Goal: Information Seeking & Learning: Find specific fact

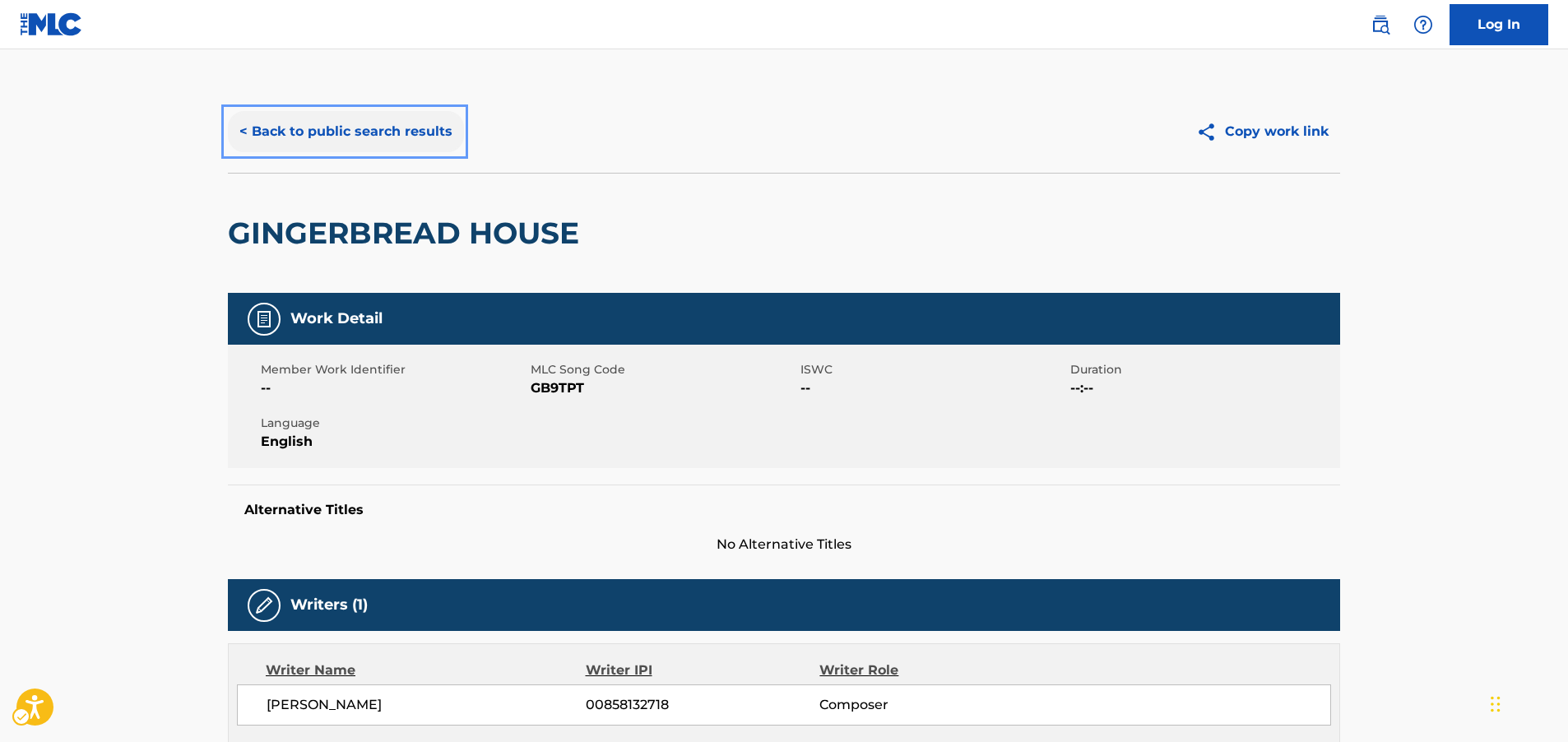
click at [402, 136] on button "< Back to public search results" at bounding box center [345, 131] width 236 height 41
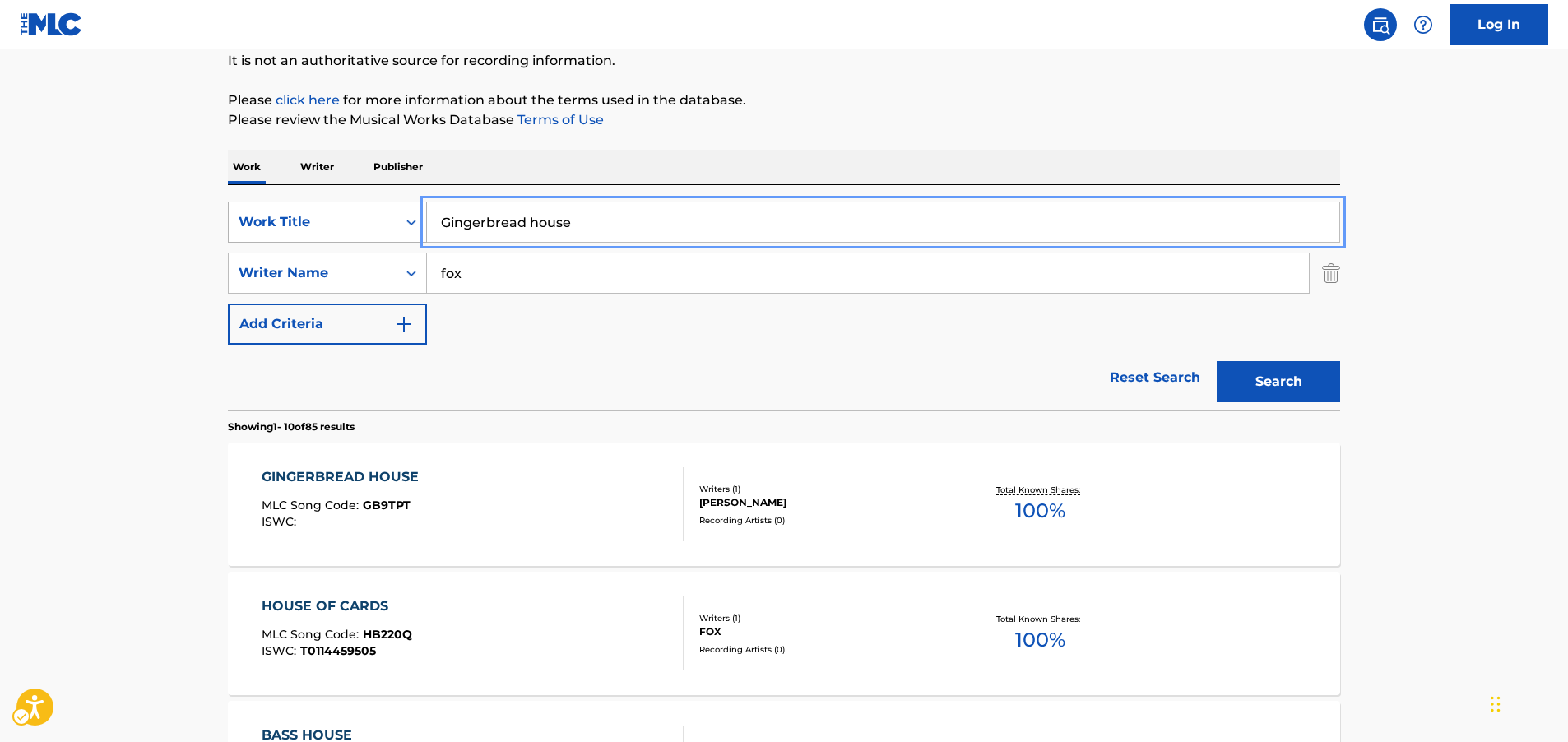
drag, startPoint x: 603, startPoint y: 218, endPoint x: 297, endPoint y: 220, distance: 306.0
paste input "Theme M-1623"
type input "Theme M-1623"
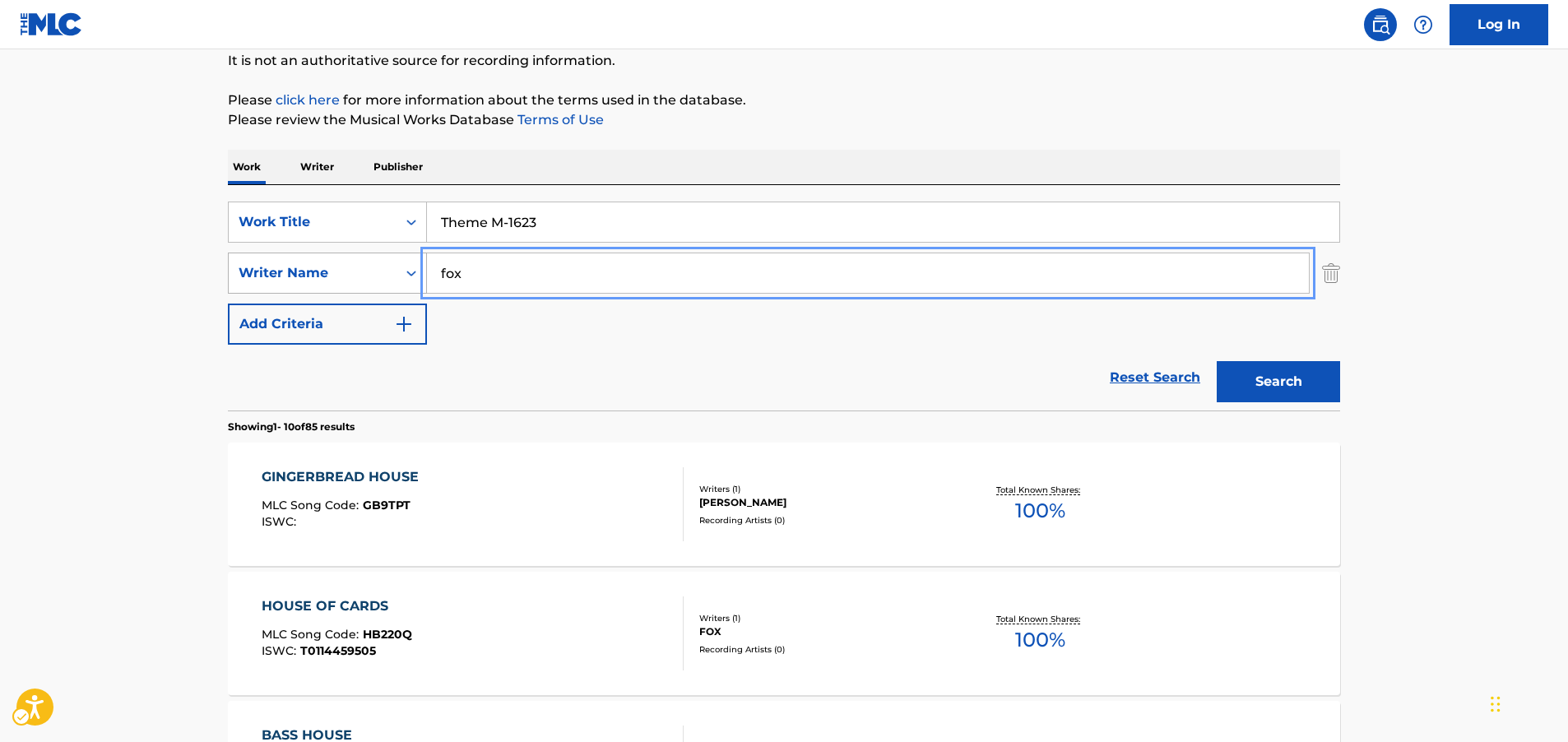
drag, startPoint x: 479, startPoint y: 273, endPoint x: 355, endPoint y: 270, distance: 124.0
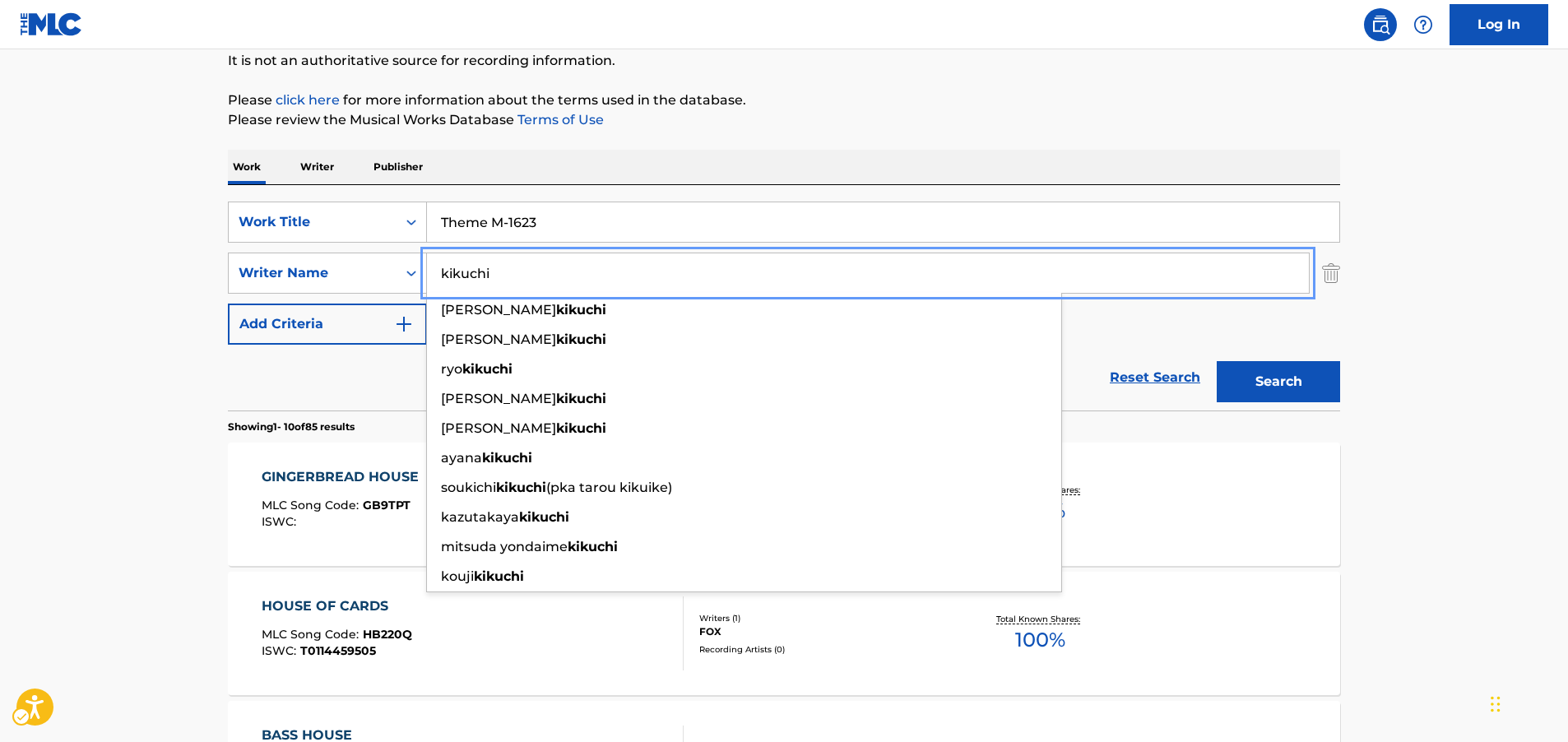
type input "kikuchi"
click at [1277, 381] on button "Search" at bounding box center [1278, 381] width 123 height 41
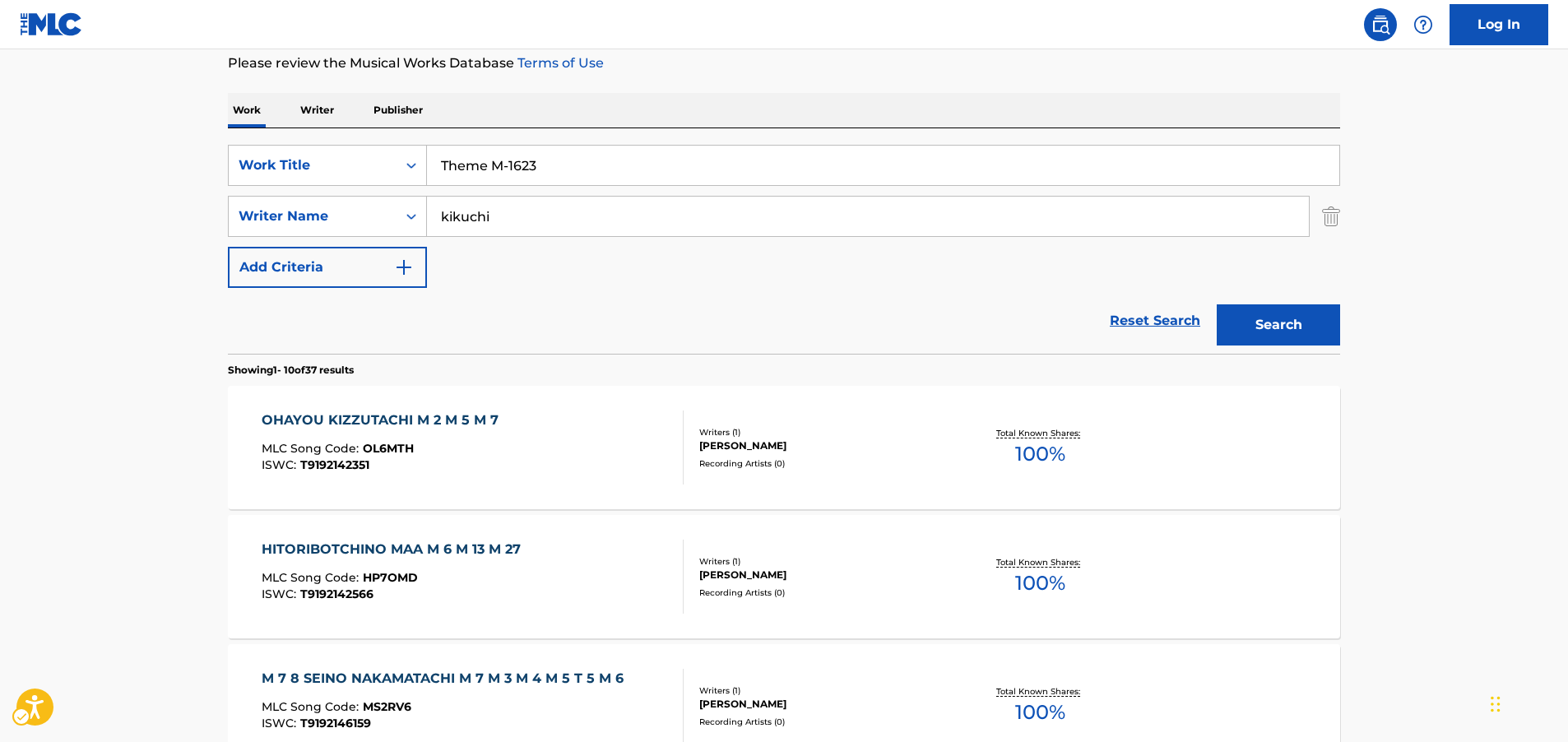
scroll to position [20, 0]
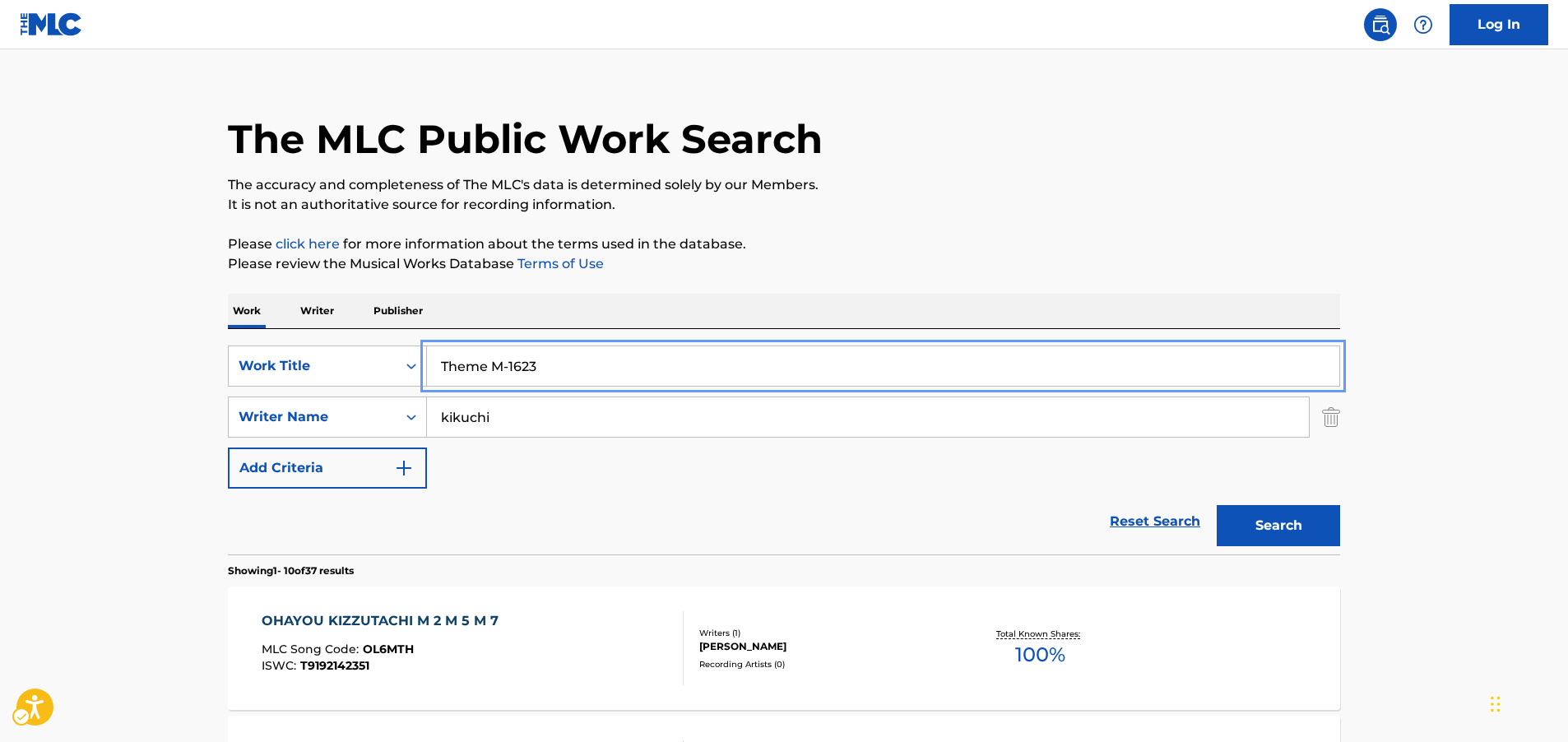
drag, startPoint x: 367, startPoint y: 373, endPoint x: 163, endPoint y: 337, distance: 207.2
click at [326, 366] on div "SearchWithCriteriac606d611-ee52-4211-b3b6-280d1711c538 Work Title Theme M-1623" at bounding box center [784, 365] width 1113 height 41
paste input "OMOKAGE"
type input "OMOKAGE"
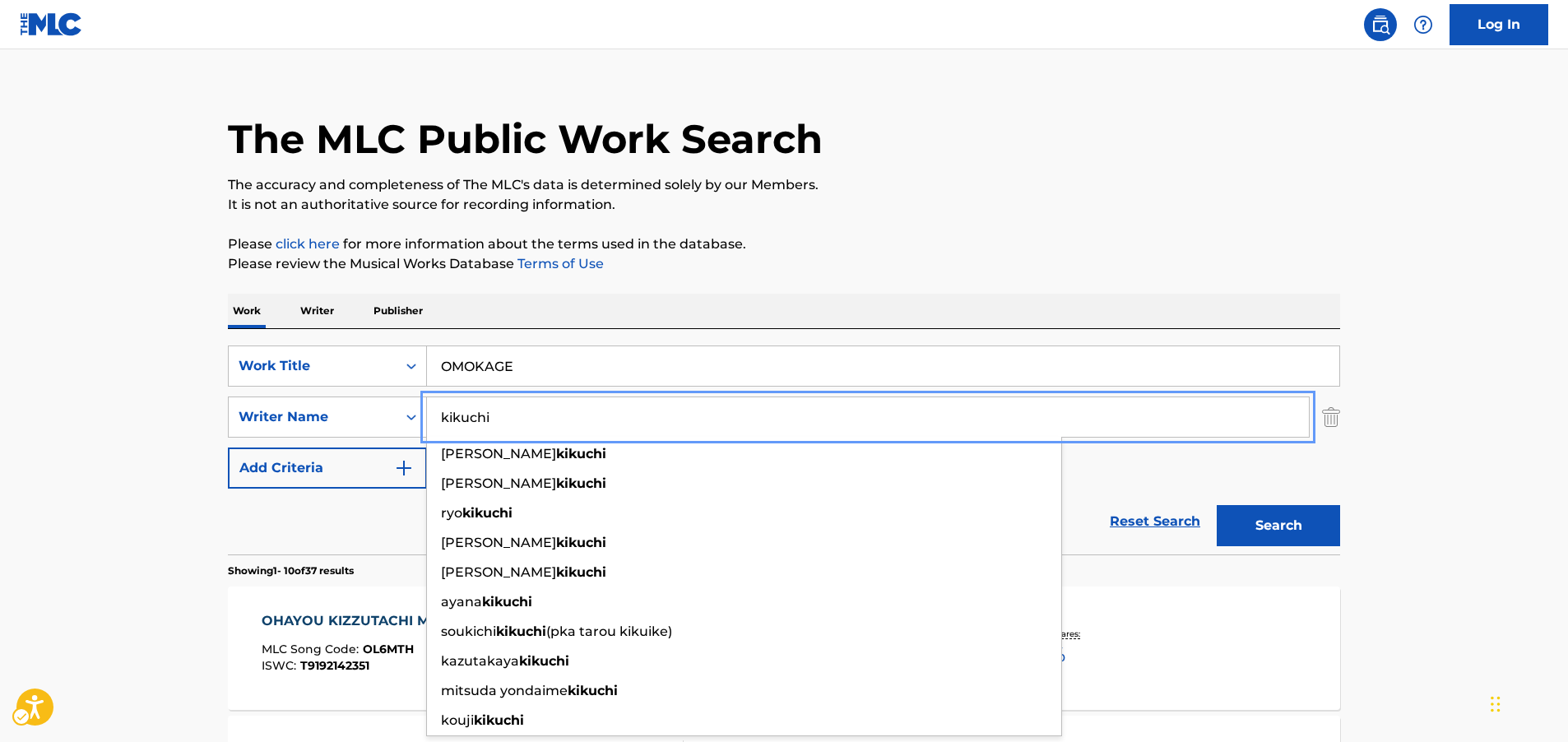
drag, startPoint x: 569, startPoint y: 429, endPoint x: 52, endPoint y: 366, distance: 520.8
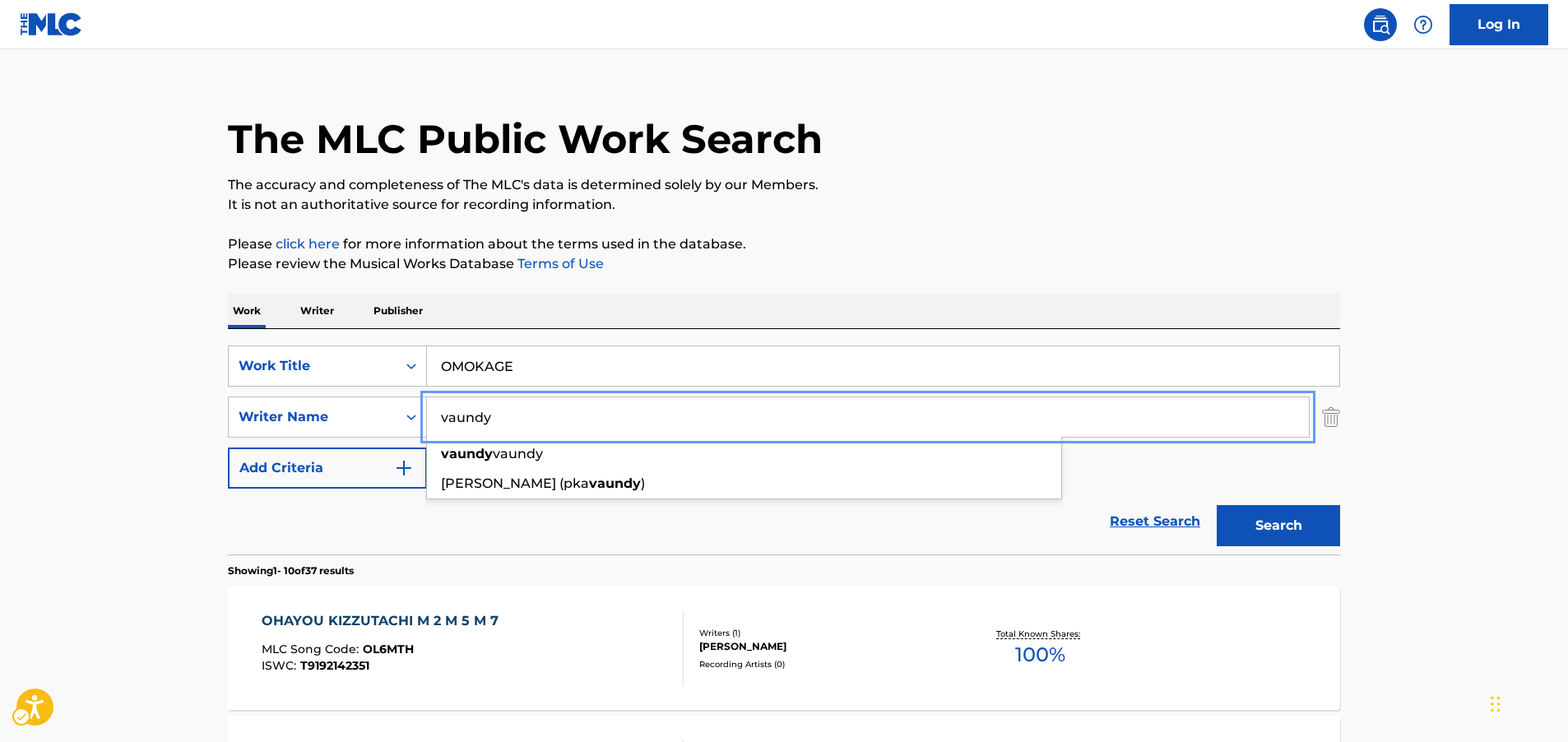
type input "vaundy"
click at [1270, 514] on button "Search" at bounding box center [1278, 526] width 123 height 41
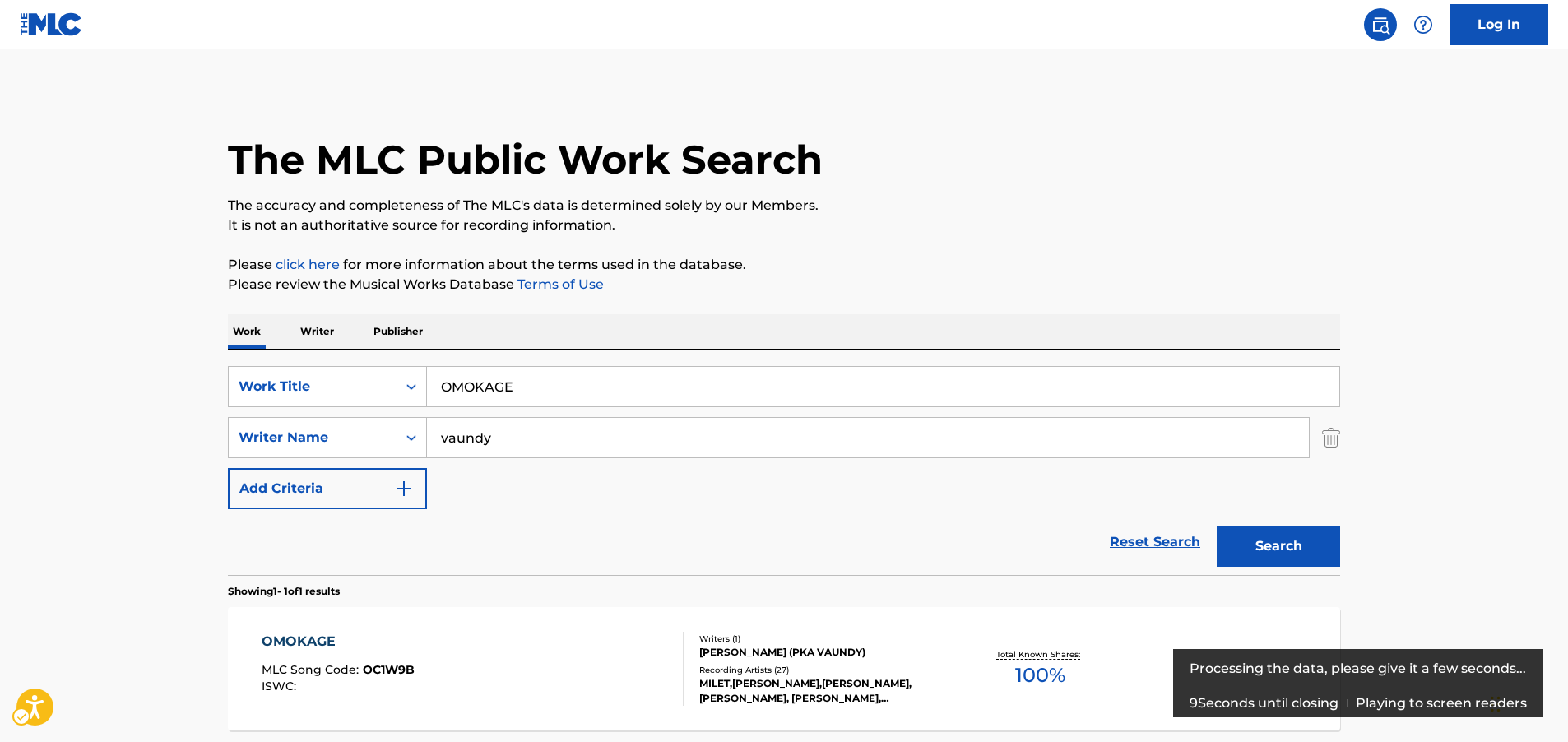
scroll to position [153, 0]
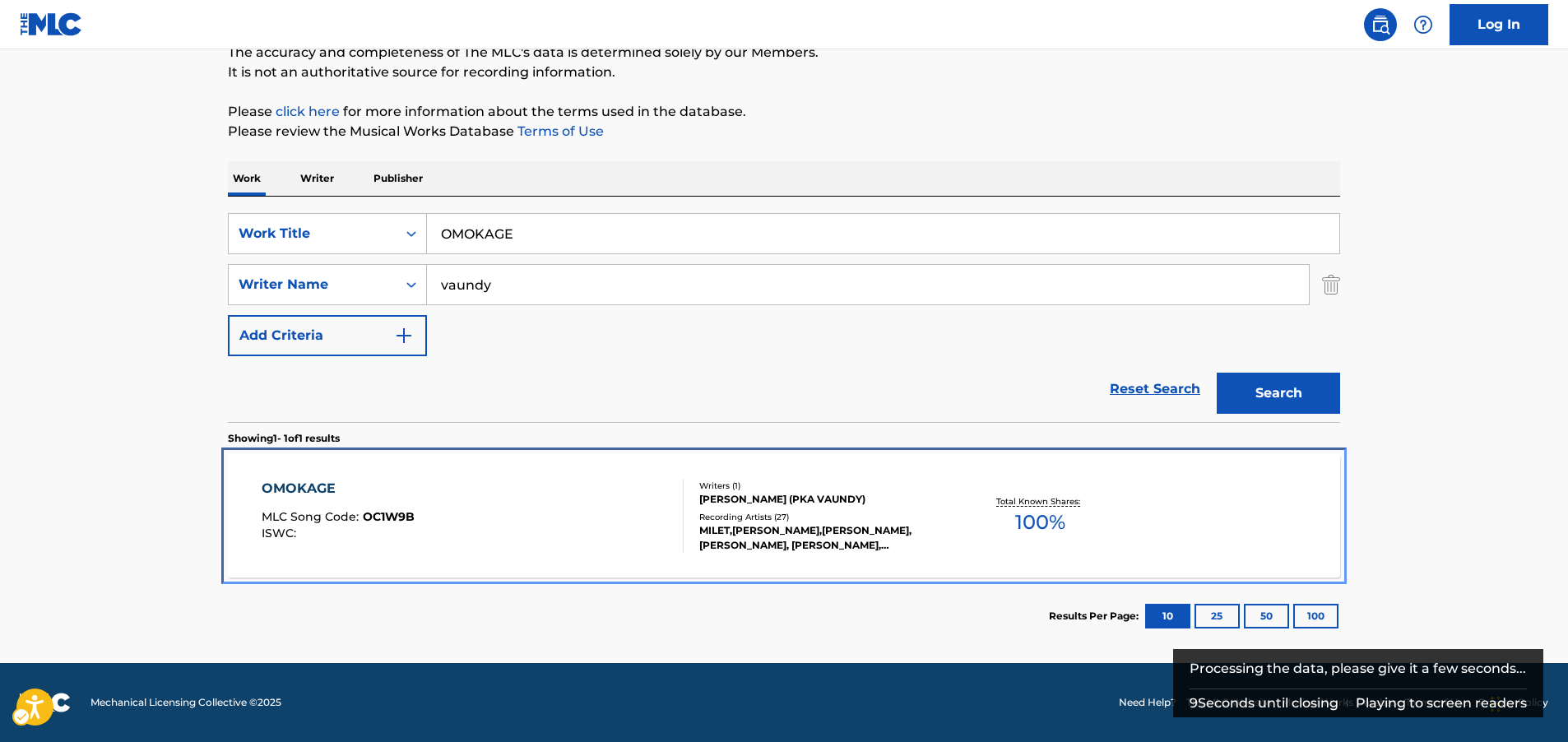
click at [516, 501] on div "OMOKAGE MLC Song Code : OC1W9B ISWC :" at bounding box center [473, 515] width 423 height 74
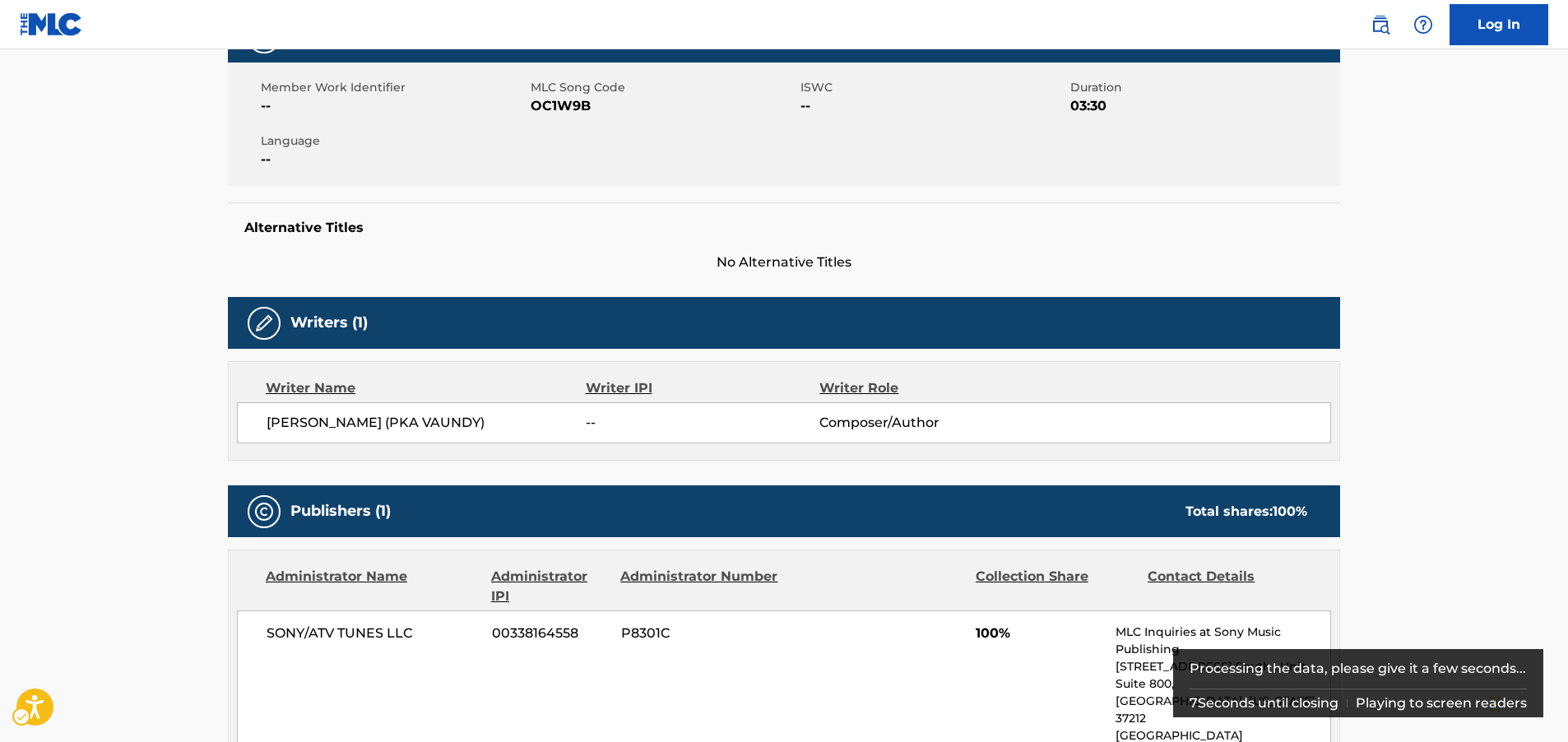
scroll to position [102, 0]
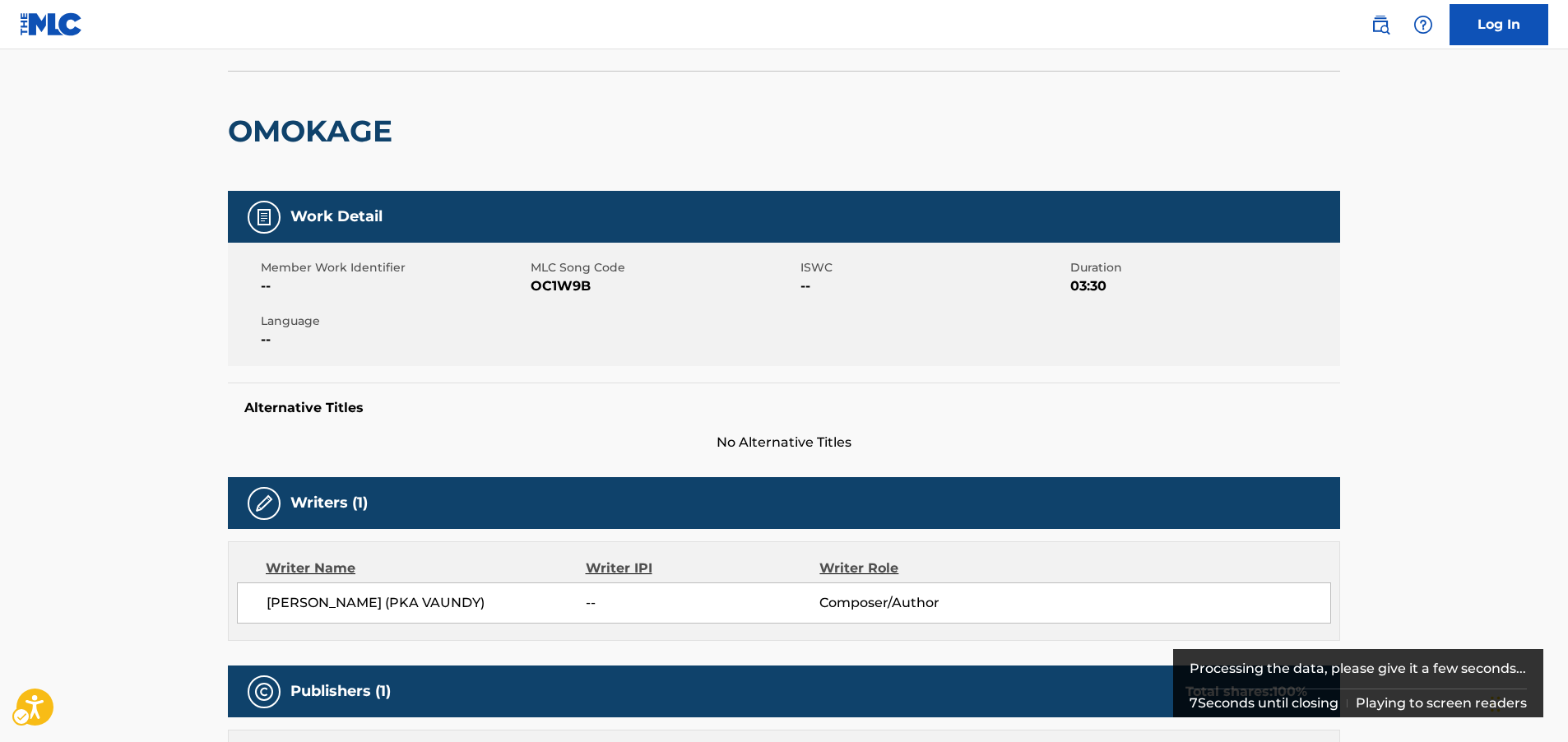
click at [565, 291] on span "MLC Song Code - OC1W9B" at bounding box center [663, 286] width 266 height 19
copy span "OC1W9B"
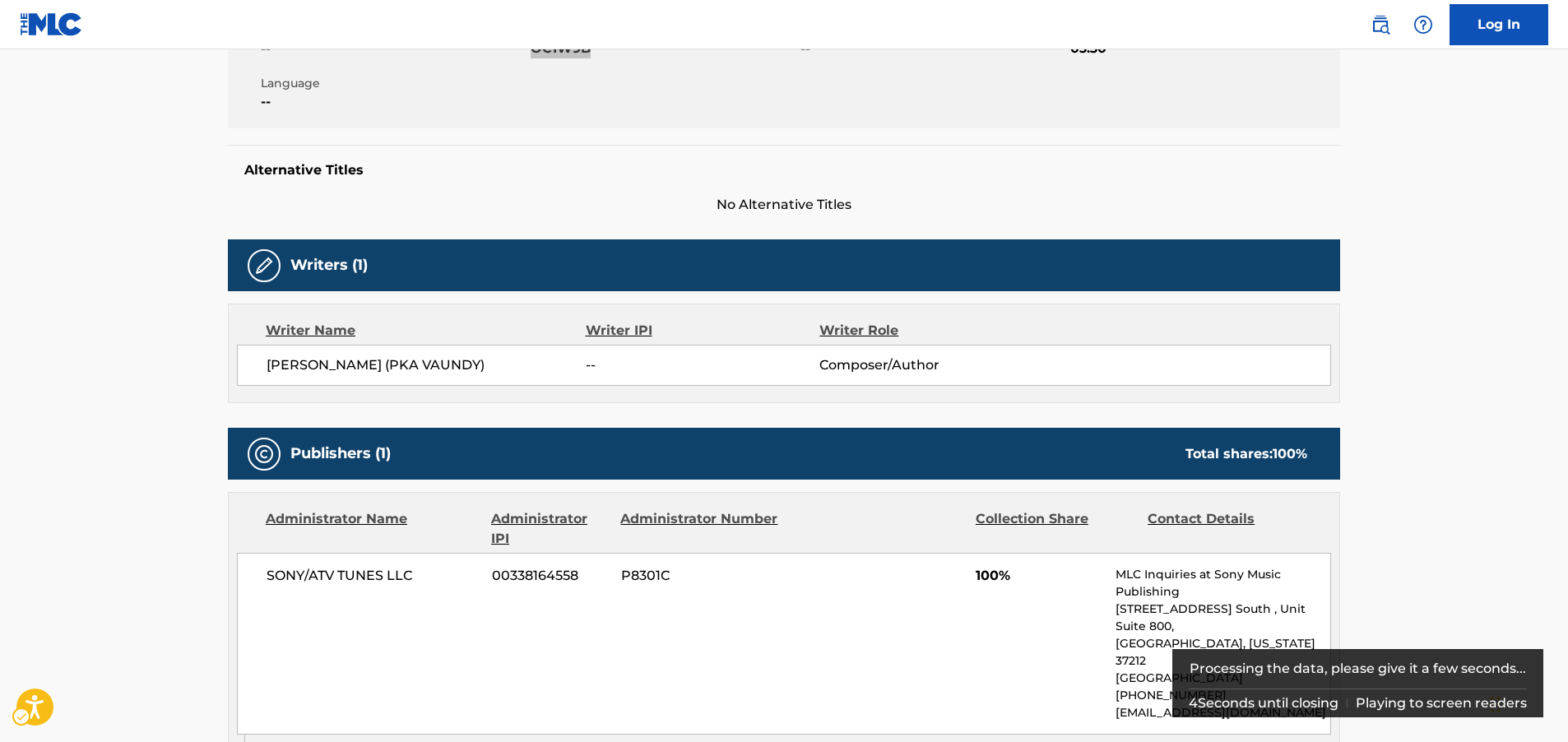
scroll to position [349, 0]
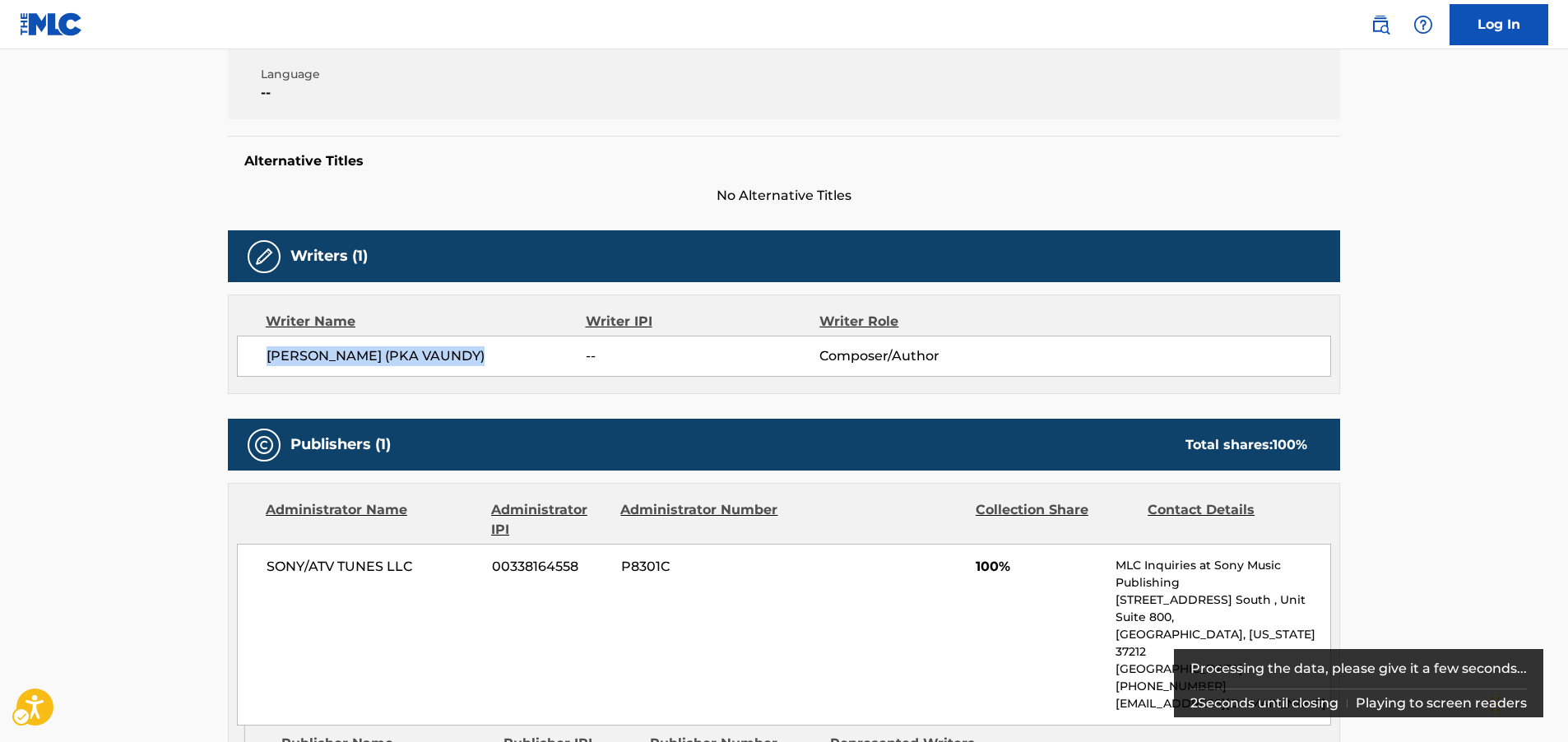
drag, startPoint x: 499, startPoint y: 366, endPoint x: 265, endPoint y: 366, distance: 234.0
click at [265, 366] on div "[PERSON_NAME] ([PERSON_NAME]) -- Composer/Author" at bounding box center [784, 356] width 1094 height 41
copy span "[PERSON_NAME] (PKA VAUNDY)"
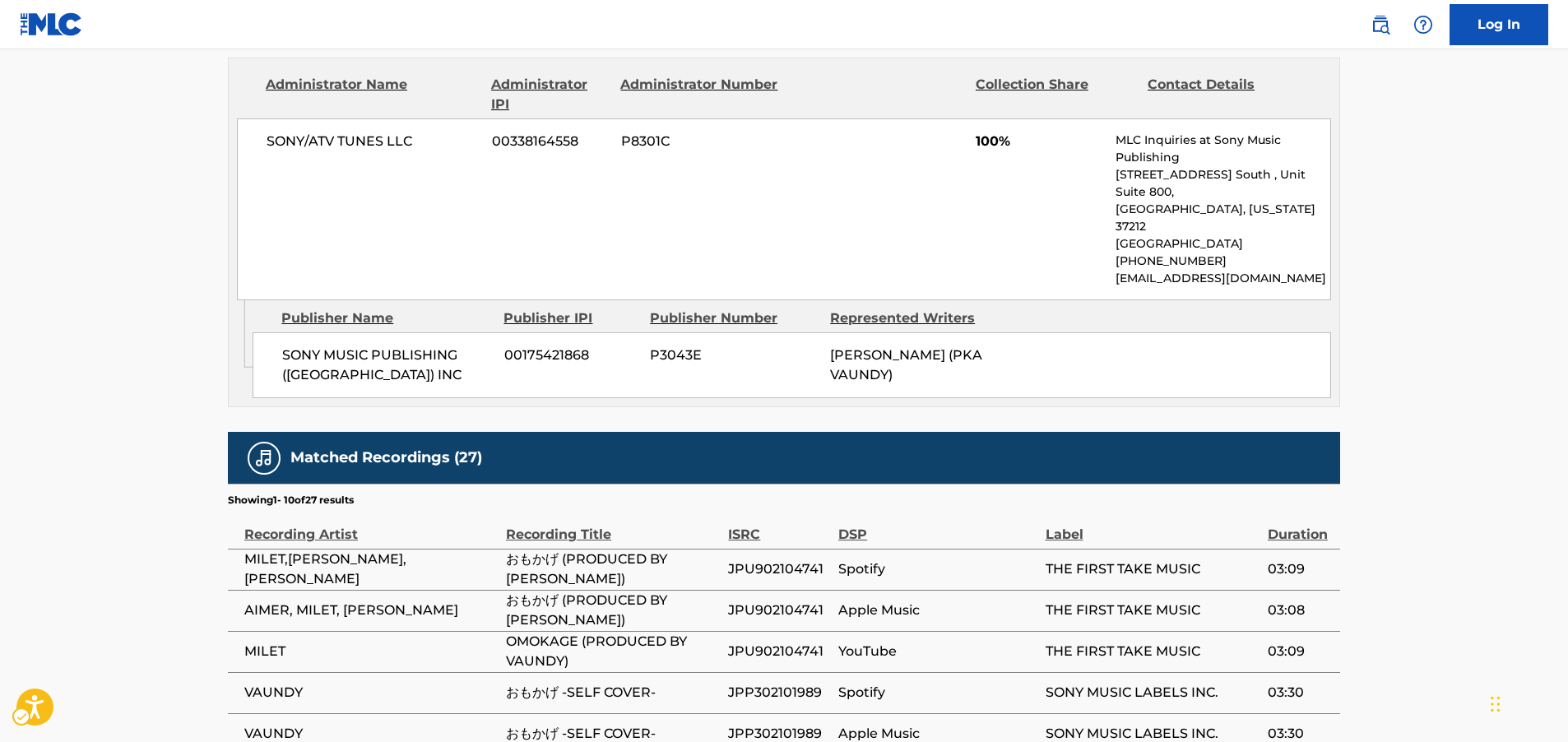
scroll to position [760, 0]
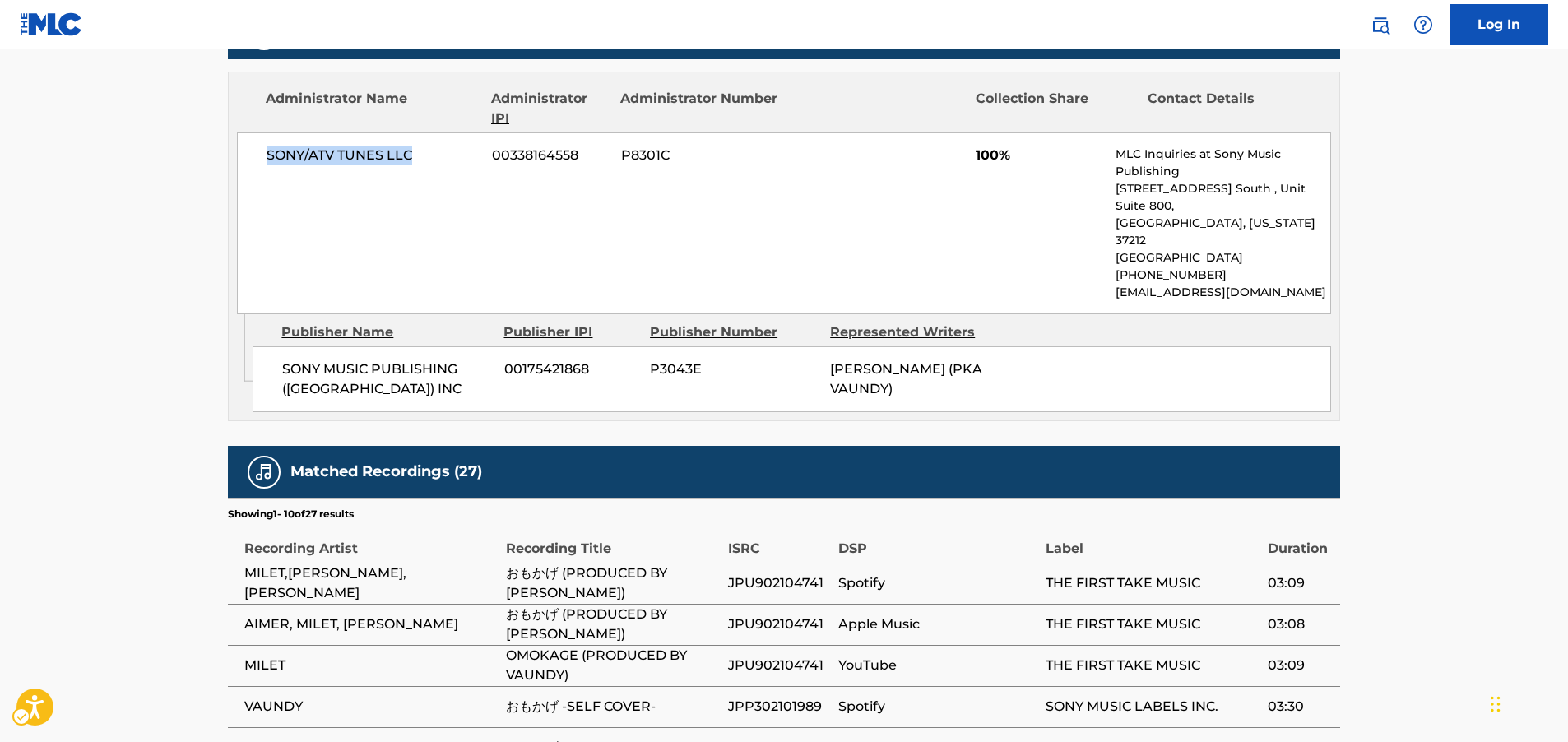
drag, startPoint x: 433, startPoint y: 155, endPoint x: 221, endPoint y: 159, distance: 212.0
click at [221, 159] on div "< Back to public search results Copy work link OMOKAGE Work Detail Member Work …" at bounding box center [784, 181] width 1151 height 1702
copy span "SONY/ATV TUNES LLC"
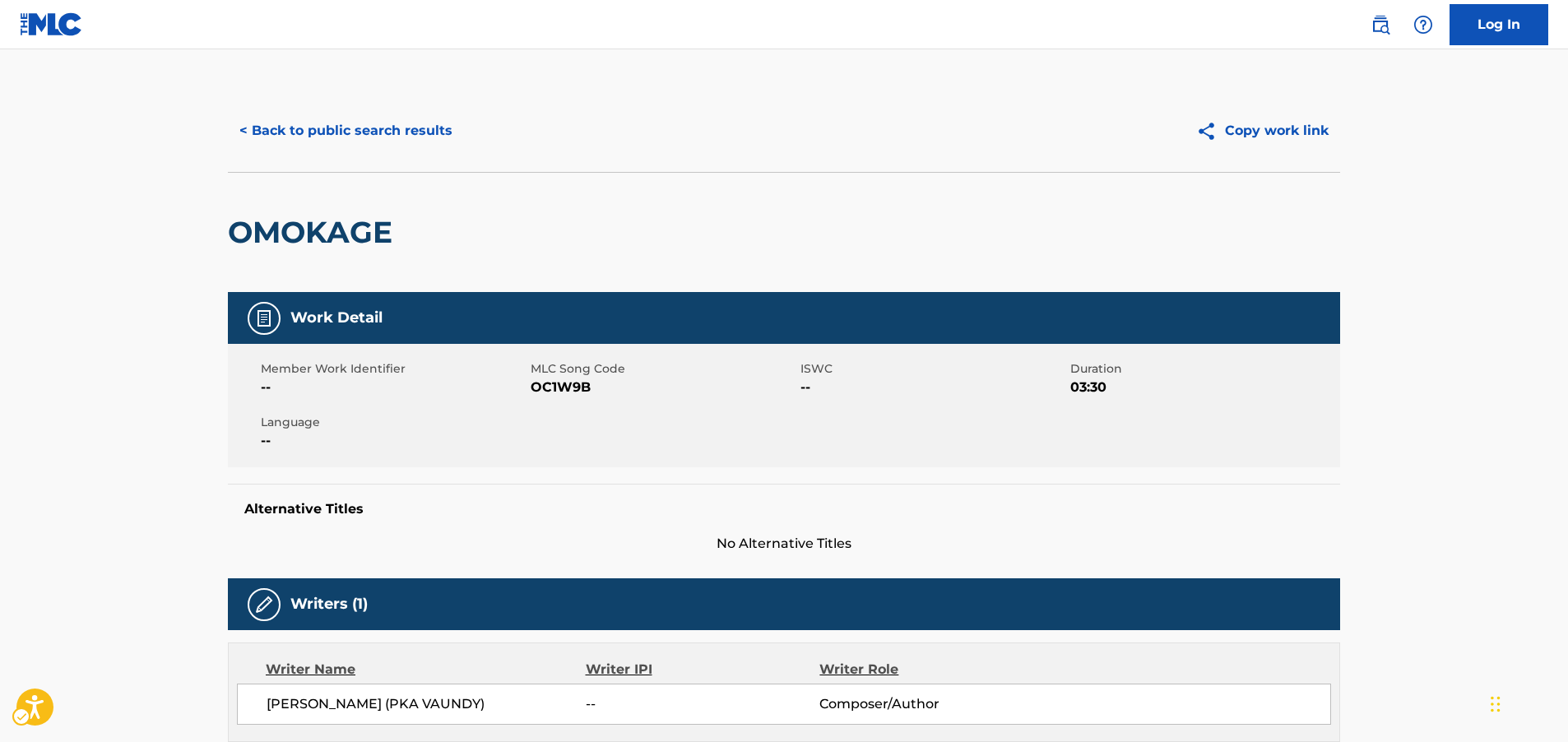
scroll to position [0, 0]
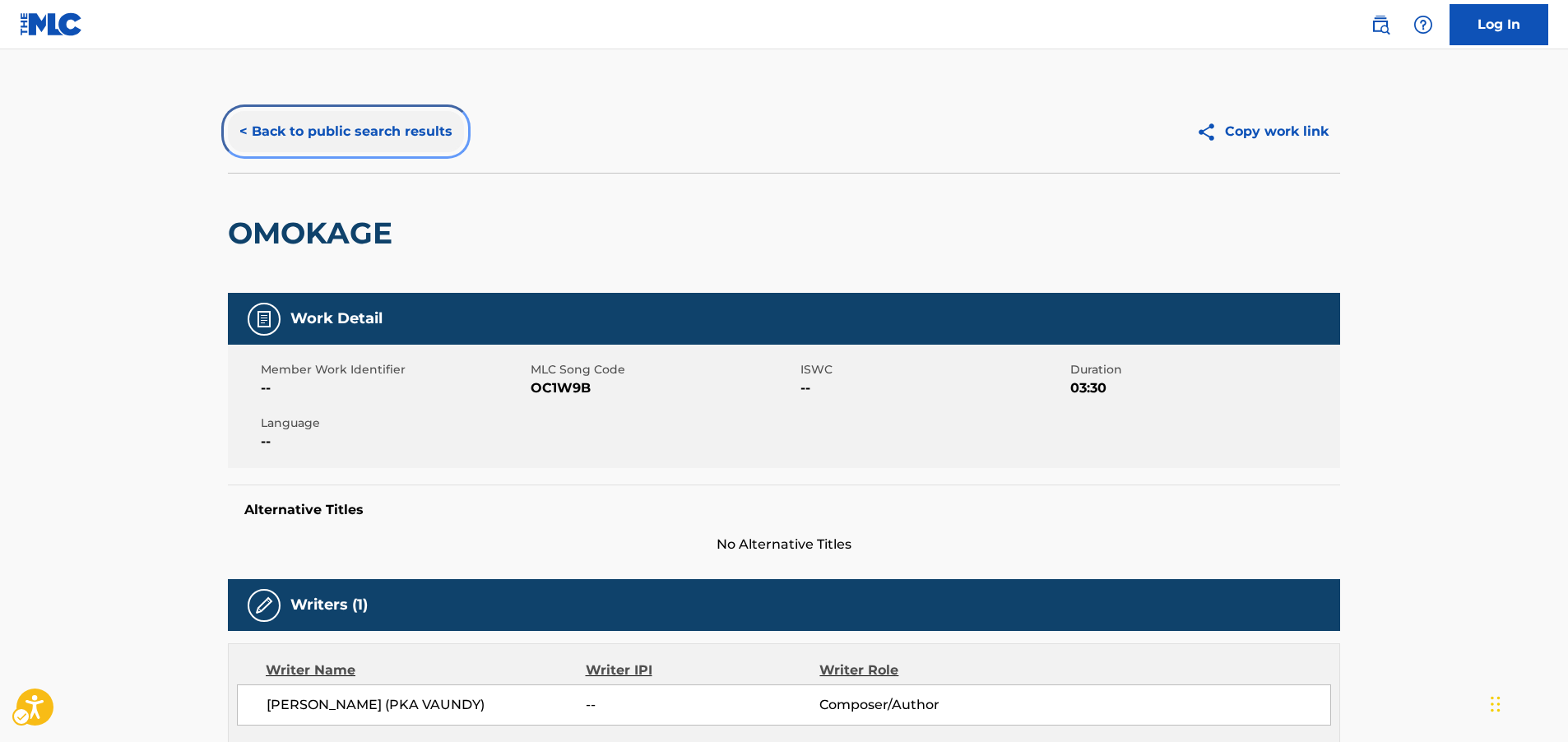
click at [344, 130] on button "< Back to public search results" at bounding box center [345, 131] width 236 height 41
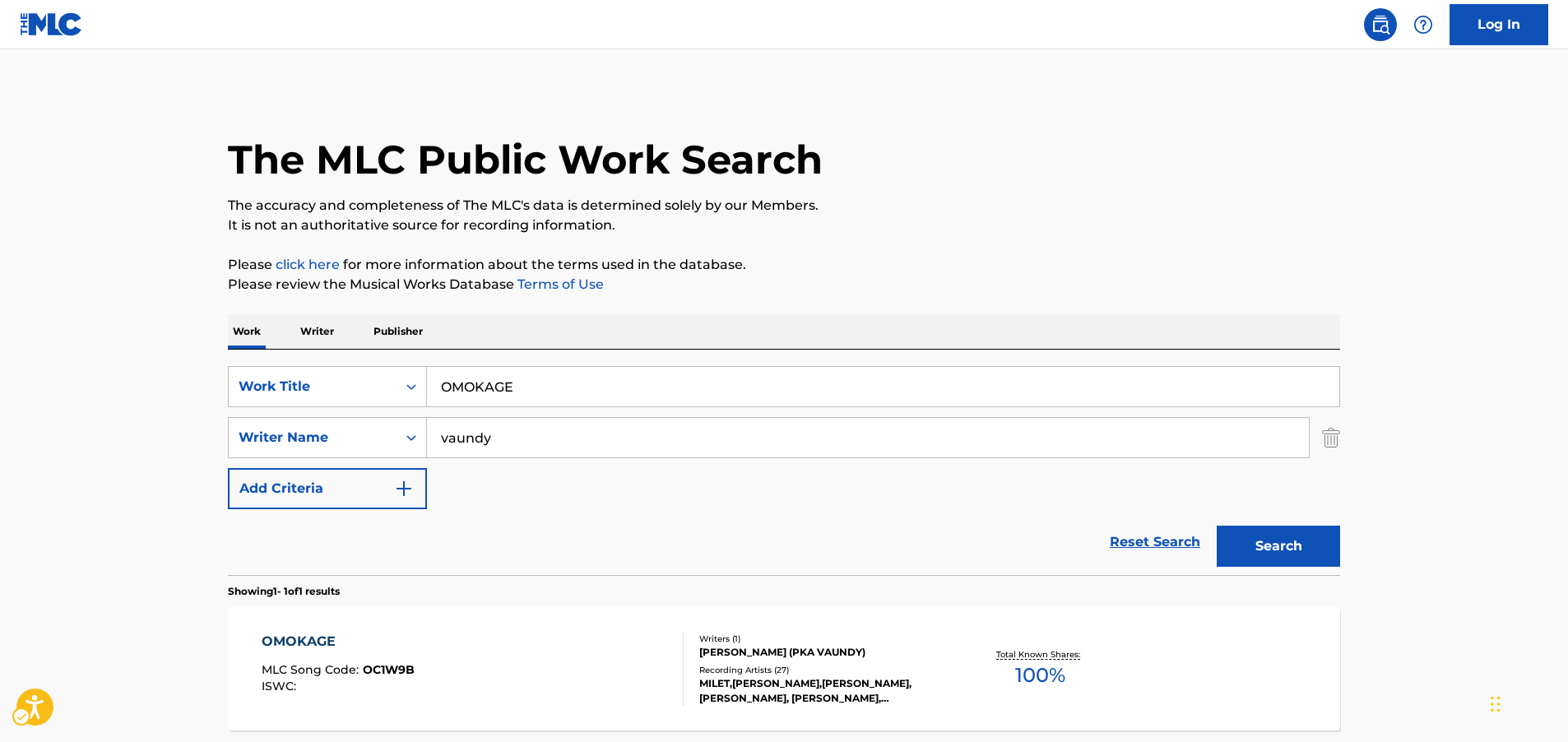
scroll to position [59, 0]
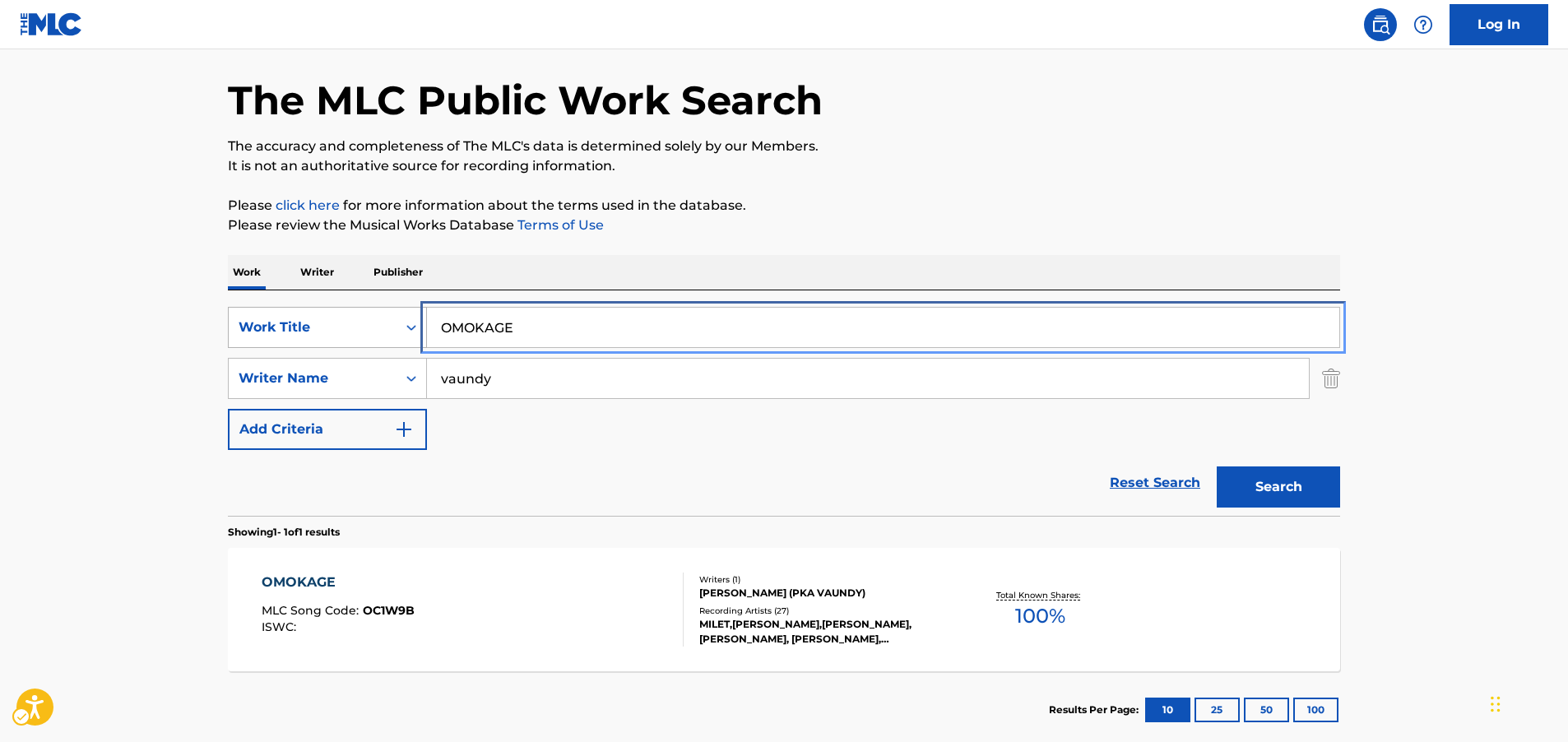
drag, startPoint x: 552, startPoint y: 324, endPoint x: 268, endPoint y: 334, distance: 284.2
paste input "Li Bie De [PERSON_NAME]"
type input "Li Bie De [PERSON_NAME]"
drag, startPoint x: 36, startPoint y: 365, endPoint x: 54, endPoint y: 367, distance: 18.1
click at [37, 365] on main "The MLC Public Work Search The accuracy and completeness of The MLC's data is d…" at bounding box center [784, 373] width 1568 height 766
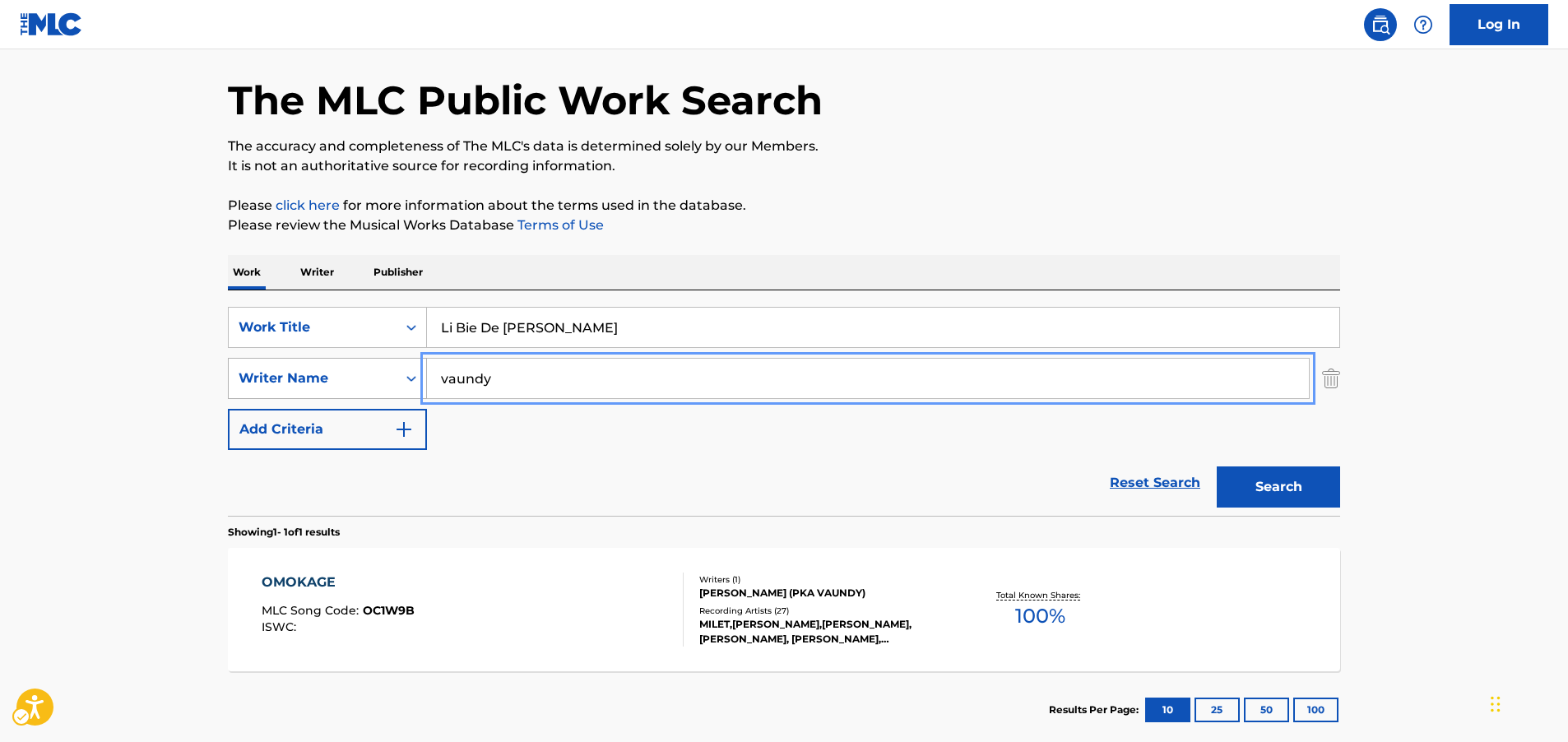
drag, startPoint x: 440, startPoint y: 383, endPoint x: 371, endPoint y: 380, distance: 69.1
click at [1217, 466] on button "Search" at bounding box center [1278, 487] width 123 height 41
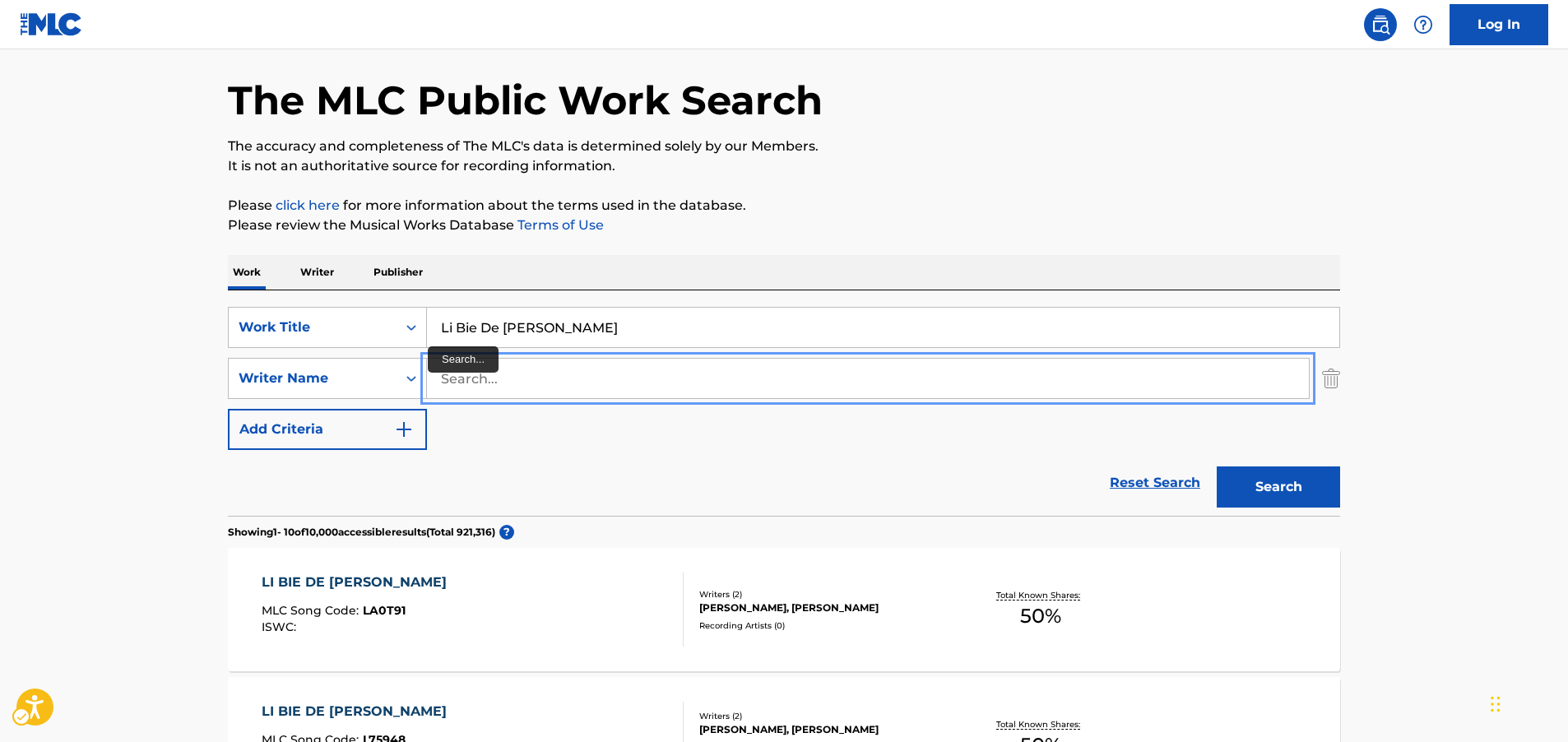
scroll to position [142, 0]
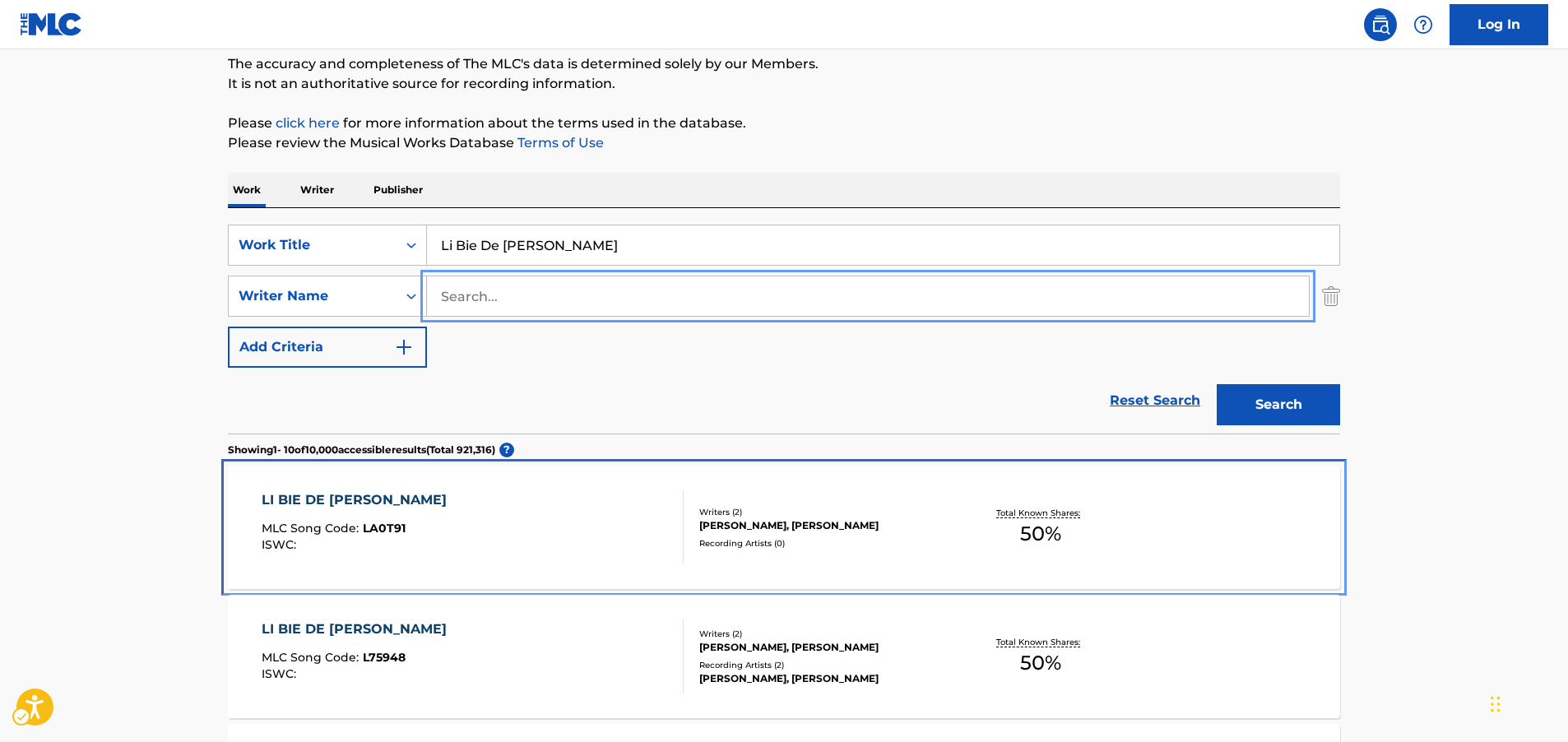
click at [580, 507] on div "LI BIE DE [PERSON_NAME] MLC Song Code : LA0T91 ISWC :" at bounding box center [473, 527] width 423 height 74
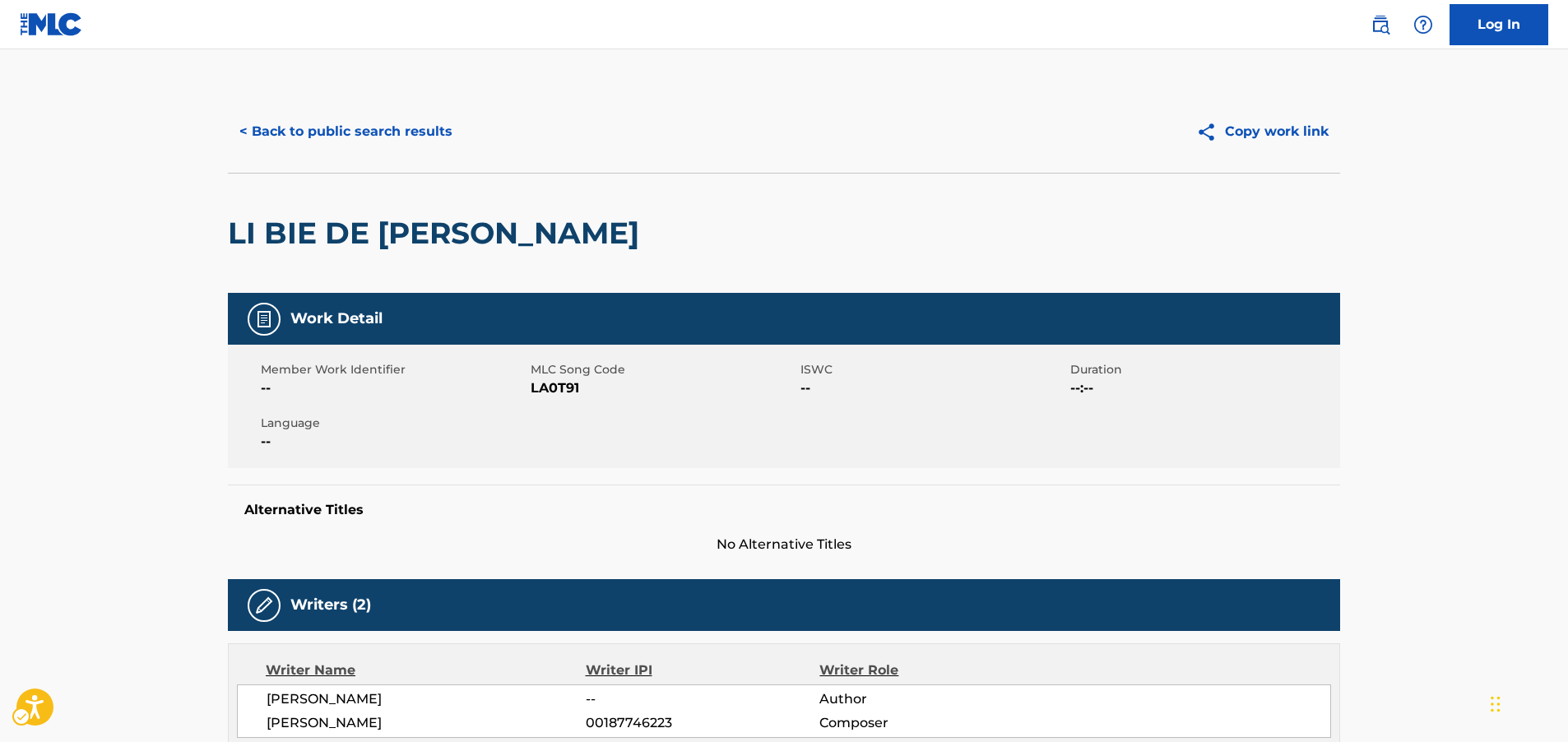
scroll to position [82, 0]
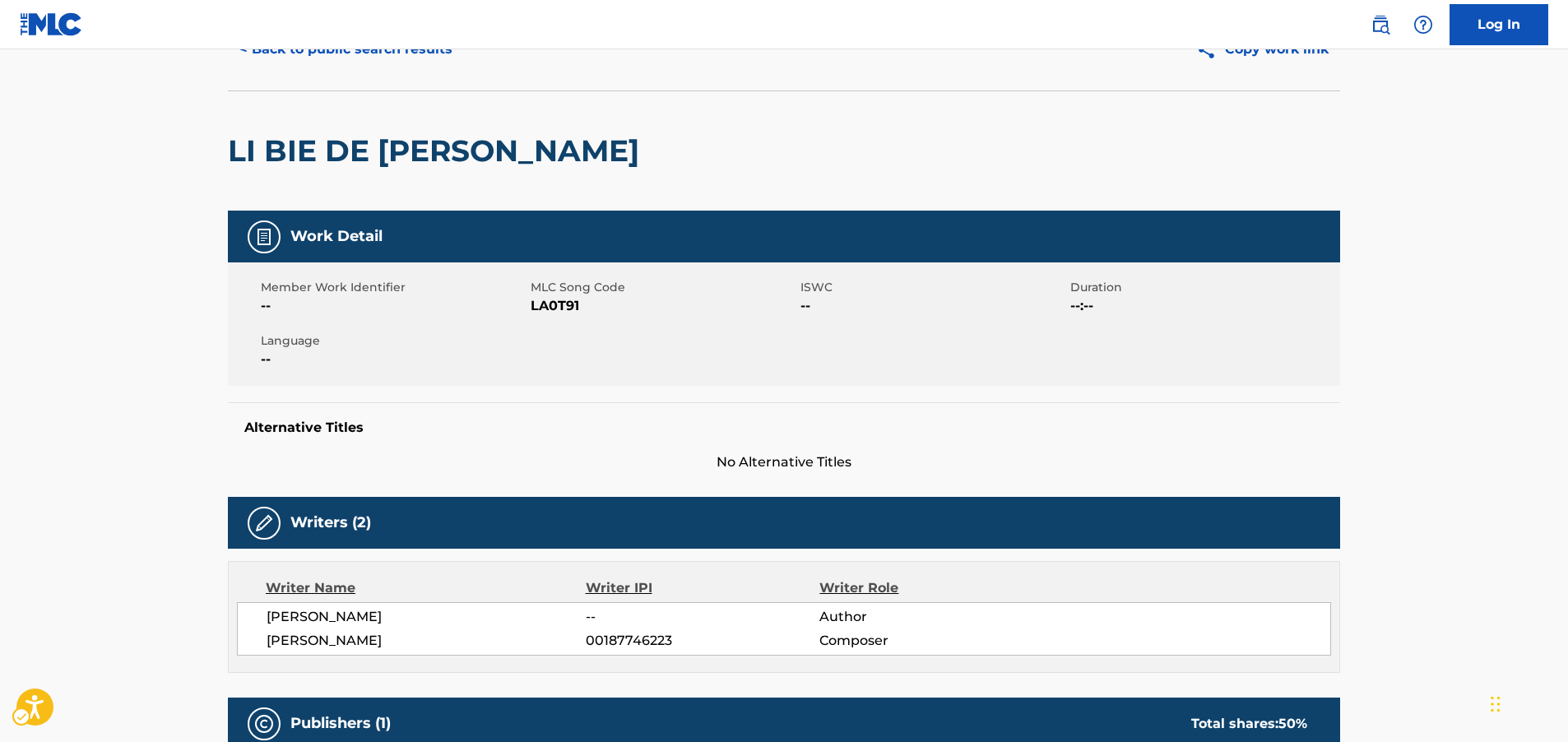
click at [564, 297] on span "MLC Song Code - LA0T91" at bounding box center [663, 305] width 266 height 19
click at [557, 306] on span "MLC Song Code - LA0T91" at bounding box center [663, 305] width 266 height 19
copy span "LA0T91"
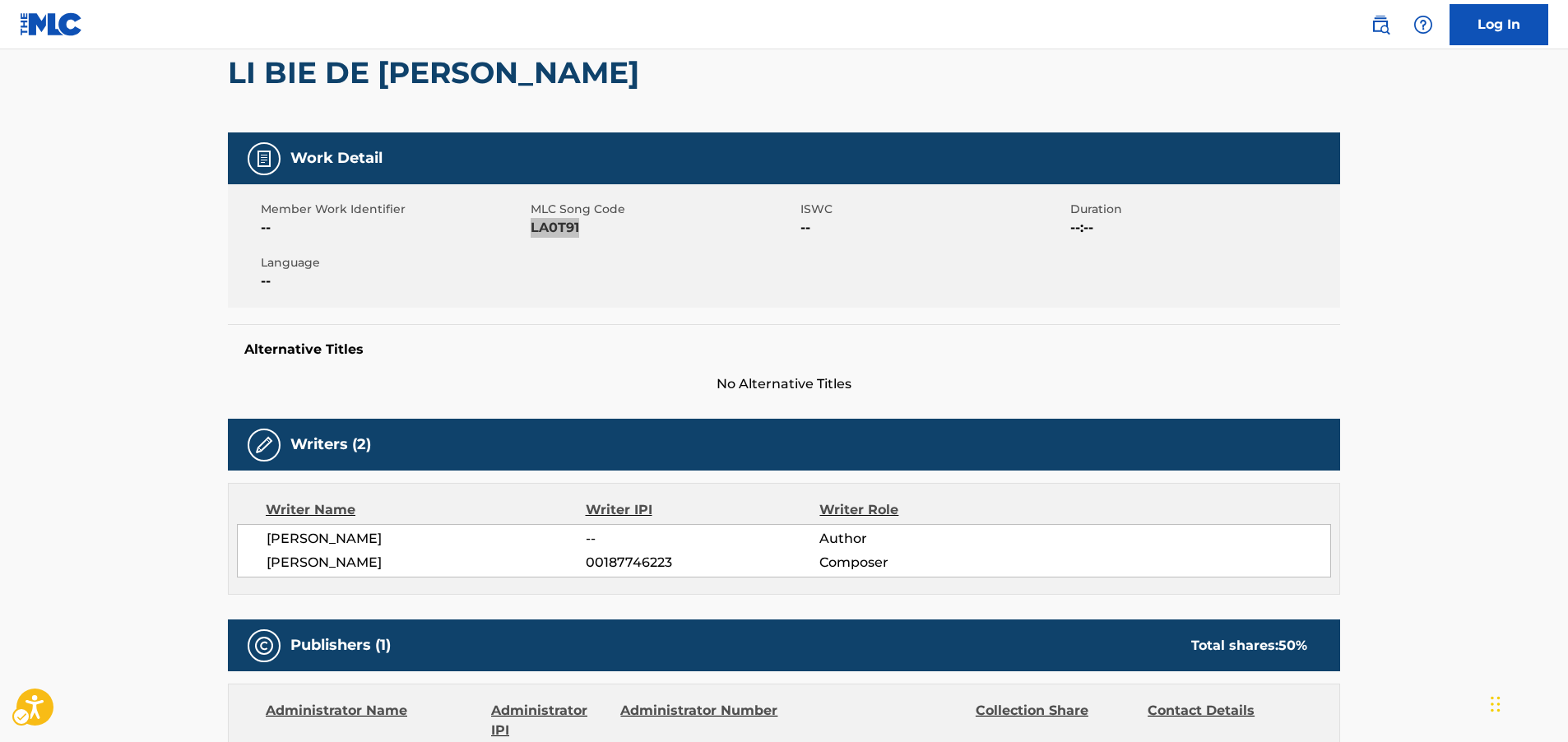
scroll to position [247, 0]
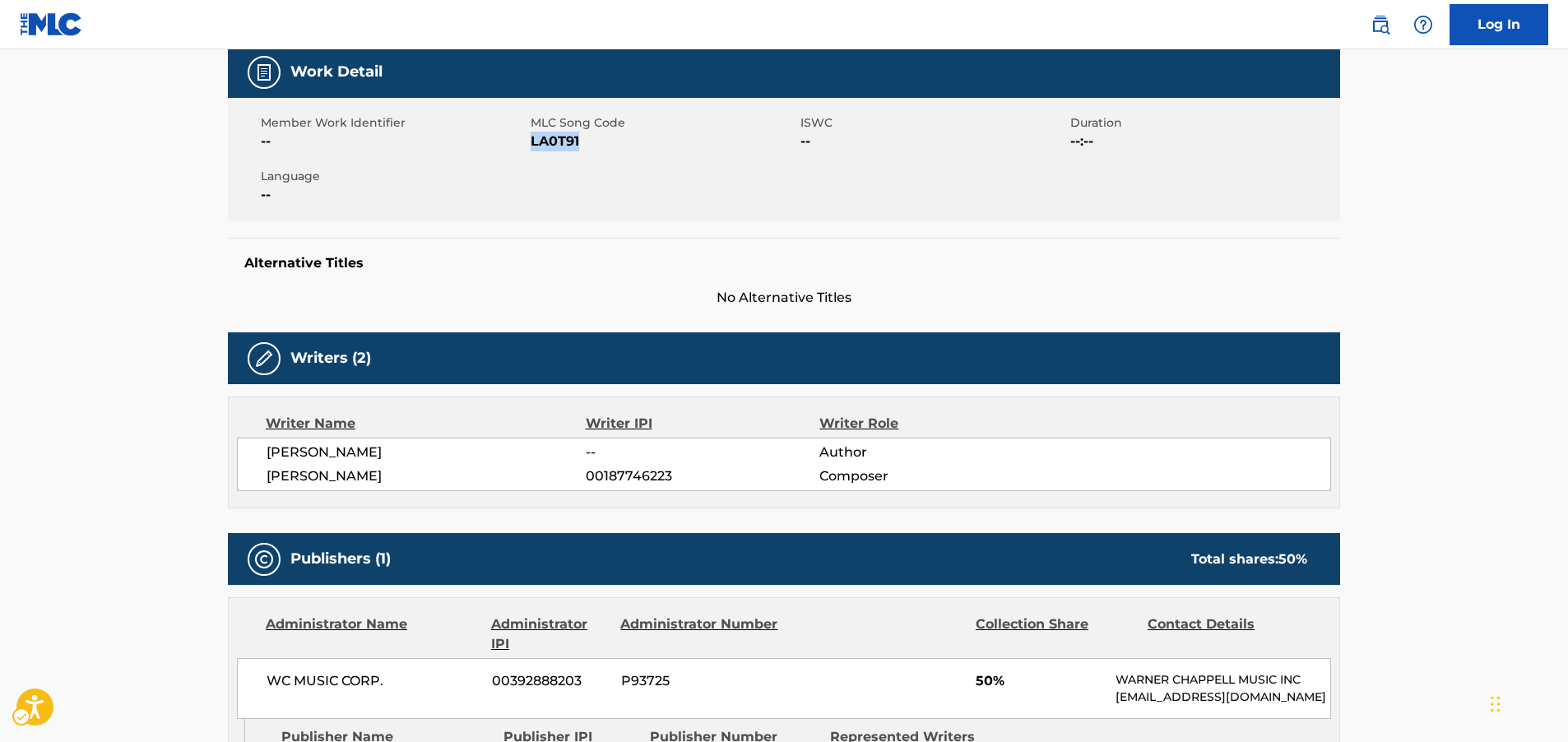
drag, startPoint x: 324, startPoint y: 467, endPoint x: 254, endPoint y: 450, distance: 72.0
click at [254, 450] on div "[PERSON_NAME] -- Author [PERSON_NAME] 00187746223 Composer" at bounding box center [784, 464] width 1094 height 54
copy div "[PERSON_NAME] -- Author [PERSON_NAME]"
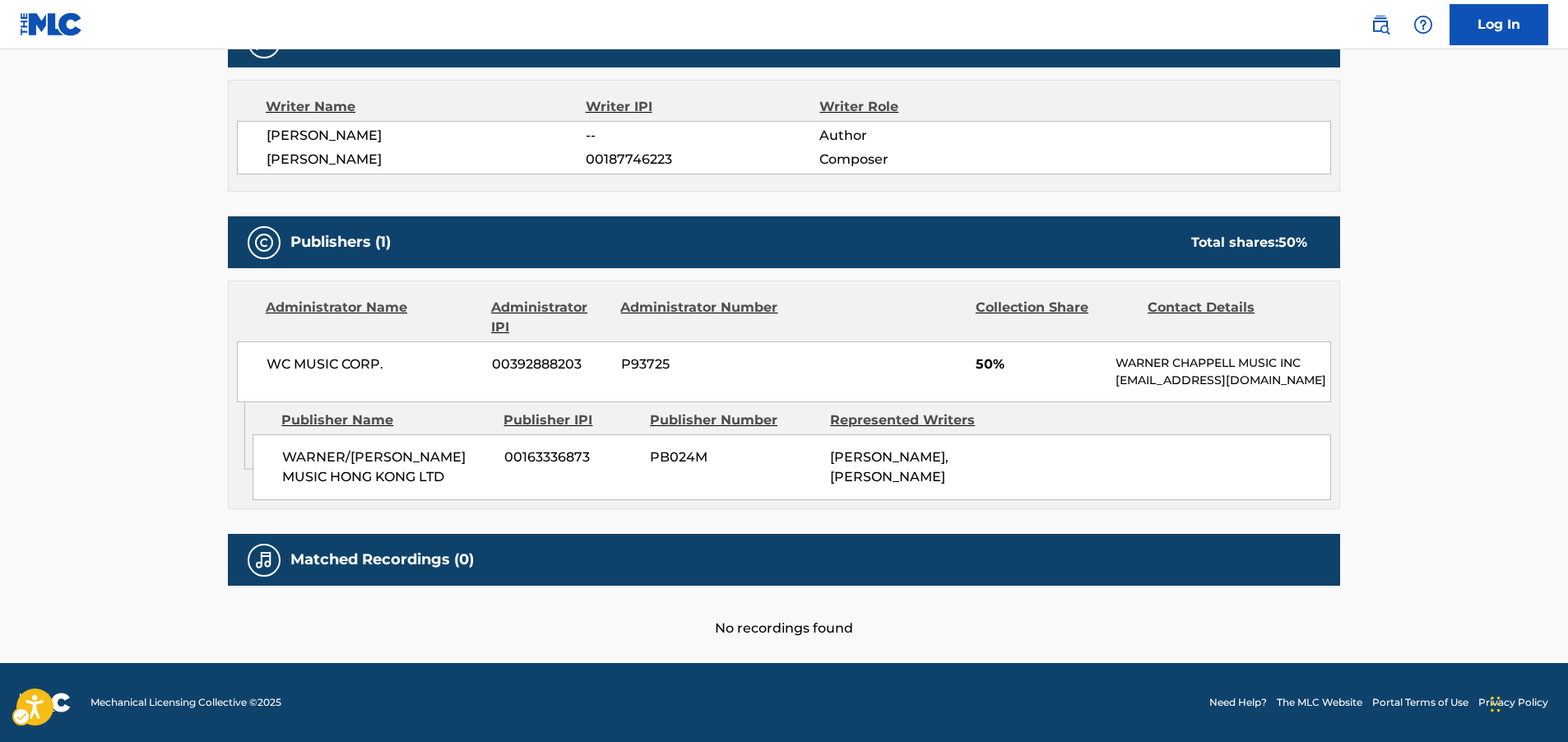
scroll to position [581, 0]
drag, startPoint x: 420, startPoint y: 480, endPoint x: 279, endPoint y: 459, distance: 142.6
click at [279, 459] on div "WARNER/[PERSON_NAME] MUSIC HONG KONG LTD 00163336873 PB024M [PERSON_NAME], [PER…" at bounding box center [791, 466] width 1078 height 66
copy span "WARNER/[PERSON_NAME] MUSIC HONG KONG LTD"
drag, startPoint x: 414, startPoint y: 345, endPoint x: 265, endPoint y: 347, distance: 149.0
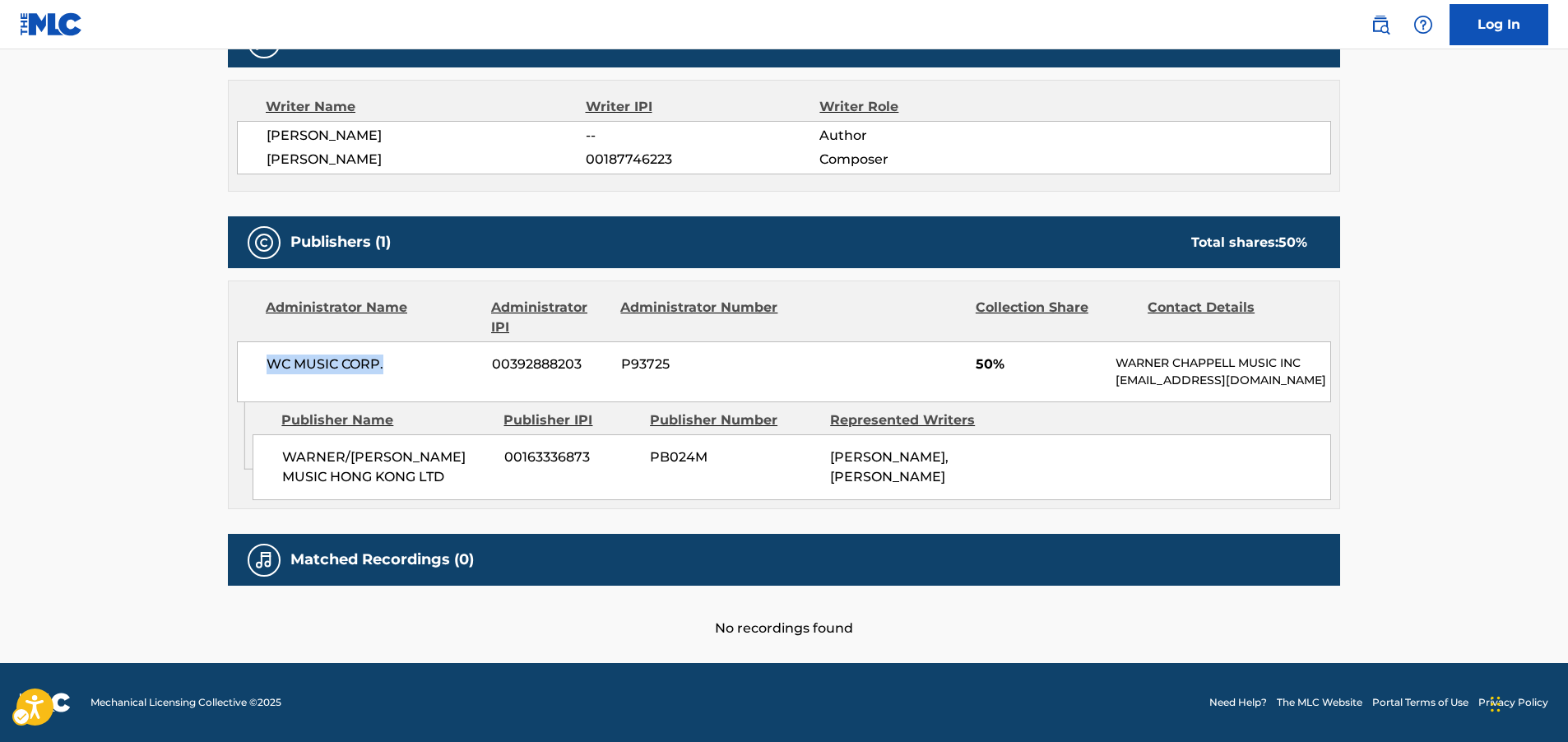
click at [265, 347] on div "WC MUSIC CORP. 00392888203 P93725 50% [PERSON_NAME] MUSIC INC [EMAIL_ADDRESS][D…" at bounding box center [784, 372] width 1094 height 61
copy span "WC MUSIC CORP."
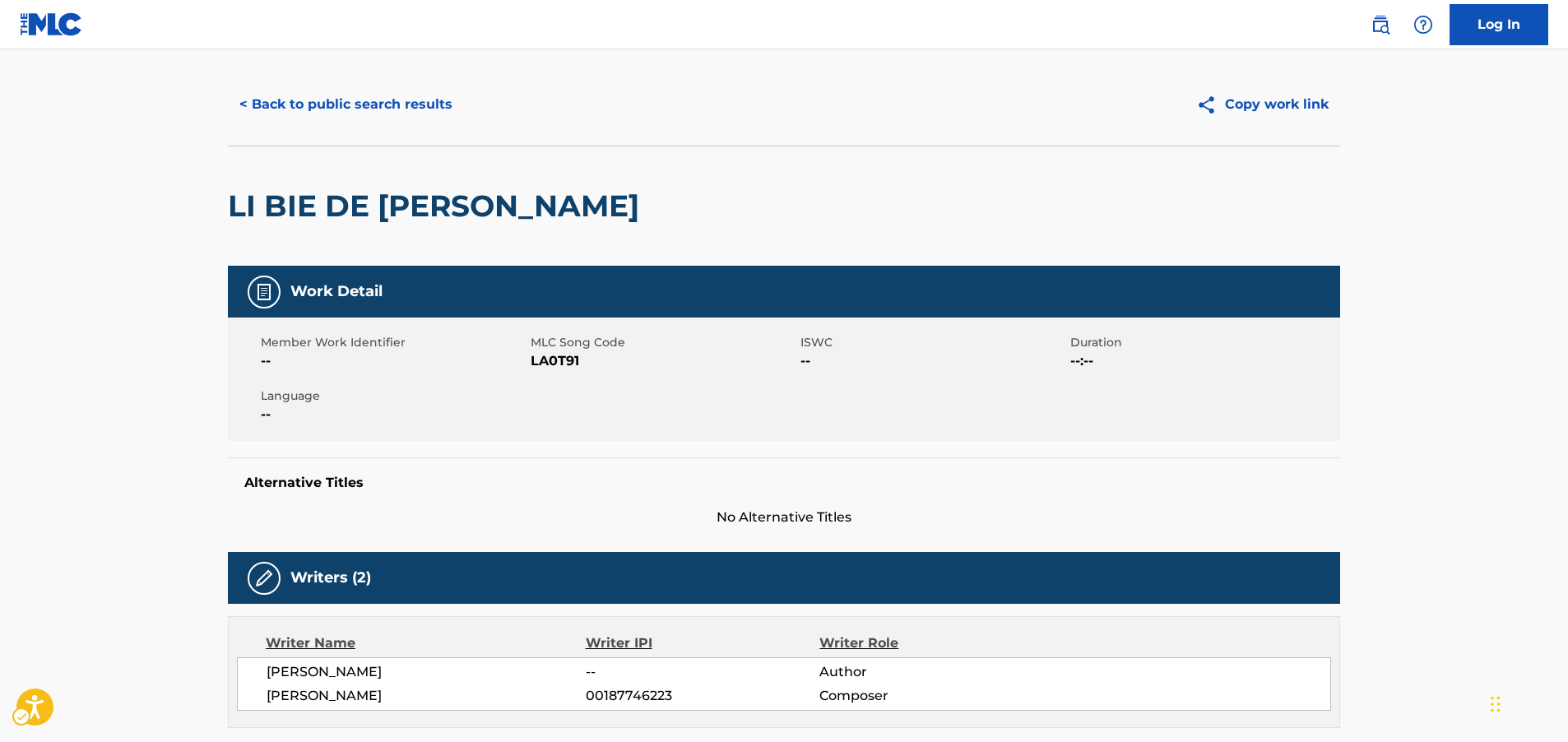
scroll to position [0, 0]
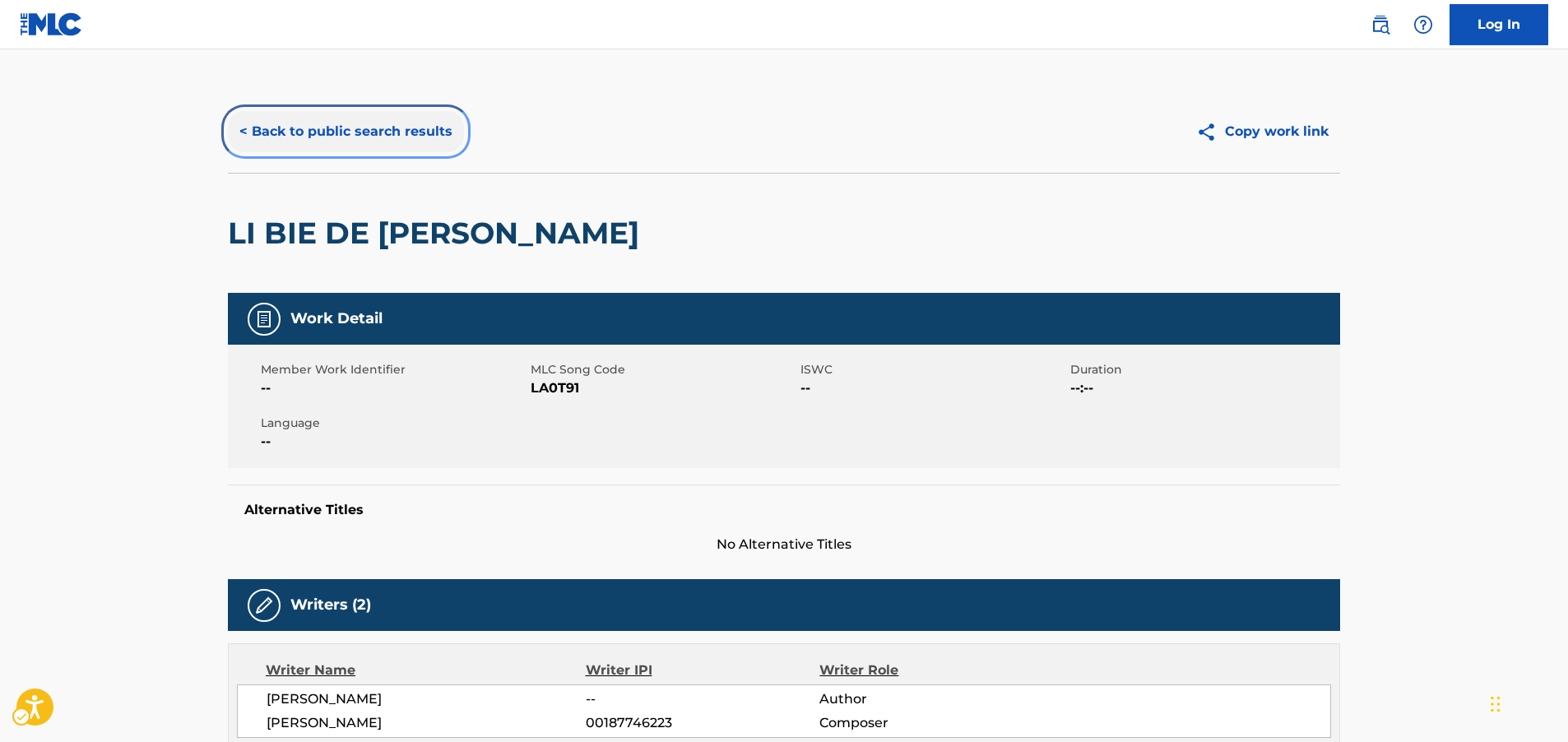
drag, startPoint x: 291, startPoint y: 120, endPoint x: 345, endPoint y: 94, distance: 59.9
click at [290, 120] on button "< Back to public search results" at bounding box center [345, 131] width 236 height 41
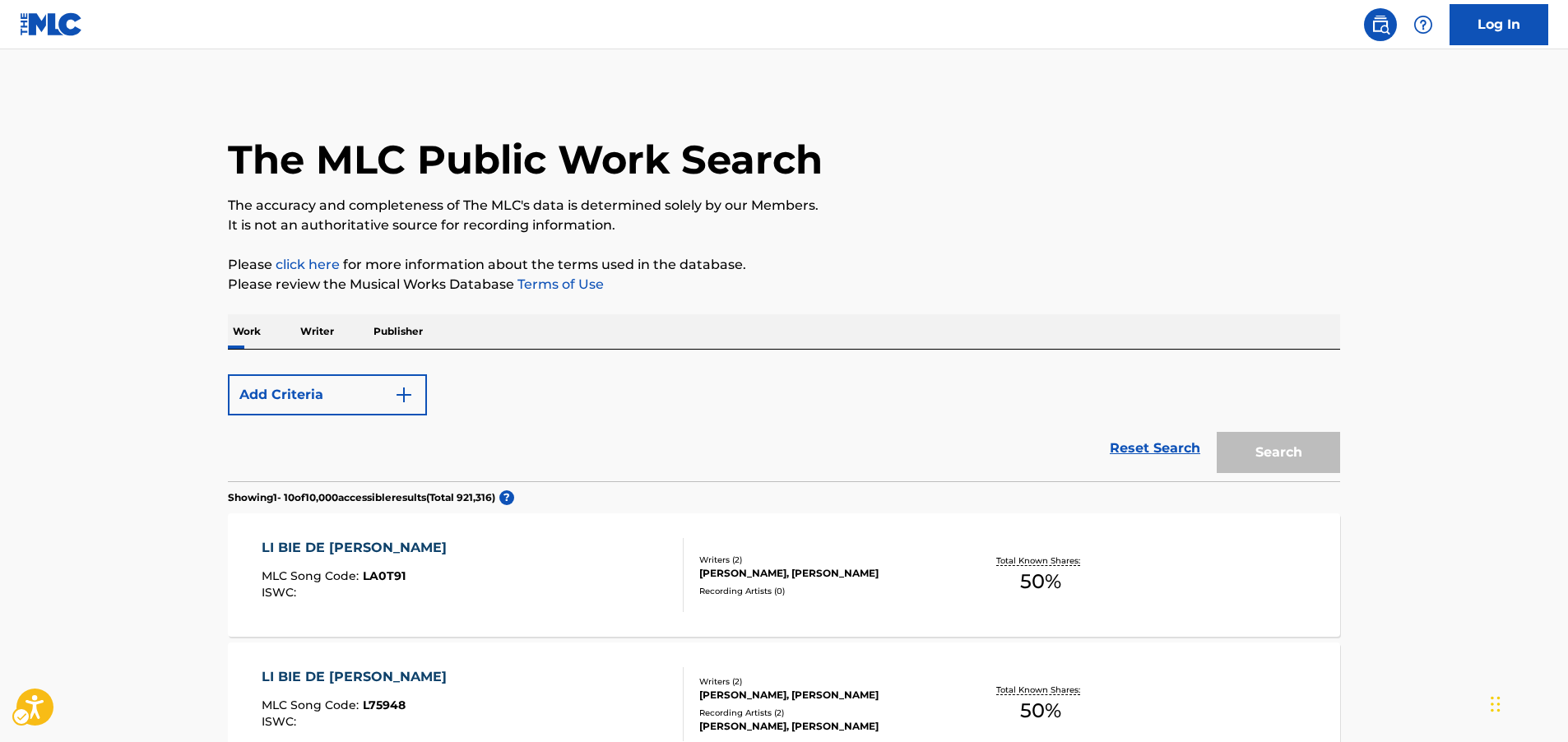
scroll to position [142, 0]
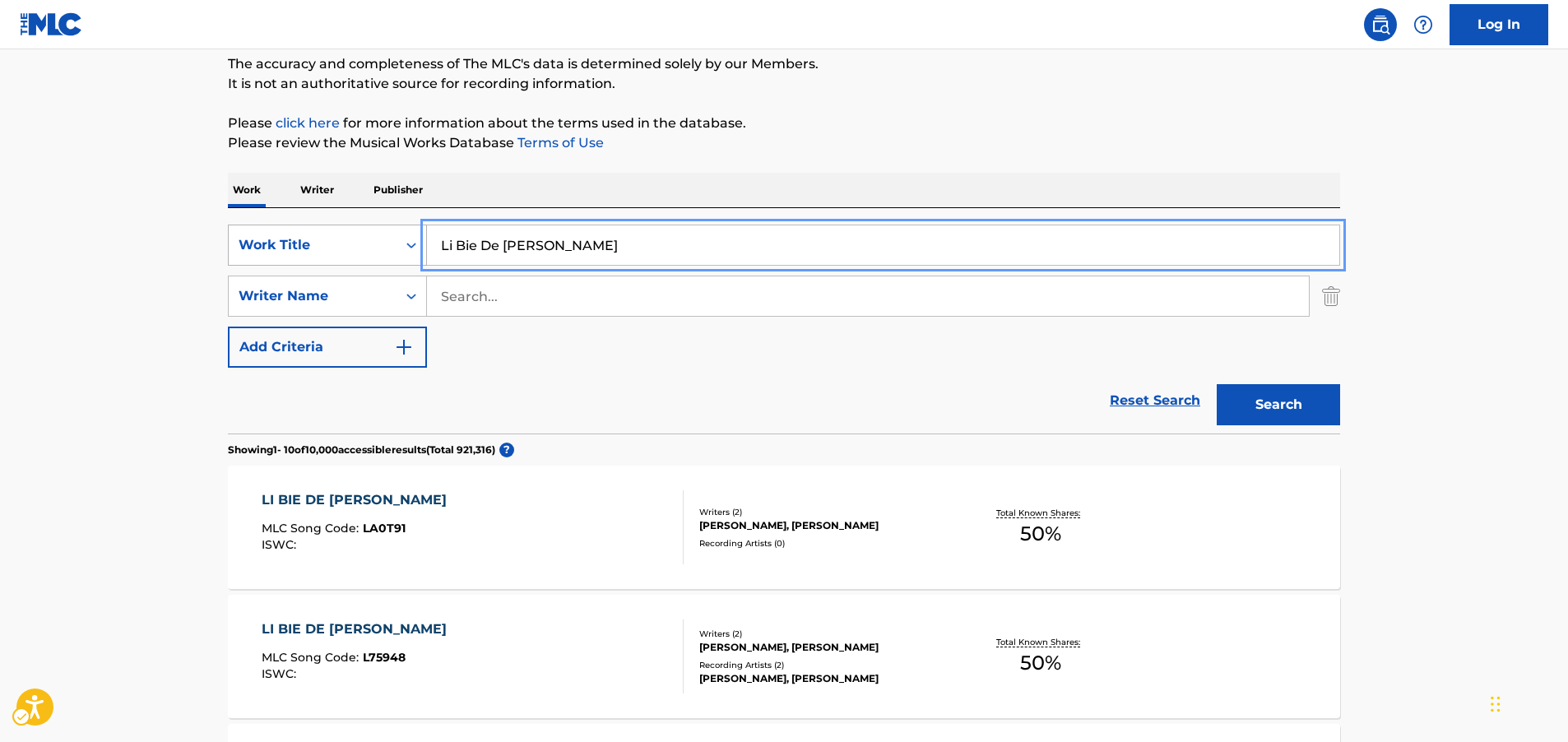
drag, startPoint x: 378, startPoint y: 241, endPoint x: 277, endPoint y: 249, distance: 101.3
paste input "[PERSON_NAME]"
type input "[PERSON_NAME]"
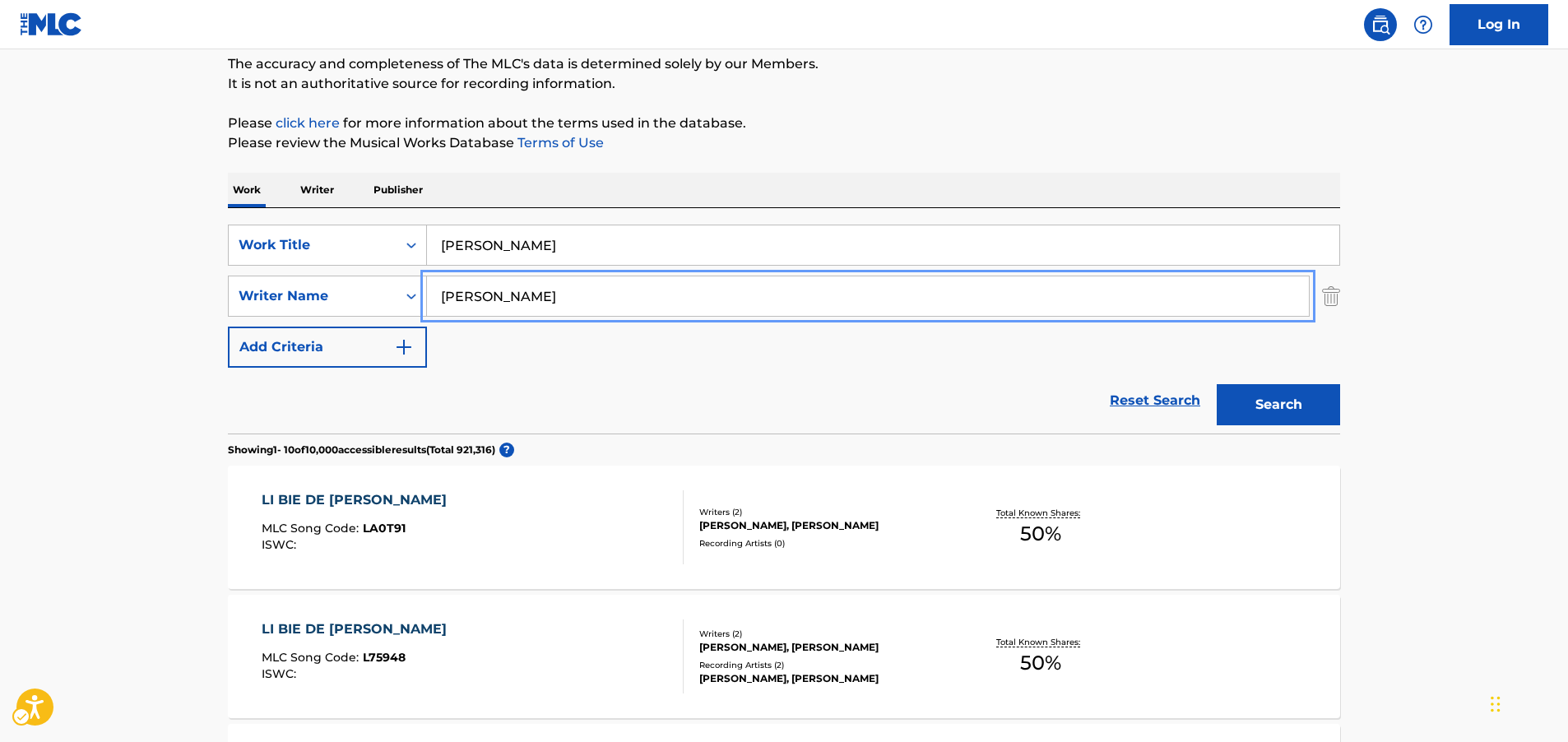
type input "[PERSON_NAME]"
click at [1329, 406] on button "Search" at bounding box center [1278, 404] width 123 height 41
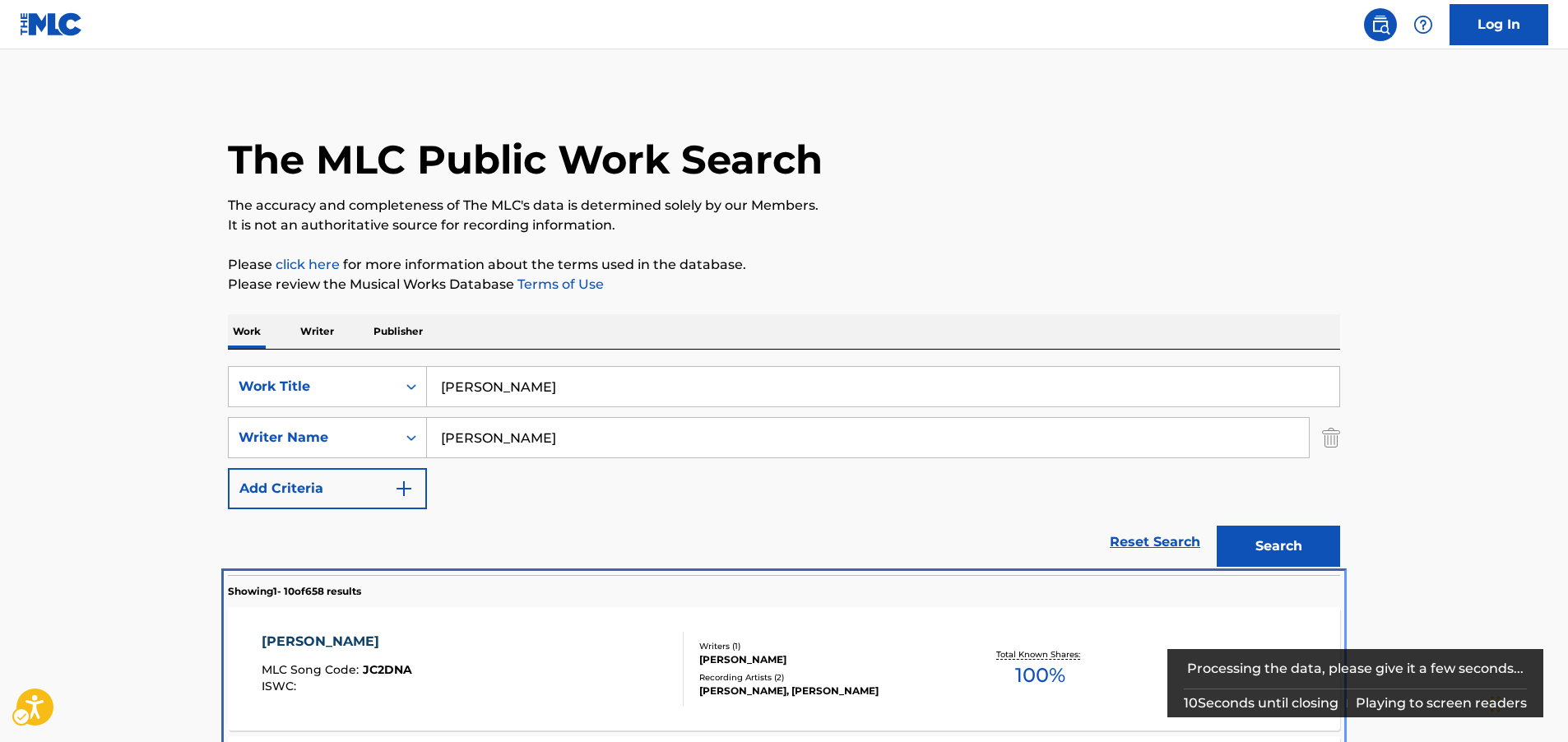
scroll to position [575, 0]
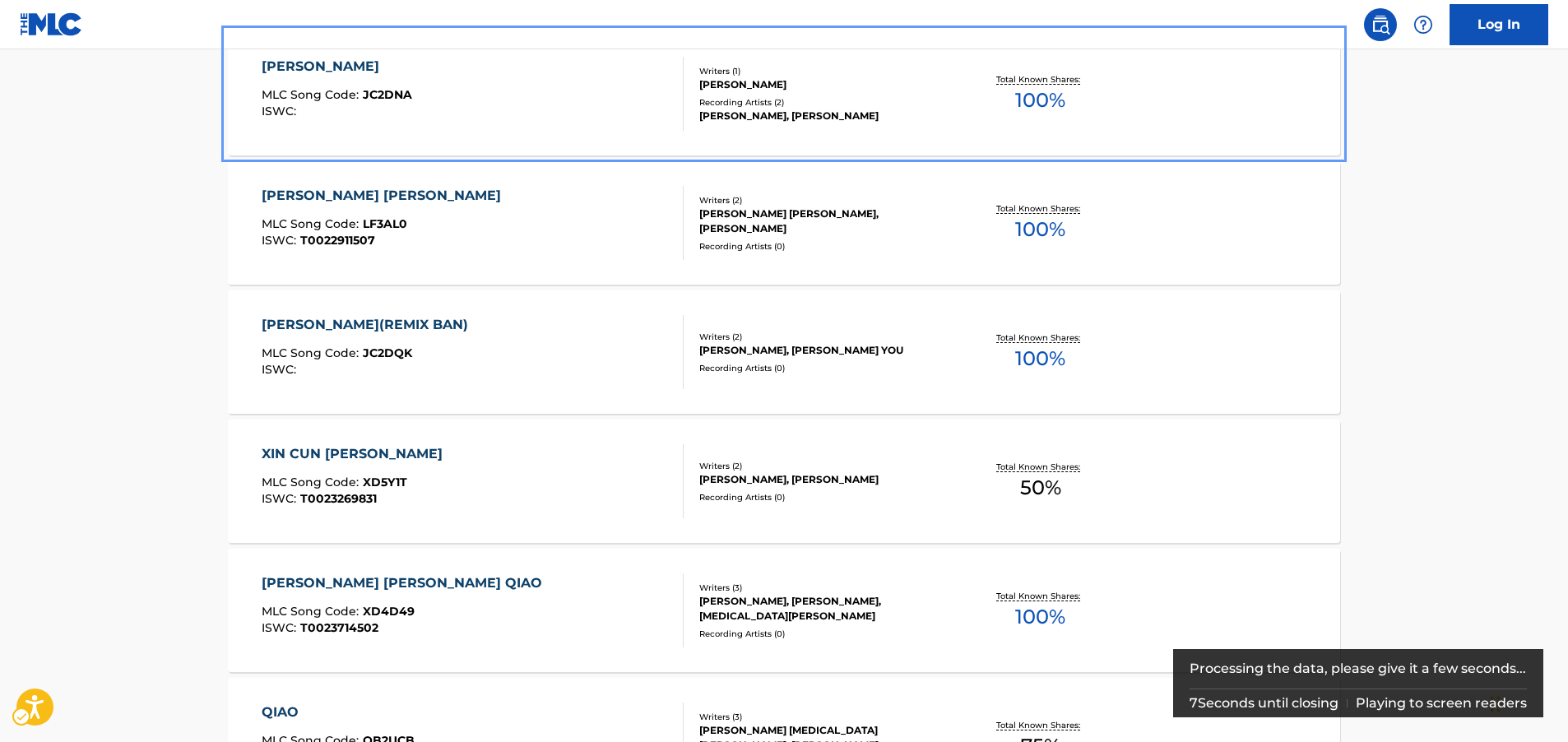
click at [444, 97] on div "[PERSON_NAME] QIAO MLC Song Code : JC2DNA ISWC :" at bounding box center [473, 93] width 423 height 74
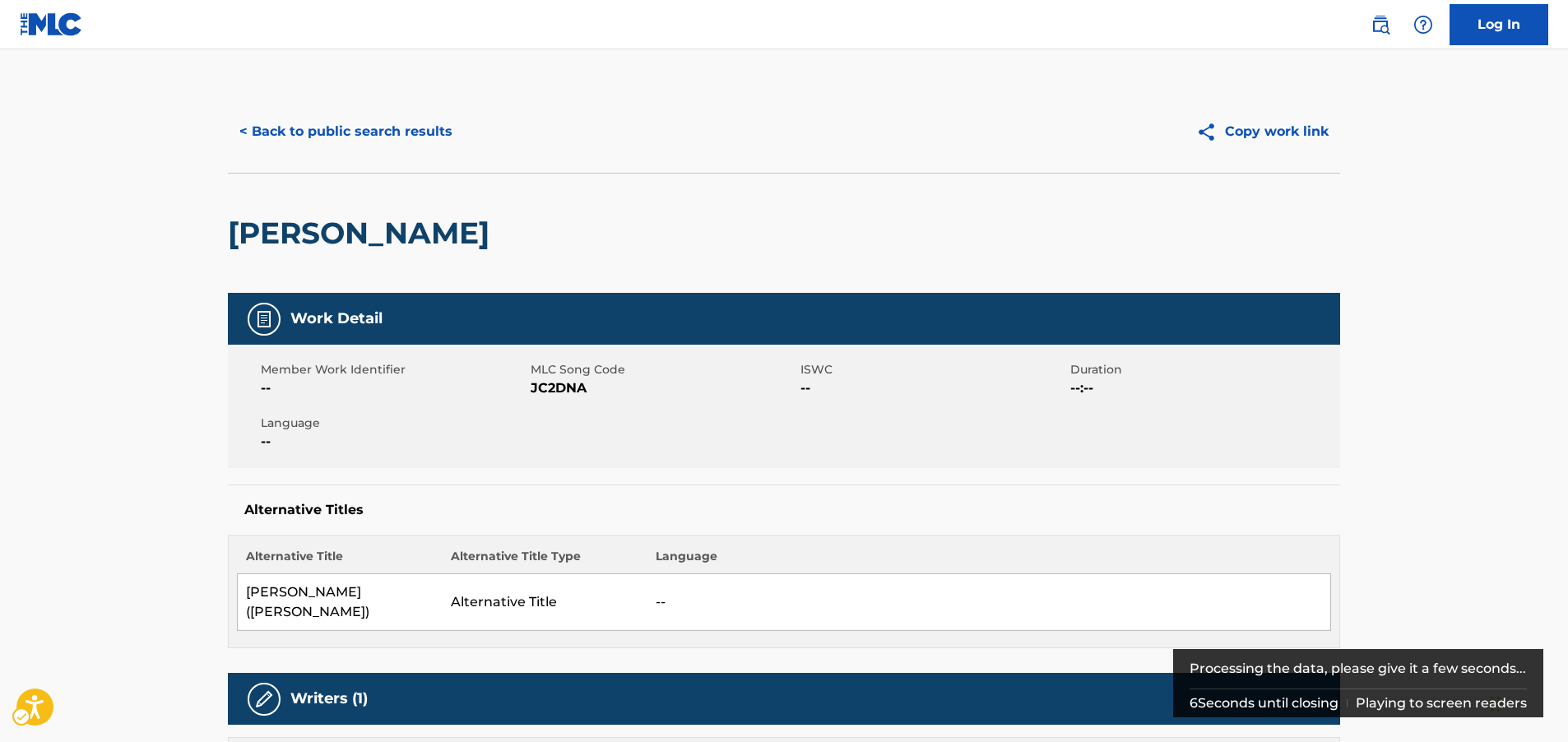
click at [559, 394] on span "MLC Song Code - JC2DNA" at bounding box center [663, 388] width 266 height 19
copy span "JC2DNA"
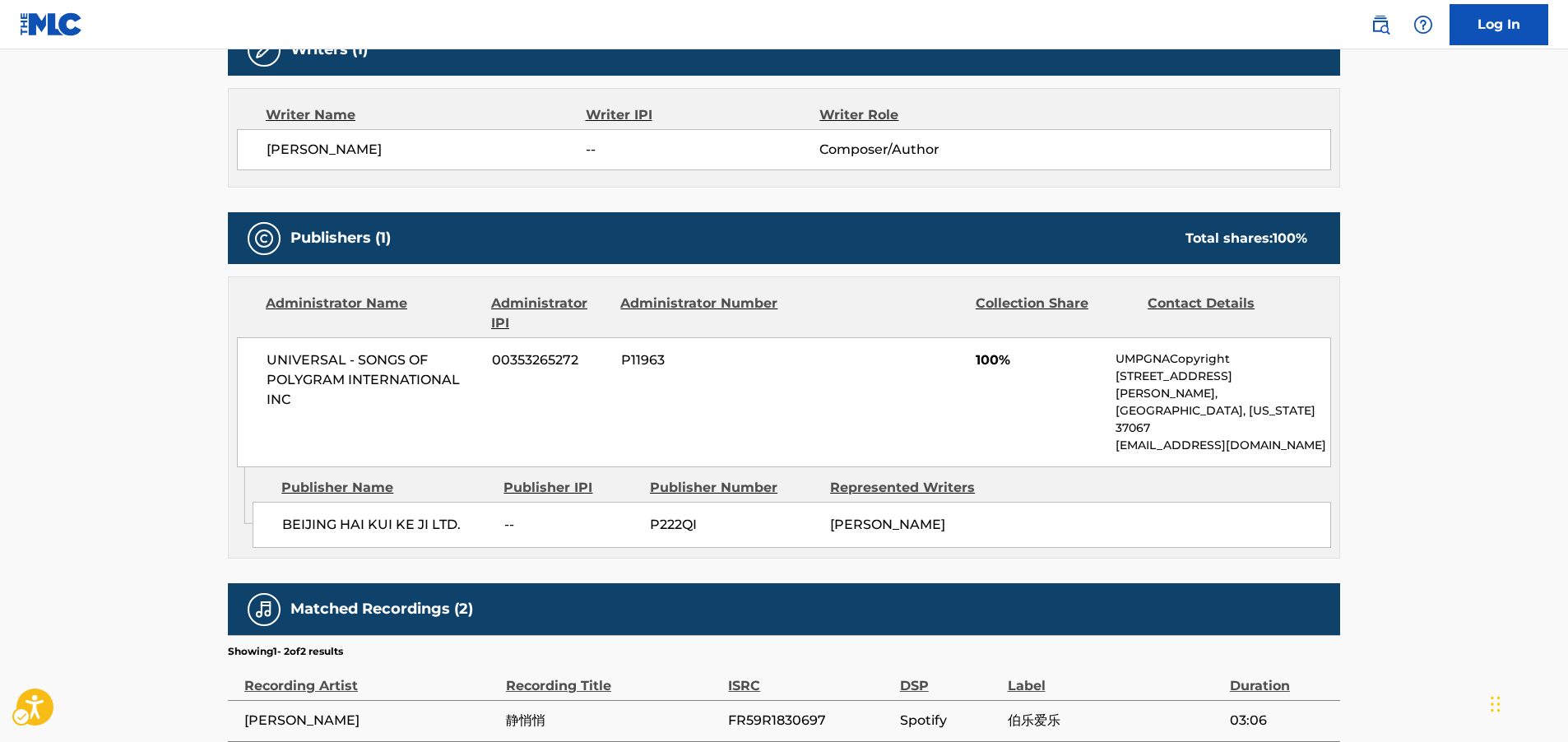
scroll to position [739, 0]
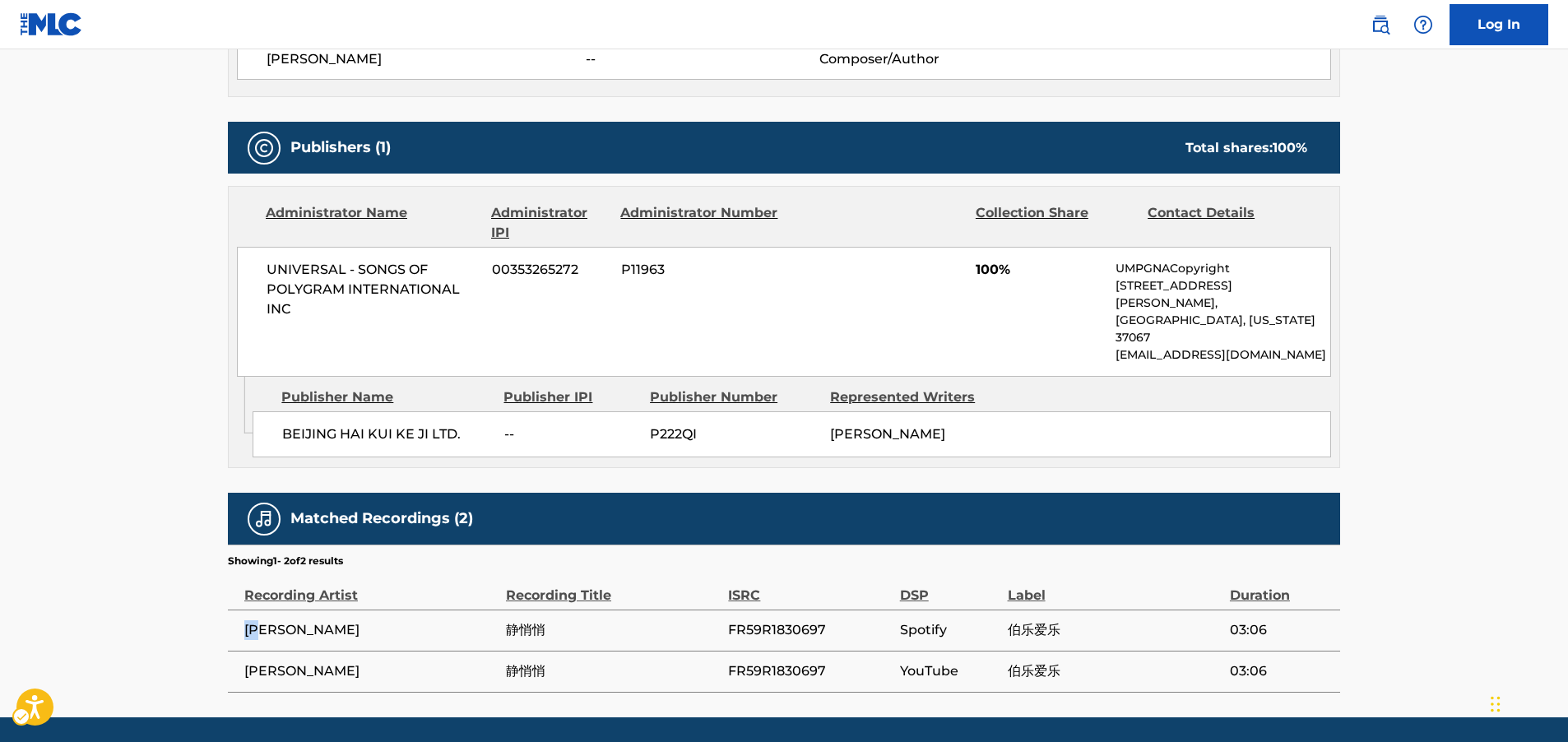
drag, startPoint x: 309, startPoint y: 587, endPoint x: 189, endPoint y: 581, distance: 120.1
click at [242, 610] on td "[PERSON_NAME]" at bounding box center [367, 630] width 278 height 41
copy span "[PERSON_NAME]"
drag, startPoint x: 463, startPoint y: 384, endPoint x: 278, endPoint y: 382, distance: 185.0
click at [278, 411] on div "BEIJING HAI KUI KE JI LTD. -- P222QI [PERSON_NAME]" at bounding box center [791, 434] width 1078 height 46
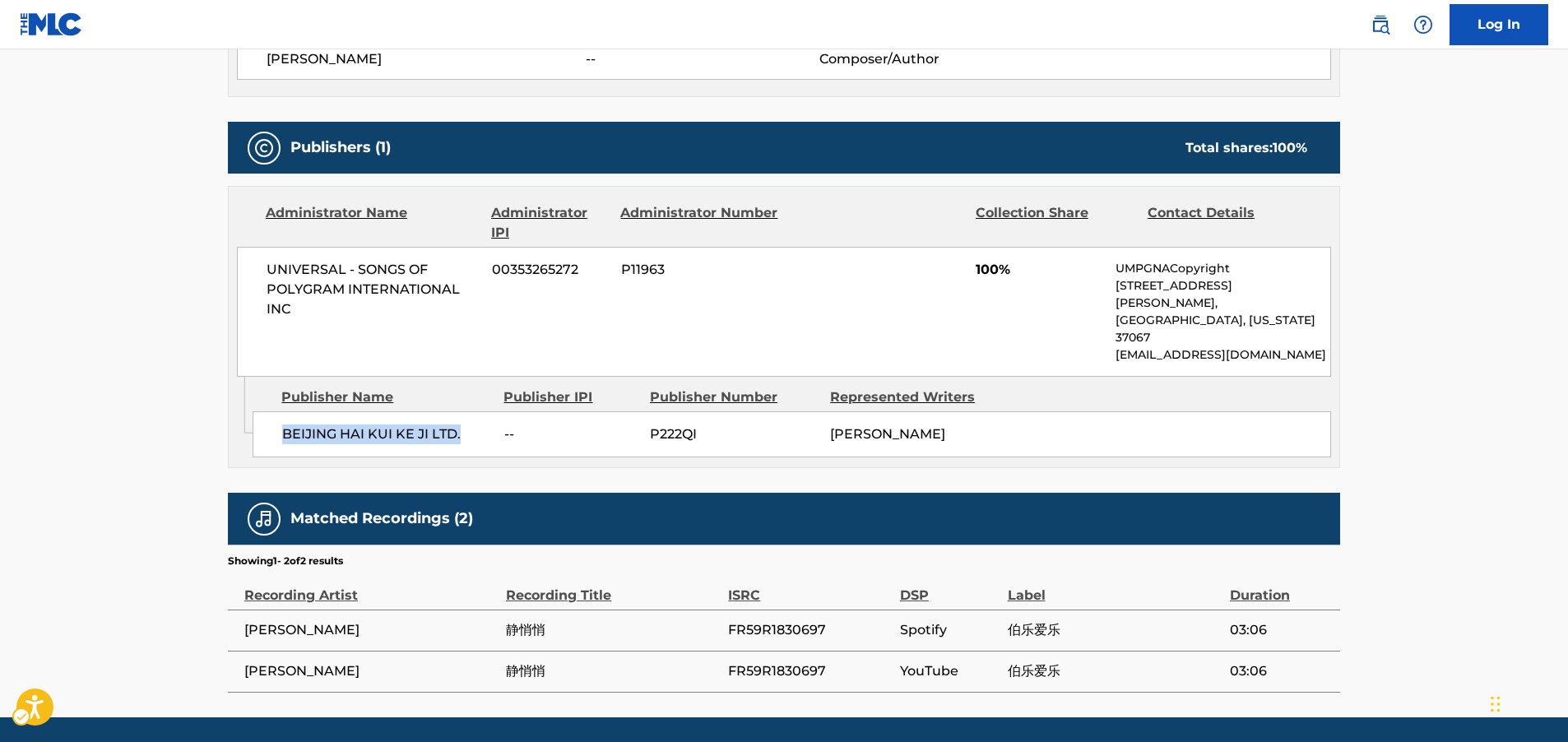
copy span "BEIJING HAI KUI KE JI LTD."
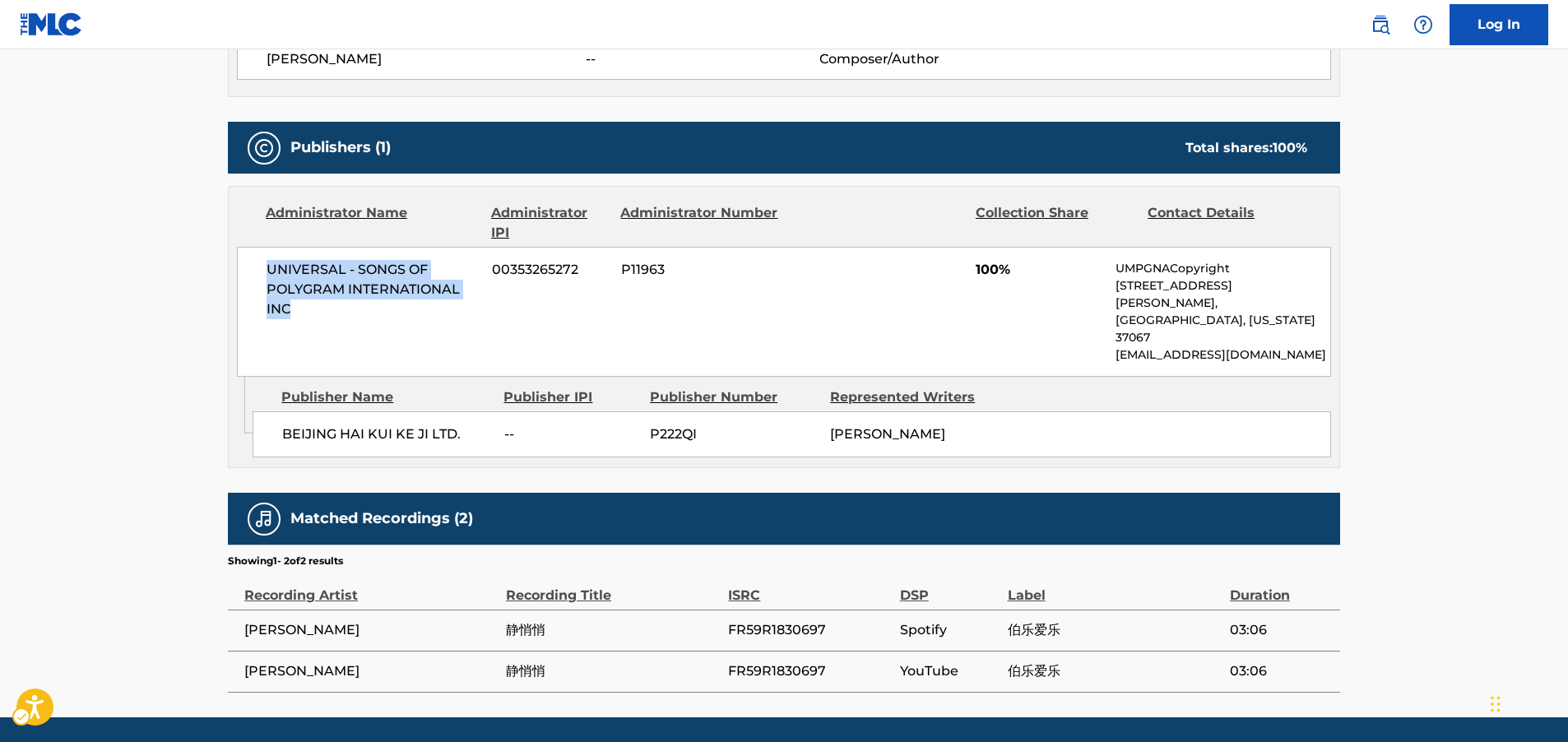
drag, startPoint x: 321, startPoint y: 285, endPoint x: 239, endPoint y: 253, distance: 88.0
click at [239, 253] on div "UNIVERSAL - SONGS OF POLYGRAM INTERNATIONAL INC 00353265272 P11963 100% UMPGNAC…" at bounding box center [784, 312] width 1094 height 130
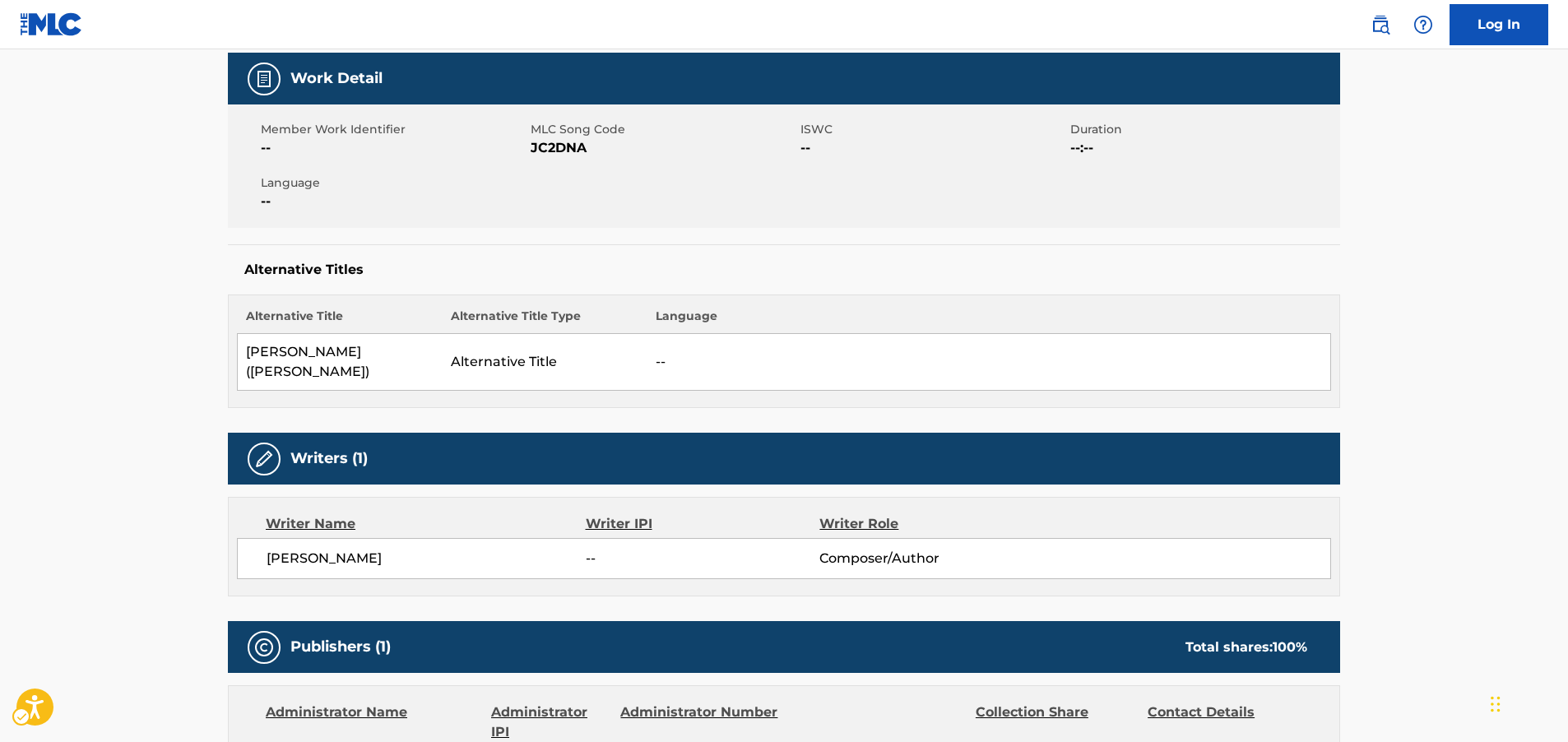
scroll to position [0, 0]
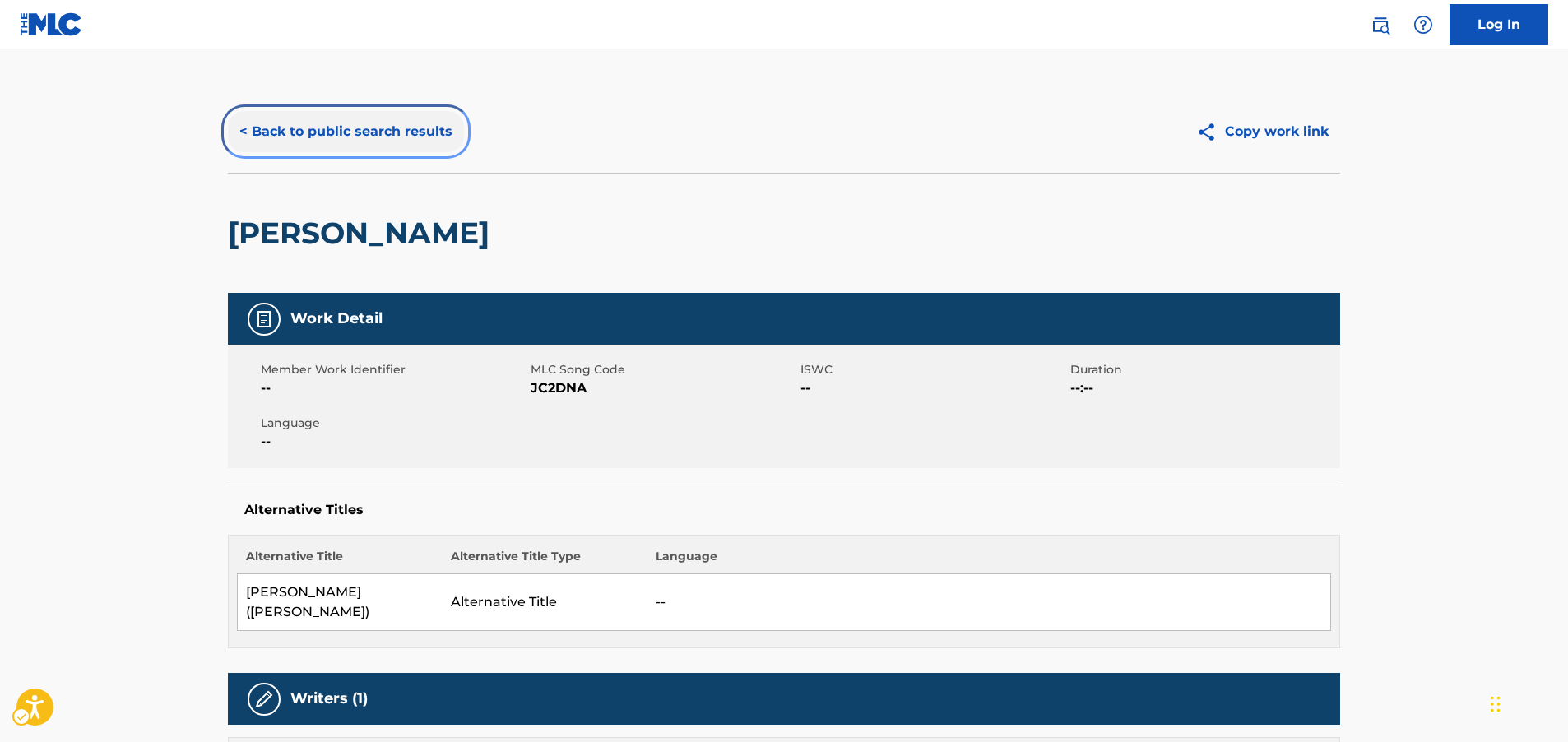
click at [329, 137] on button "< Back to public search results" at bounding box center [345, 131] width 236 height 41
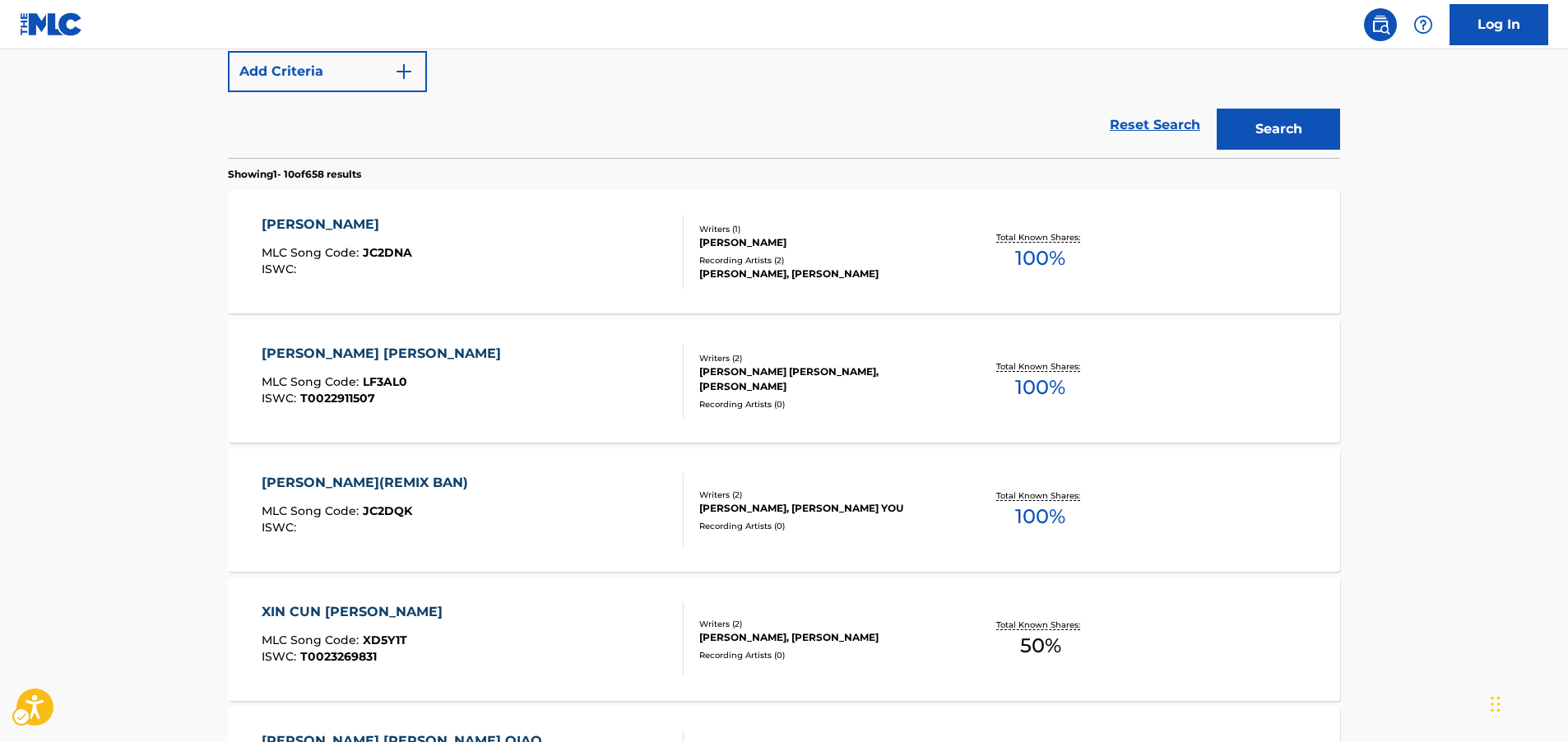
scroll to position [257, 0]
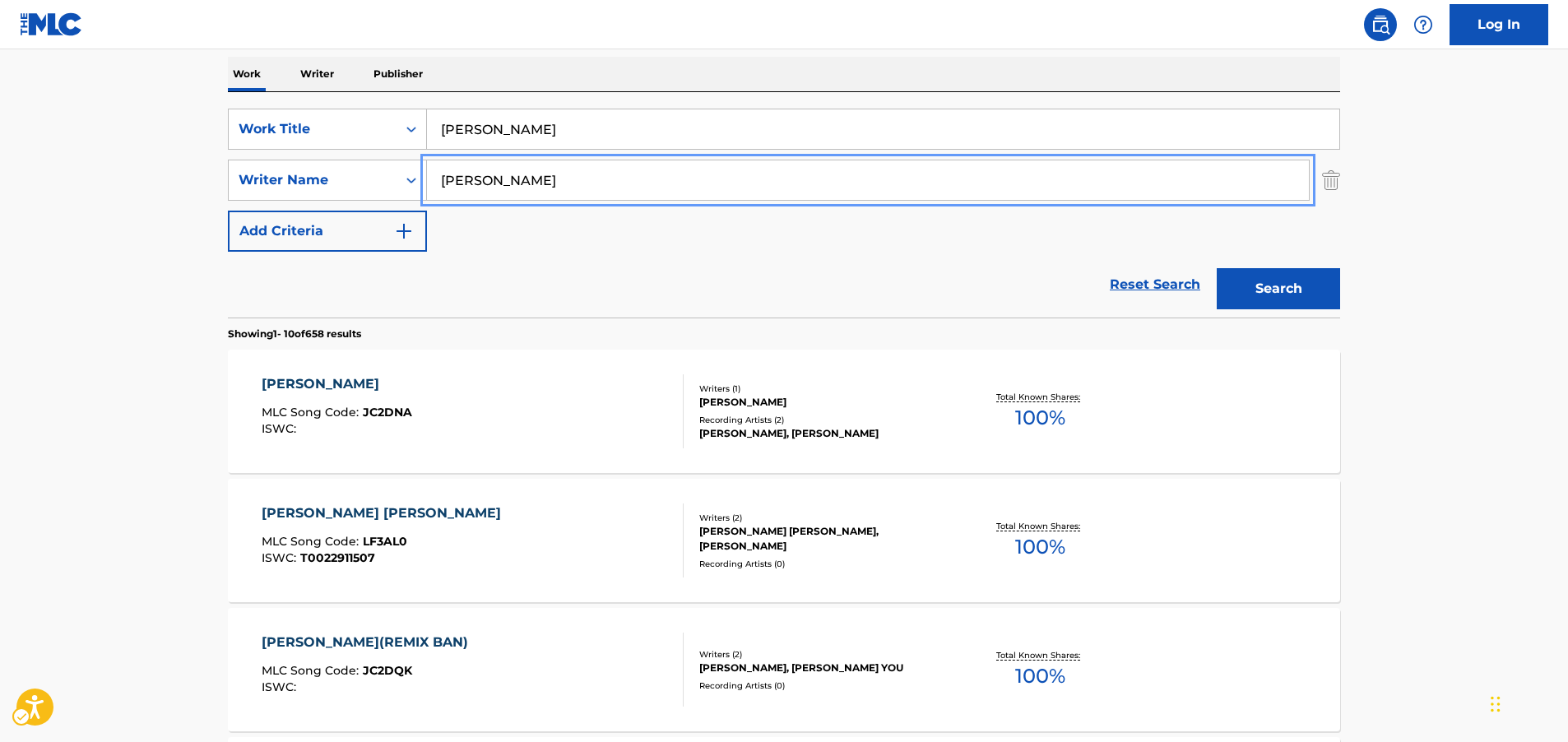
paste input "Gudd"
type input "[PERSON_NAME]"
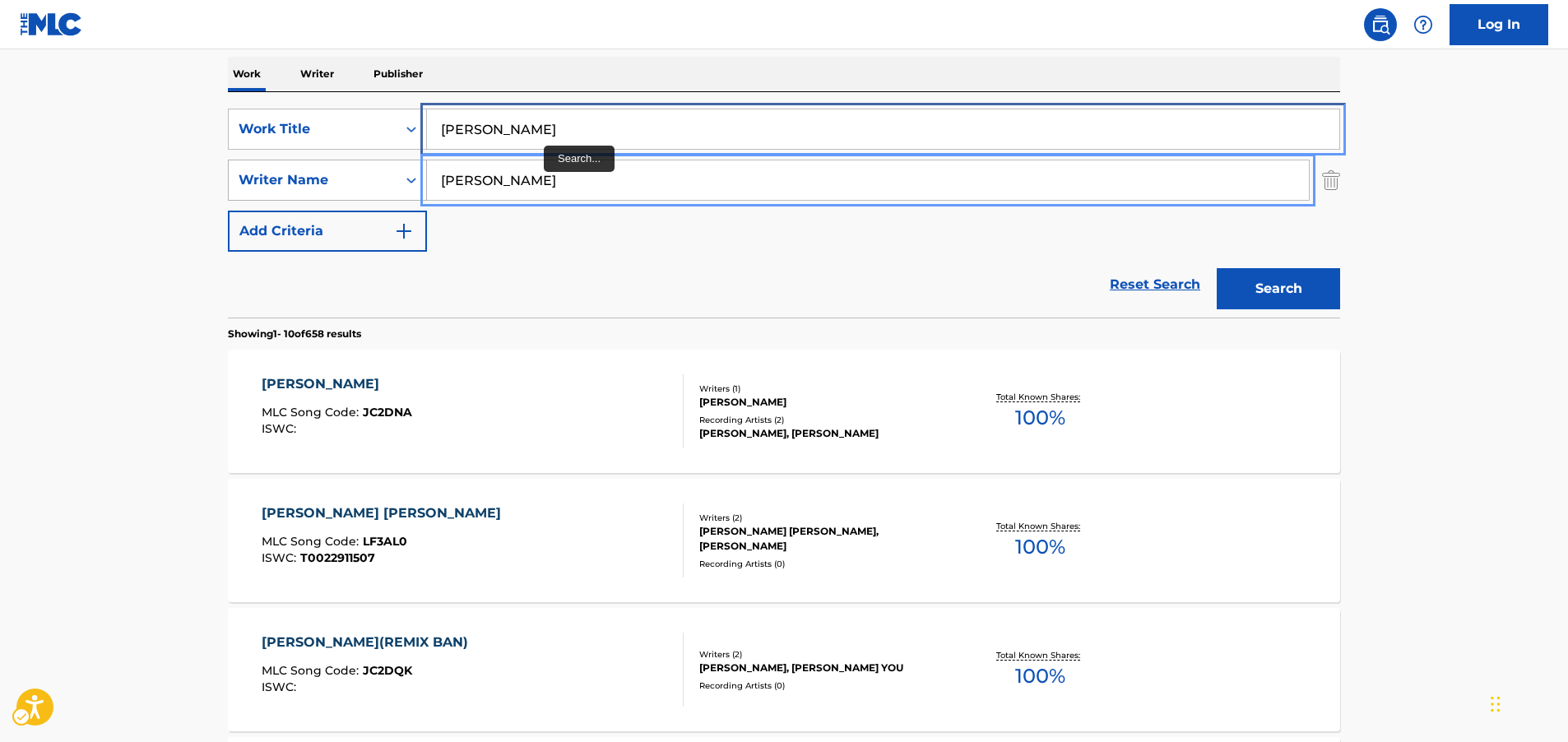
drag, startPoint x: 305, startPoint y: 157, endPoint x: 283, endPoint y: 159, distance: 22.1
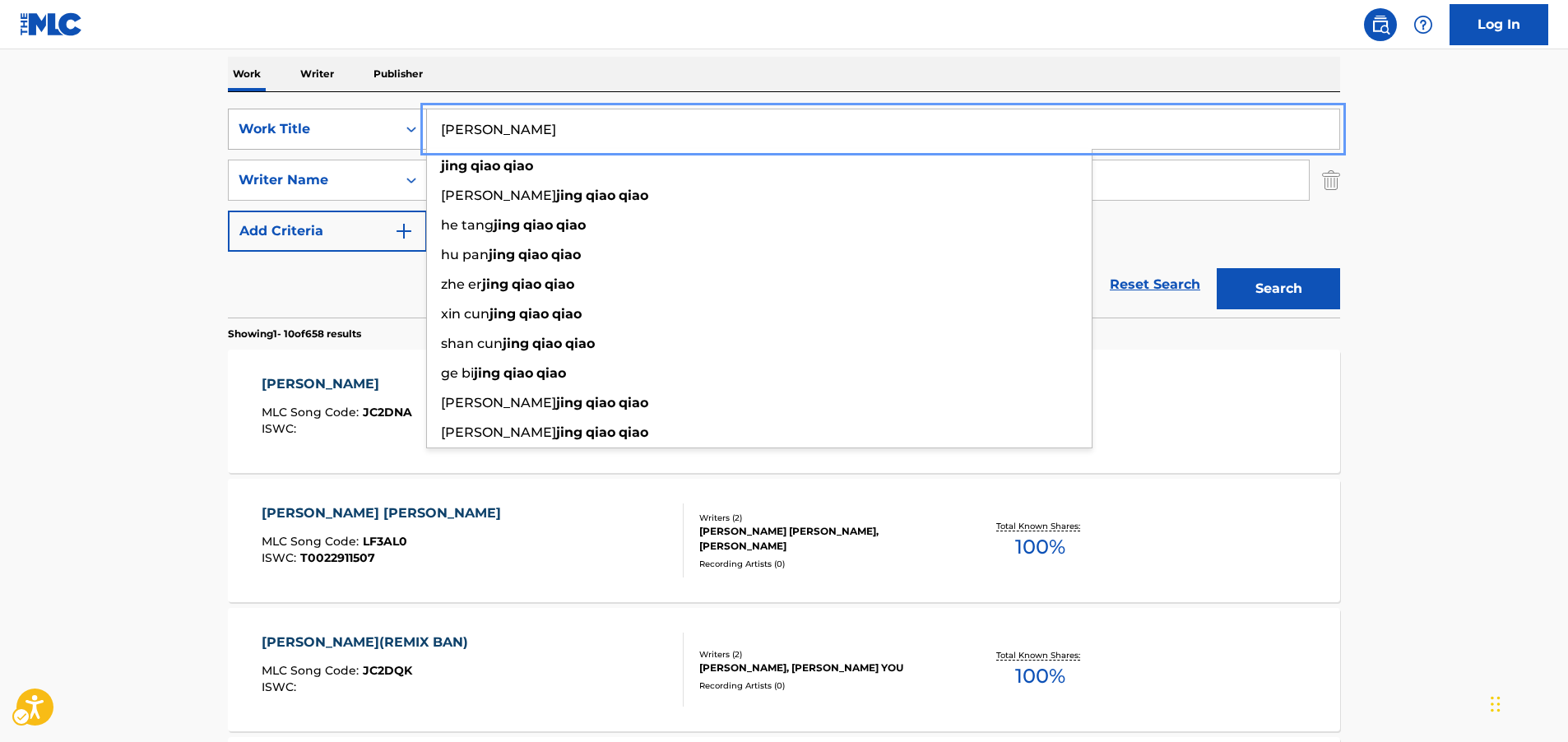
paste input "DEEWANIYAT"
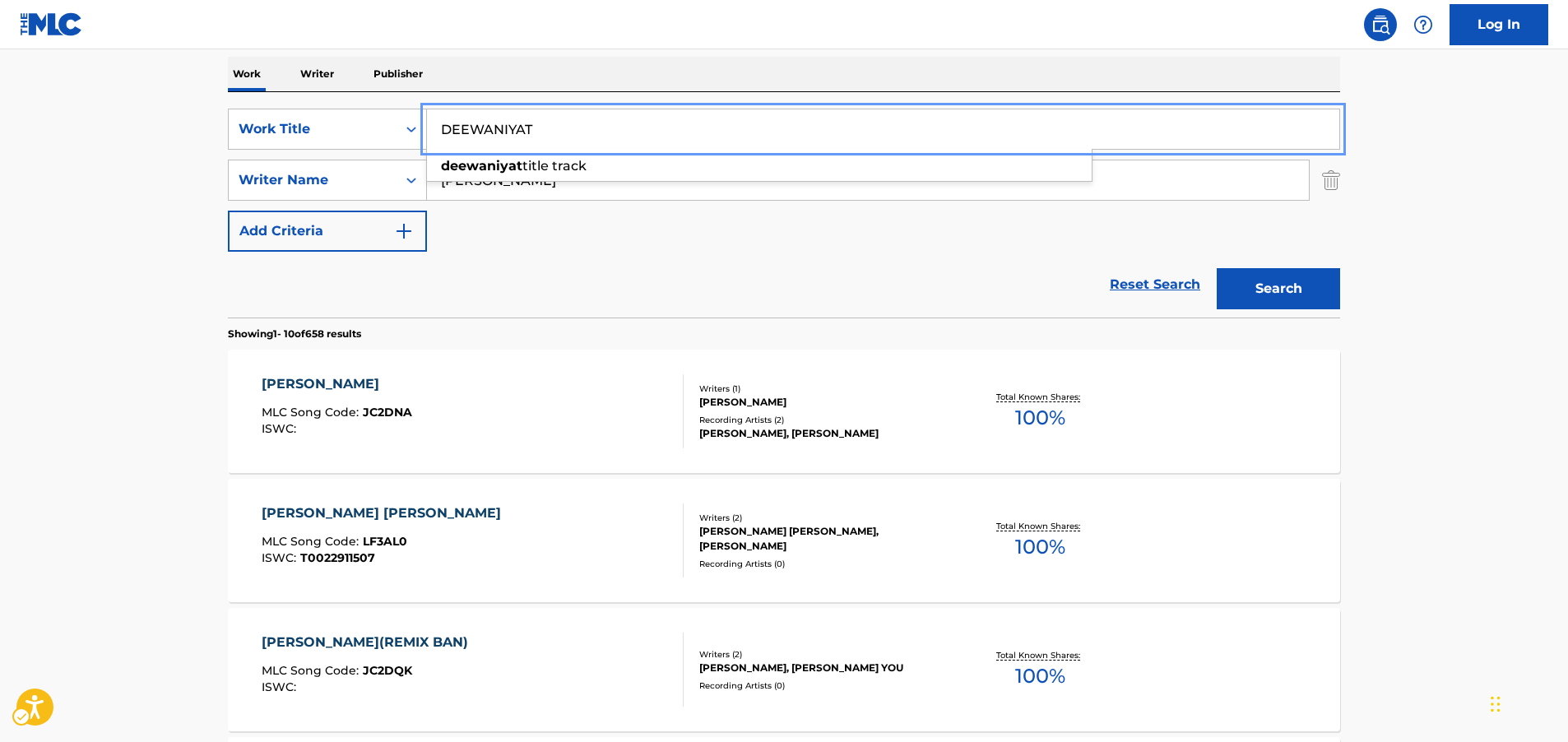
type input "DEEWANIYAT"
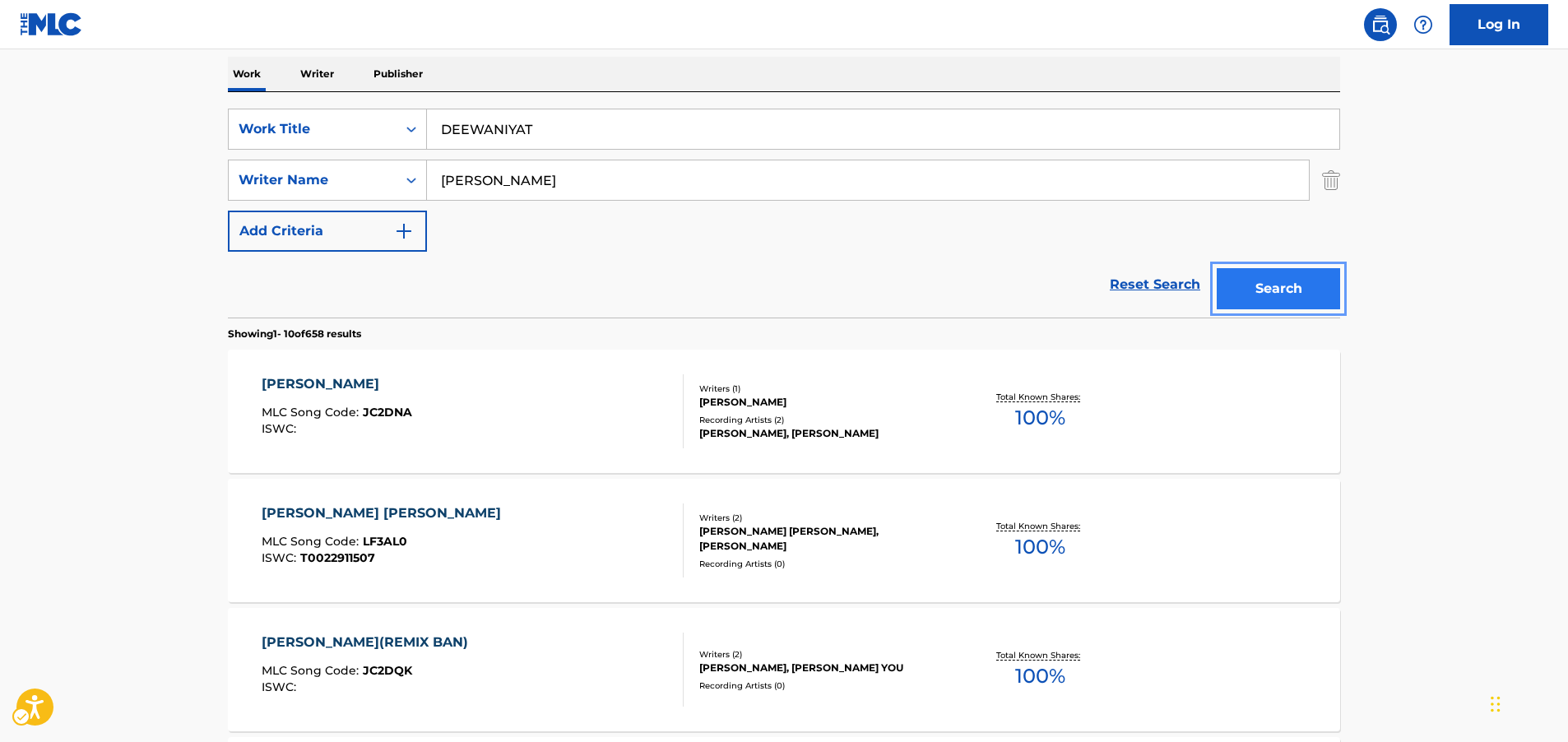
click at [1281, 294] on button "Search" at bounding box center [1278, 289] width 123 height 41
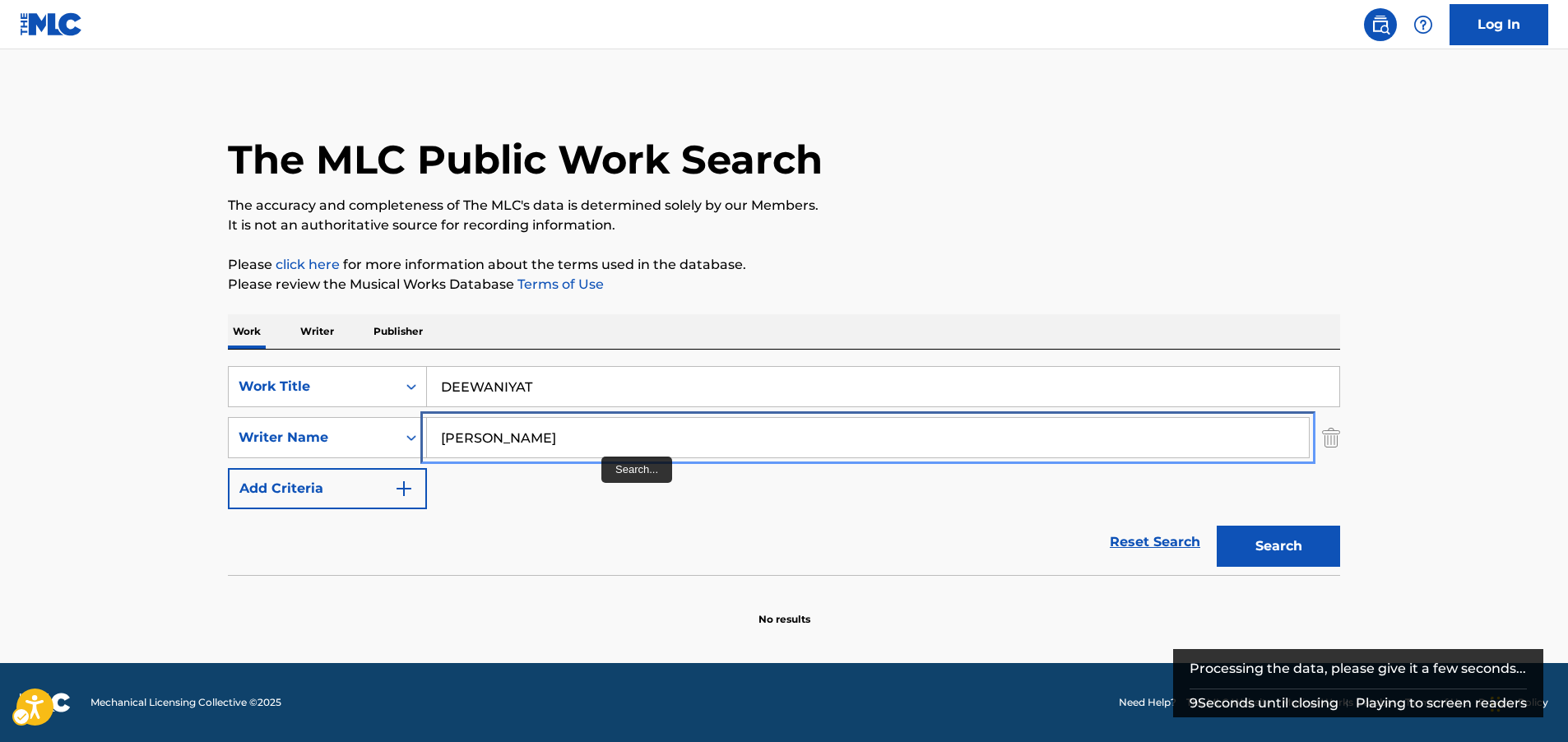
drag, startPoint x: 281, startPoint y: 455, endPoint x: 224, endPoint y: 458, distance: 57.1
click at [224, 460] on div "The MLC Public Work Search The accuracy and completeness of The MLC's data is d…" at bounding box center [784, 359] width 1151 height 537
click at [1220, 526] on button "Search" at bounding box center [1281, 546] width 123 height 41
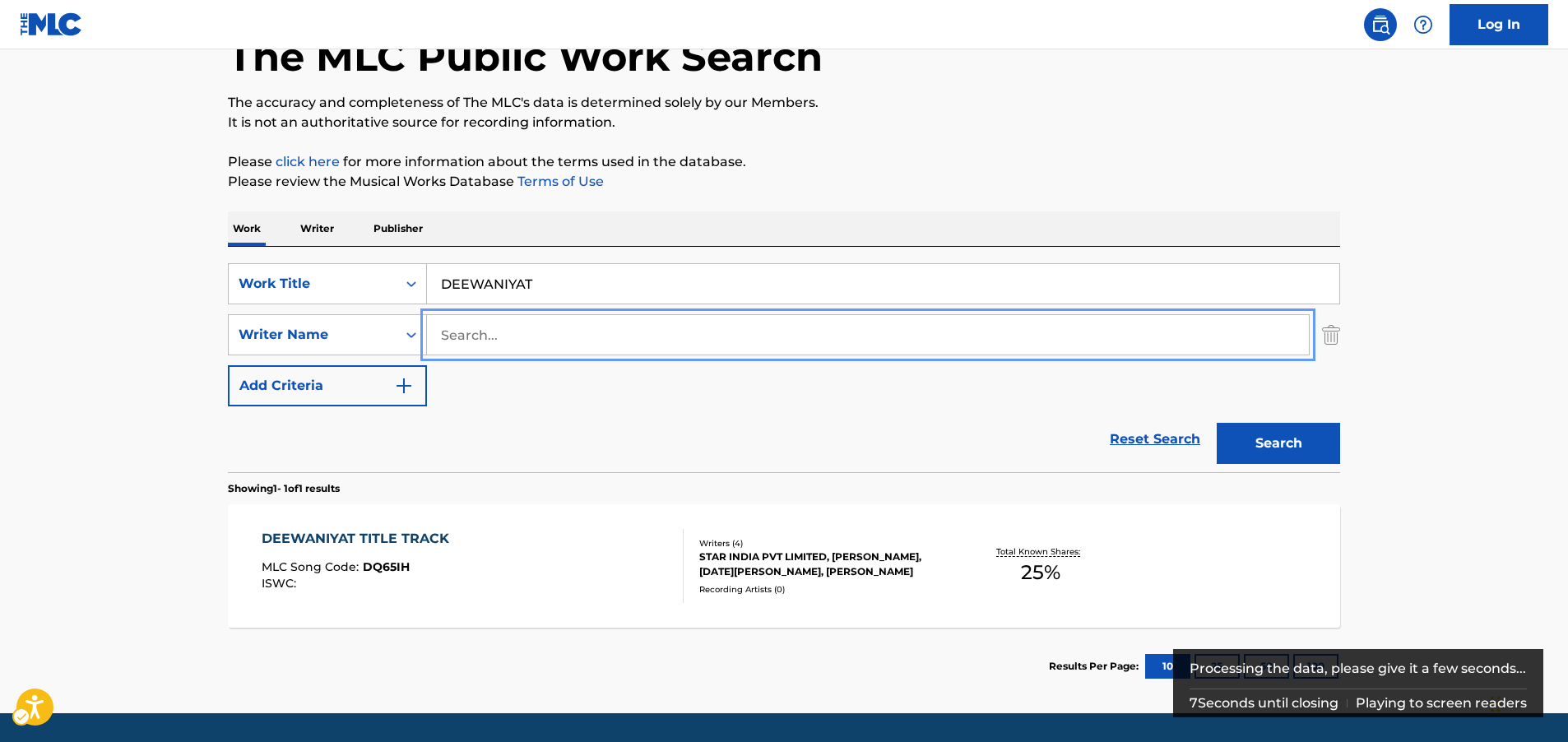
scroll to position [153, 0]
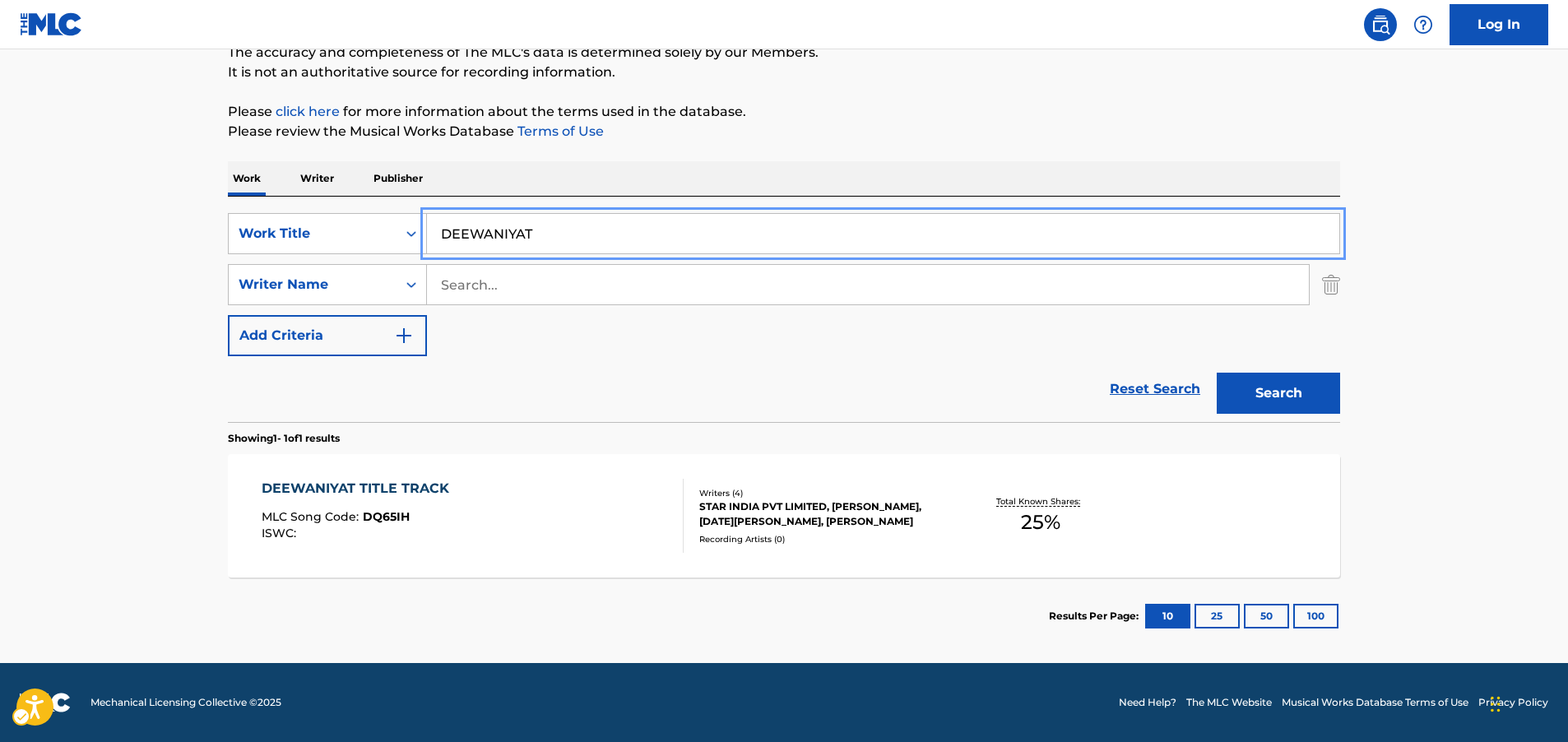
drag, startPoint x: 385, startPoint y: 221, endPoint x: 365, endPoint y: 194, distance: 33.6
click at [341, 218] on div "SearchWithCriteriac606d611-ee52-4211-b3b6-280d1711c538 Work Title DEEWANIYAT" at bounding box center [784, 233] width 1113 height 41
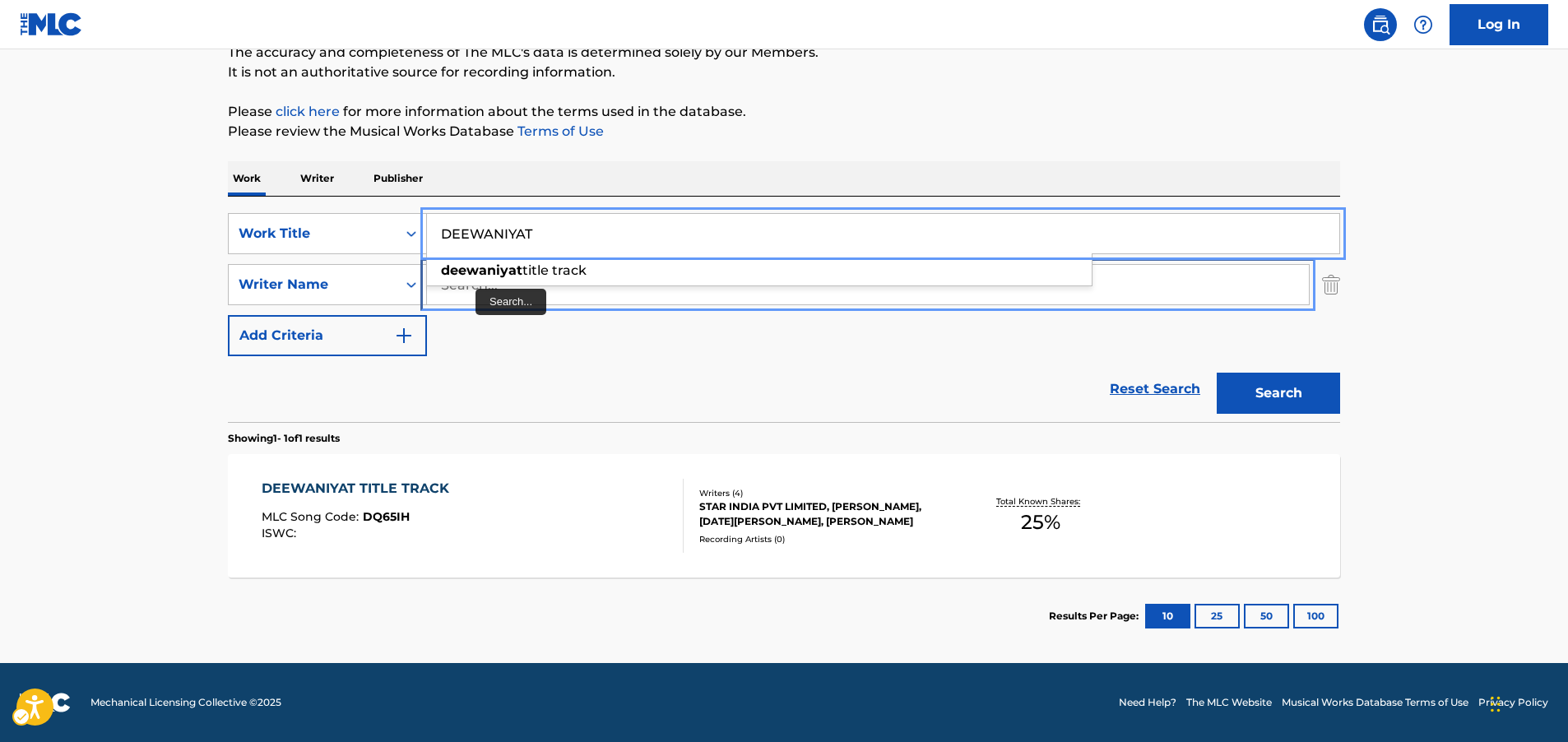
click at [468, 294] on input "Search..." at bounding box center [867, 284] width 882 height 40
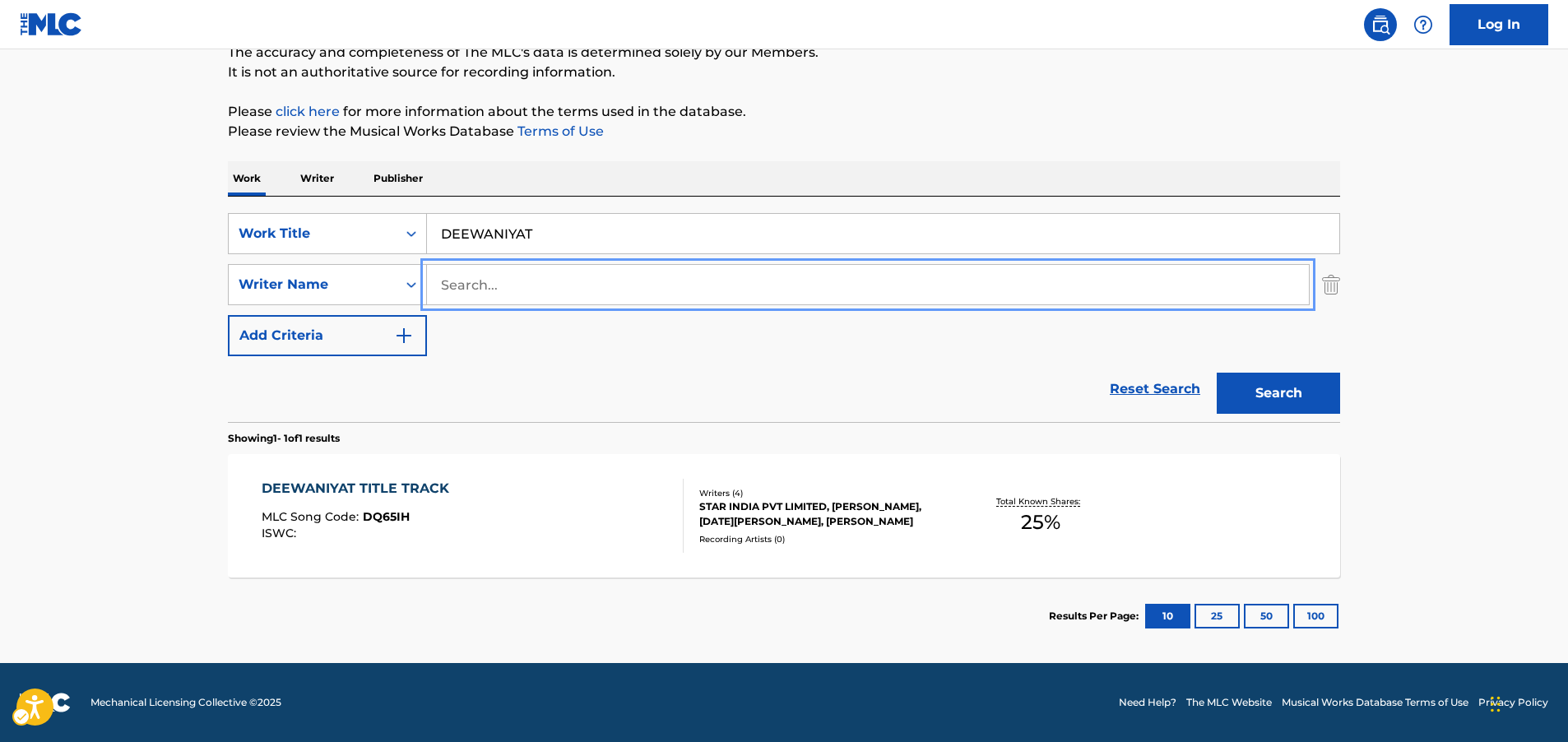
paste input "[PERSON_NAME]"
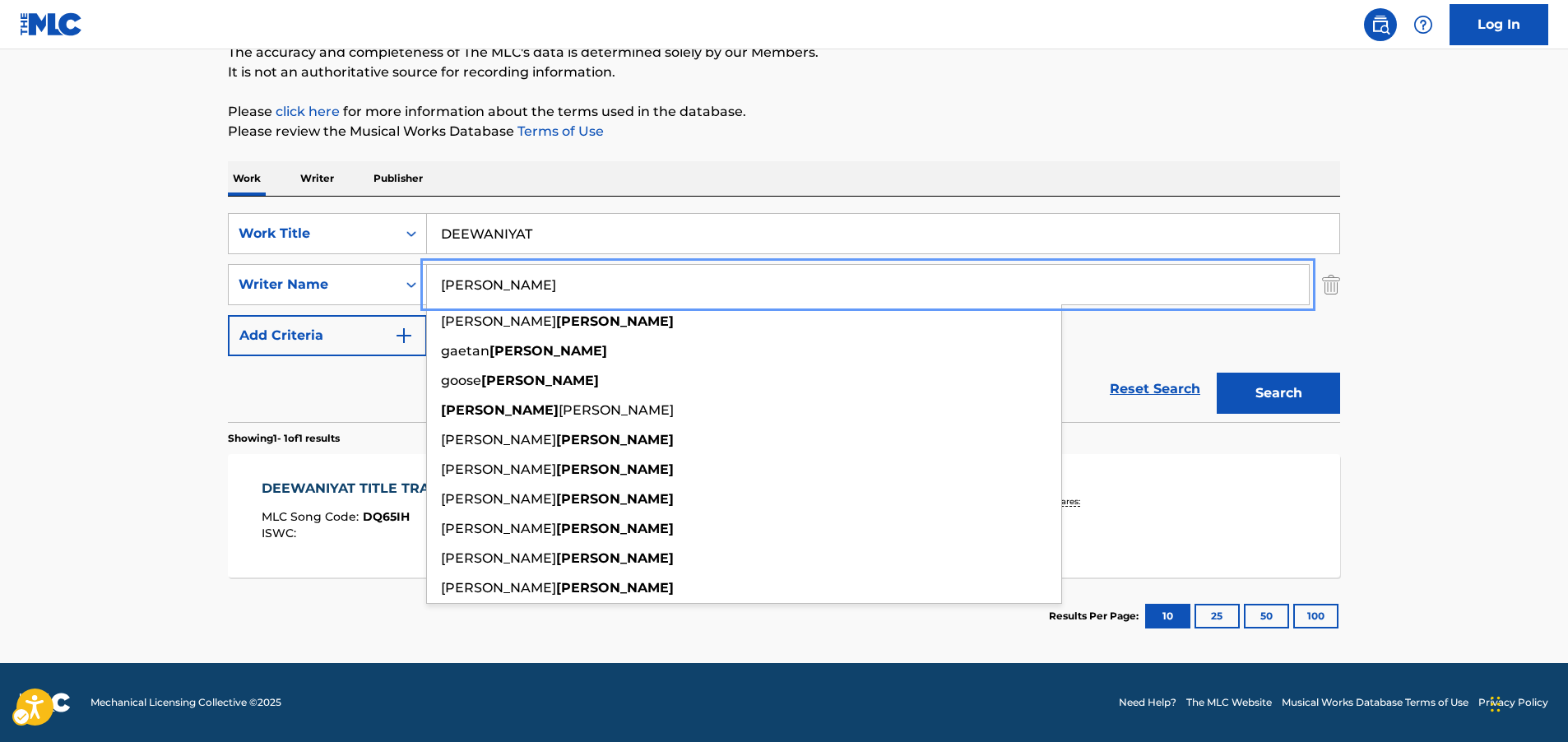
type input "[PERSON_NAME]"
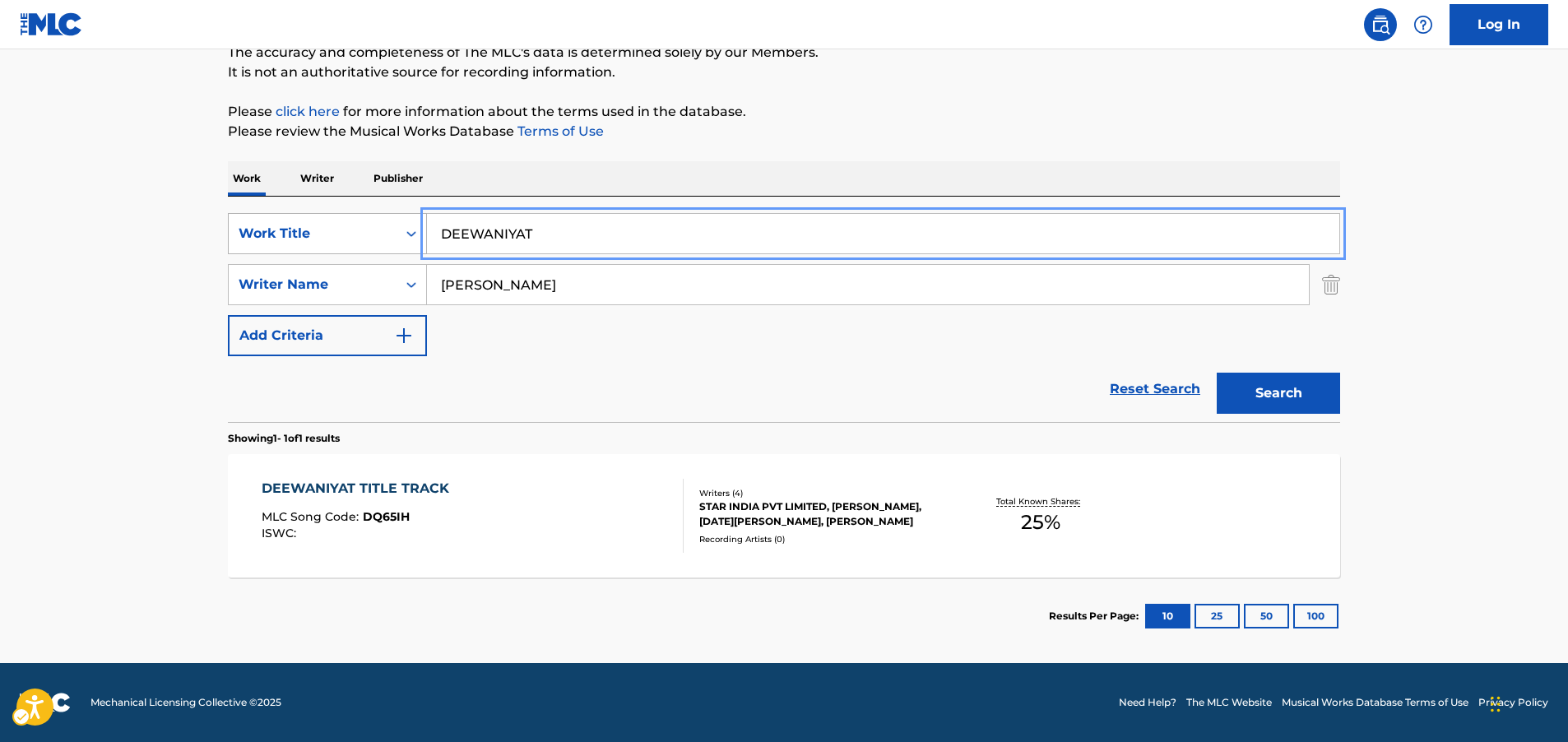
drag, startPoint x: 455, startPoint y: 233, endPoint x: 380, endPoint y: 239, distance: 75.2
click at [380, 239] on div "SearchWithCriteriac606d611-ee52-4211-b3b6-280d1711c538 Work Title DEEWANIYAT" at bounding box center [784, 233] width 1113 height 41
paste input "Somewhere Between"
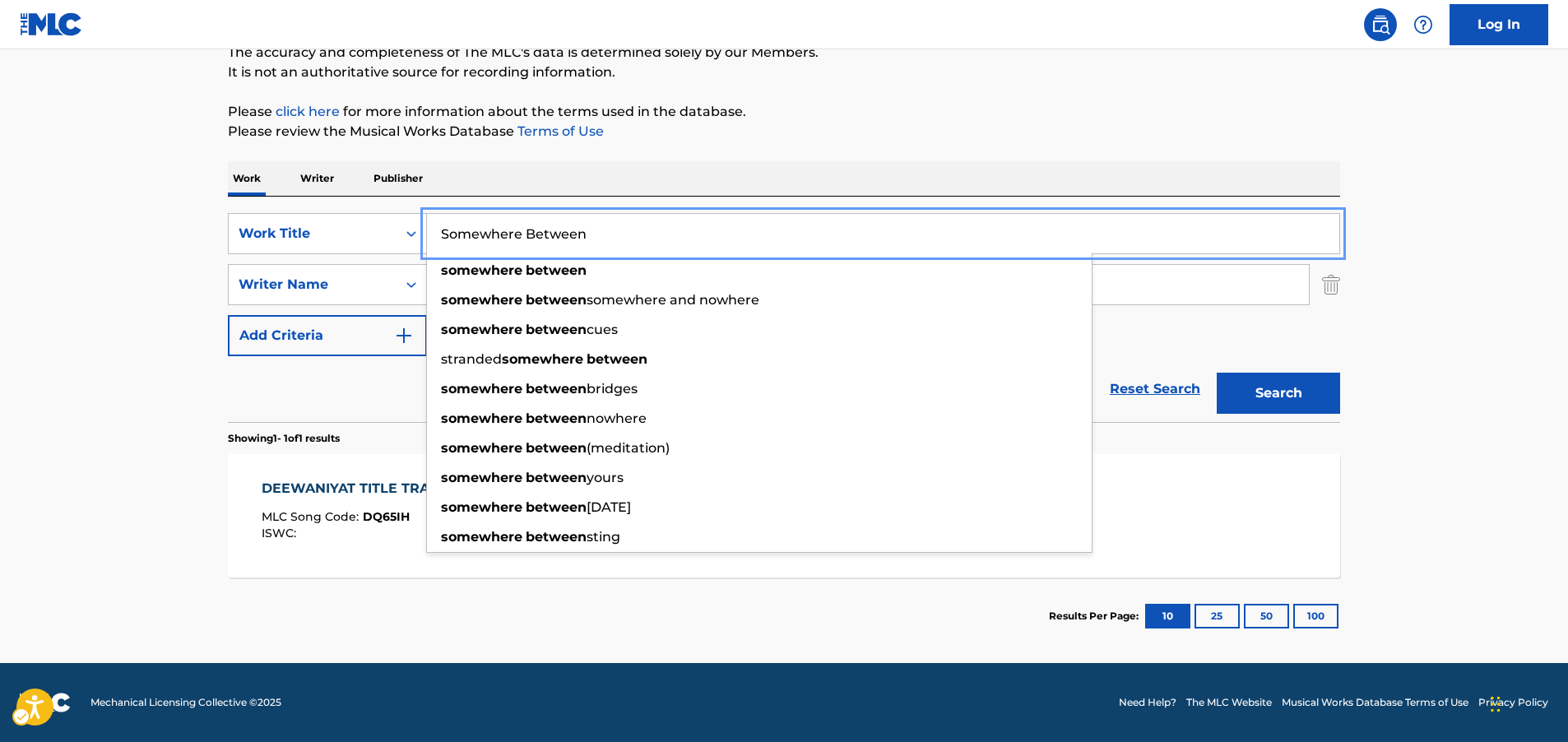
type input "Somewhere Between"
click at [1323, 401] on button "Search" at bounding box center [1278, 393] width 123 height 41
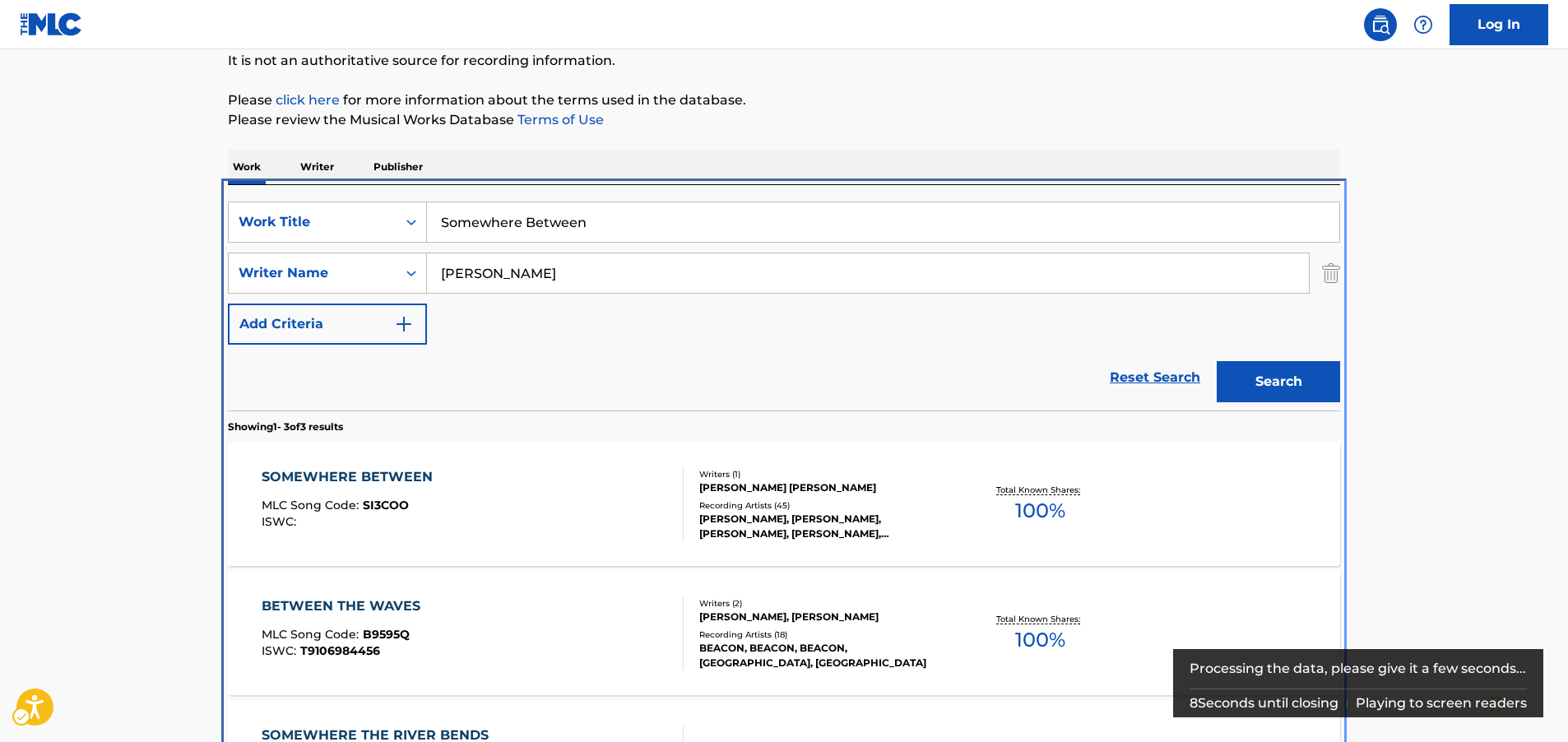
scroll to position [324, 0]
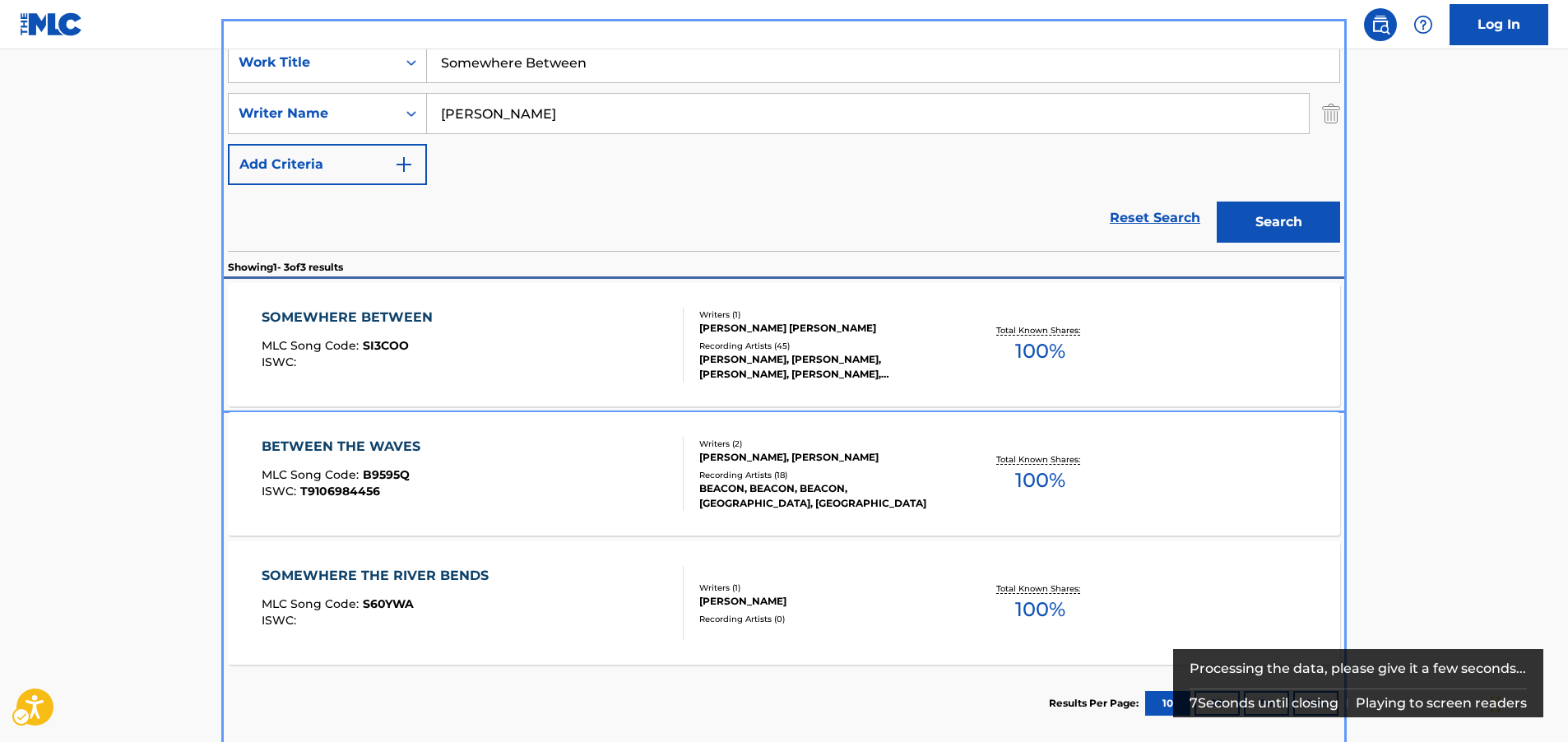
click at [453, 330] on div "SOMEWHERE BETWEEN MLC Song Code : SI3COO ISWC :" at bounding box center [473, 344] width 423 height 74
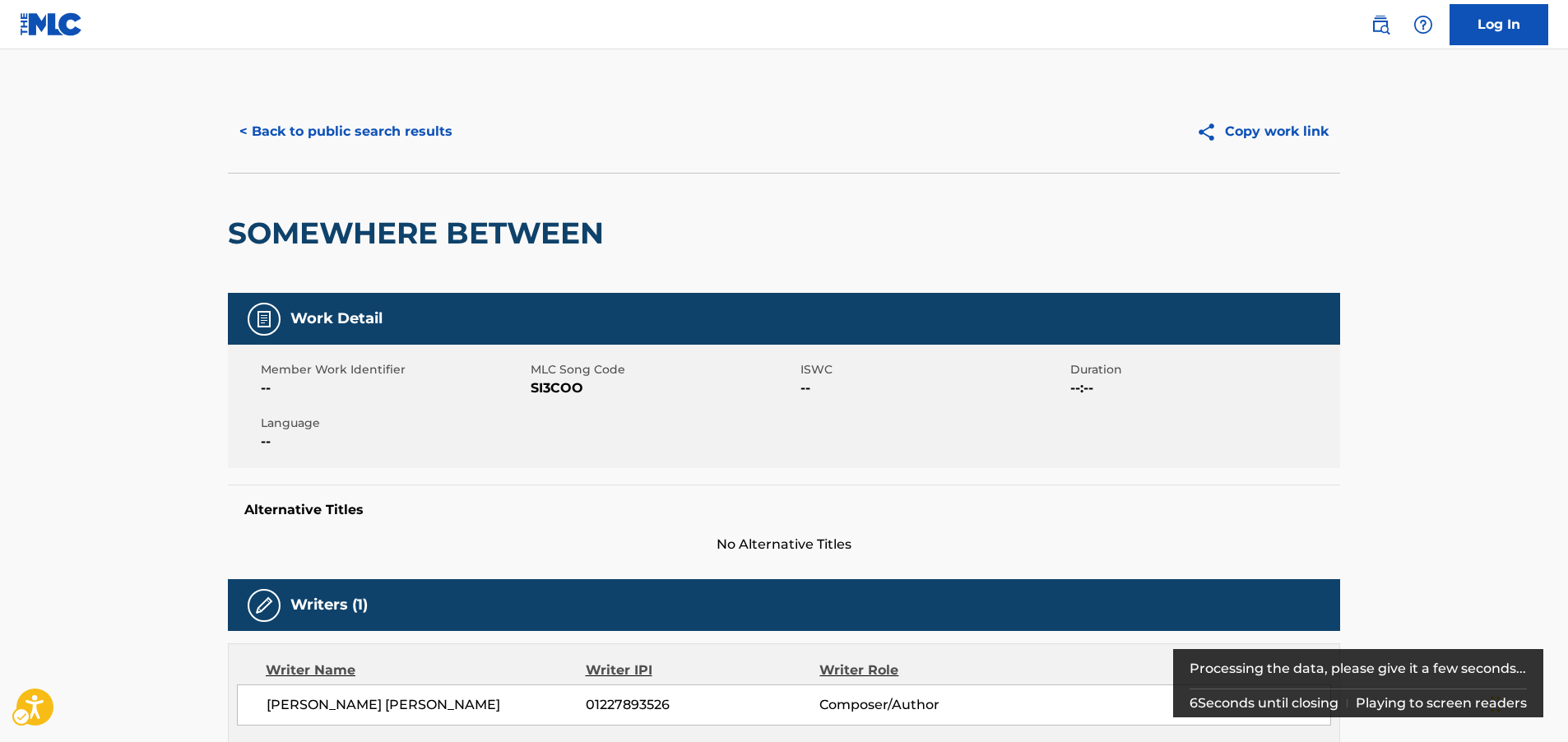
click at [568, 389] on span "SI3COO" at bounding box center [663, 388] width 266 height 19
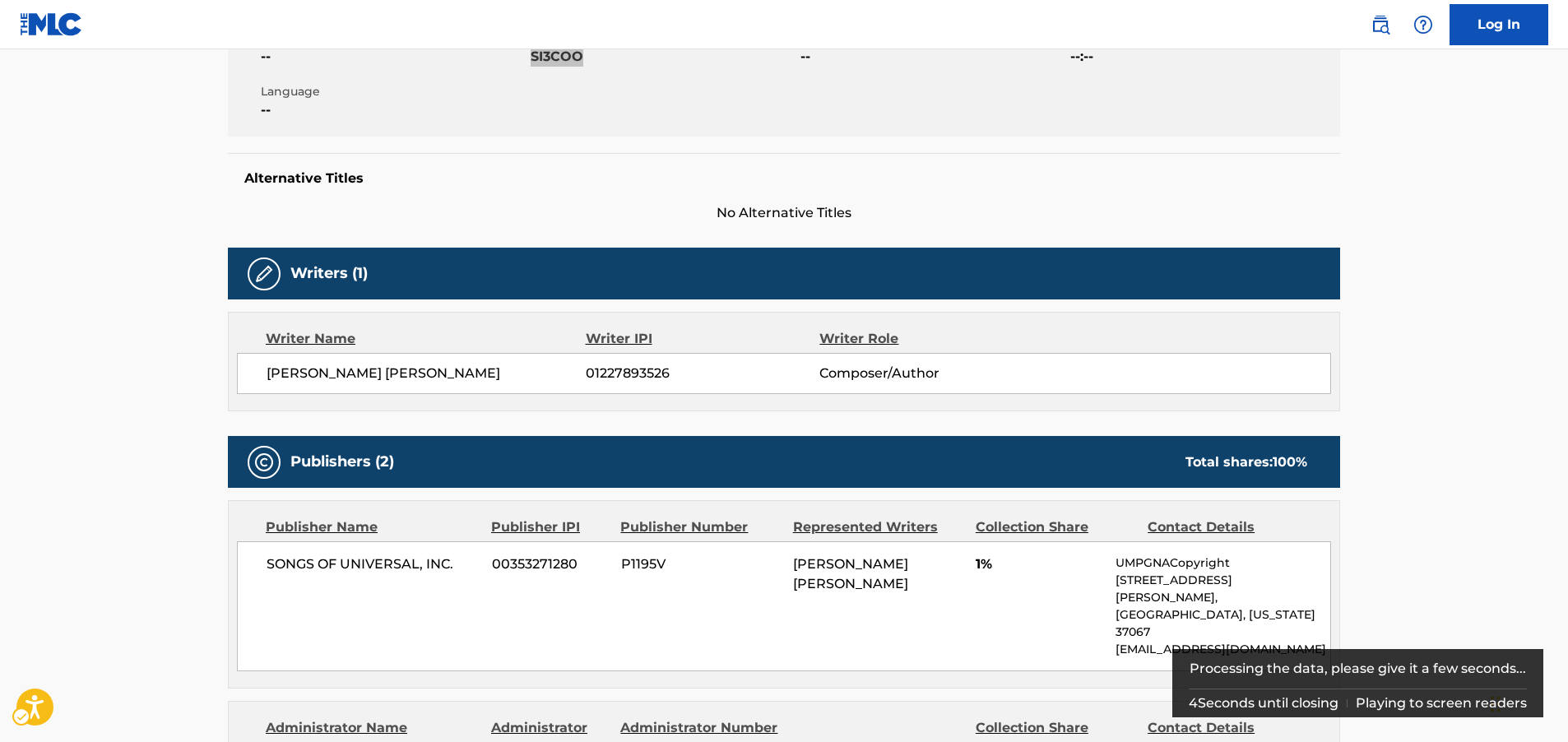
scroll to position [411, 0]
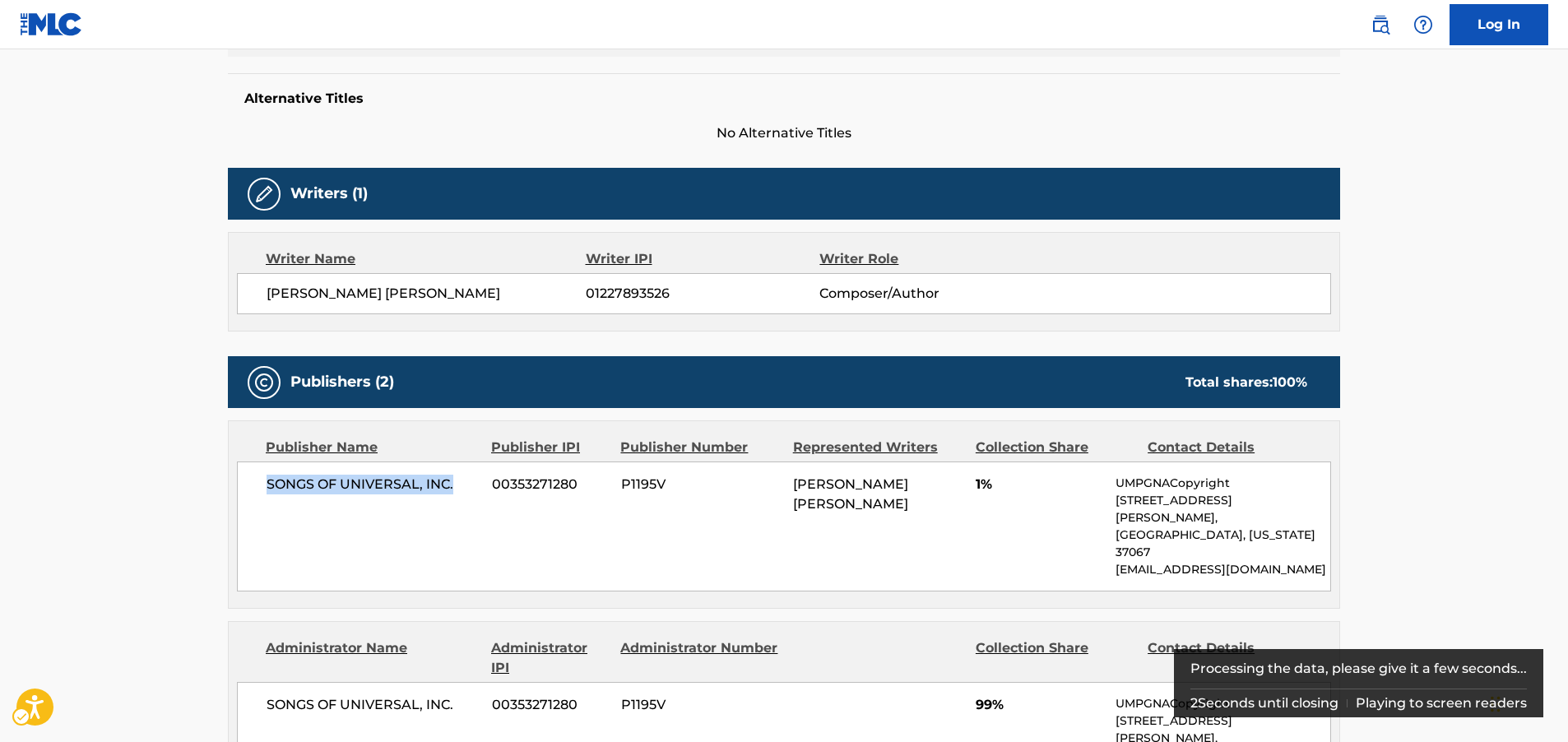
drag, startPoint x: 463, startPoint y: 485, endPoint x: 0, endPoint y: 500, distance: 463.2
click at [266, 489] on div "SONGS OF UNIVERSAL, INC. 00353271280 P1195V [PERSON_NAME] [PERSON_NAME] 1% UMPG…" at bounding box center [784, 526] width 1094 height 130
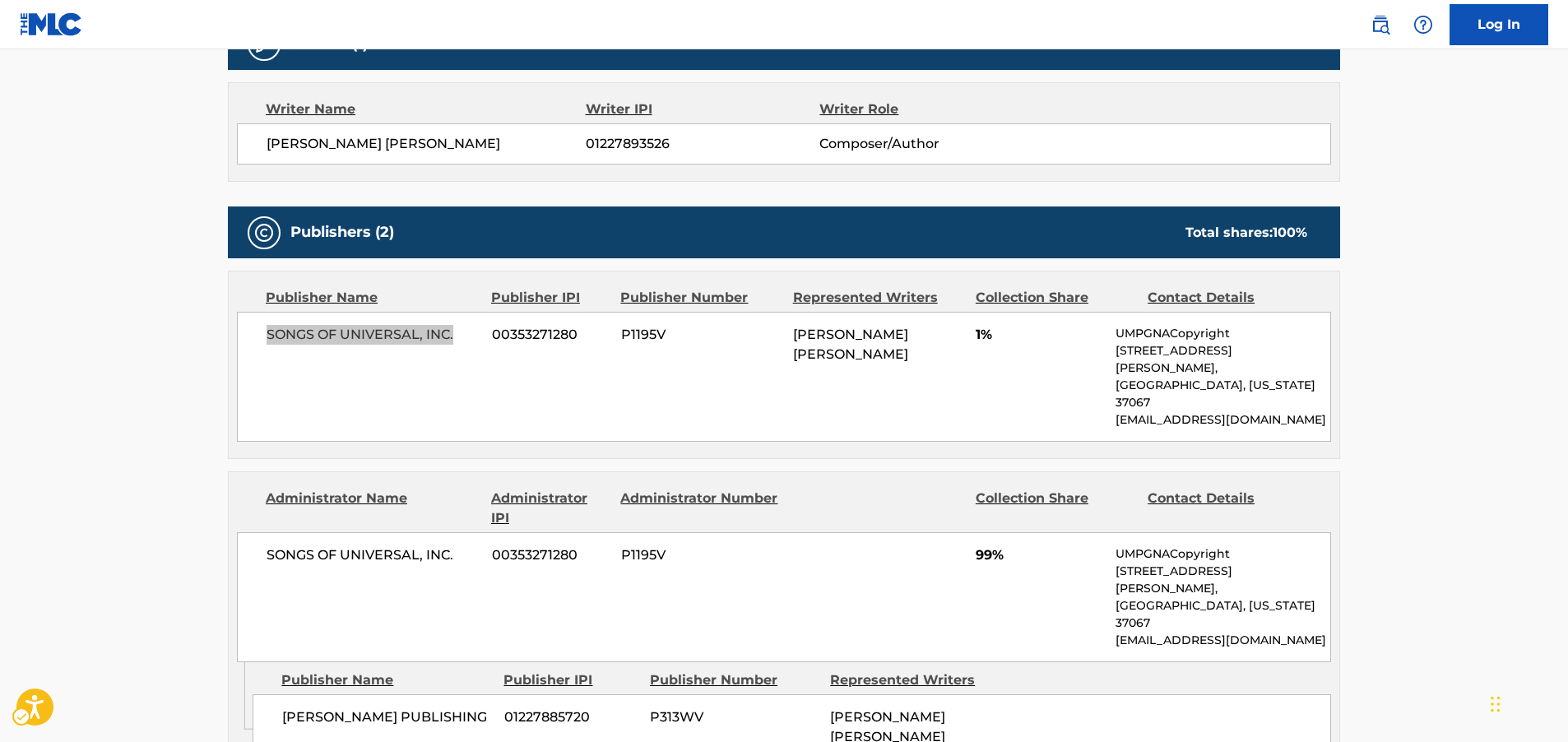
scroll to position [658, 0]
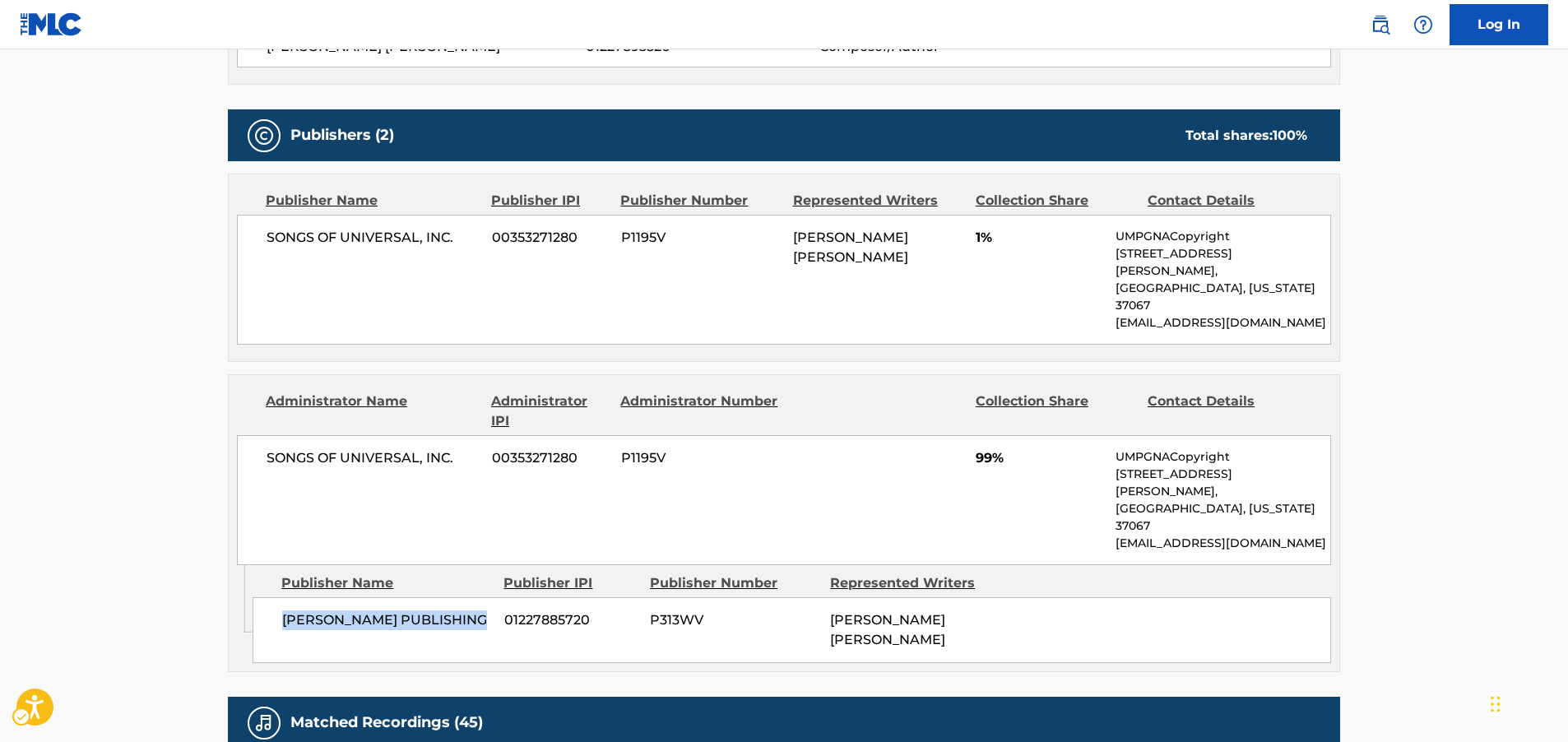
drag, startPoint x: 488, startPoint y: 563, endPoint x: 282, endPoint y: 560, distance: 206.0
click at [282, 597] on div "[PERSON_NAME] PUBLISHING 01227885720 P313WV [PERSON_NAME] [PERSON_NAME]" at bounding box center [791, 629] width 1078 height 66
drag, startPoint x: 470, startPoint y: 418, endPoint x: 263, endPoint y: 424, distance: 207.1
click at [263, 435] on div "SONGS OF UNIVERSAL, INC. 00353271280 P1195V 99% UMPGNACopyright [STREET_ADDRESS…" at bounding box center [784, 500] width 1094 height 130
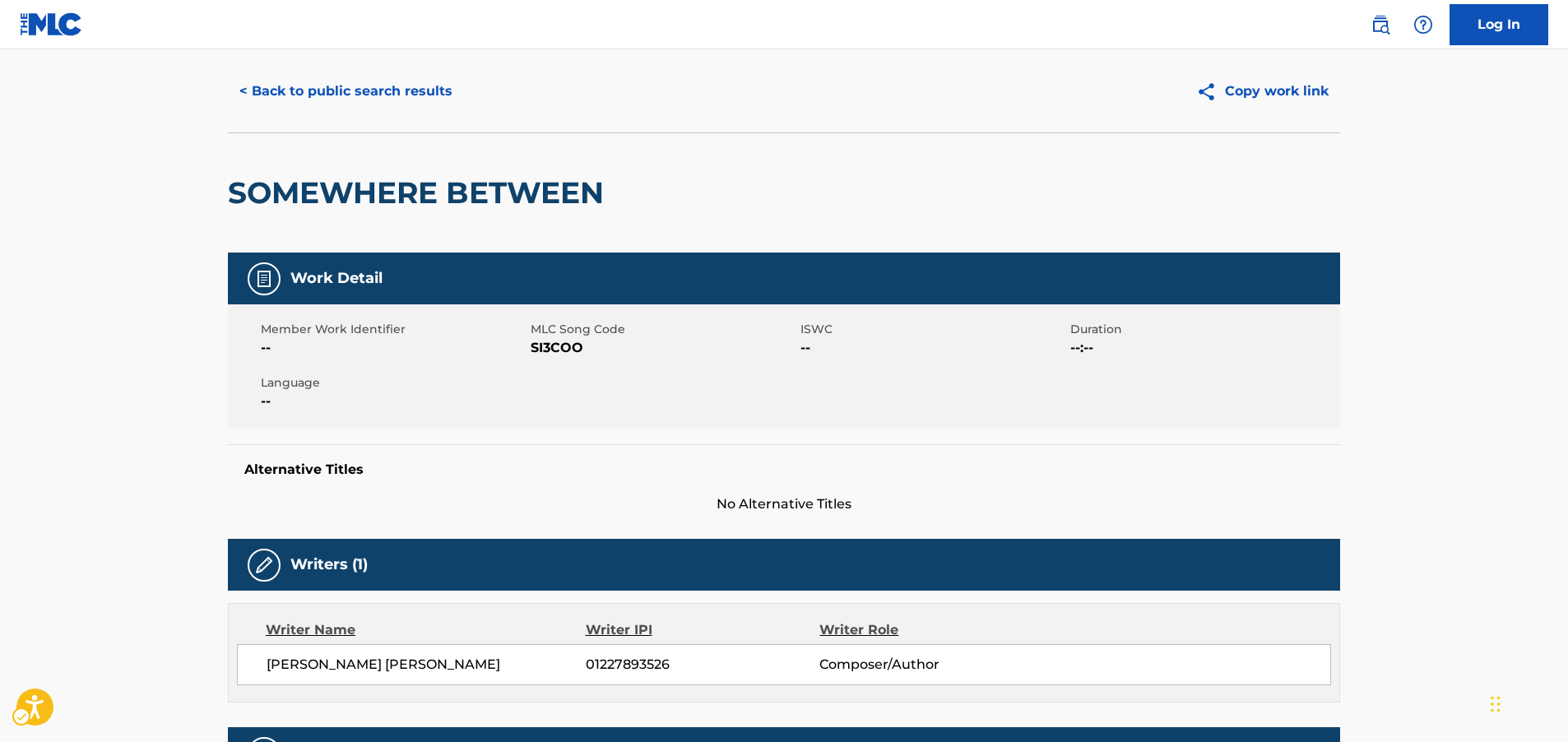
scroll to position [0, 0]
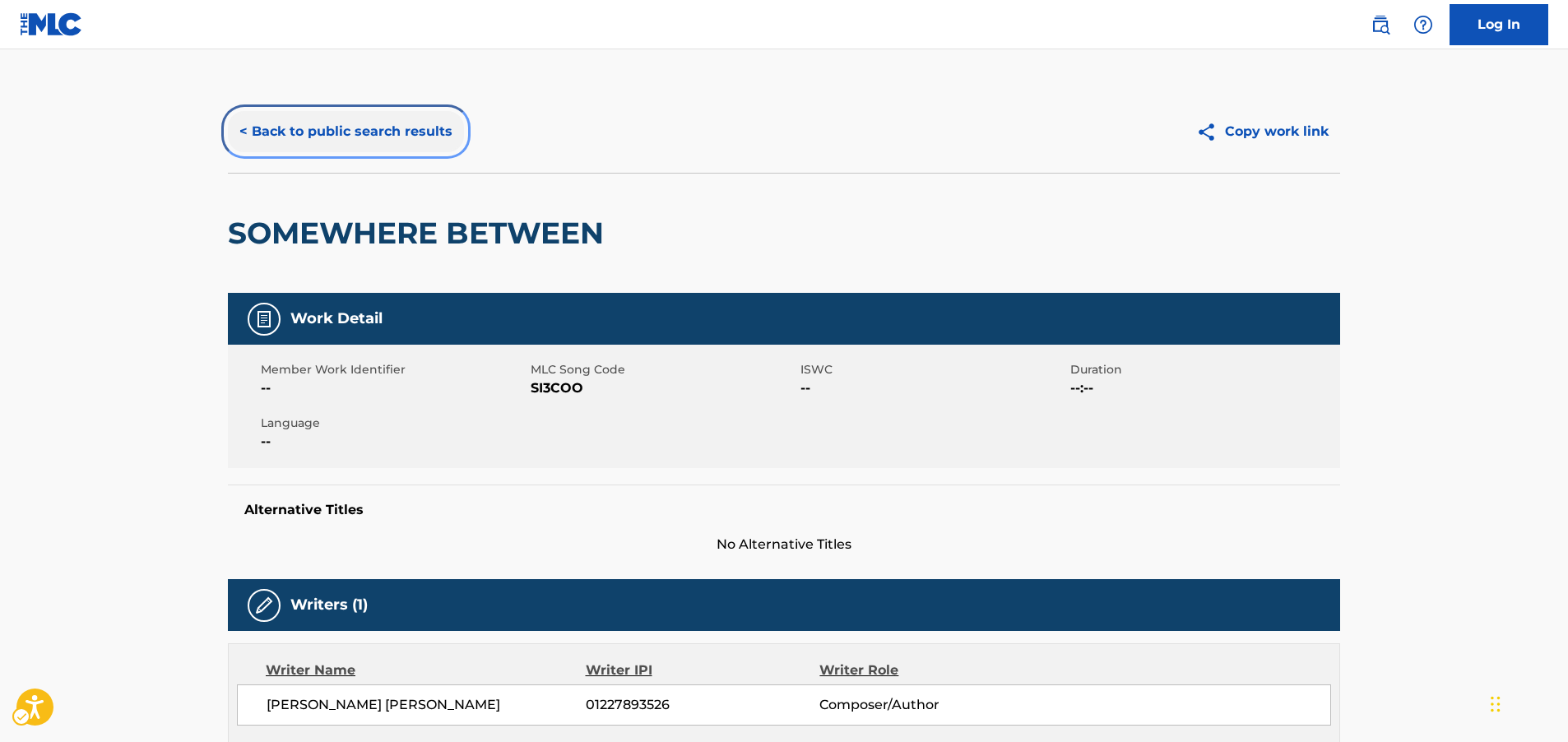
click at [380, 137] on button "< Back to public search results" at bounding box center [345, 131] width 236 height 41
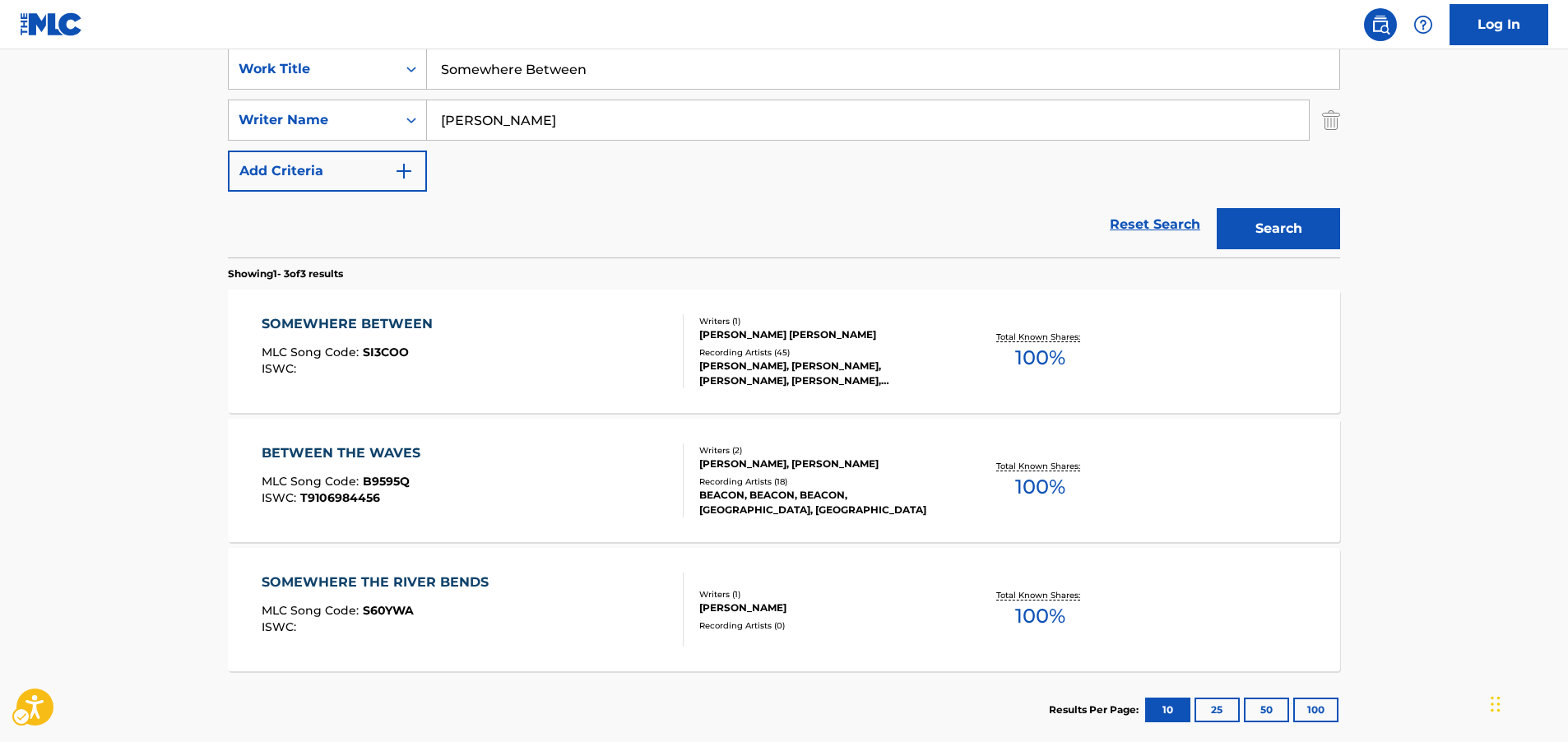
scroll to position [153, 0]
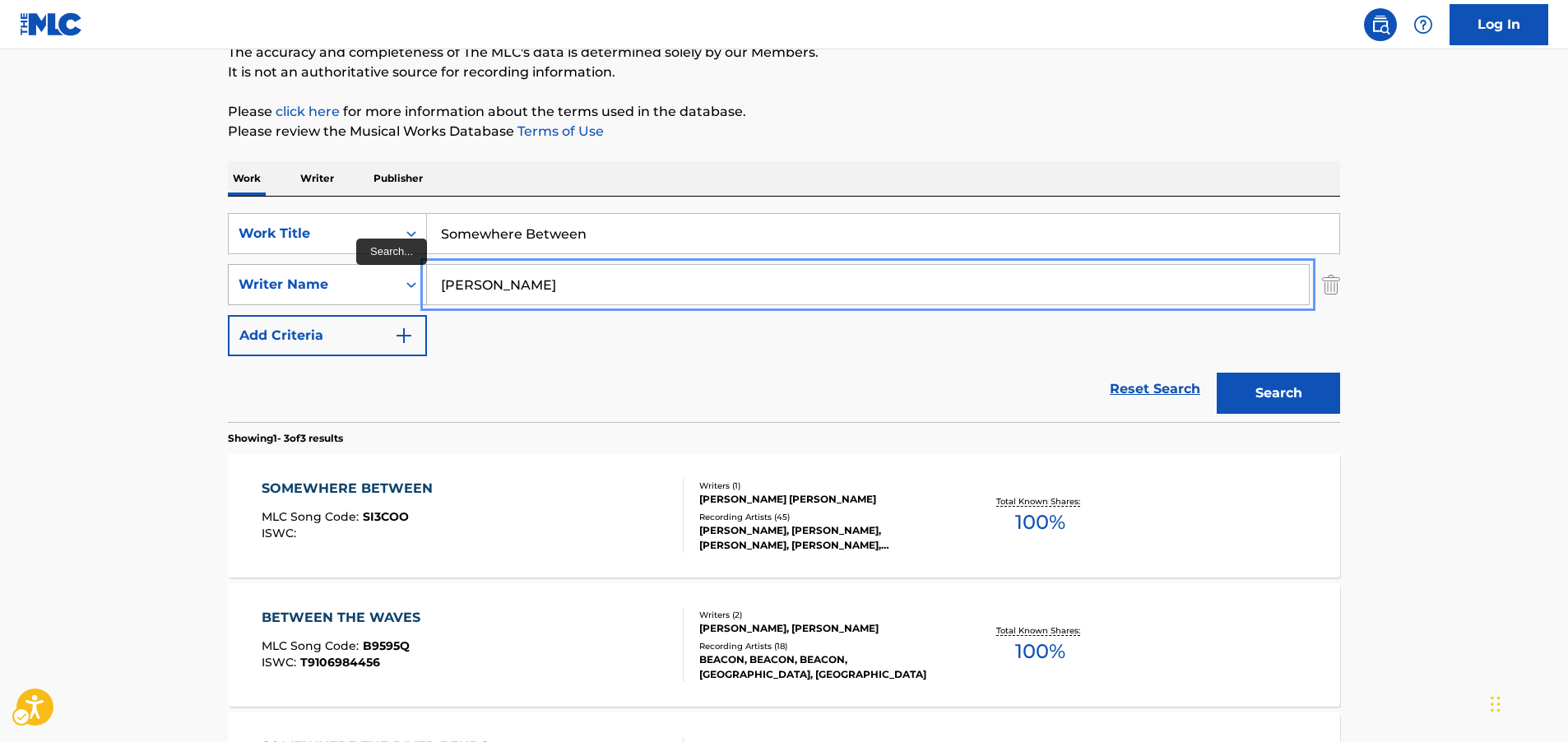
drag, startPoint x: 501, startPoint y: 286, endPoint x: 421, endPoint y: 282, distance: 80.1
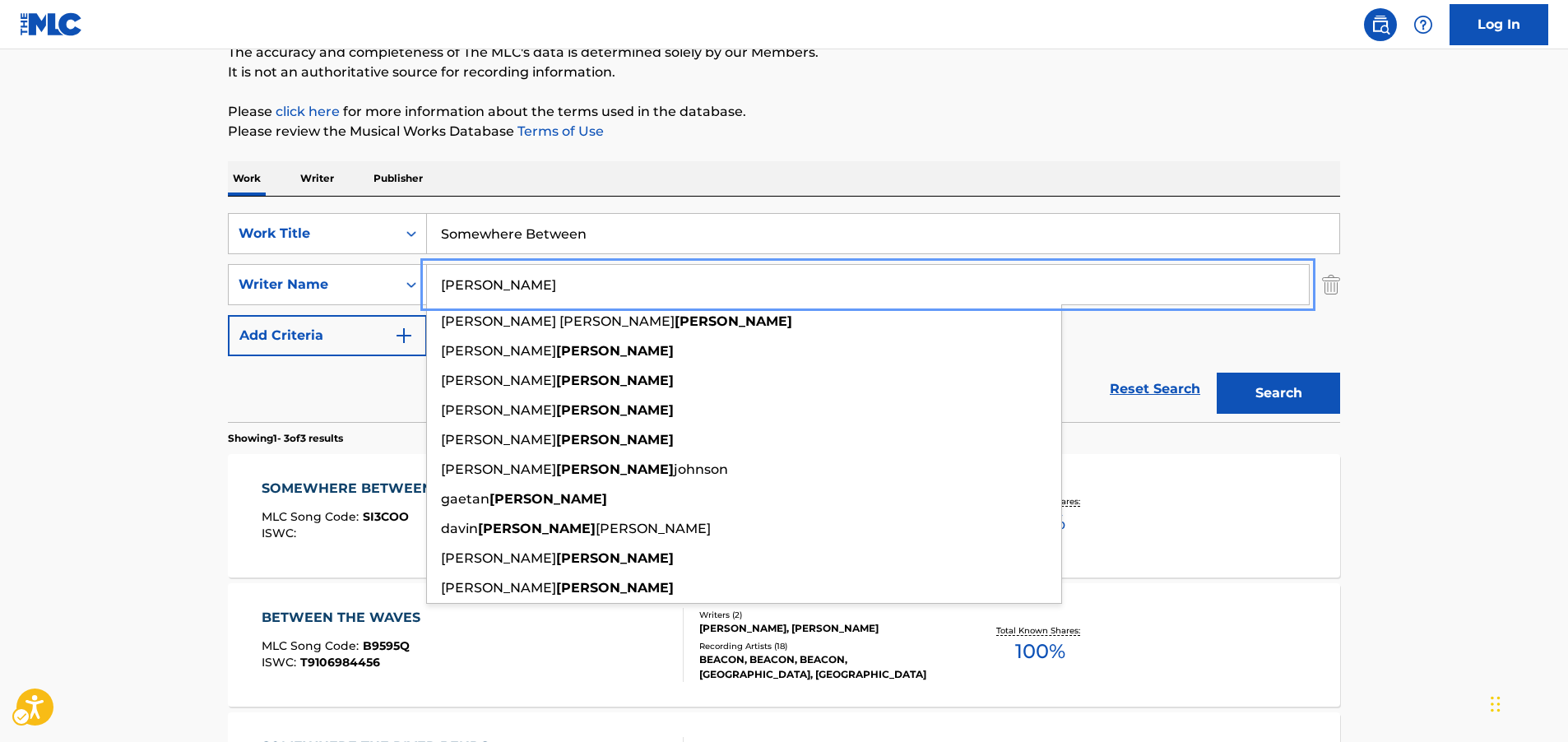
paste input "[PERSON_NAME]"
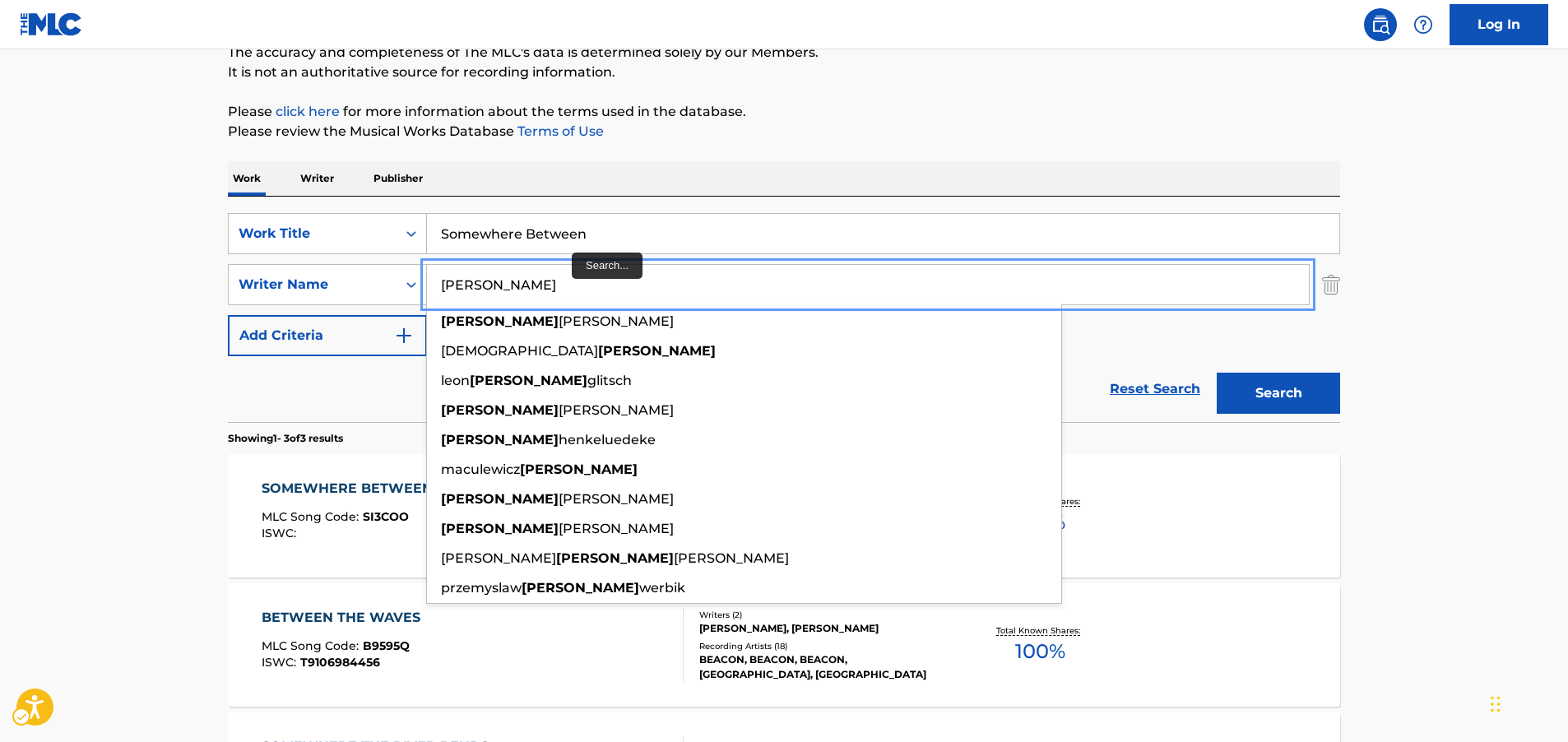
type input "[PERSON_NAME]"
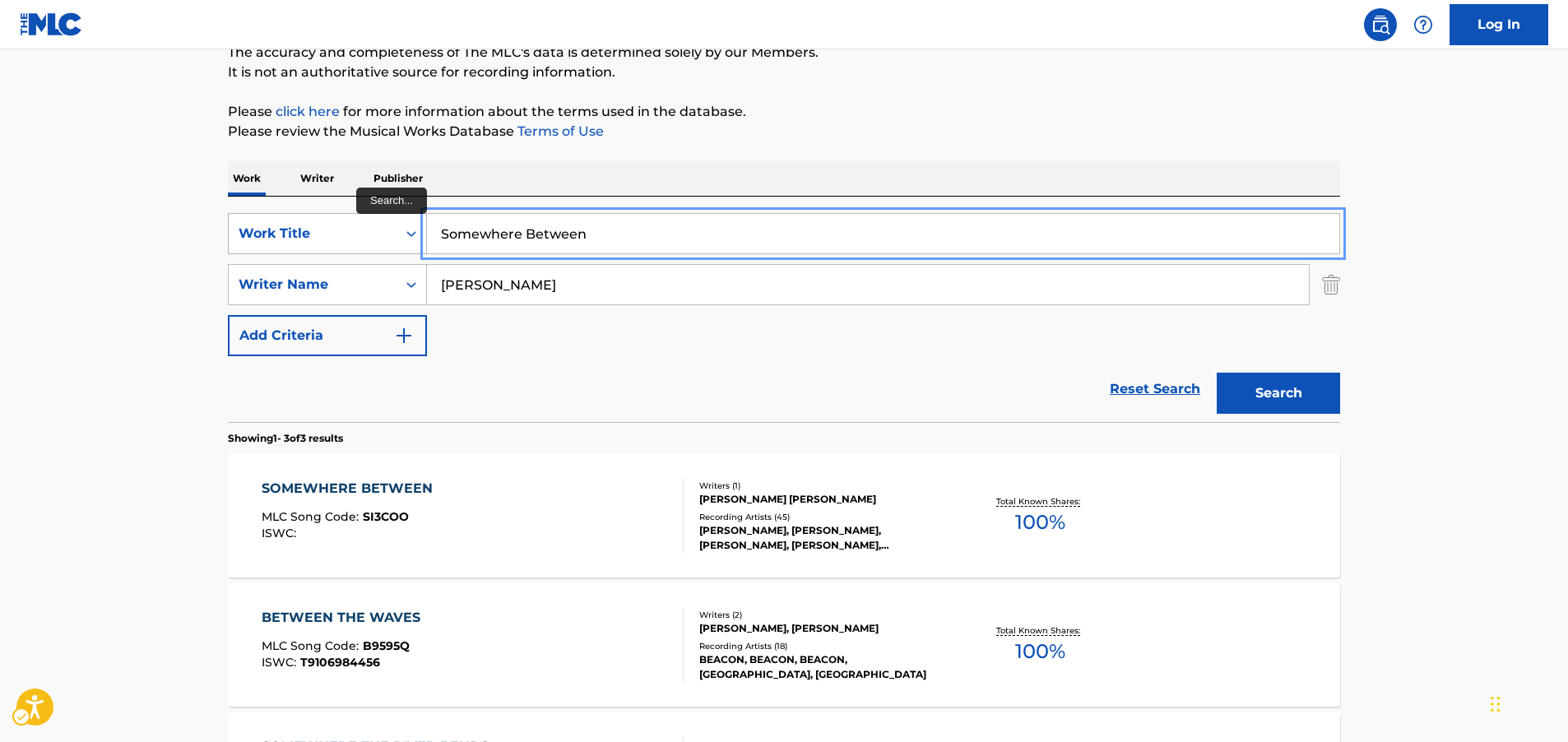
drag, startPoint x: 606, startPoint y: 242, endPoint x: 378, endPoint y: 240, distance: 228.0
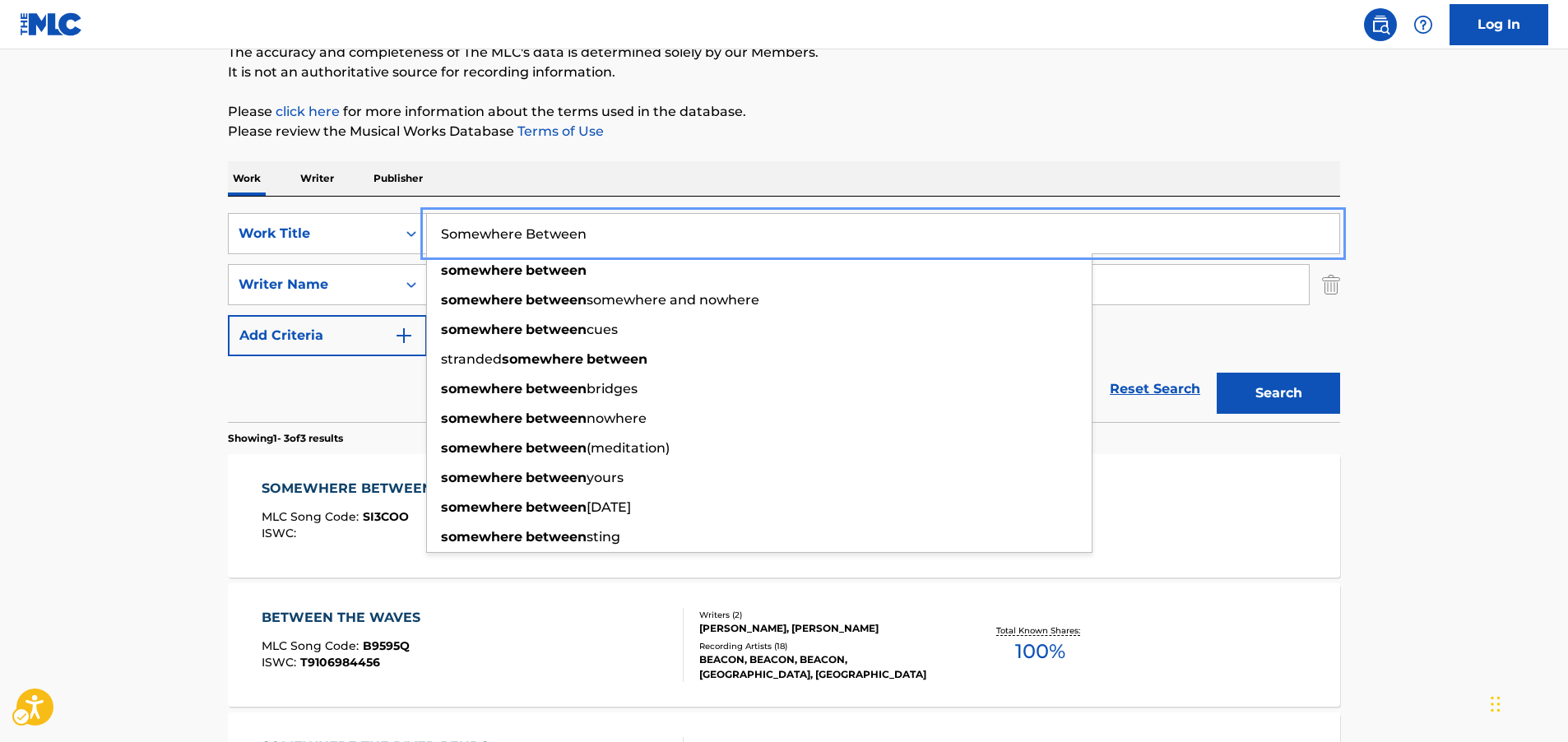
paste input "The End"
type input "The End"
click at [1313, 388] on button "Search" at bounding box center [1278, 393] width 123 height 41
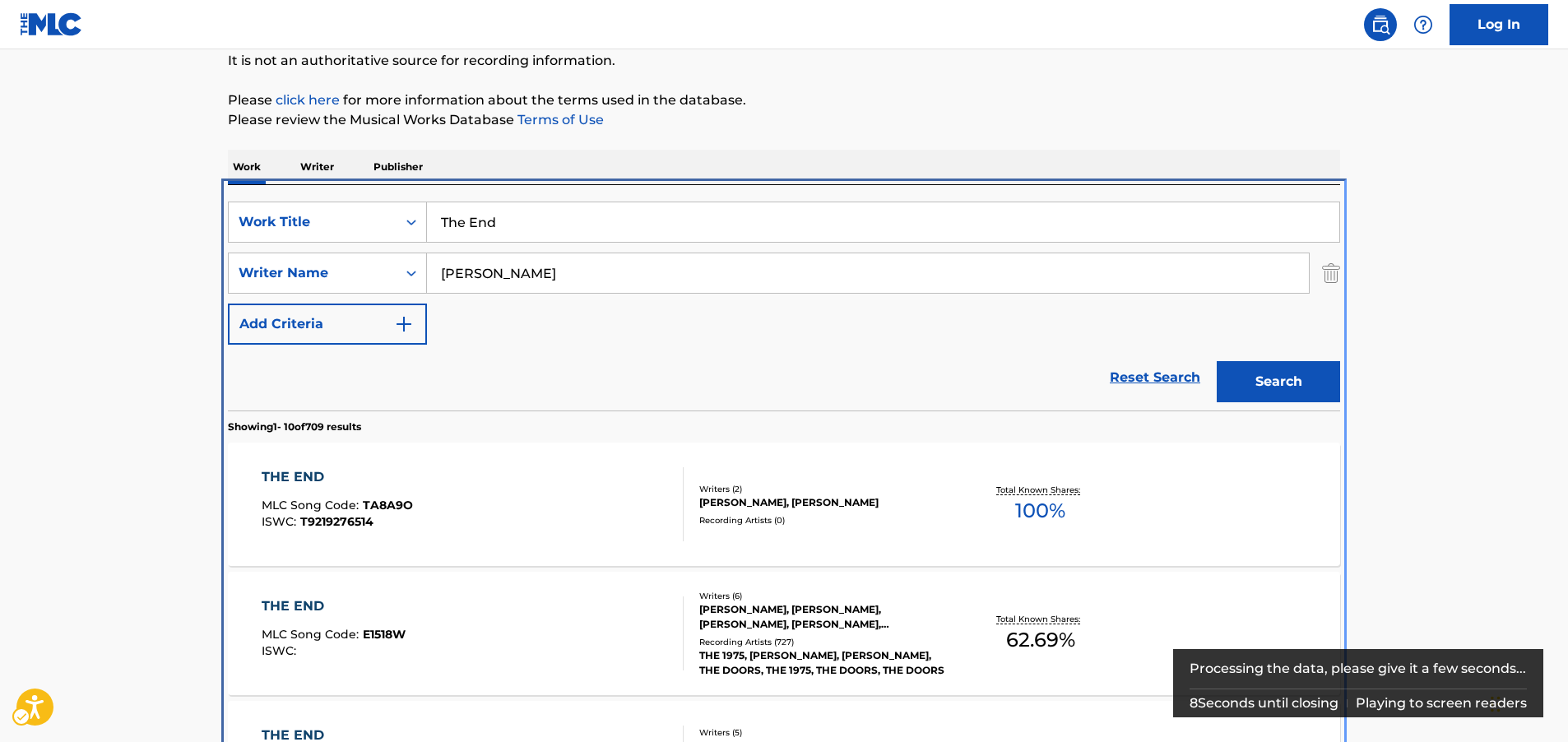
scroll to position [366, 0]
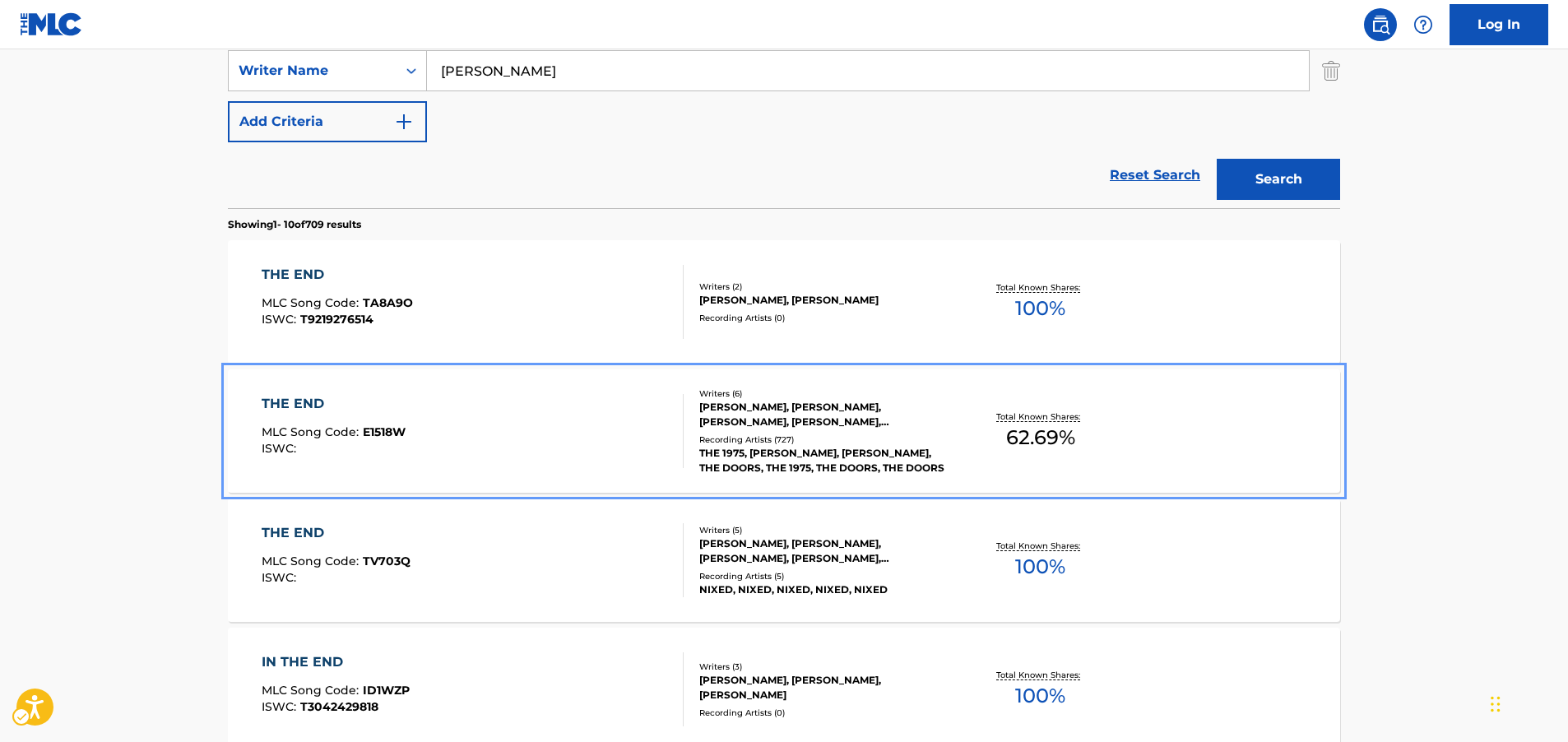
click at [635, 444] on div "THE END MLC Song Code : E1518W ISWC :" at bounding box center [473, 431] width 423 height 74
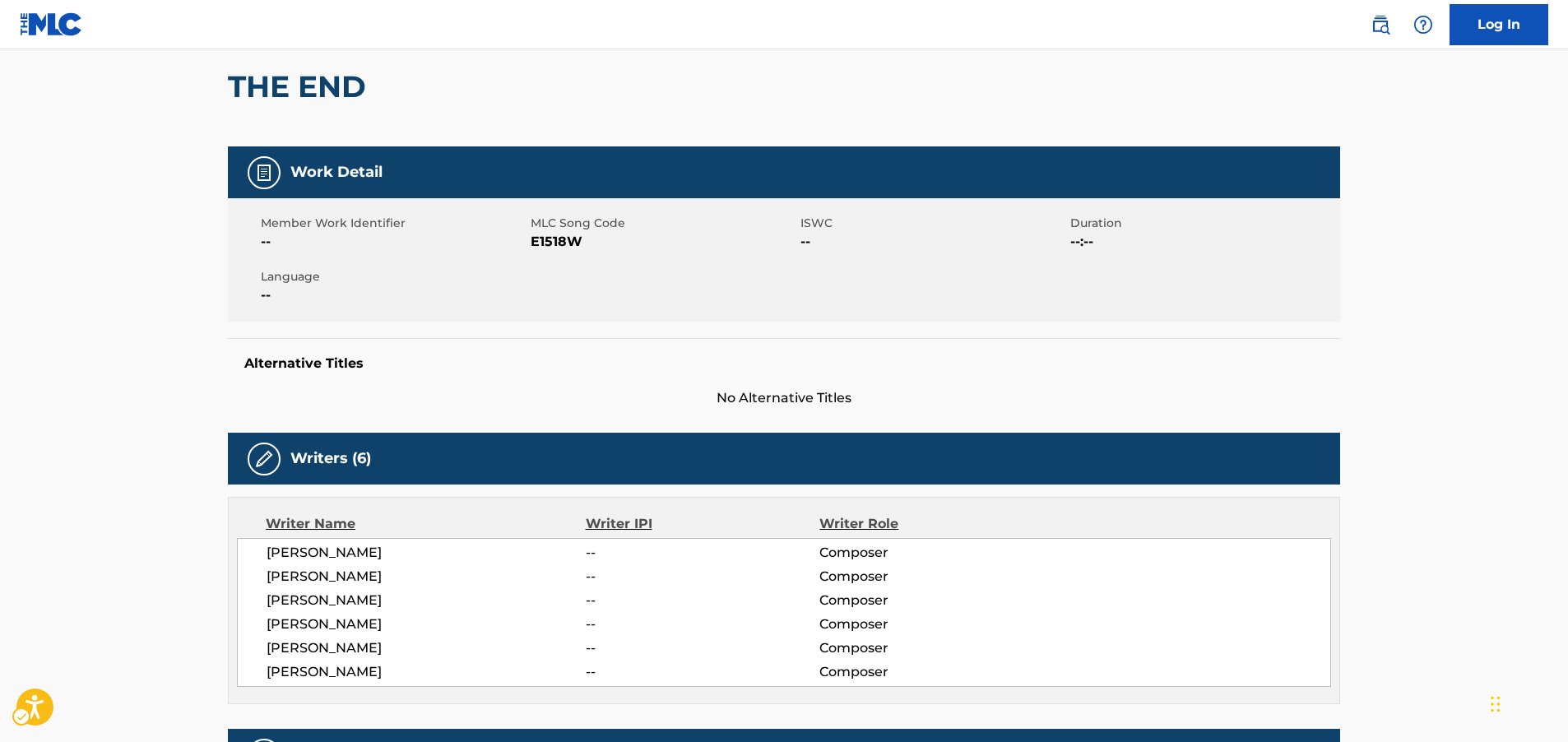
scroll to position [165, 0]
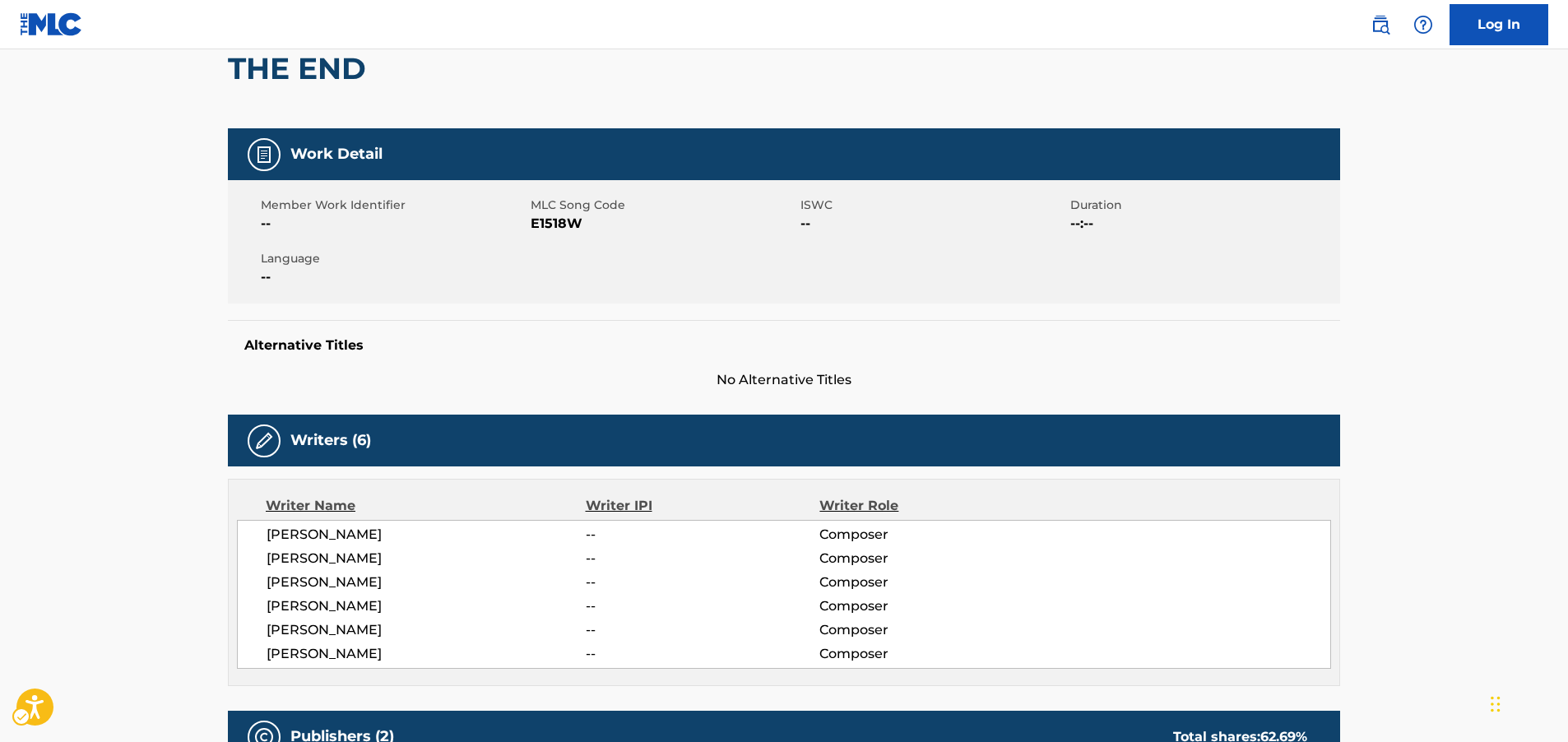
click at [549, 226] on span "MLC Song Code - E1518W" at bounding box center [663, 223] width 266 height 19
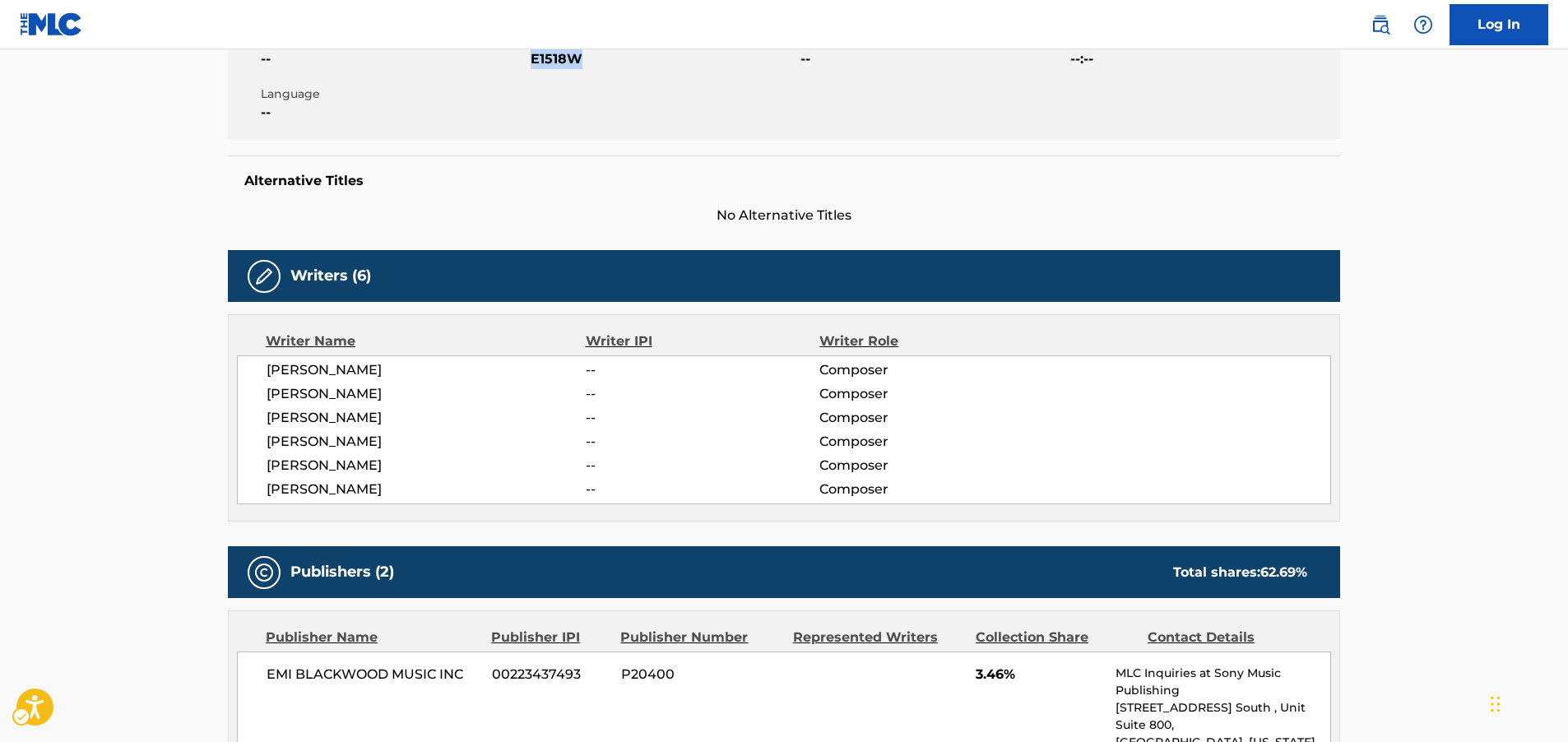
drag, startPoint x: 417, startPoint y: 485, endPoint x: 245, endPoint y: 374, distance: 204.7
click at [245, 374] on div "[PERSON_NAME] -- Composer [PERSON_NAME] -- Composer [PERSON_NAME] -- Composer […" at bounding box center [784, 429] width 1094 height 149
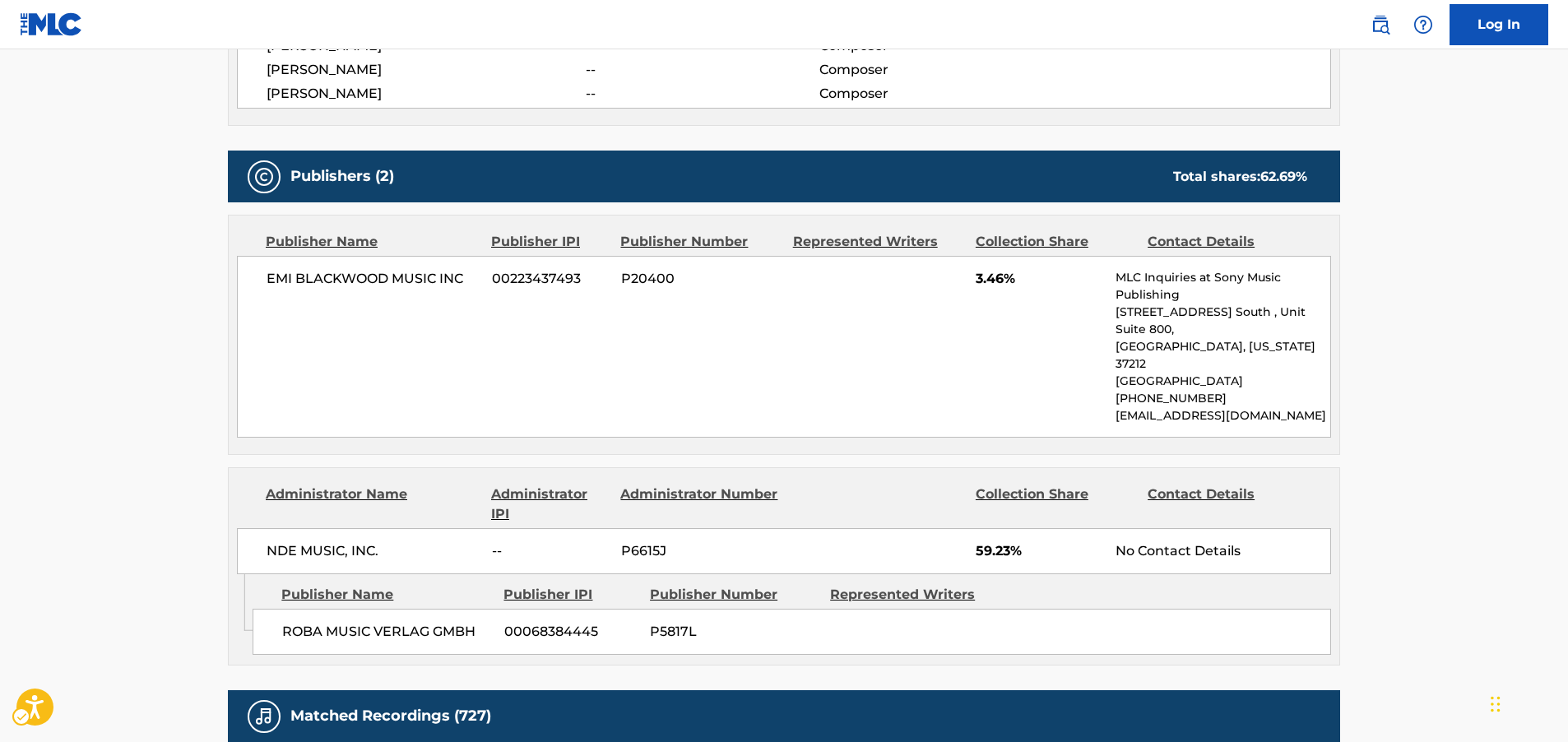
scroll to position [740, 0]
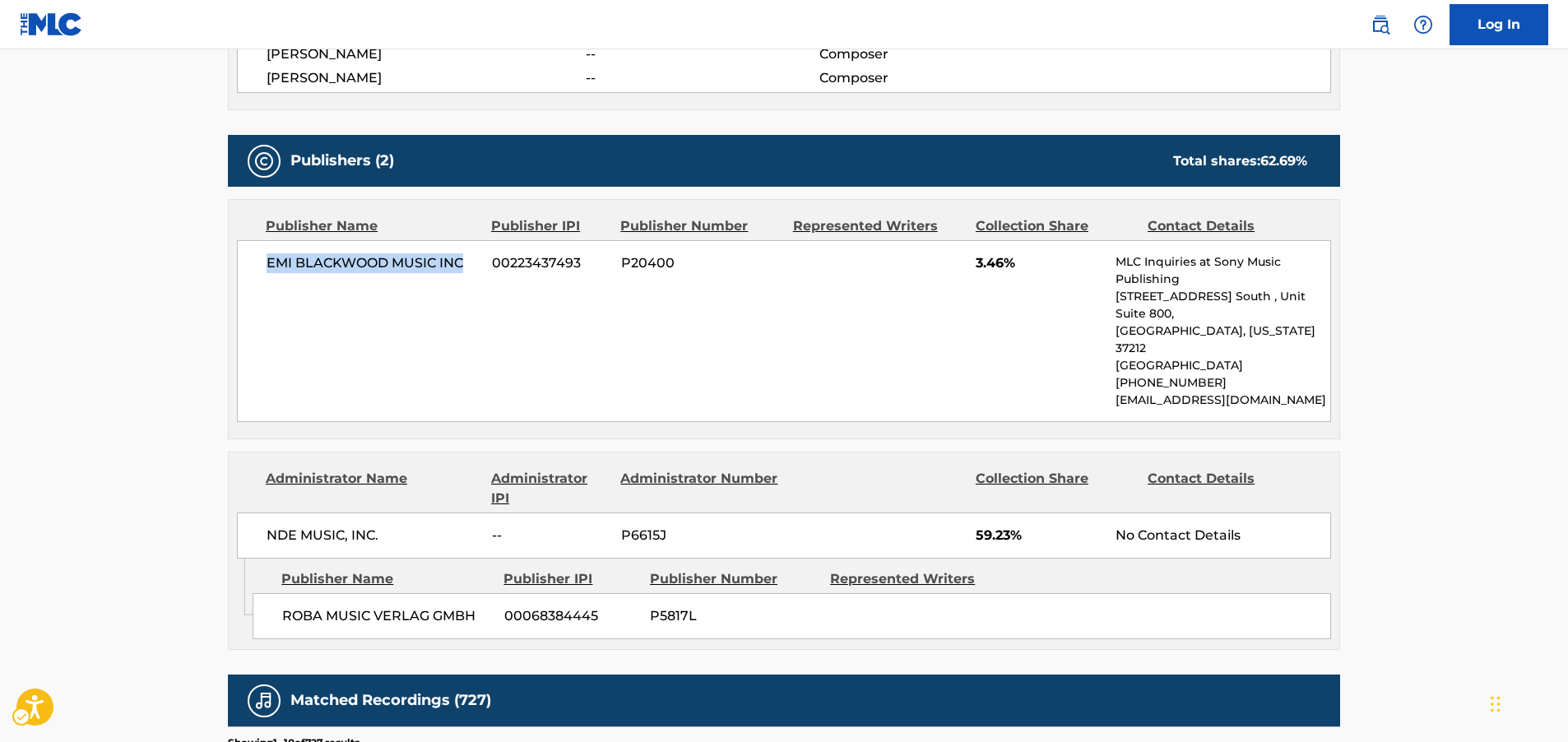
drag, startPoint x: 471, startPoint y: 268, endPoint x: 268, endPoint y: 265, distance: 203.0
click at [268, 265] on span "EMI BLACKWOOD MUSIC INC" at bounding box center [373, 263] width 213 height 19
drag, startPoint x: 487, startPoint y: 582, endPoint x: 256, endPoint y: 578, distance: 231.0
click at [256, 593] on div "ROBA MUSIC VERLAG GMBH 00068384445 P5817L" at bounding box center [791, 616] width 1078 height 46
drag, startPoint x: 331, startPoint y: 503, endPoint x: 264, endPoint y: 503, distance: 67.0
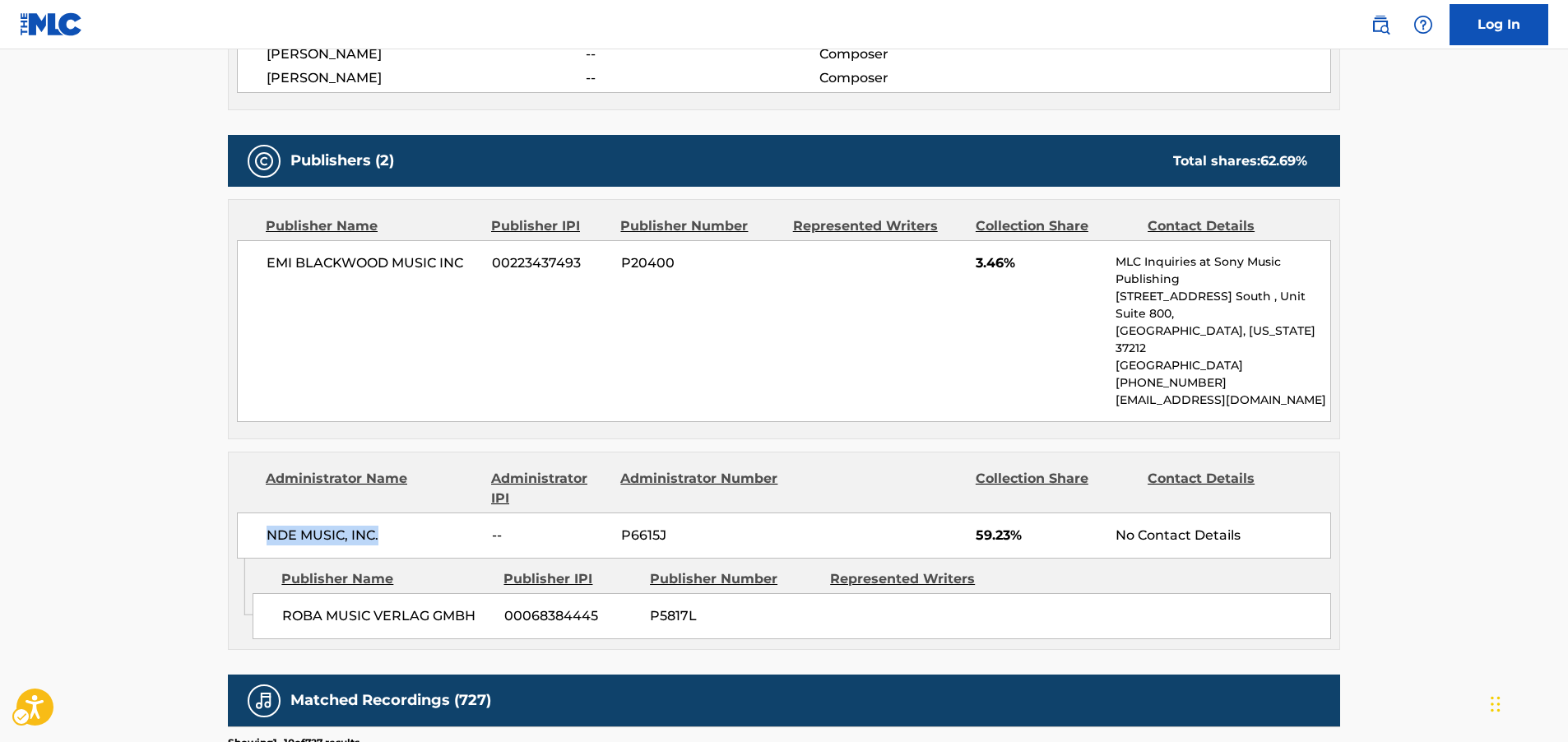
click at [264, 513] on div "NDE MUSIC, INC. -- P6615J 59.23% No Contact Details" at bounding box center [784, 536] width 1094 height 46
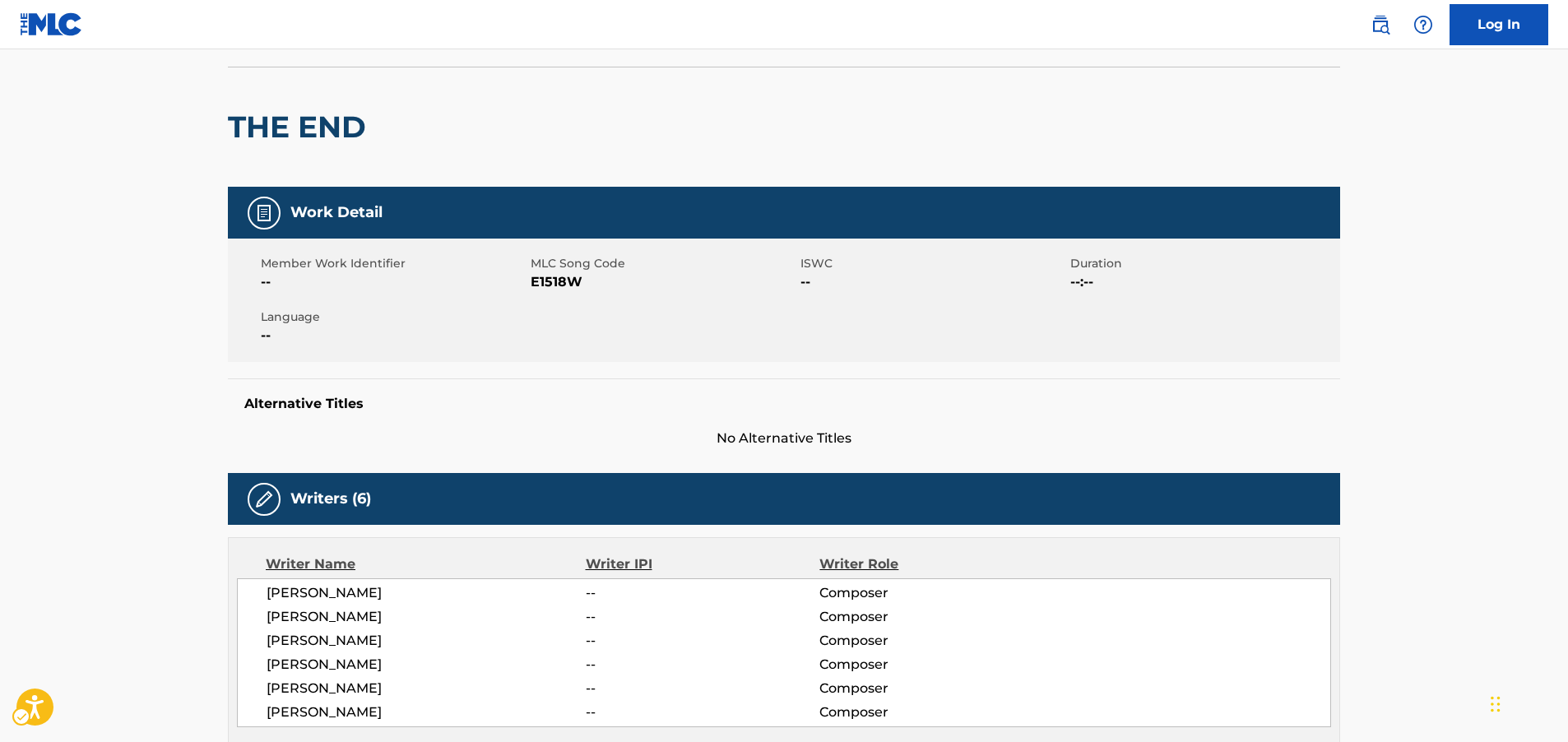
scroll to position [0, 0]
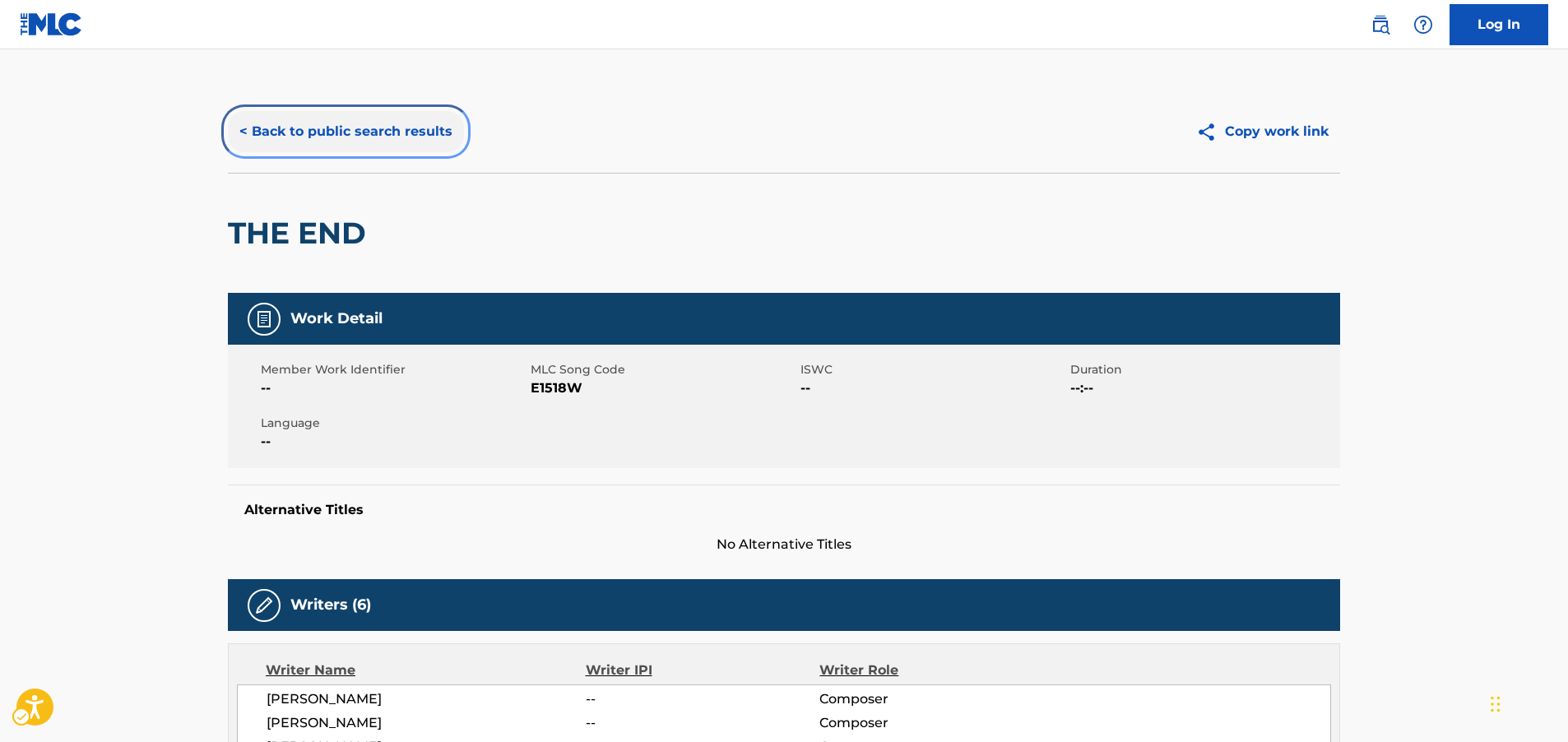
click at [330, 126] on button "< Back to public search results" at bounding box center [345, 131] width 236 height 41
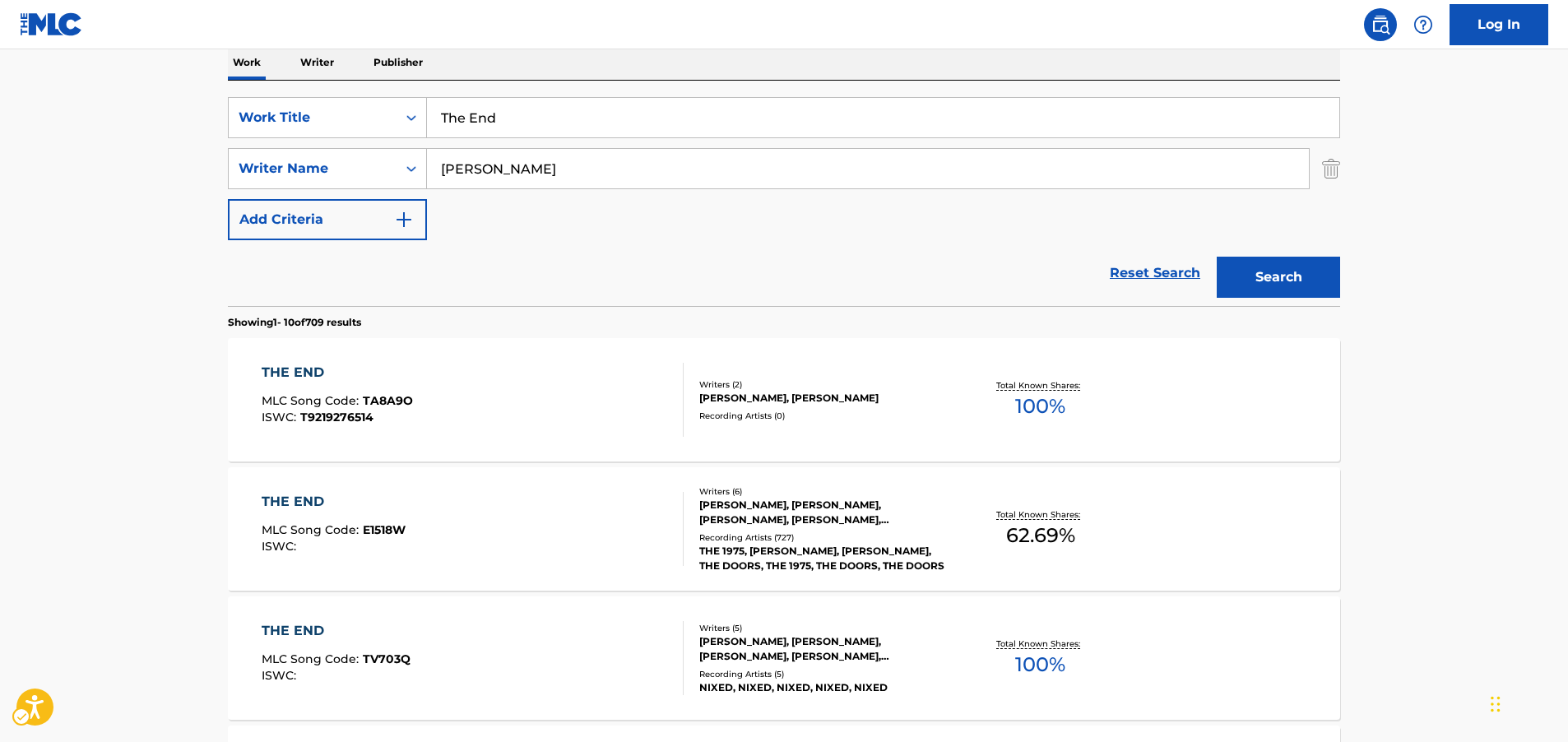
scroll to position [194, 0]
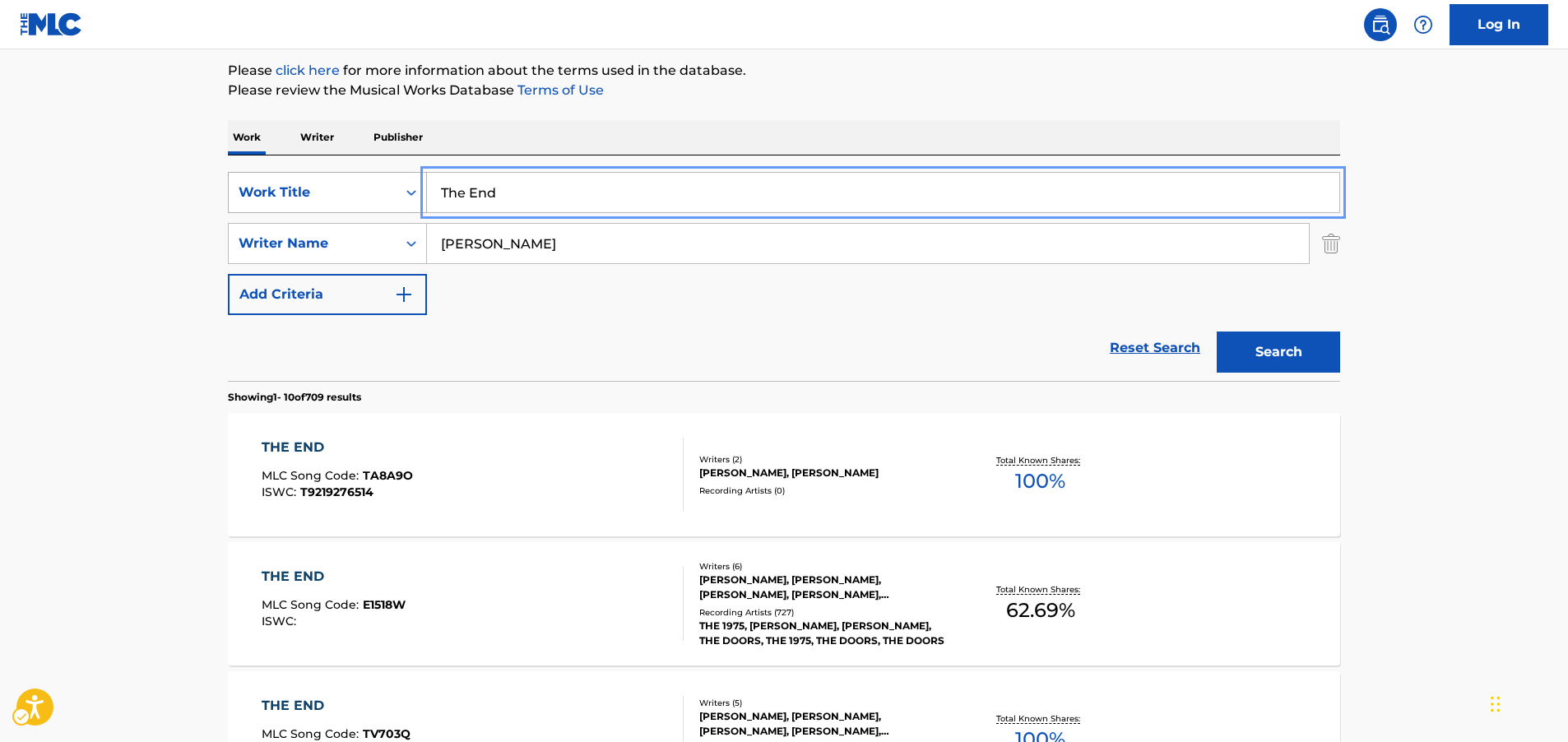
drag, startPoint x: 373, startPoint y: 191, endPoint x: 290, endPoint y: 196, distance: 83.2
paste input "Girl of Apothecary"
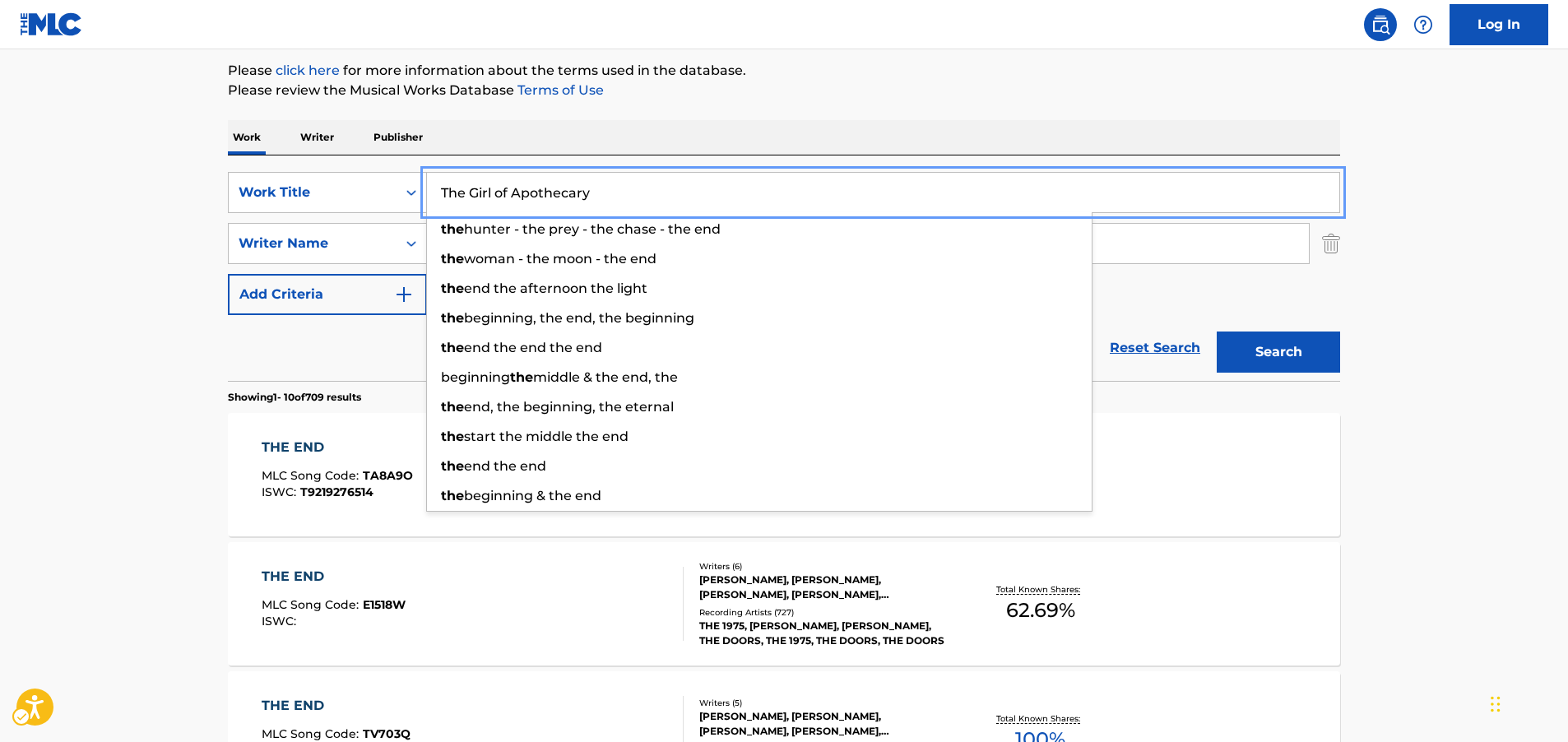
type input "The Girl of Apothecary"
drag, startPoint x: 97, startPoint y: 215, endPoint x: 171, endPoint y: 226, distance: 74.8
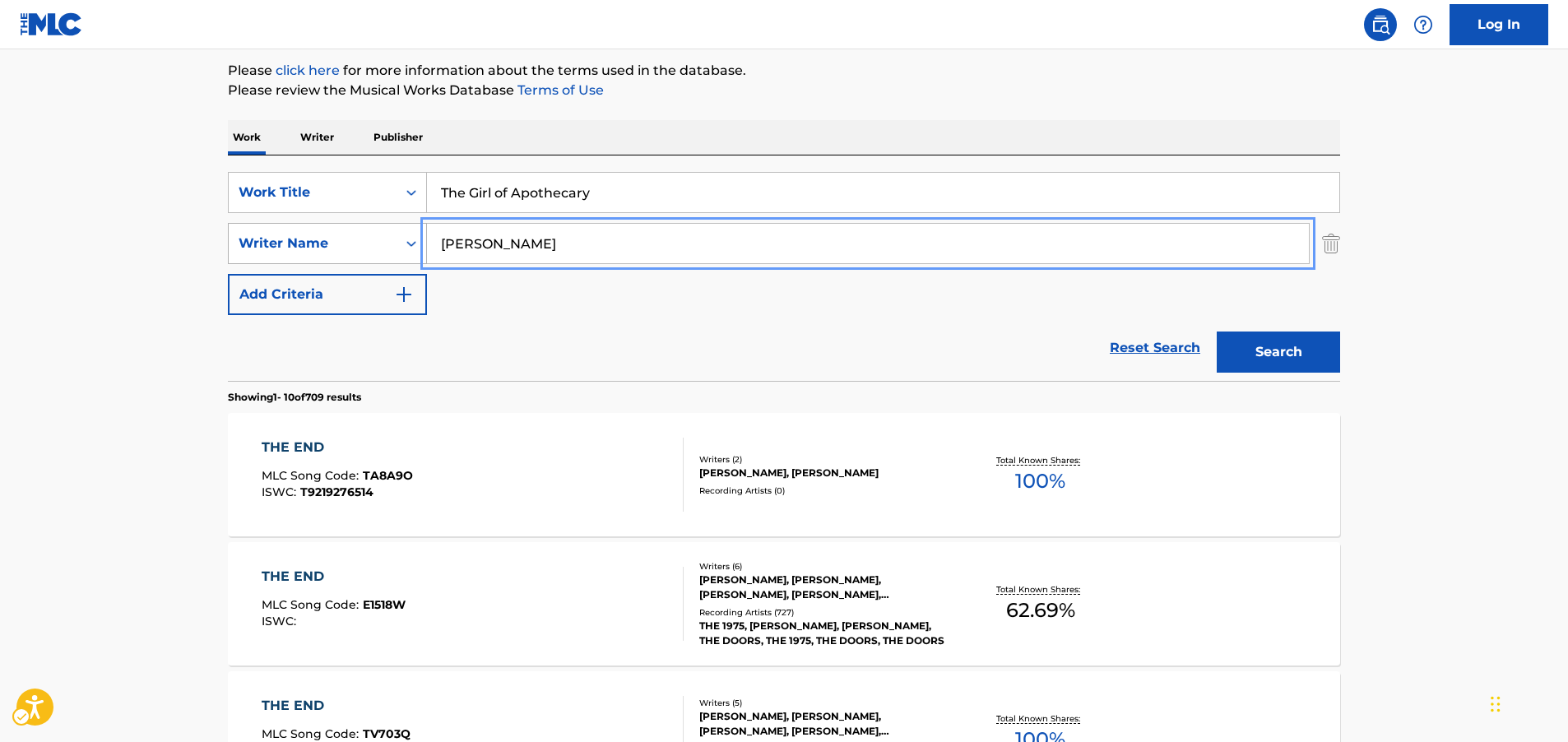
drag, startPoint x: 342, startPoint y: 254, endPoint x: 279, endPoint y: 245, distance: 63.6
click at [1270, 349] on button "Search" at bounding box center [1278, 352] width 123 height 41
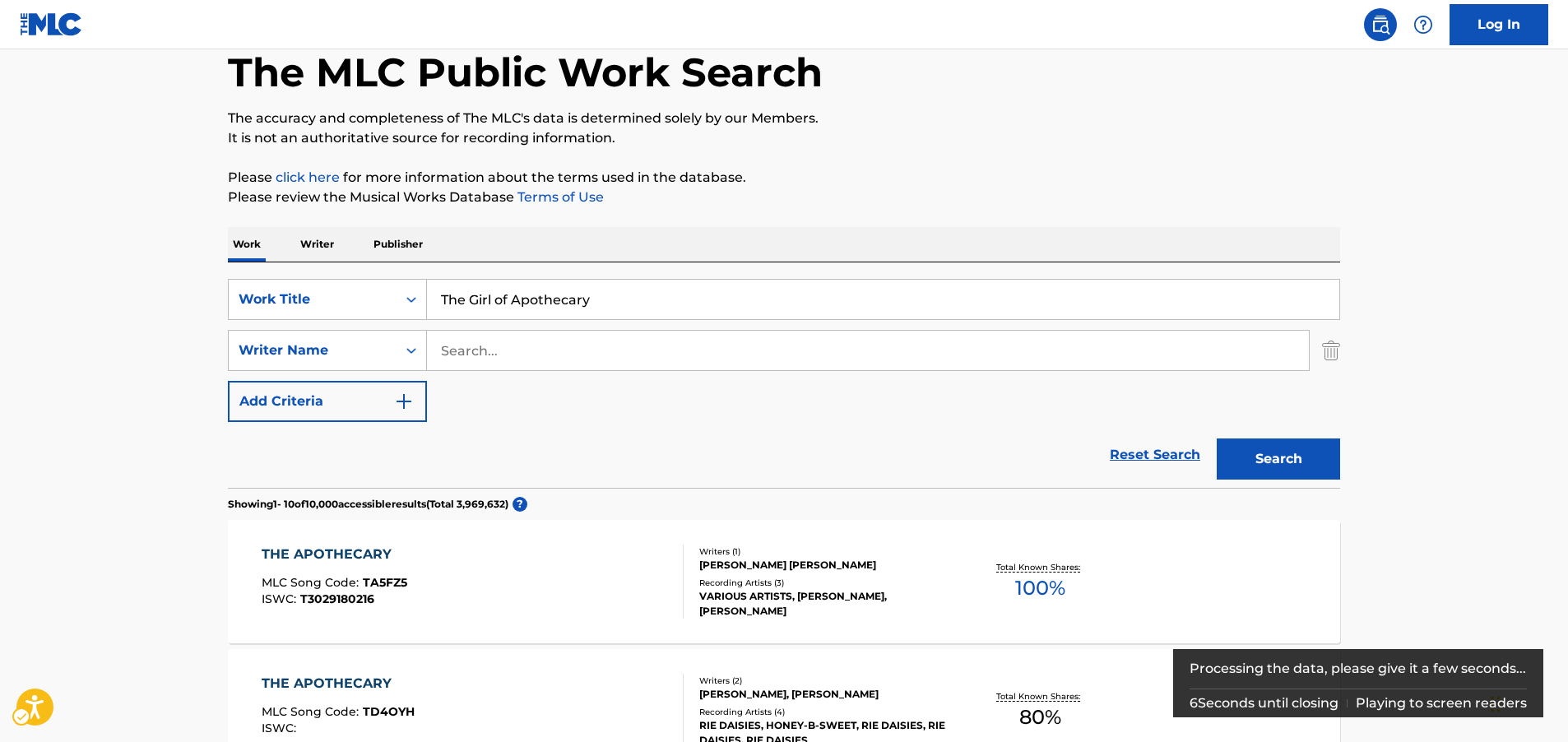
scroll to position [20, 0]
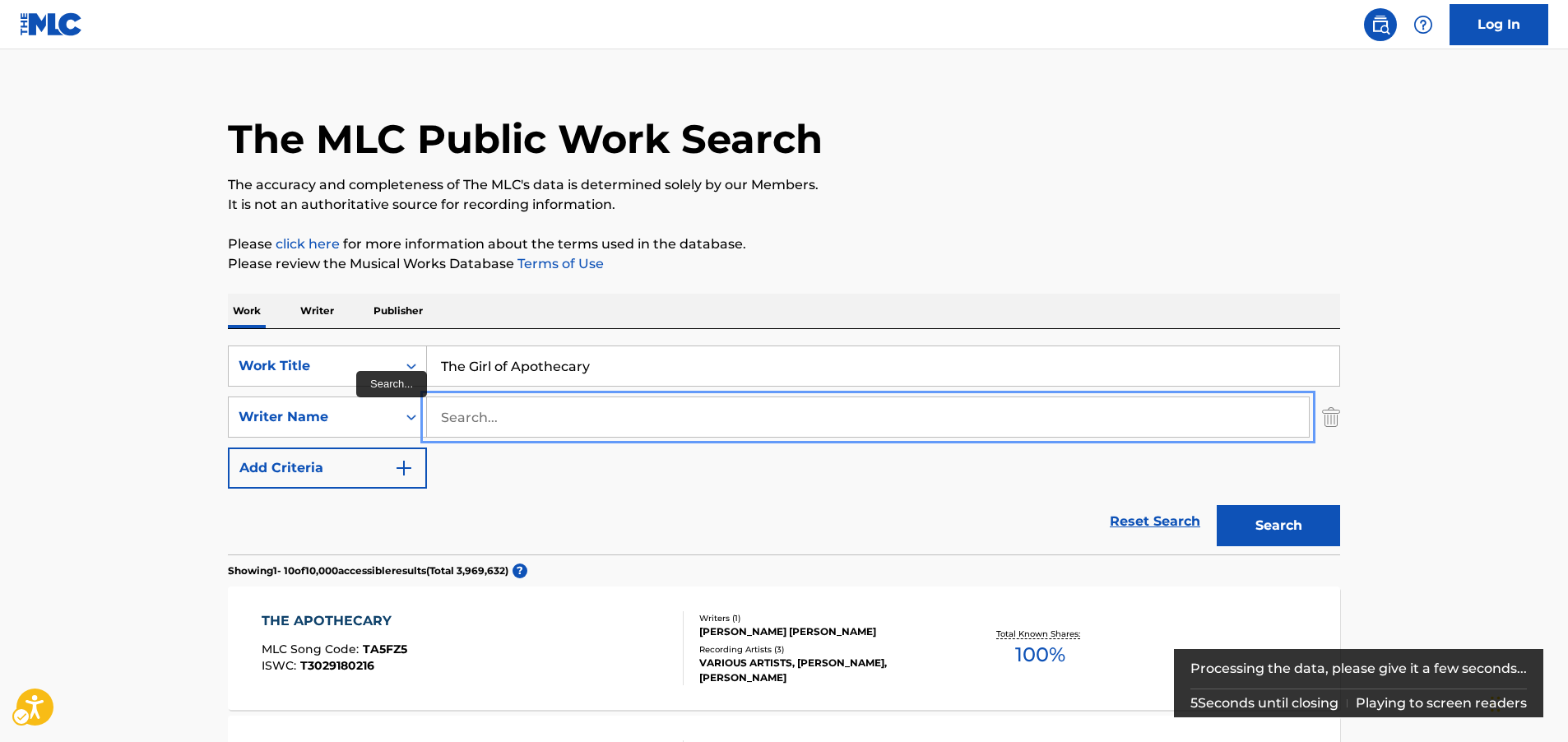
click at [480, 414] on input "Search..." at bounding box center [867, 416] width 882 height 40
paste input "Kosaki"
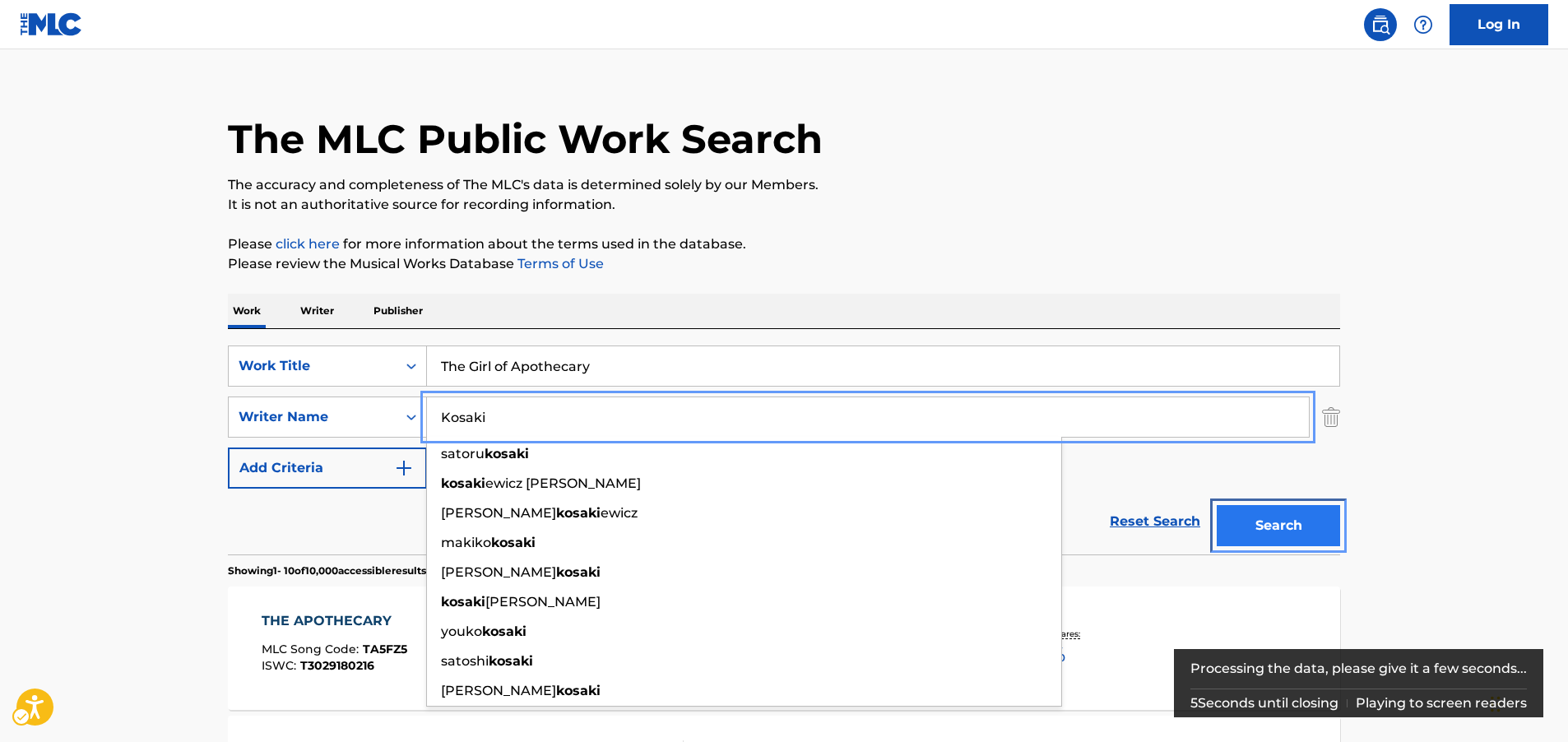
click at [1277, 529] on button "Search" at bounding box center [1278, 526] width 123 height 41
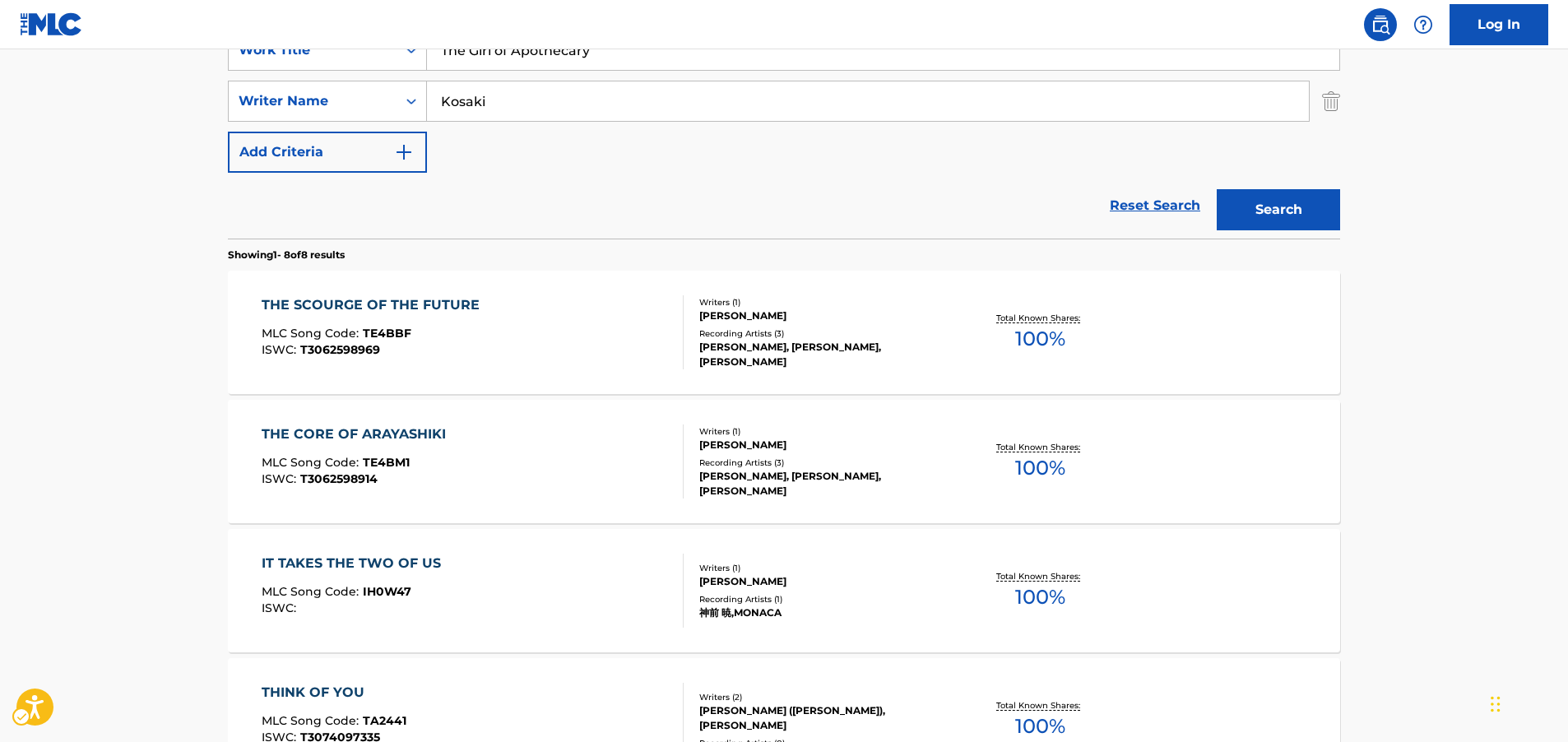
scroll to position [0, 0]
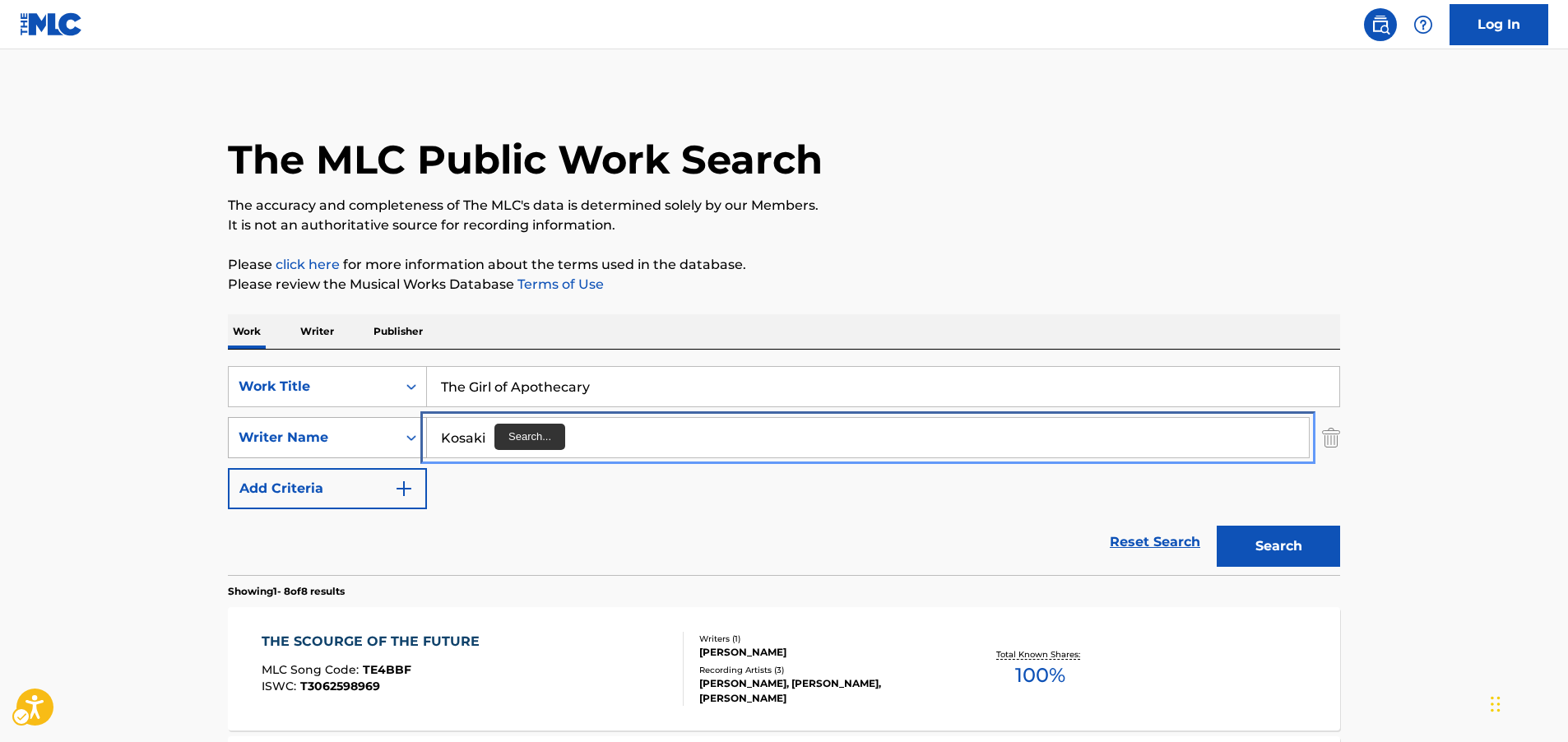
drag, startPoint x: 500, startPoint y: 440, endPoint x: 374, endPoint y: 443, distance: 126.0
click at [374, 443] on div "SearchWithCriteria607c109d-5a71-46a1-9193-0ab83a19e6b7 Writer Name [PERSON_NAME]" at bounding box center [784, 438] width 1113 height 41
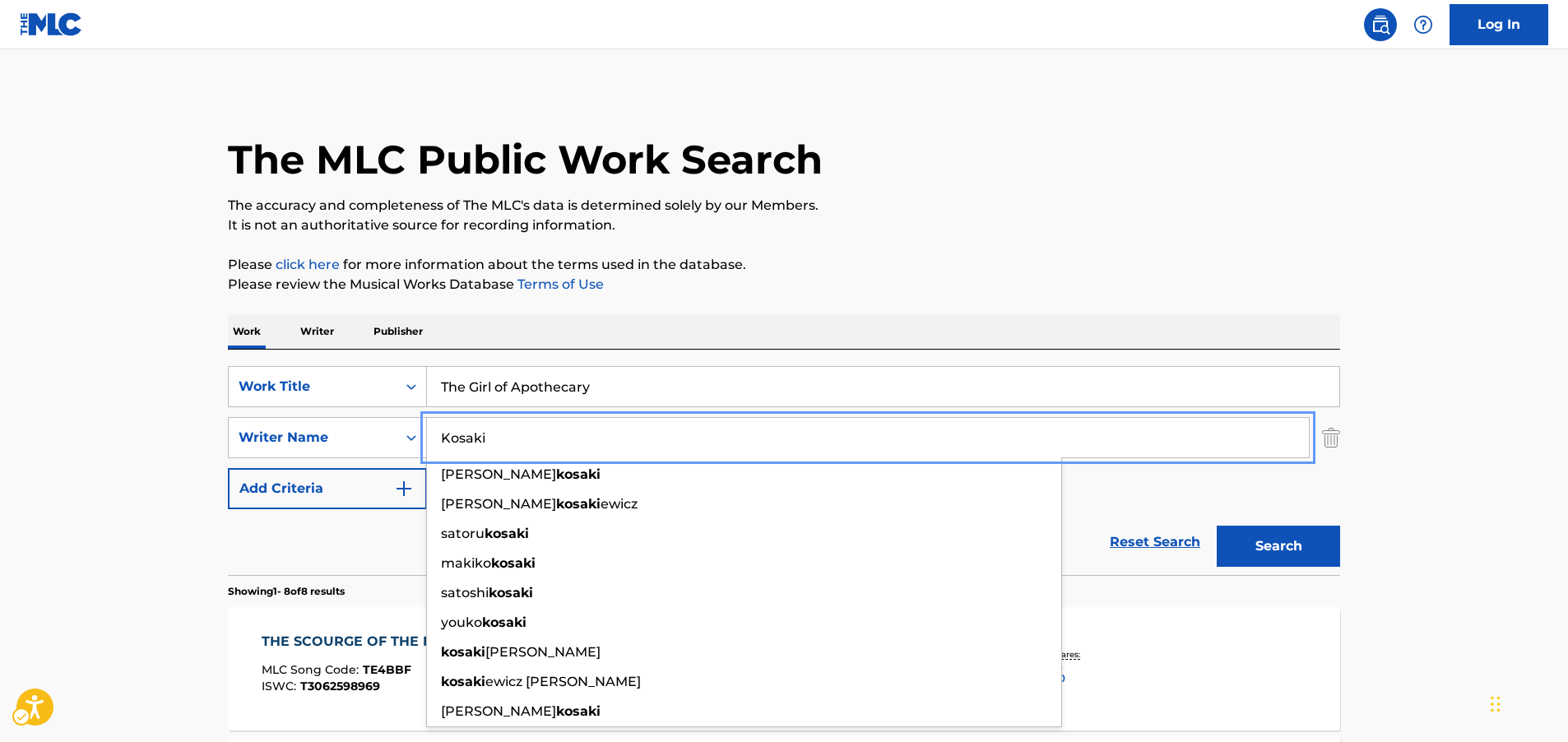
paste input "[PERSON_NAME]"
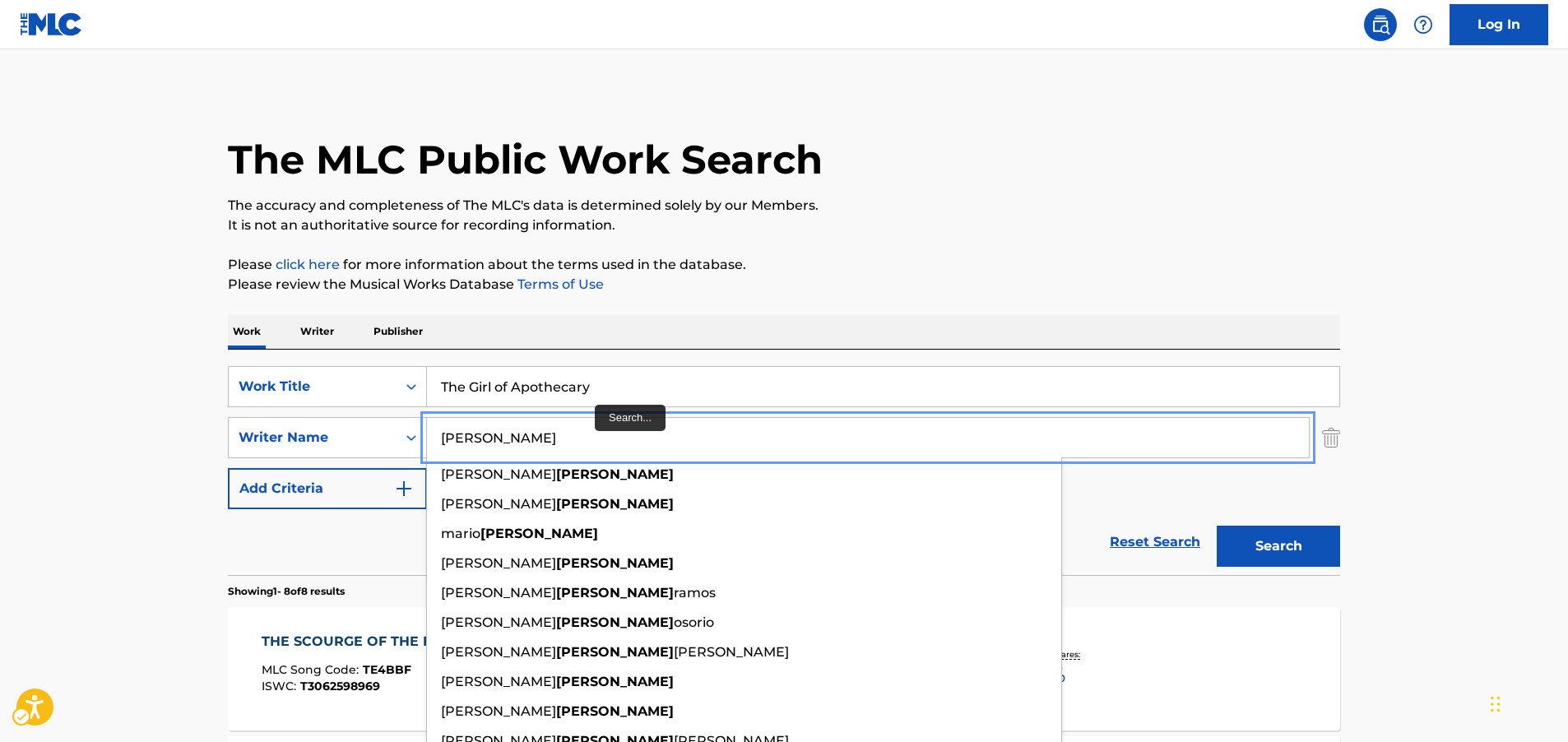
type input "[PERSON_NAME]"
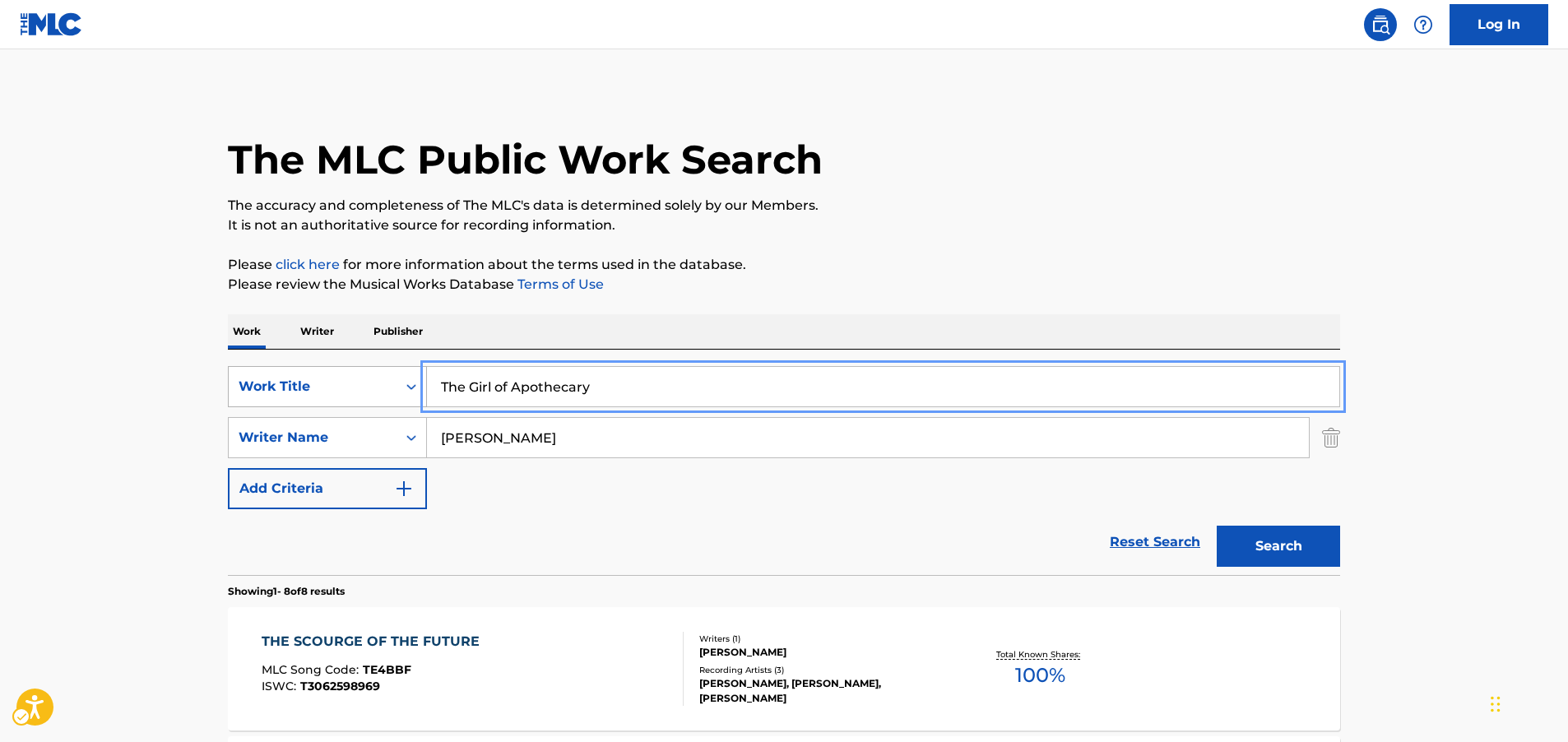
drag, startPoint x: 580, startPoint y: 389, endPoint x: 260, endPoint y: 400, distance: 320.2
click at [260, 400] on div "SearchWithCriteriac606d611-ee52-4211-b3b6-280d1711c538 Work Title The Girl of A…" at bounding box center [784, 387] width 1113 height 41
paste input "QUERIDA YO"
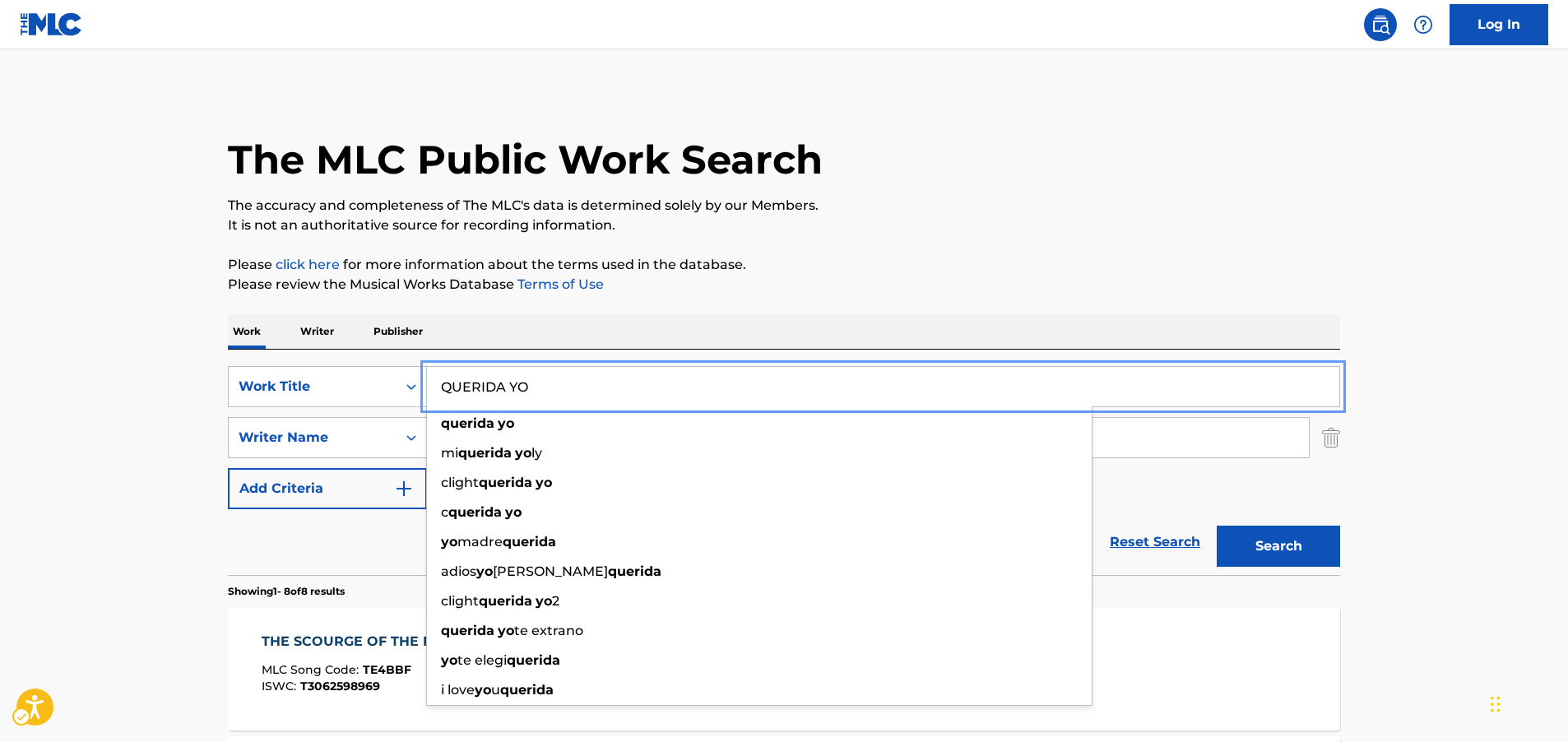
type input "QUERIDA YO"
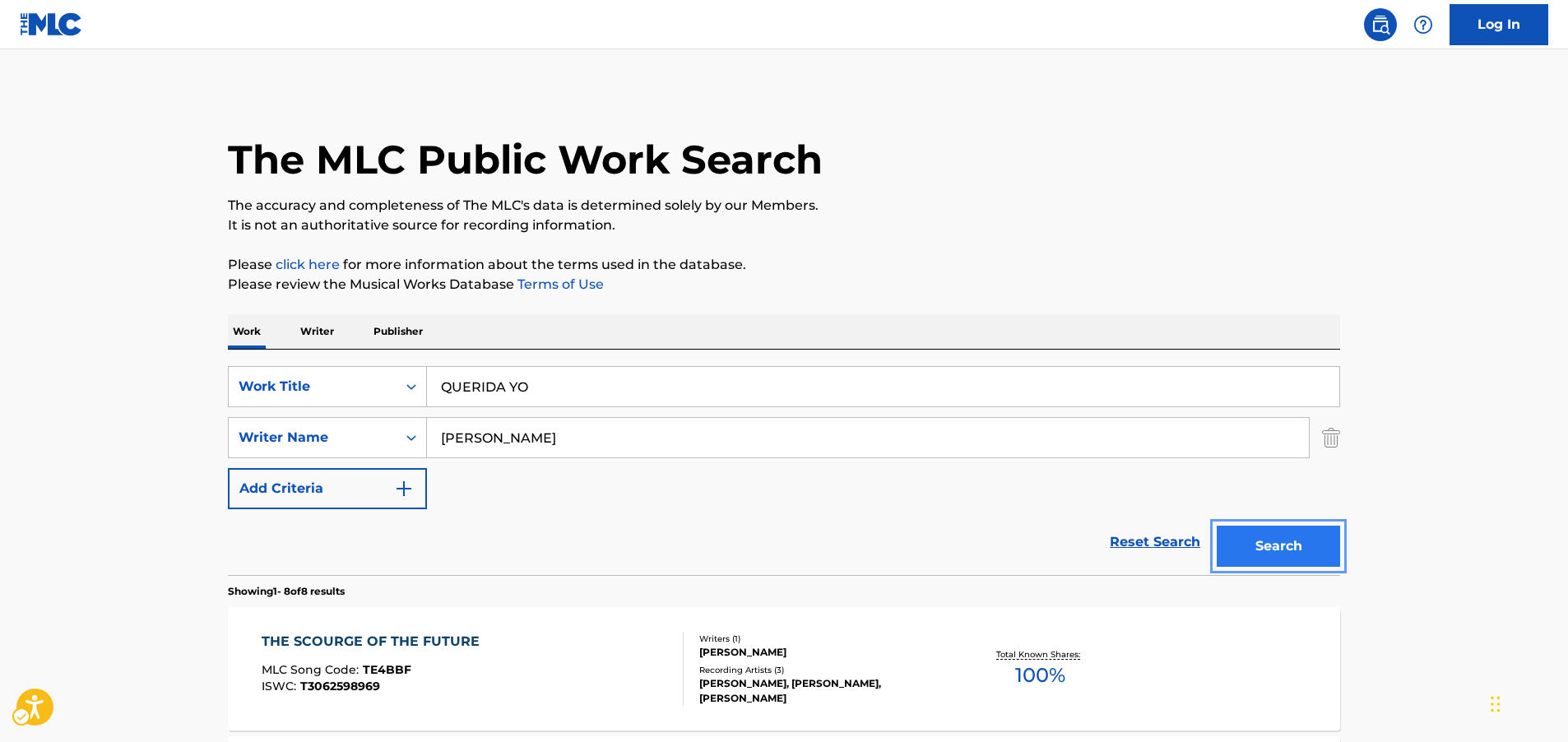
click at [1307, 540] on button "Search" at bounding box center [1278, 546] width 123 height 41
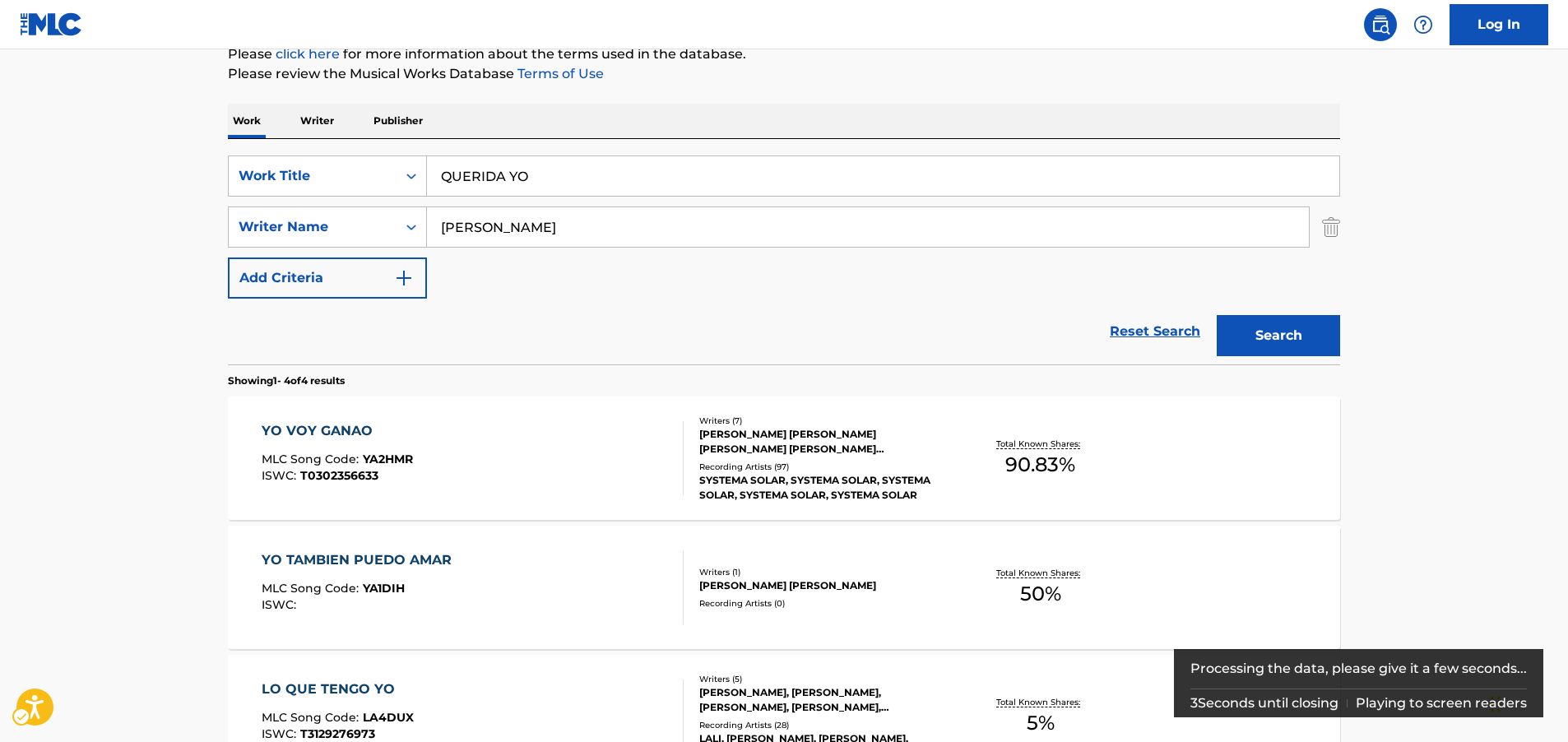
scroll to position [130, 0]
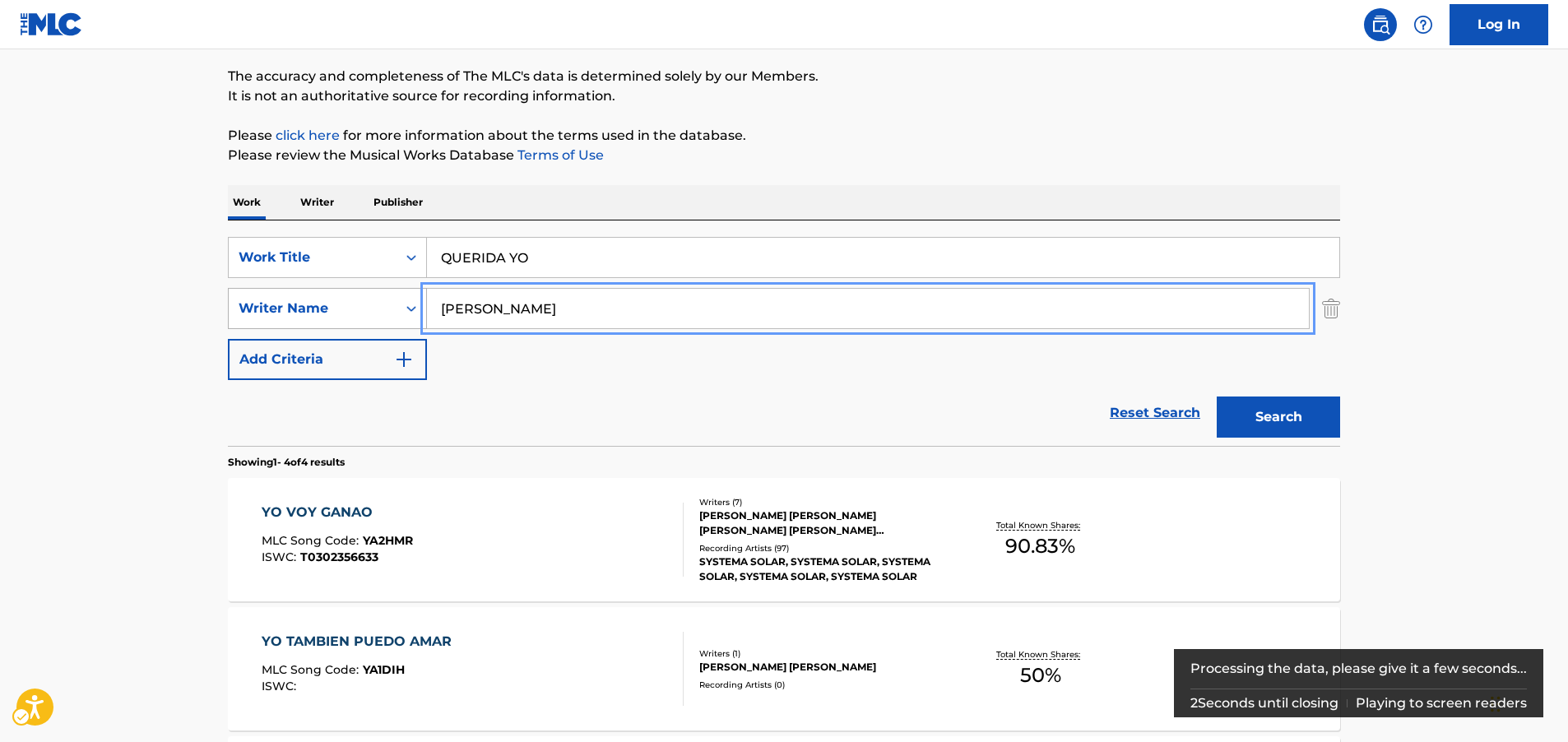
drag, startPoint x: 509, startPoint y: 315, endPoint x: 387, endPoint y: 313, distance: 122.0
click at [387, 313] on div "SearchWithCriteria607c109d-5a71-46a1-9193-0ab83a19e6b7 Writer Name [PERSON_NAME]" at bounding box center [784, 308] width 1113 height 41
paste input "[PERSON_NAME]"
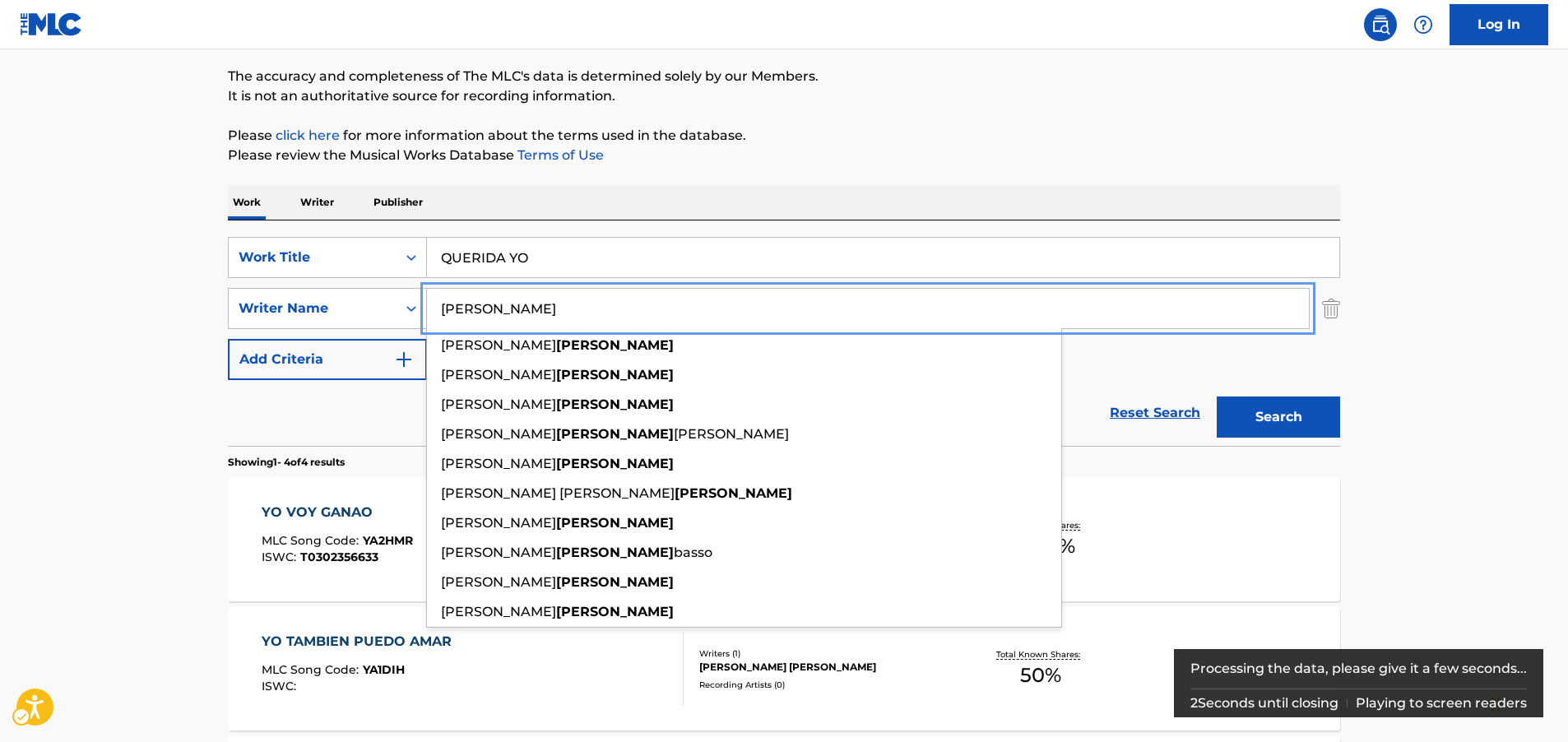
type input "[PERSON_NAME]"
click at [1263, 413] on button "Search" at bounding box center [1278, 416] width 123 height 41
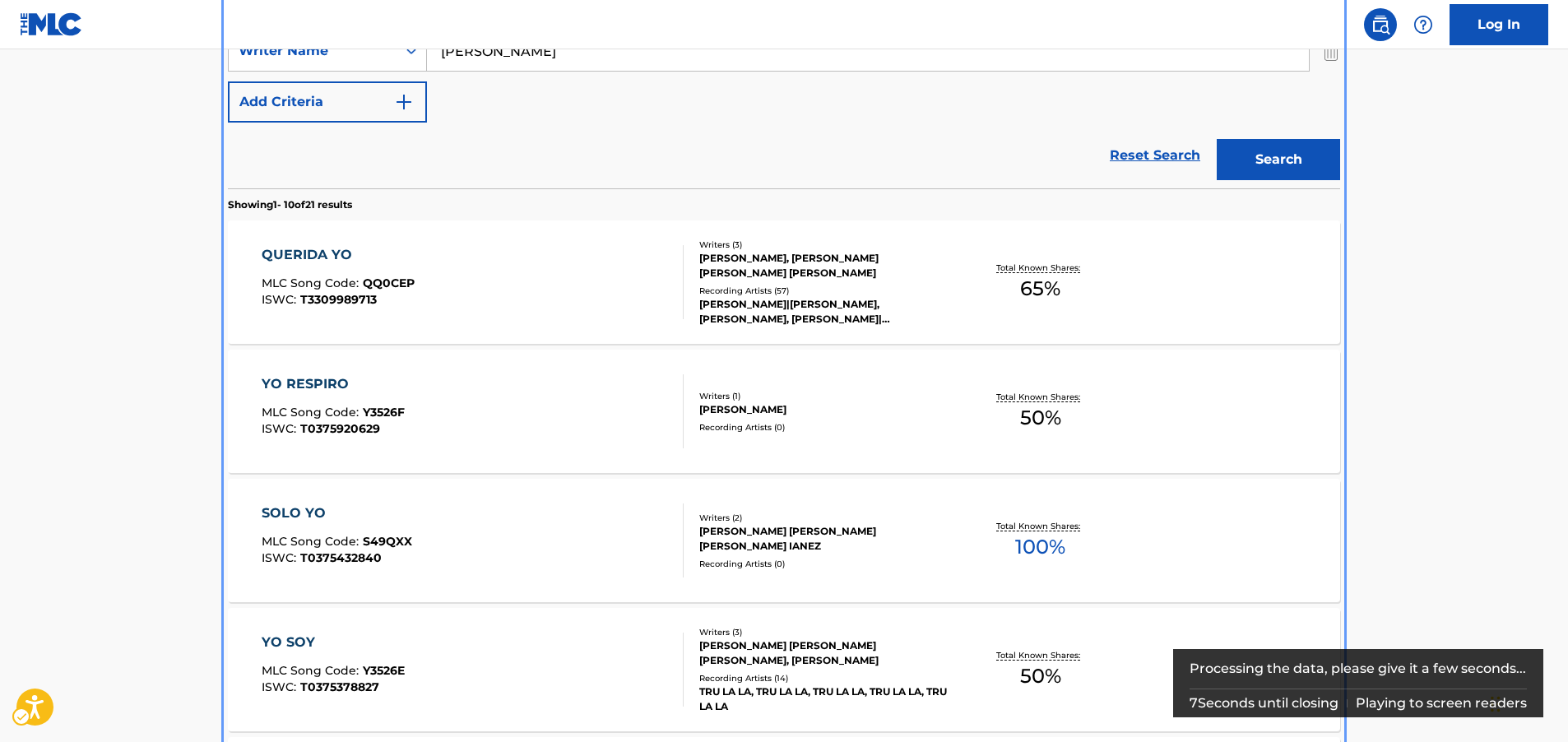
scroll to position [350, 0]
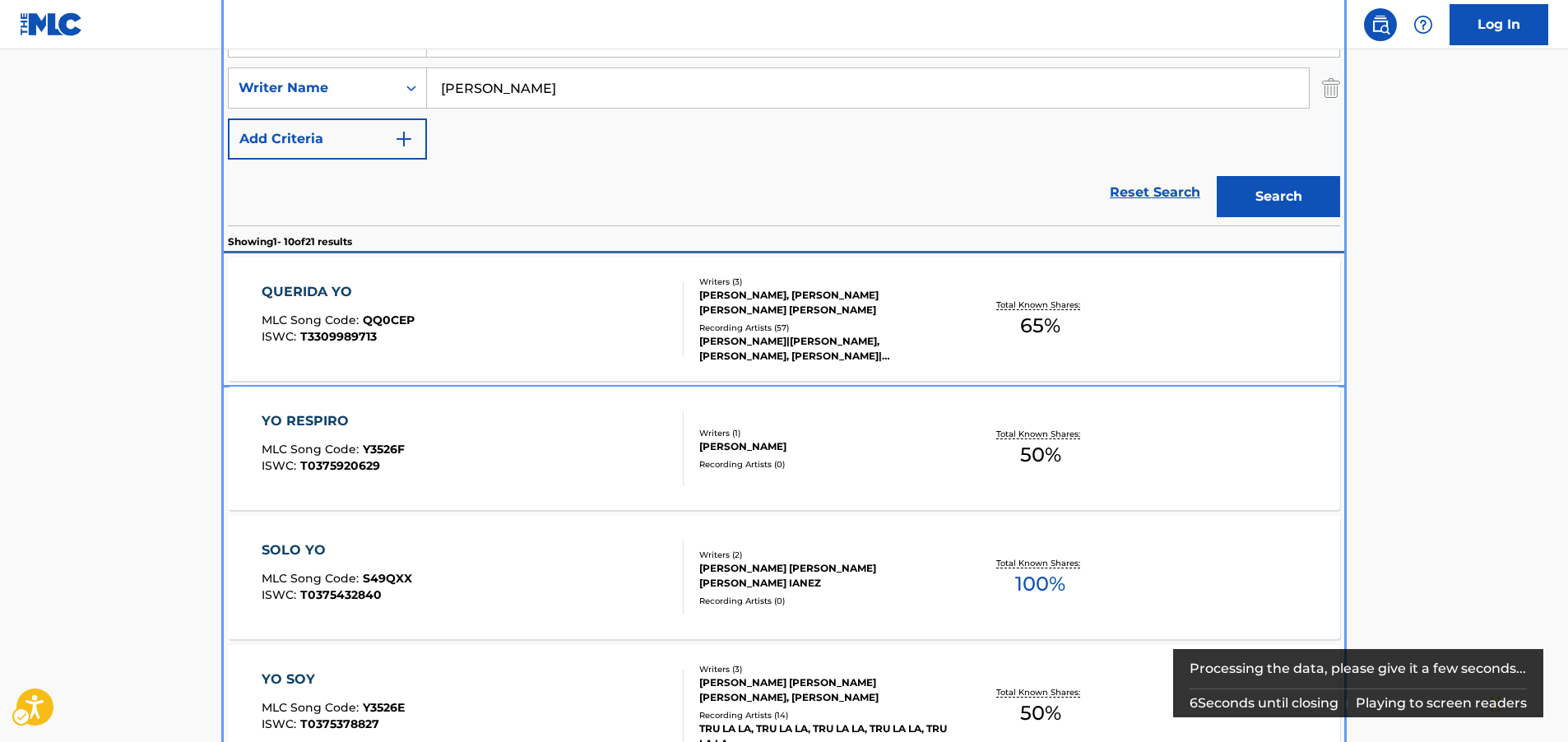
click at [390, 300] on div "QUERIDA YO" at bounding box center [338, 291] width 153 height 19
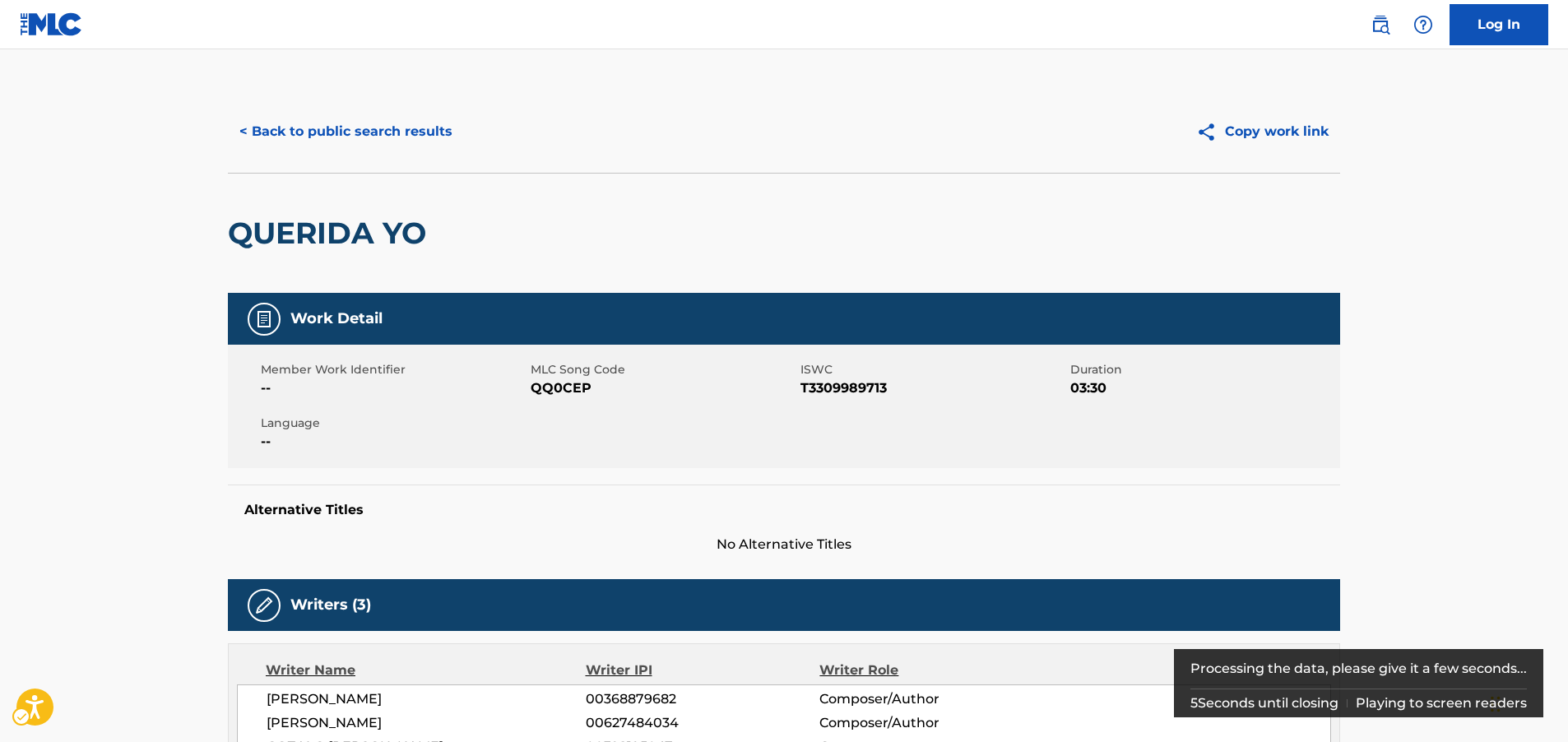
click at [554, 389] on span "MLC Song Code - QQ0CEP" at bounding box center [663, 388] width 266 height 19
click at [556, 389] on span "MLC Song Code - QQ0CEP" at bounding box center [663, 388] width 266 height 19
click at [862, 390] on span "ISWC - T3309989713" at bounding box center [933, 388] width 266 height 19
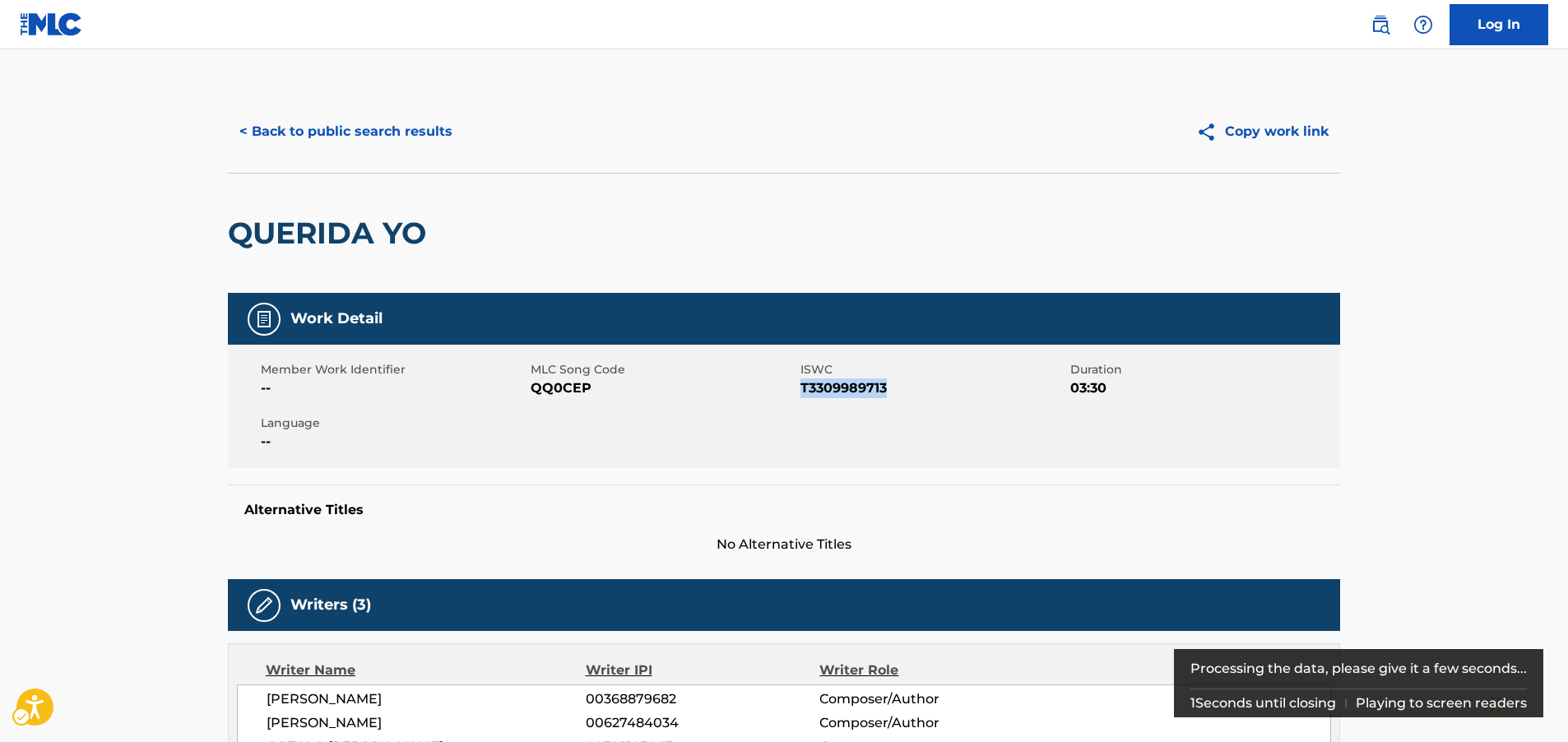
click at [861, 390] on span "ISWC - T3309989713" at bounding box center [933, 388] width 266 height 19
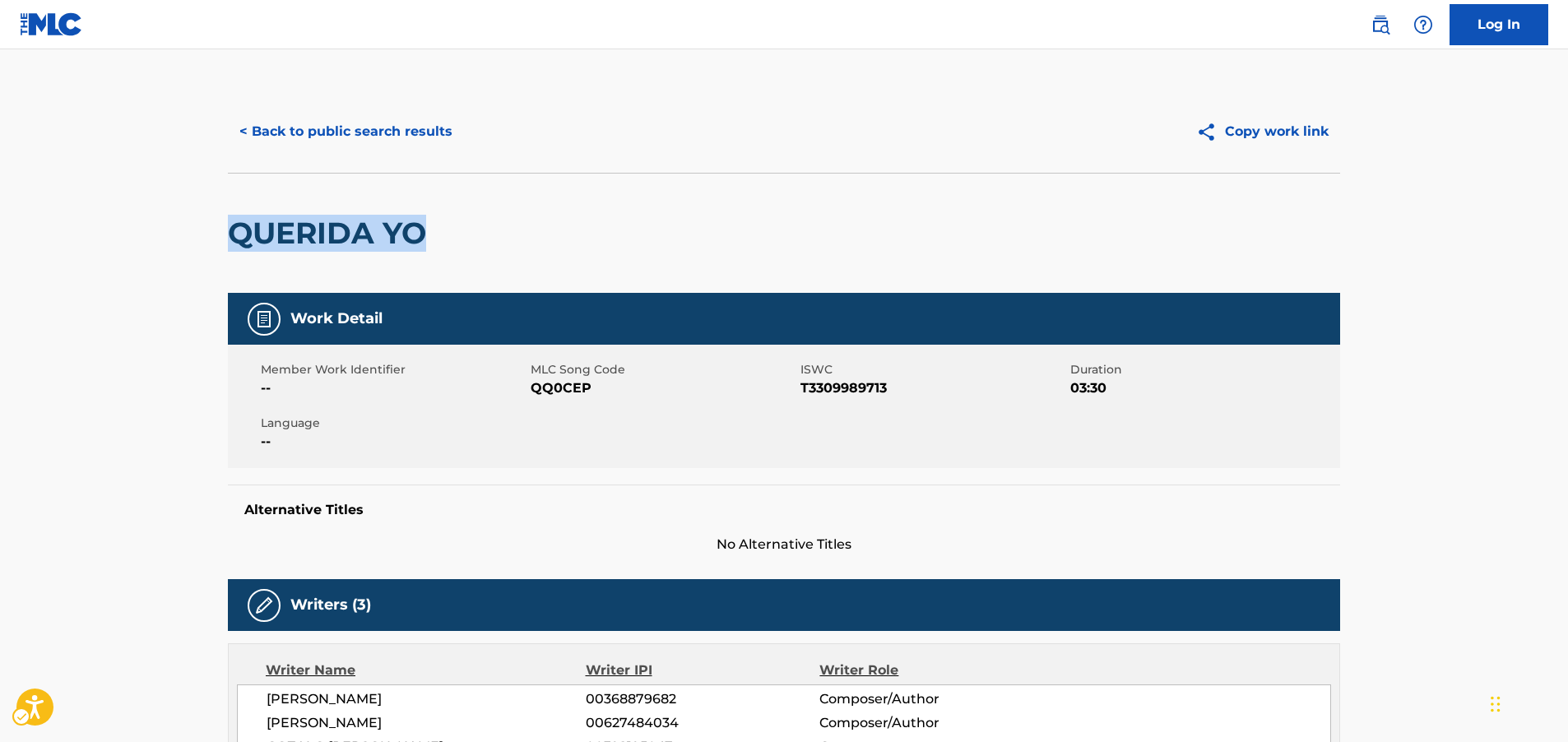
drag, startPoint x: 473, startPoint y: 241, endPoint x: 220, endPoint y: 236, distance: 253.0
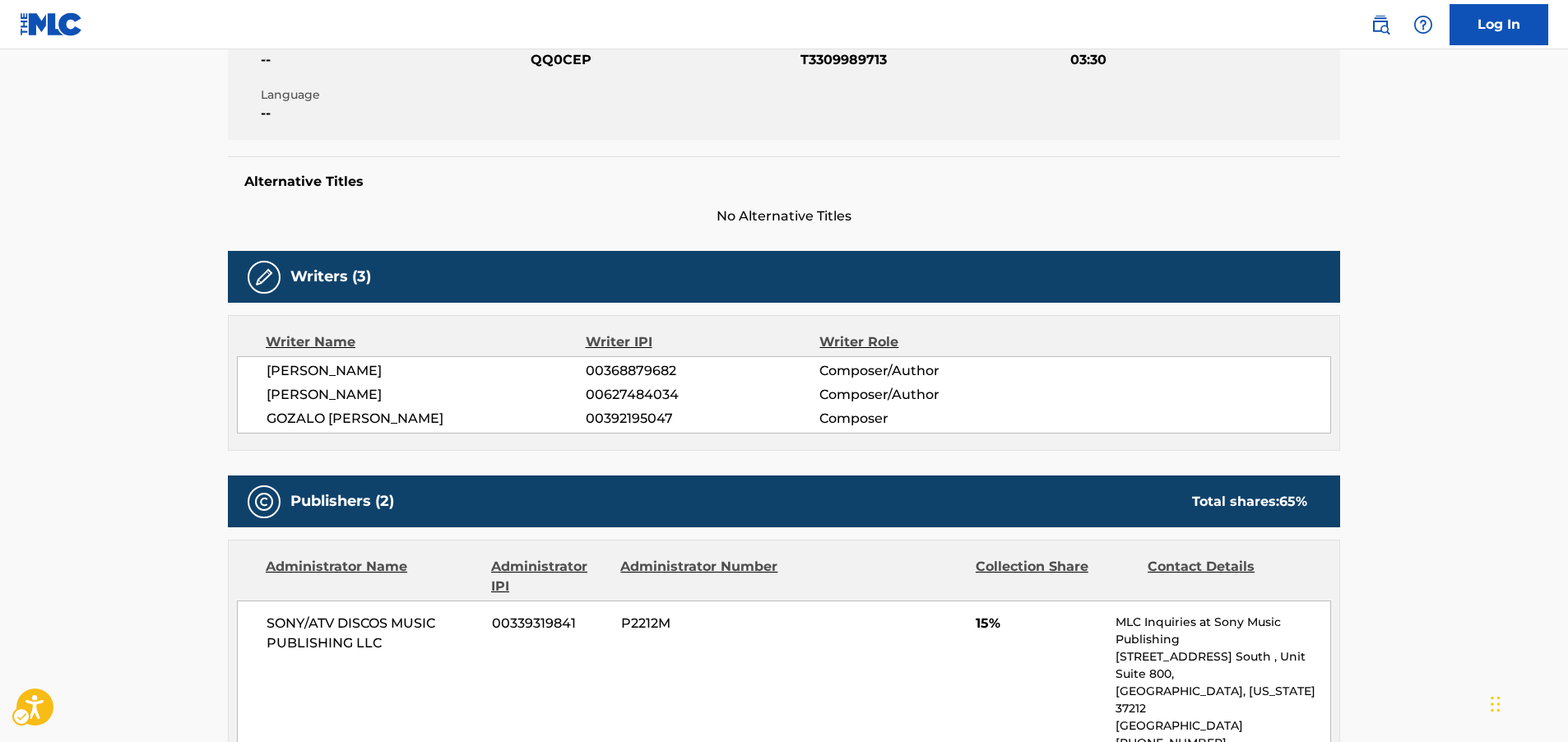
scroll to position [329, 0]
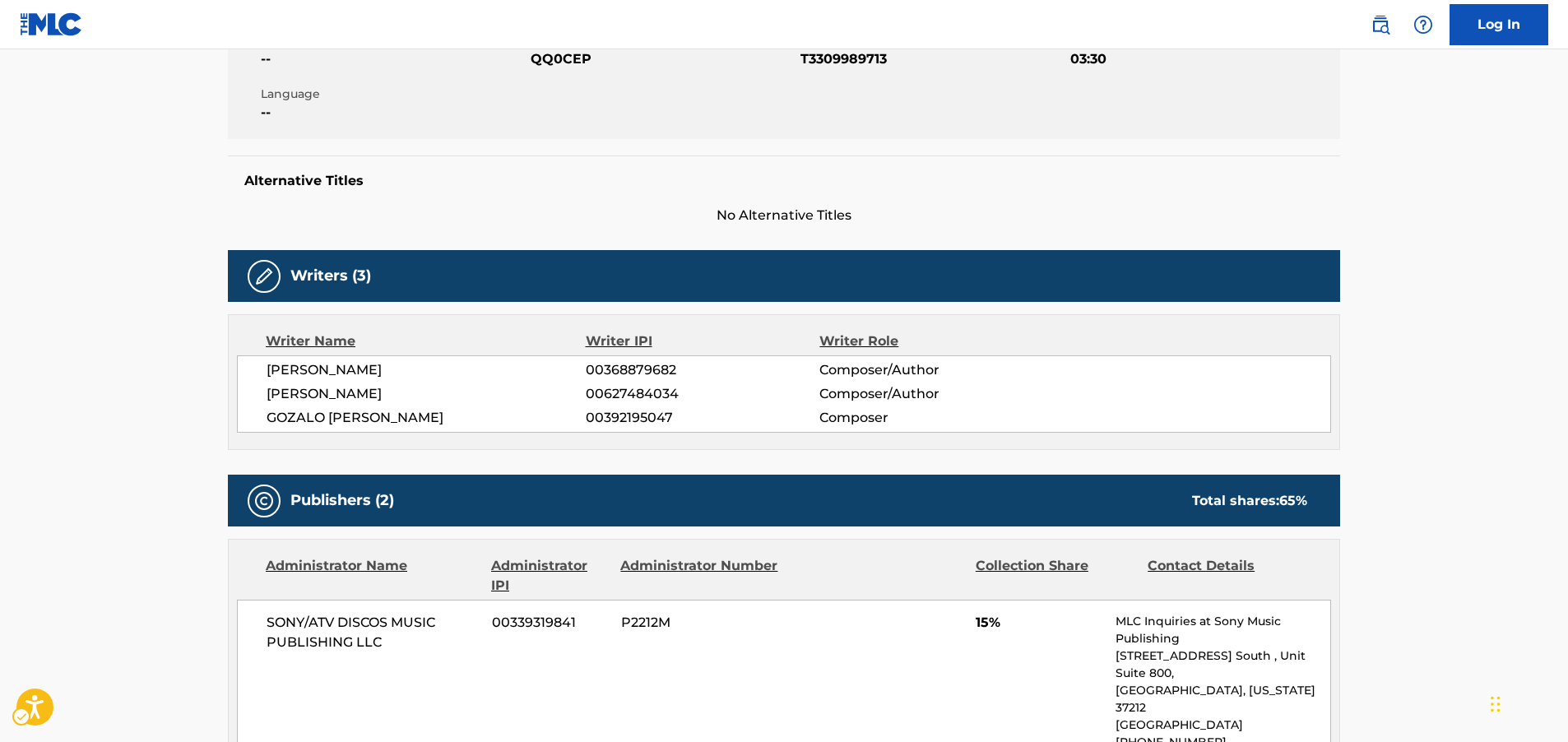
drag, startPoint x: 455, startPoint y: 421, endPoint x: 262, endPoint y: 379, distance: 197.5
click at [262, 379] on div "[PERSON_NAME] 00368879682 Composer/Author [PERSON_NAME] 00627484034 Composer/Au…" at bounding box center [784, 394] width 1094 height 78
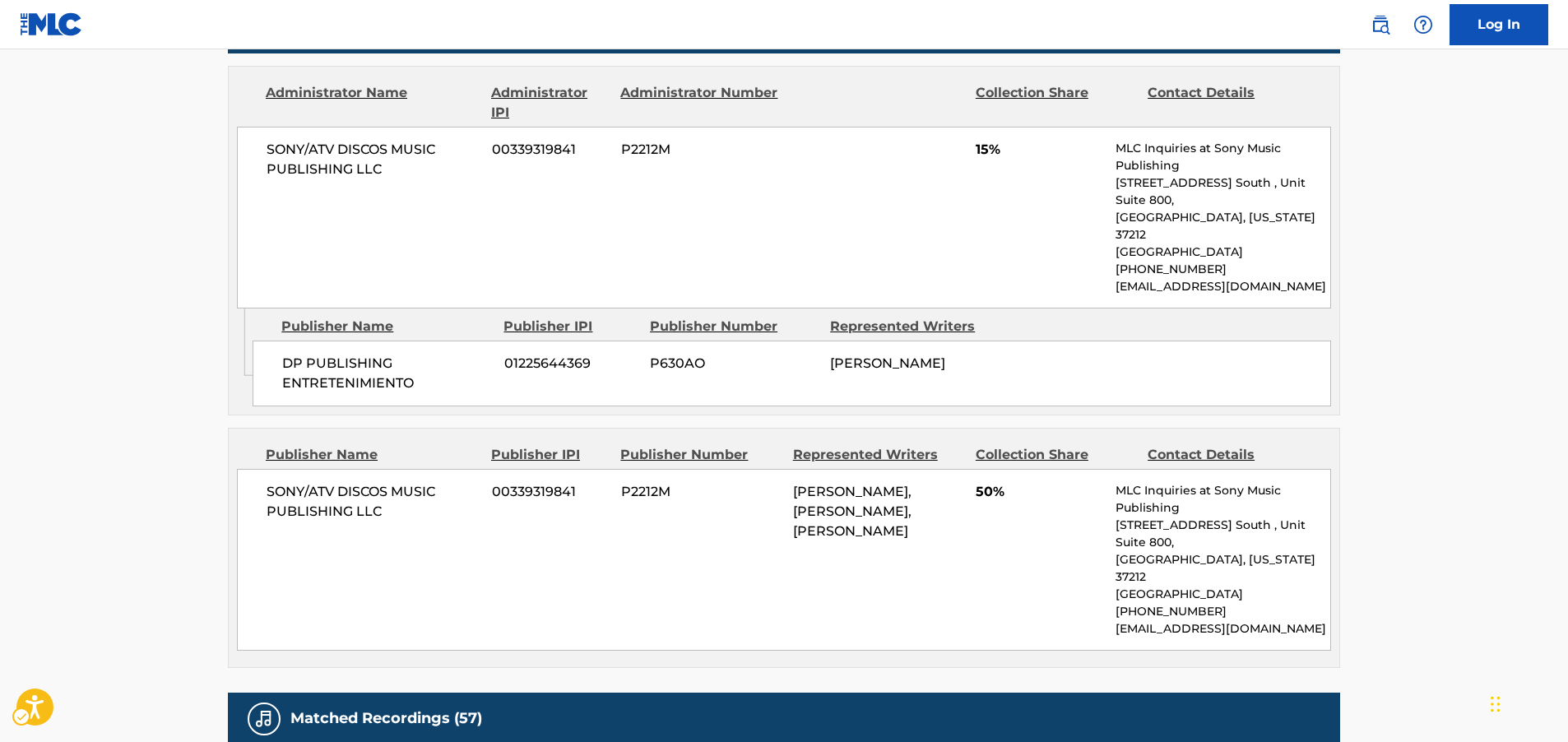
scroll to position [740, 0]
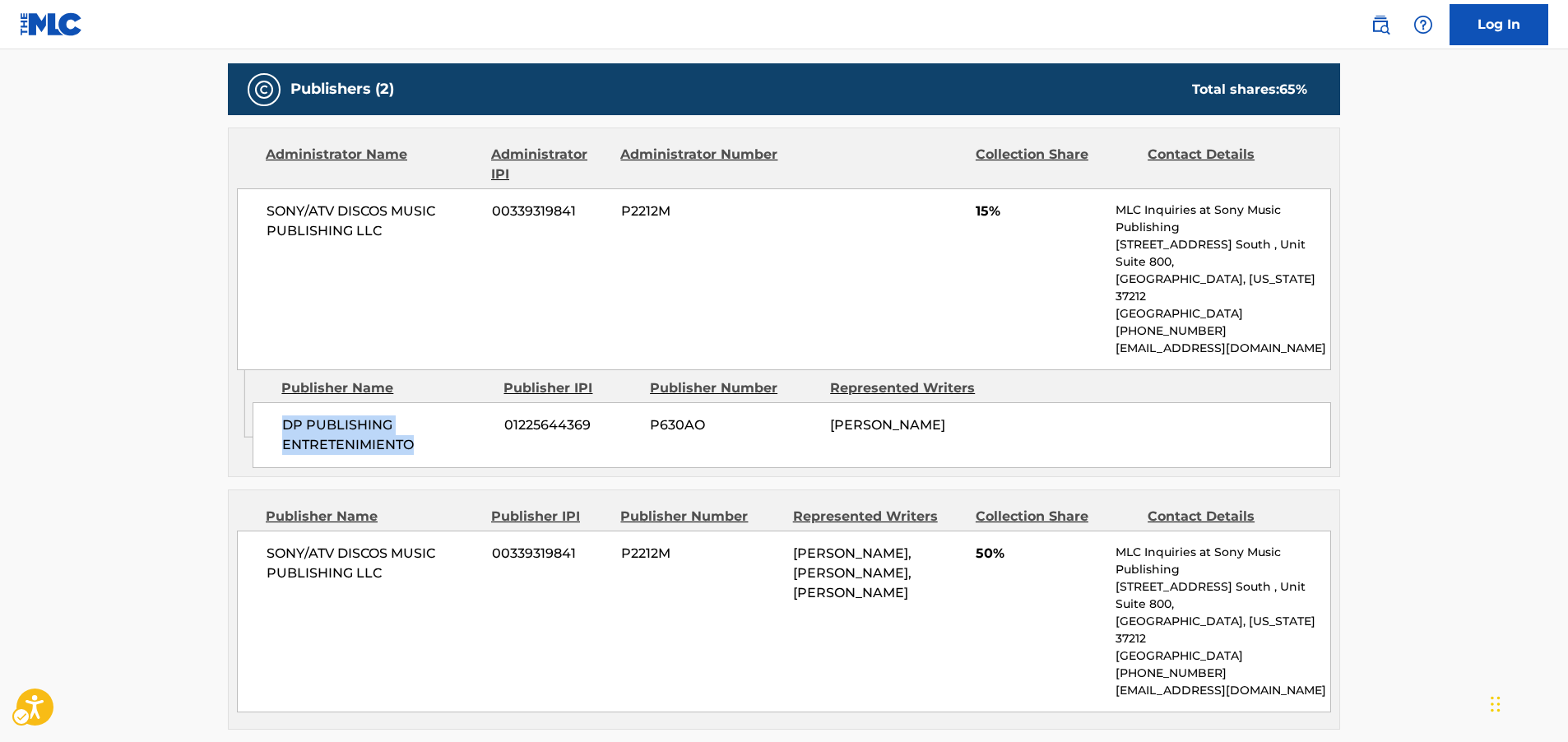
drag, startPoint x: 412, startPoint y: 414, endPoint x: 275, endPoint y: 395, distance: 138.3
click at [275, 402] on div "DP PUBLISHING ENTRETENIMIENTO 01225644369 P630AO [PERSON_NAME]" at bounding box center [791, 435] width 1078 height 66
drag, startPoint x: 179, startPoint y: 213, endPoint x: 168, endPoint y: 211, distance: 11.2
click at [168, 211] on main "< Back to public search results Copy work link QUERIDA YO Work Detail Member Wo…" at bounding box center [784, 338] width 1568 height 2059
drag, startPoint x: 295, startPoint y: 526, endPoint x: 255, endPoint y: 514, distance: 41.8
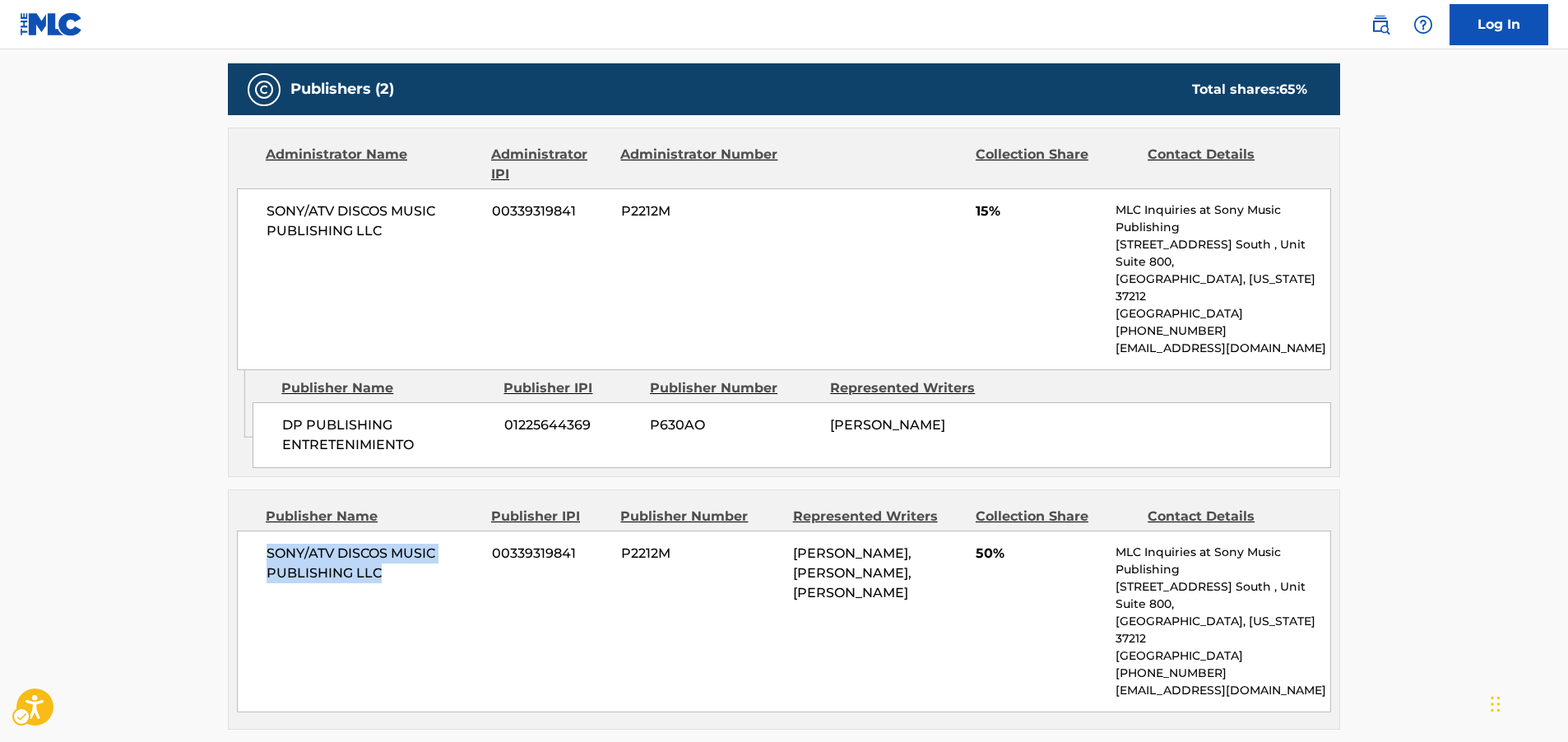
click at [255, 530] on div "SONY/ATV DISCOS MUSIC PUBLISHING LLC 00339319841 P2212M [PERSON_NAME], [PERSON_…" at bounding box center [784, 621] width 1094 height 181
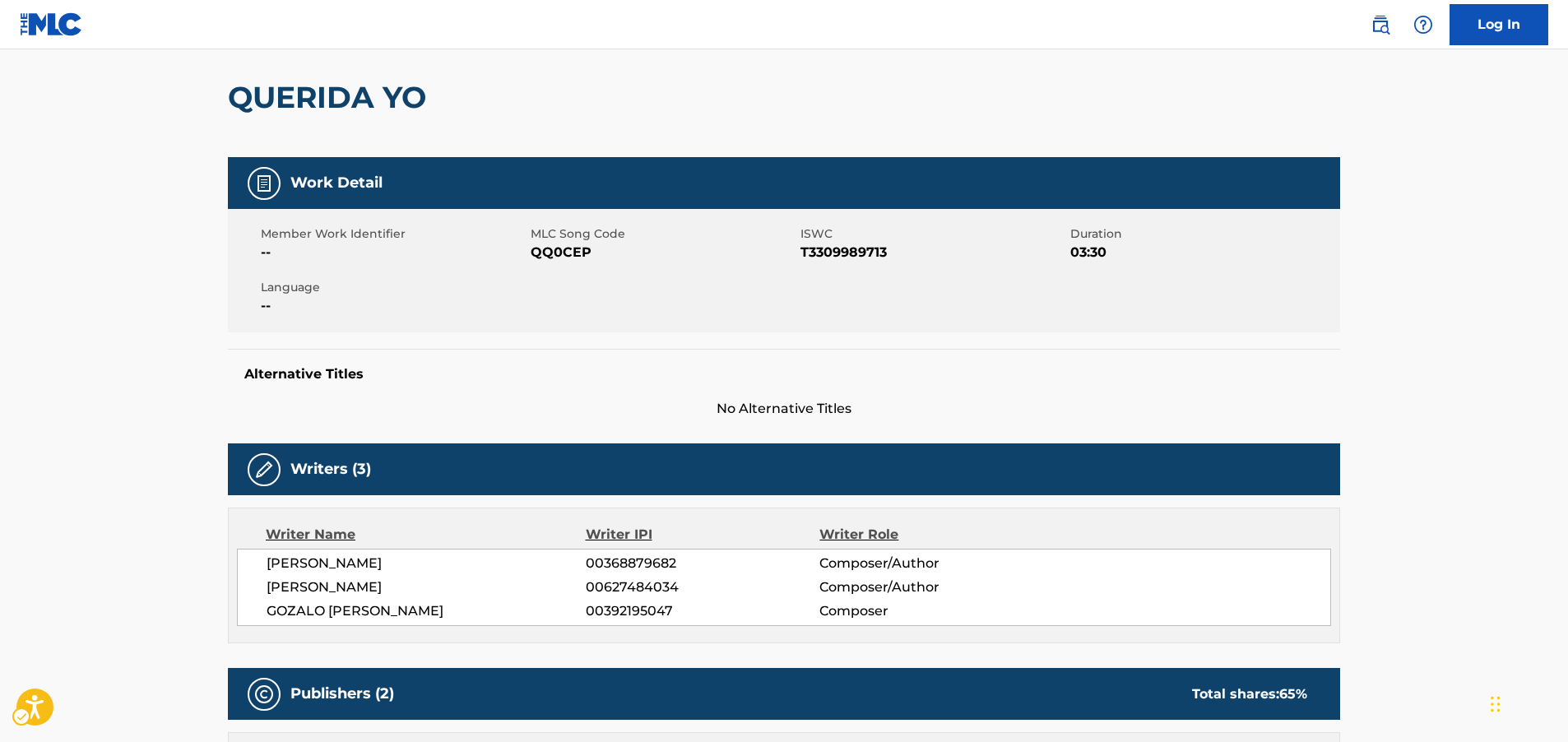
scroll to position [0, 0]
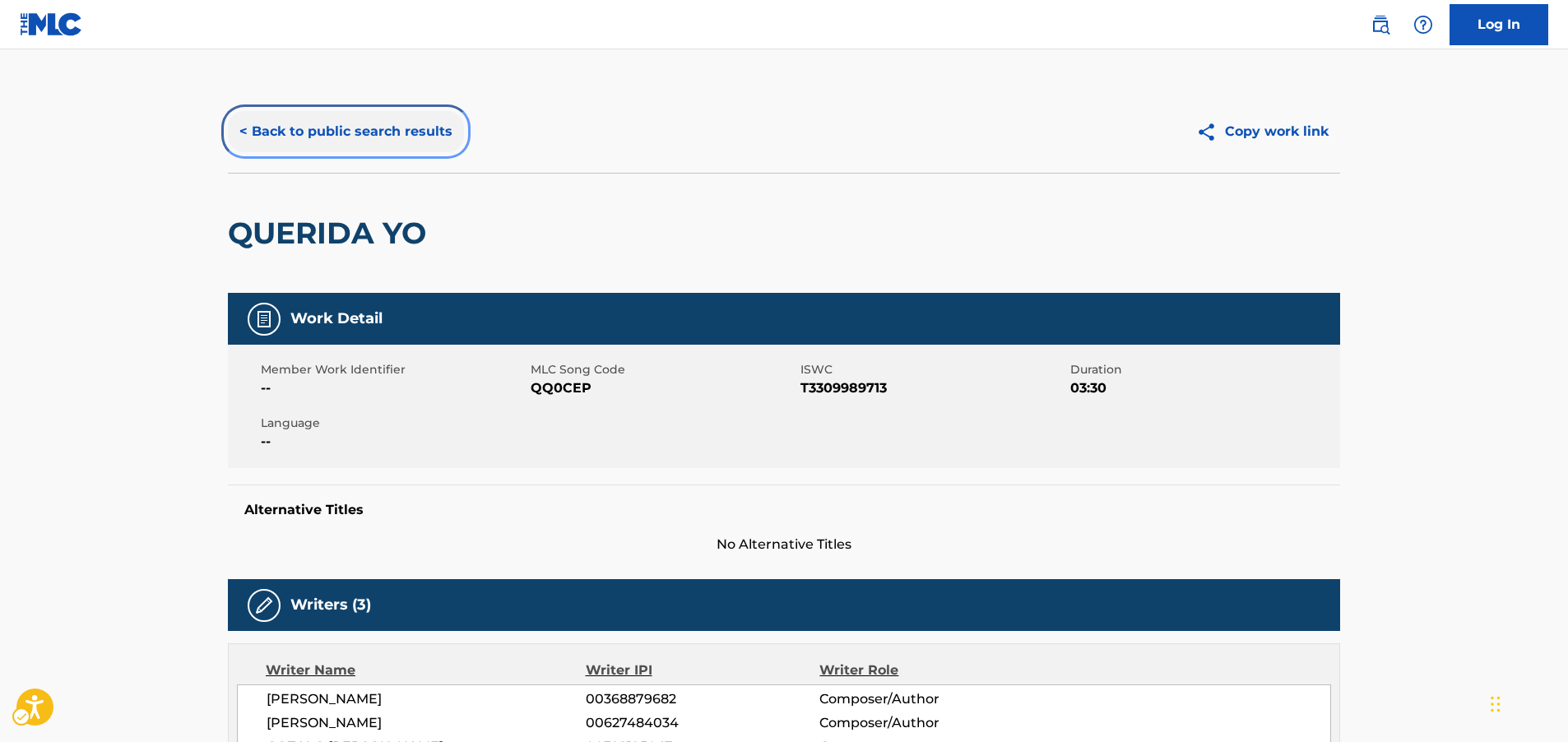
click at [379, 132] on button "< Back to public search results" at bounding box center [345, 131] width 236 height 41
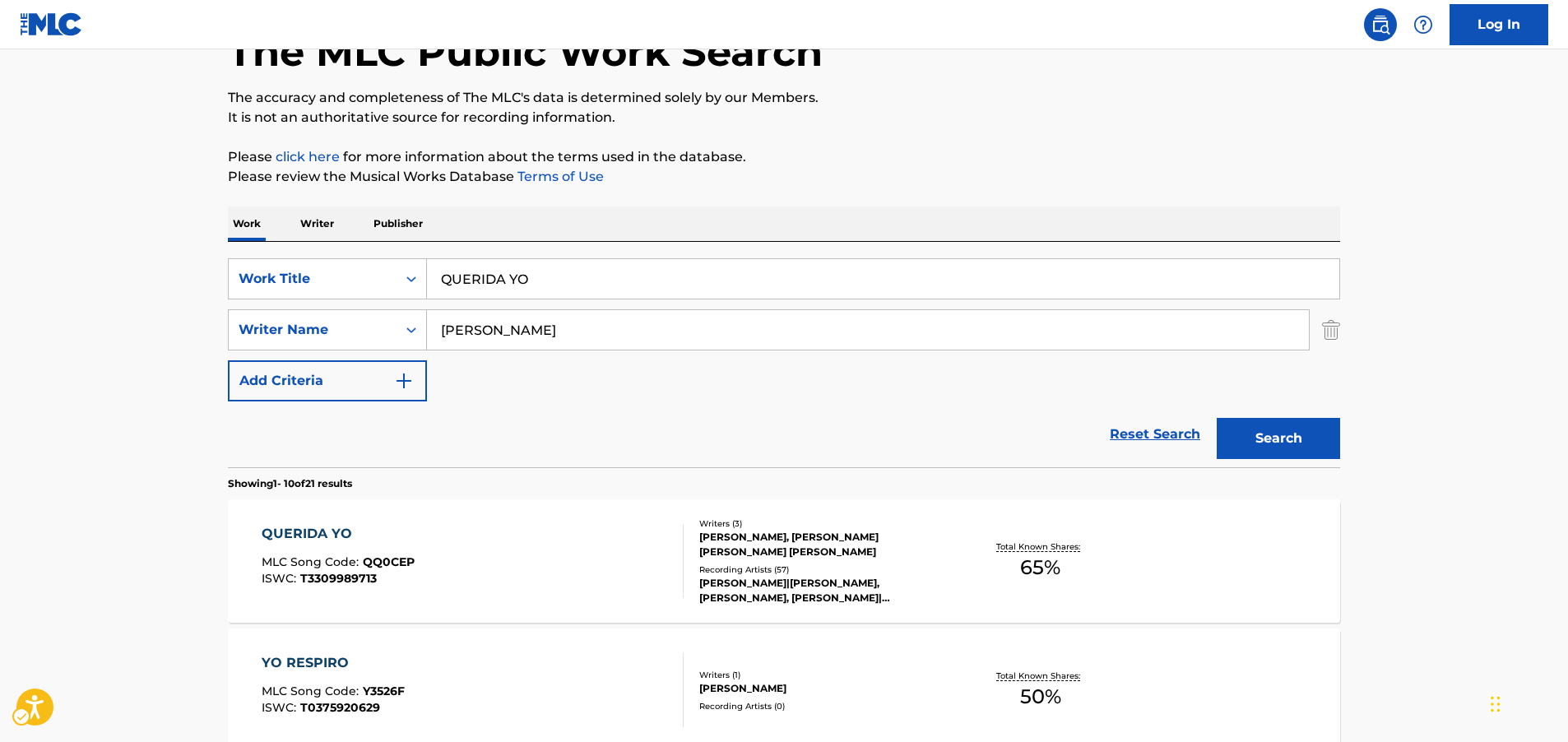
scroll to position [103, 0]
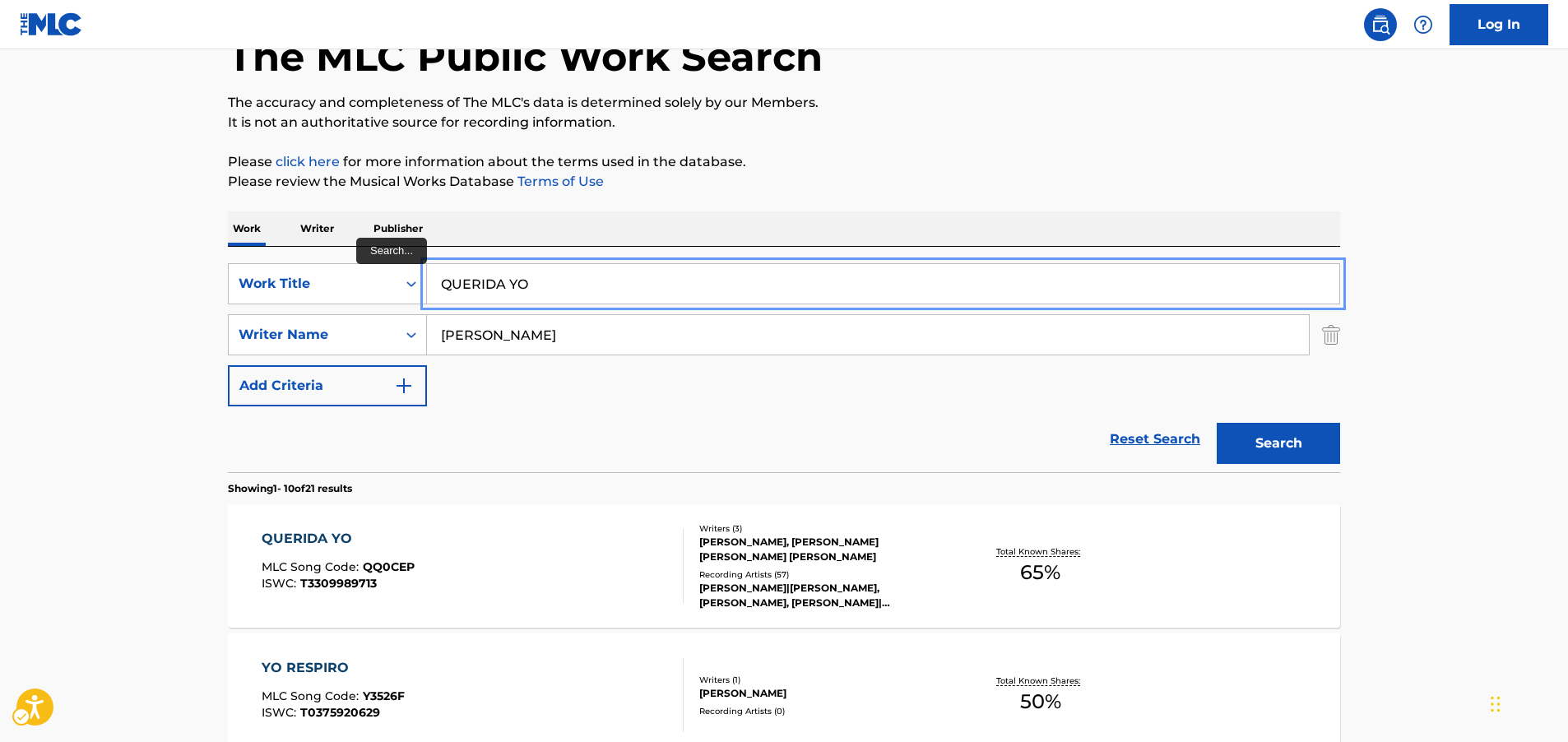
drag, startPoint x: 570, startPoint y: 282, endPoint x: 171, endPoint y: 270, distance: 399.2
paste input "Axolotls Party hard"
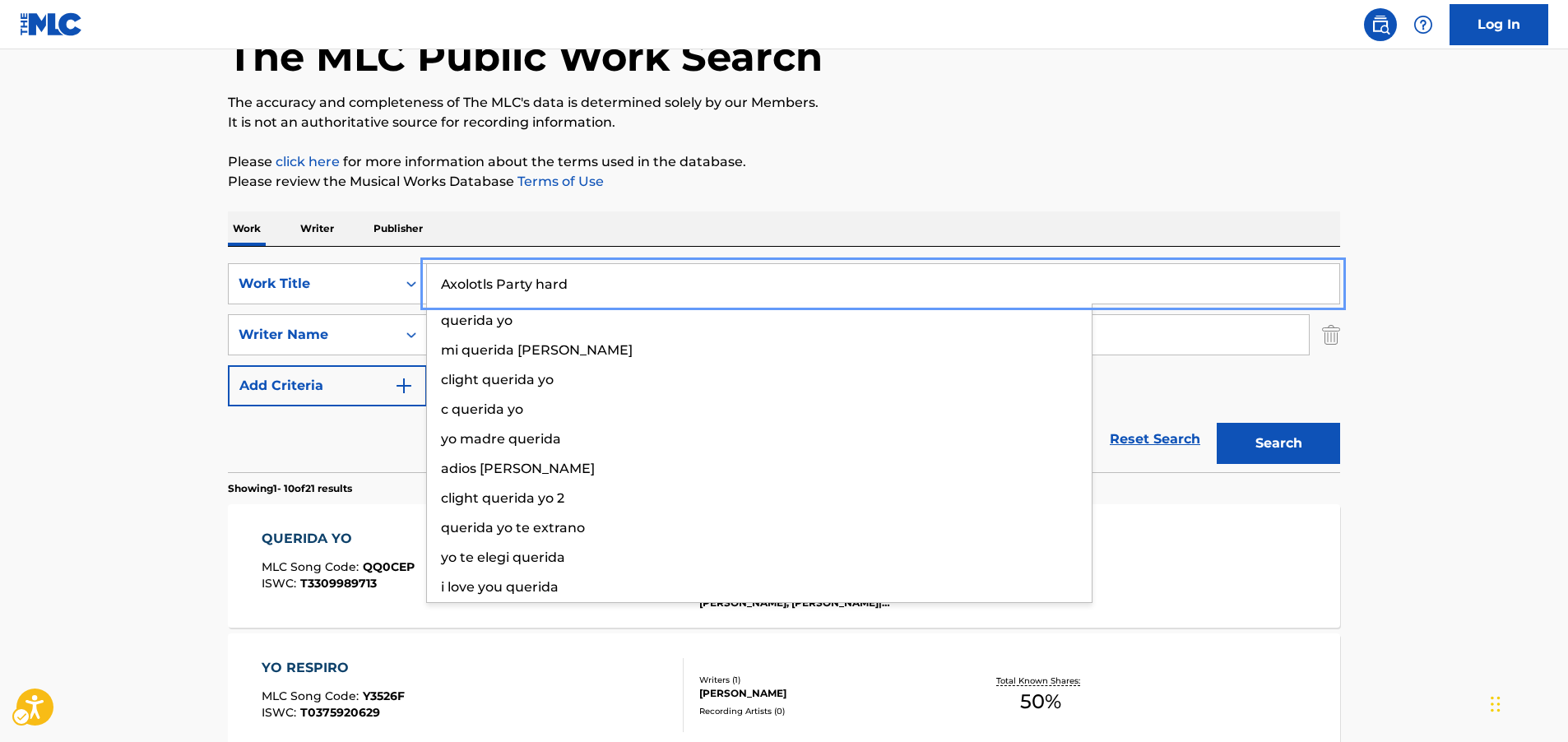
type input "Axolotls Party hard"
drag, startPoint x: 102, startPoint y: 266, endPoint x: 188, endPoint y: 286, distance: 88.3
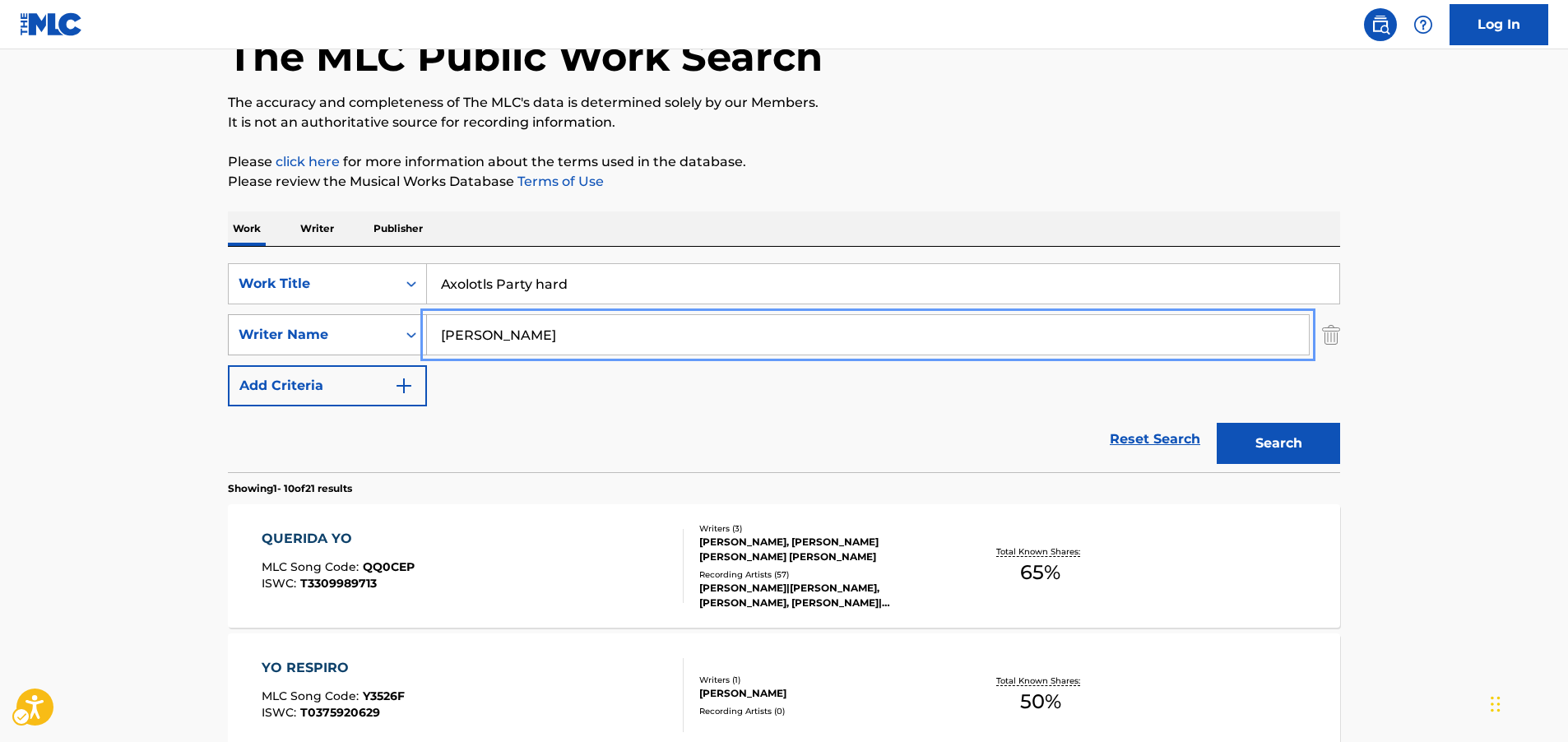
drag, startPoint x: 397, startPoint y: 327, endPoint x: 251, endPoint y: 321, distance: 146.1
click at [1217, 423] on button "Search" at bounding box center [1278, 443] width 123 height 41
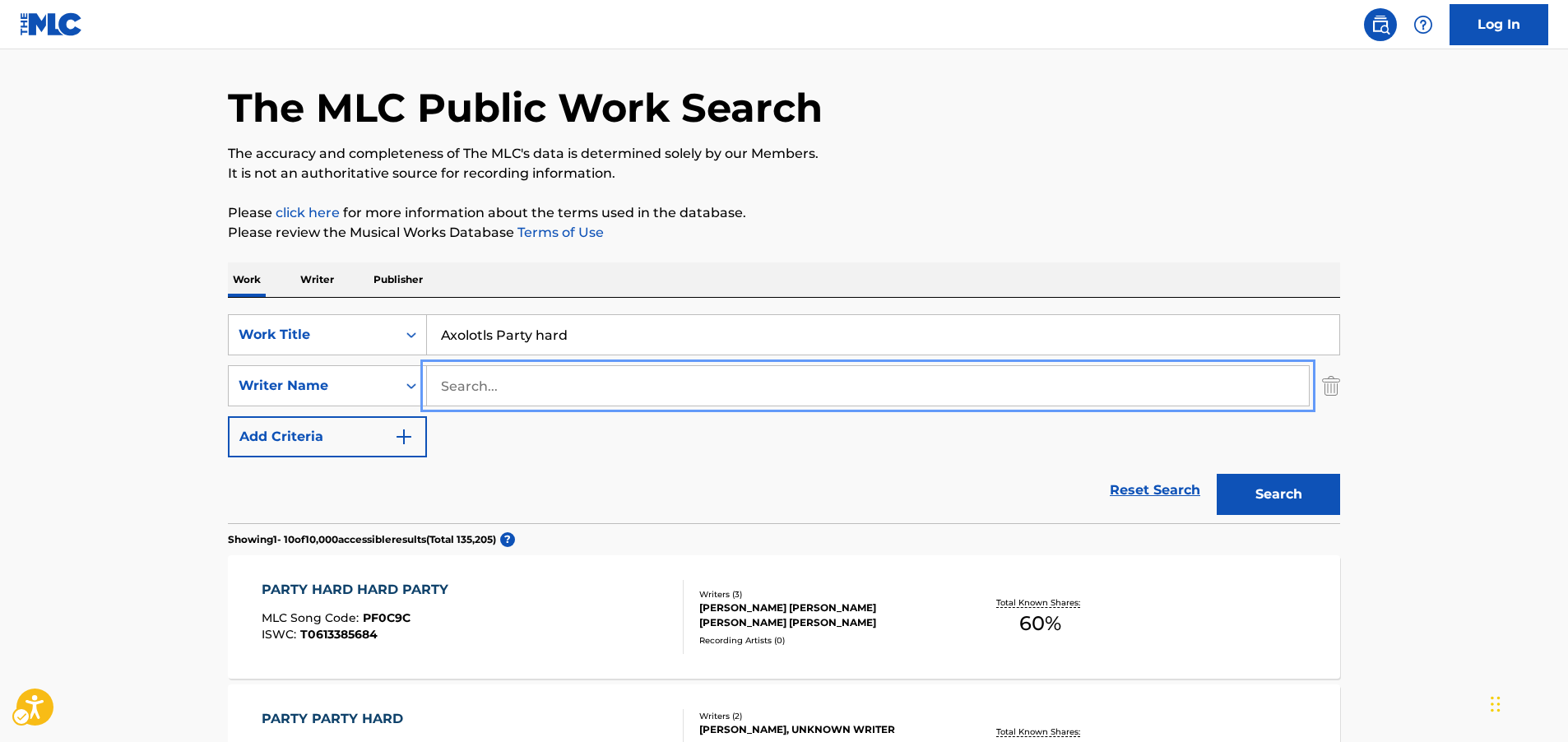
scroll to position [0, 0]
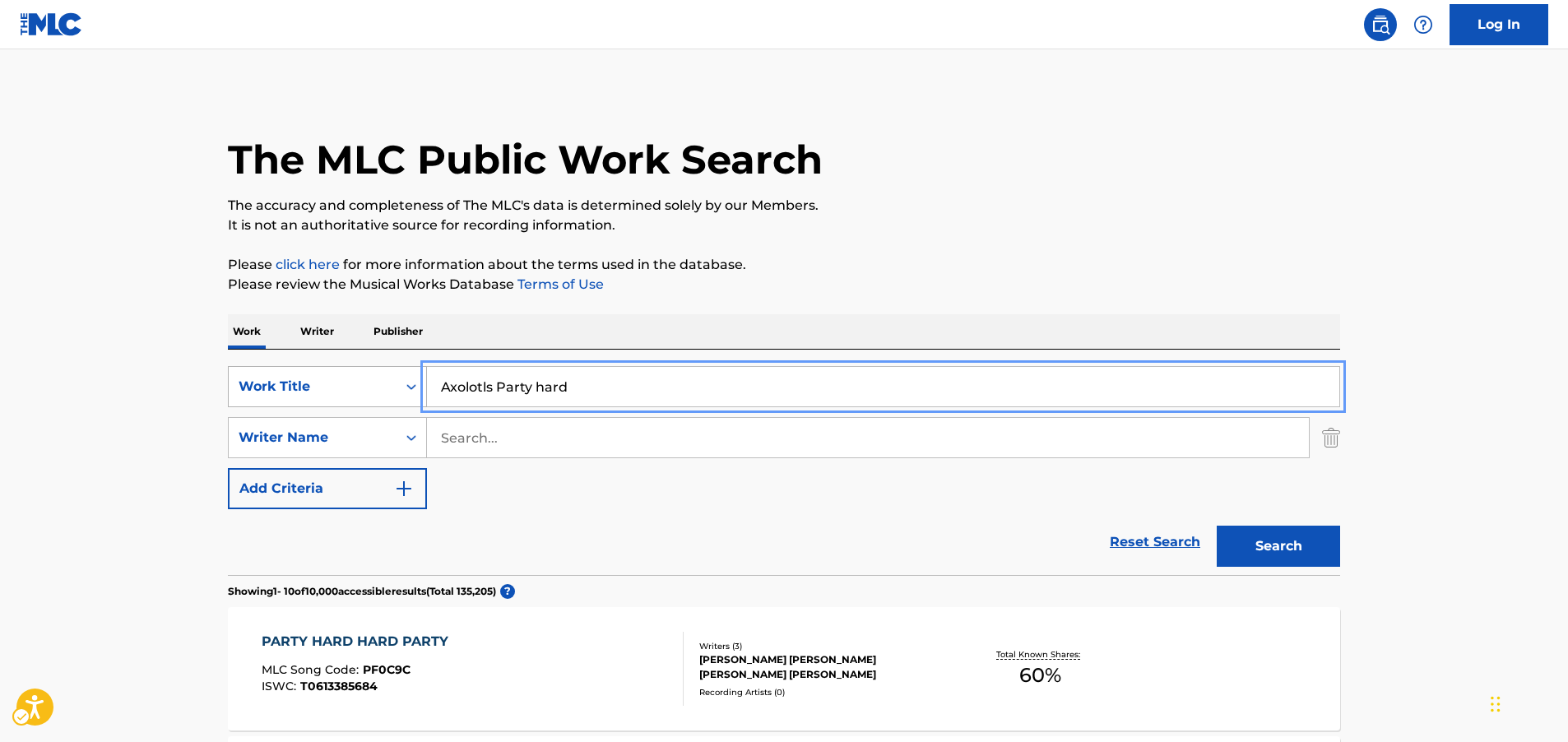
drag, startPoint x: 589, startPoint y: 387, endPoint x: 312, endPoint y: 386, distance: 277.0
click at [332, 389] on div "SearchWithCriteriac606d611-ee52-4211-b3b6-280d1711c538 Work Title Axolotls Part…" at bounding box center [784, 387] width 1113 height 41
paste input "Camera"
type input "Camera"
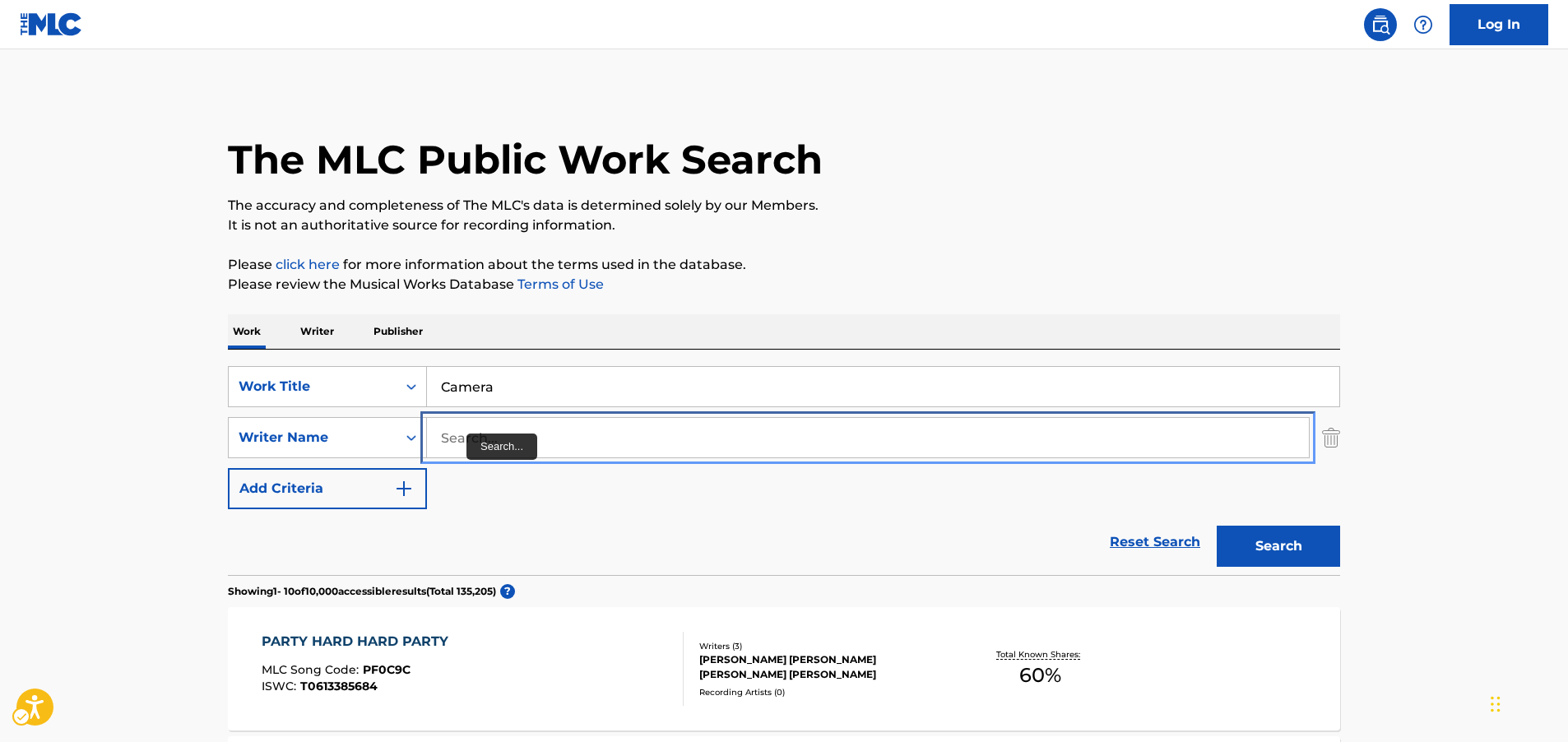
click at [552, 440] on input "Search..." at bounding box center [867, 438] width 882 height 40
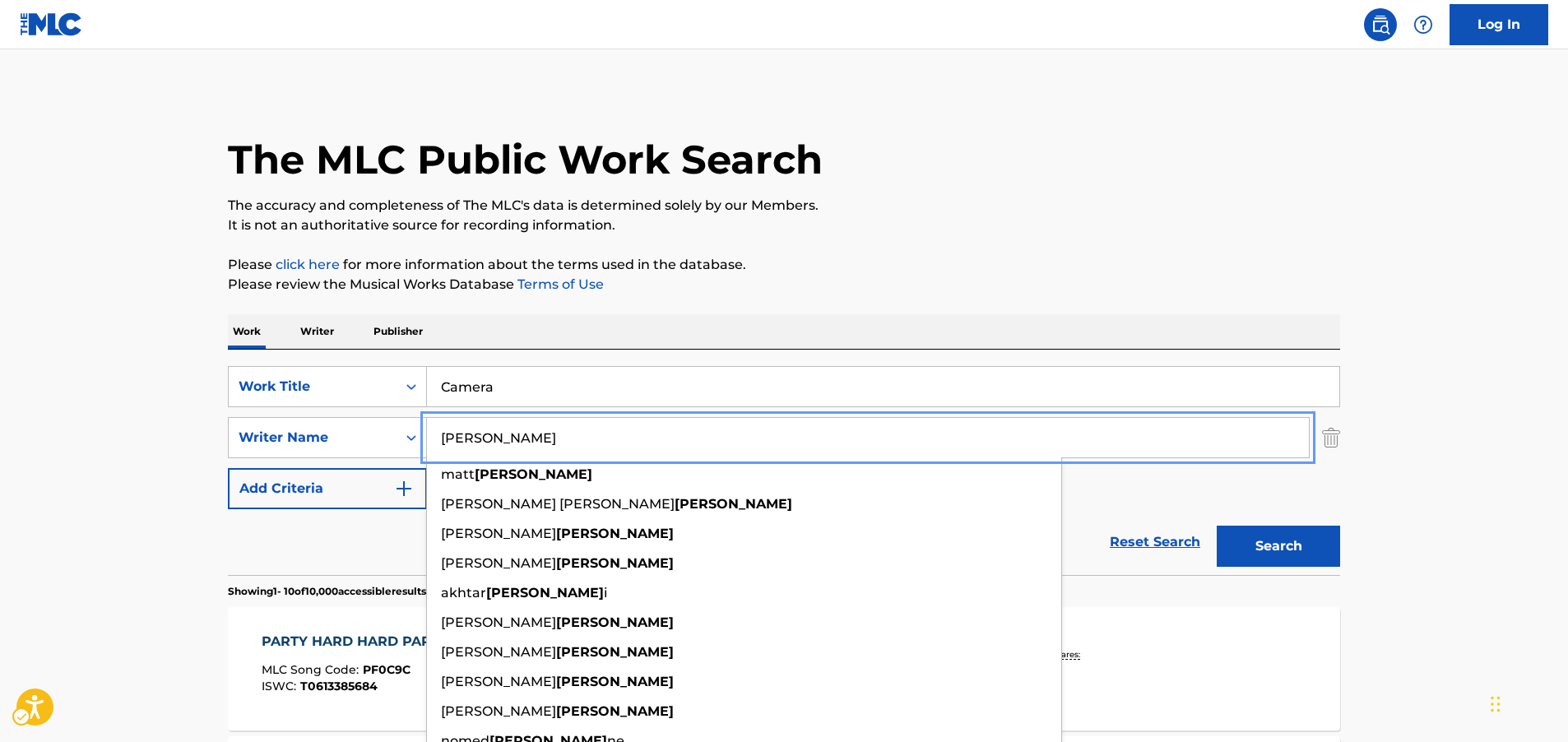
type input "[PERSON_NAME]"
click at [1266, 545] on button "Search" at bounding box center [1278, 546] width 123 height 41
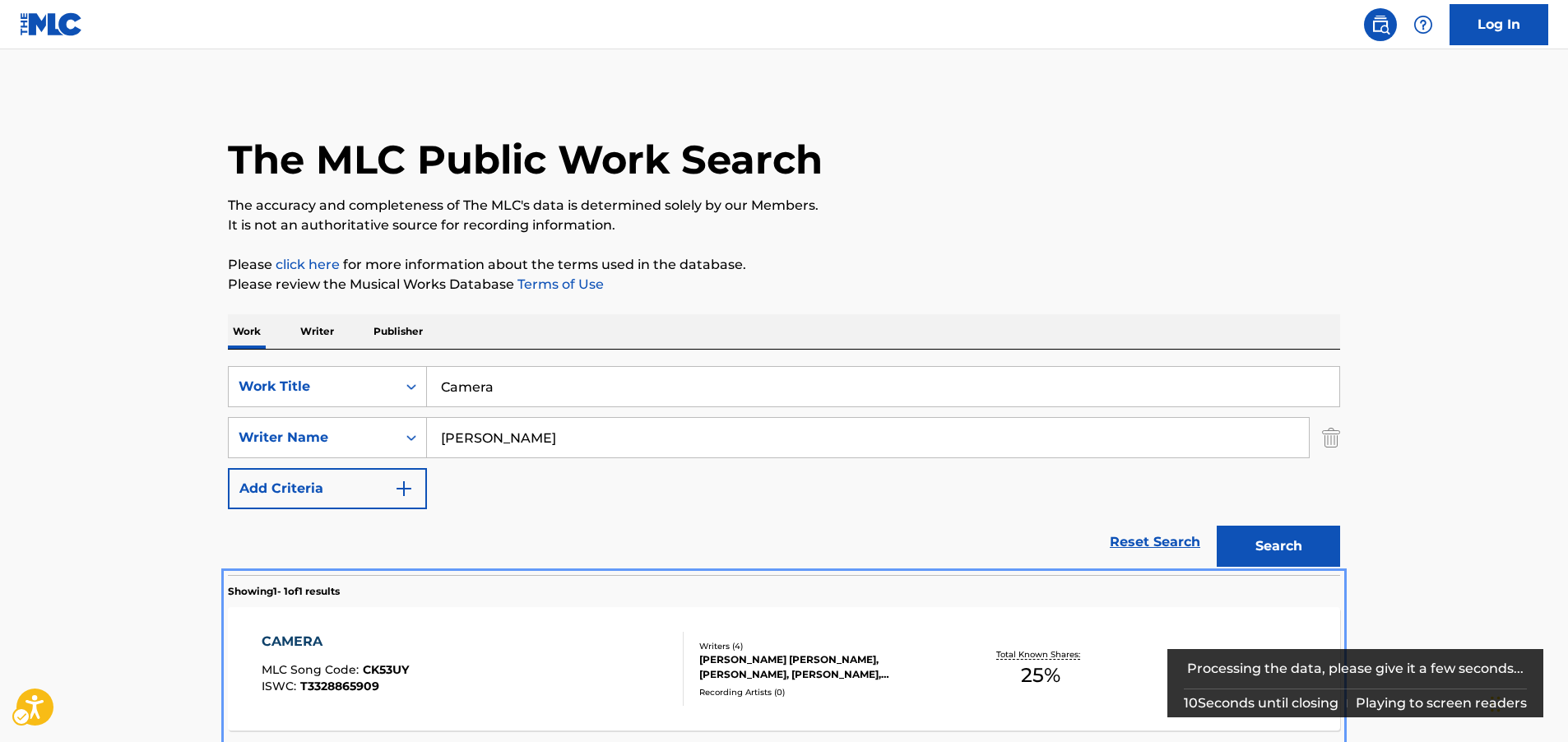
scroll to position [66, 0]
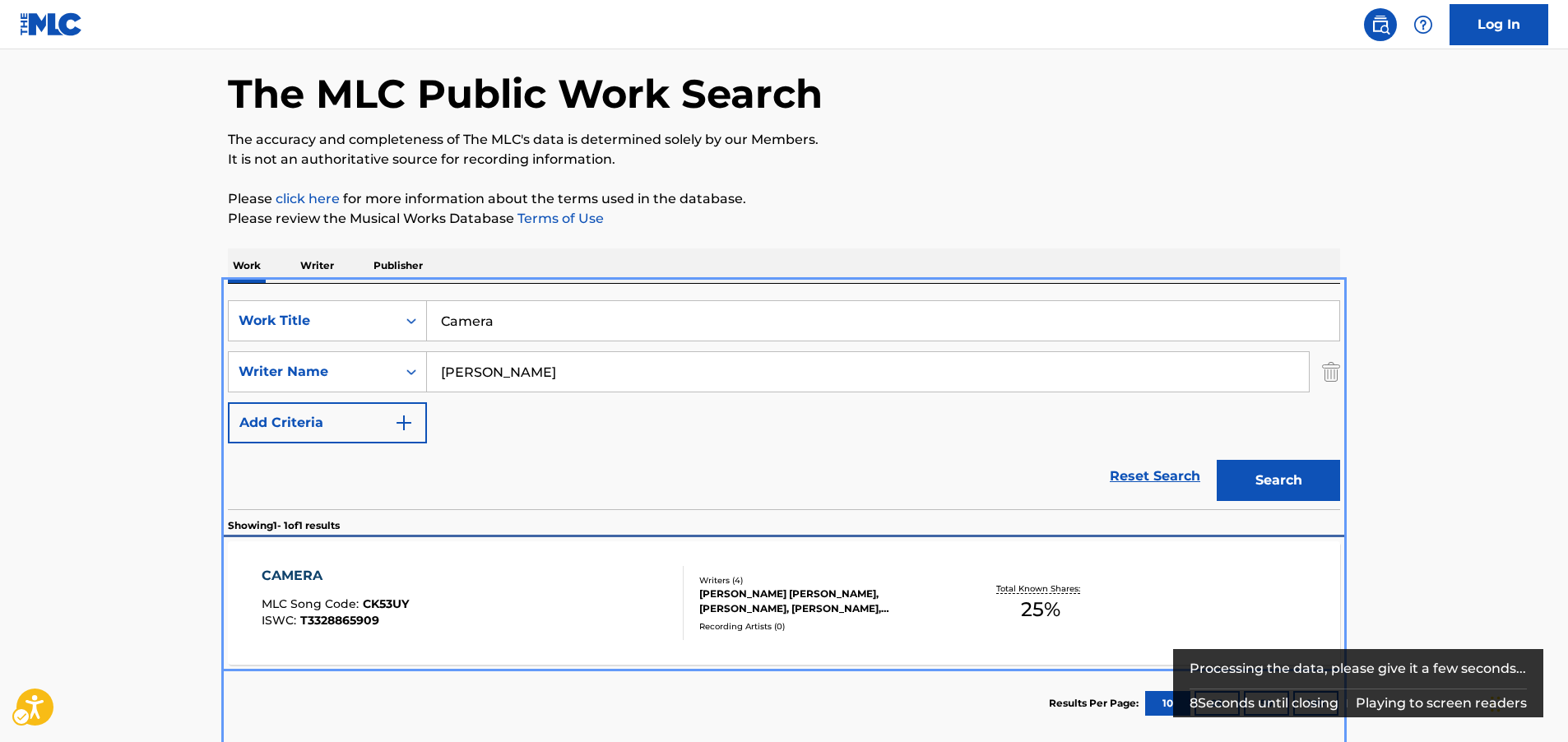
click at [604, 609] on div "CAMERA MLC Song Code : CK53UY ISWC : T3328865909" at bounding box center [473, 603] width 423 height 74
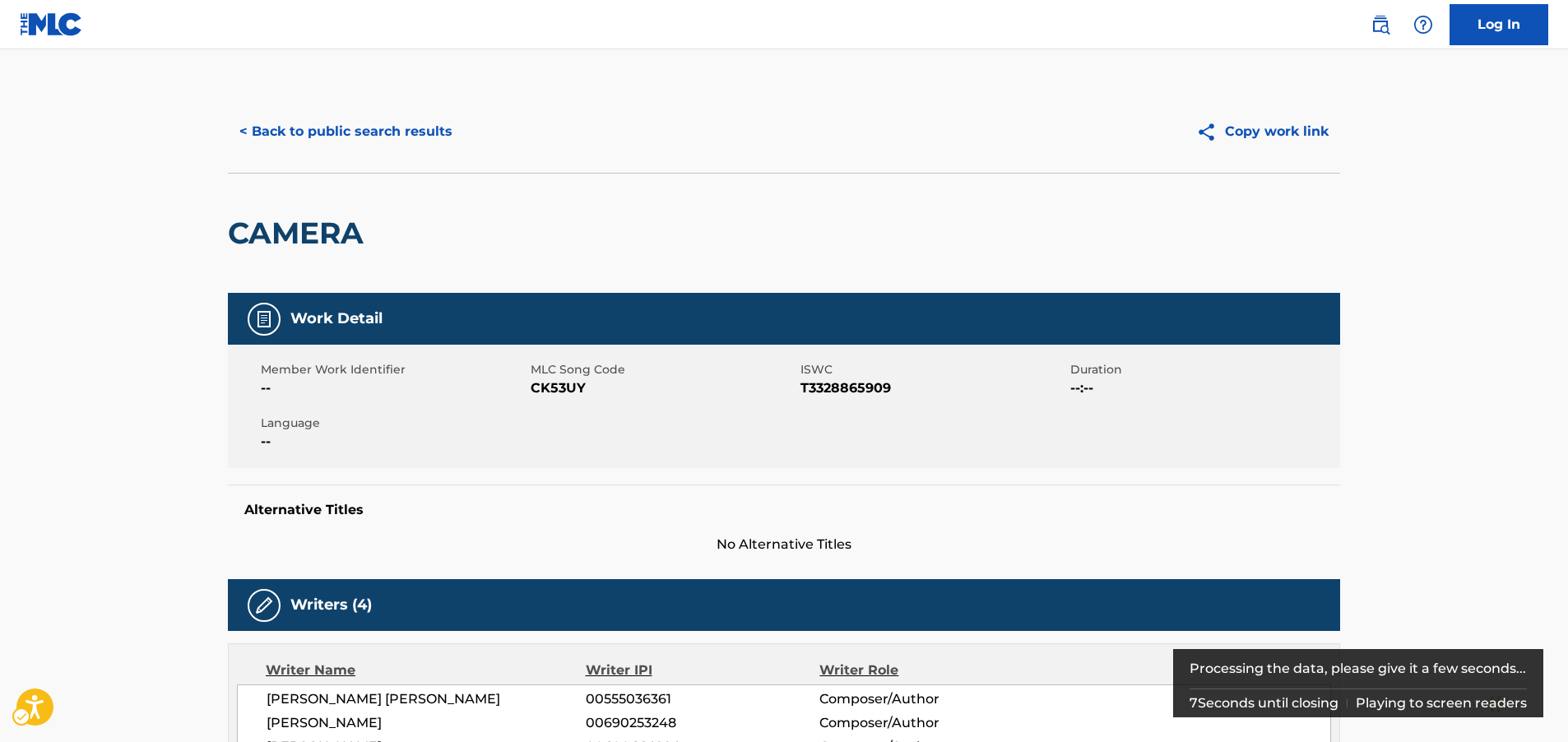
click at [565, 396] on span "MLC Song Code - CK53UY" at bounding box center [663, 388] width 266 height 19
click at [564, 394] on span "MLC Song Code - CK53UY" at bounding box center [663, 388] width 266 height 19
click at [871, 386] on span "ISWC - T3328865909" at bounding box center [933, 388] width 266 height 19
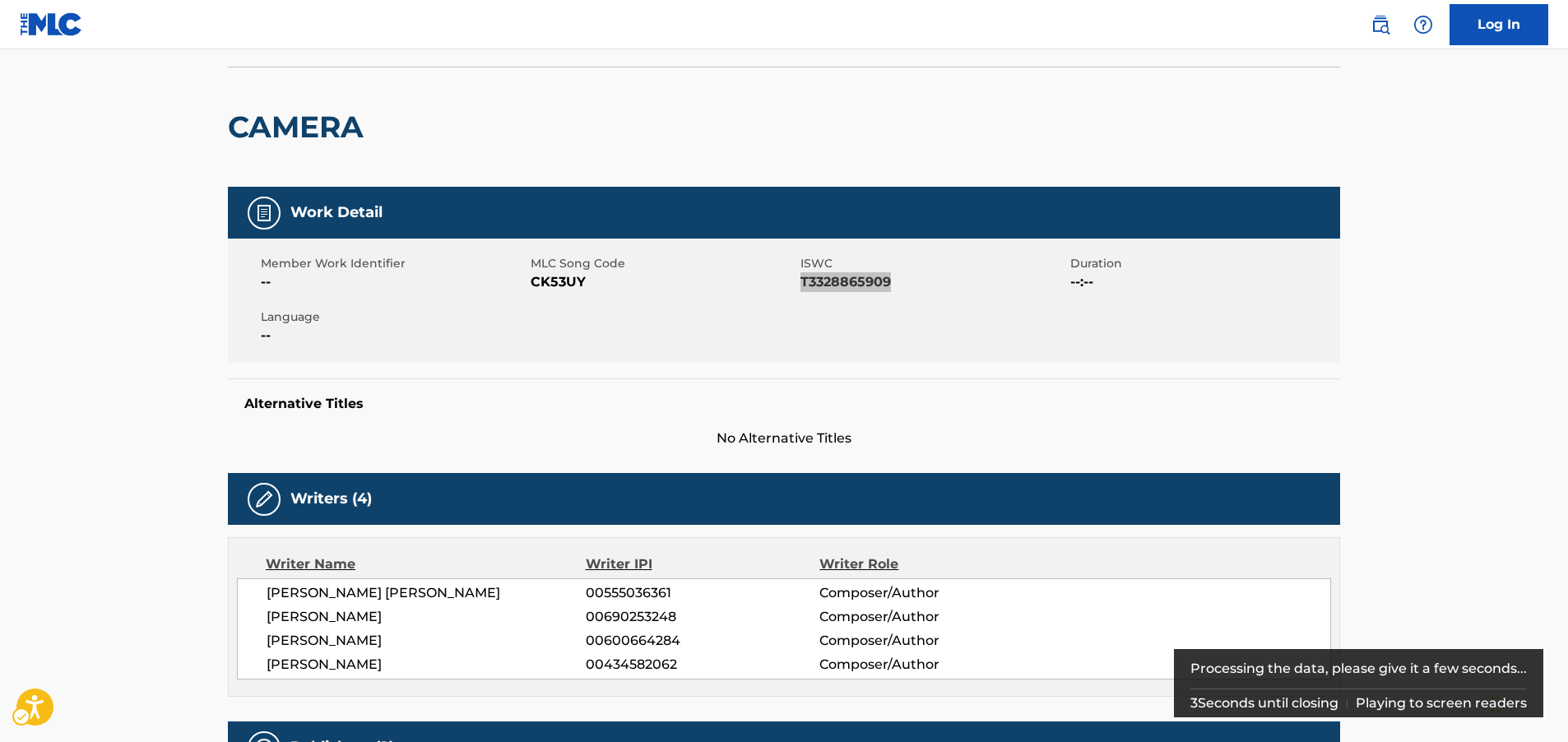
scroll to position [247, 0]
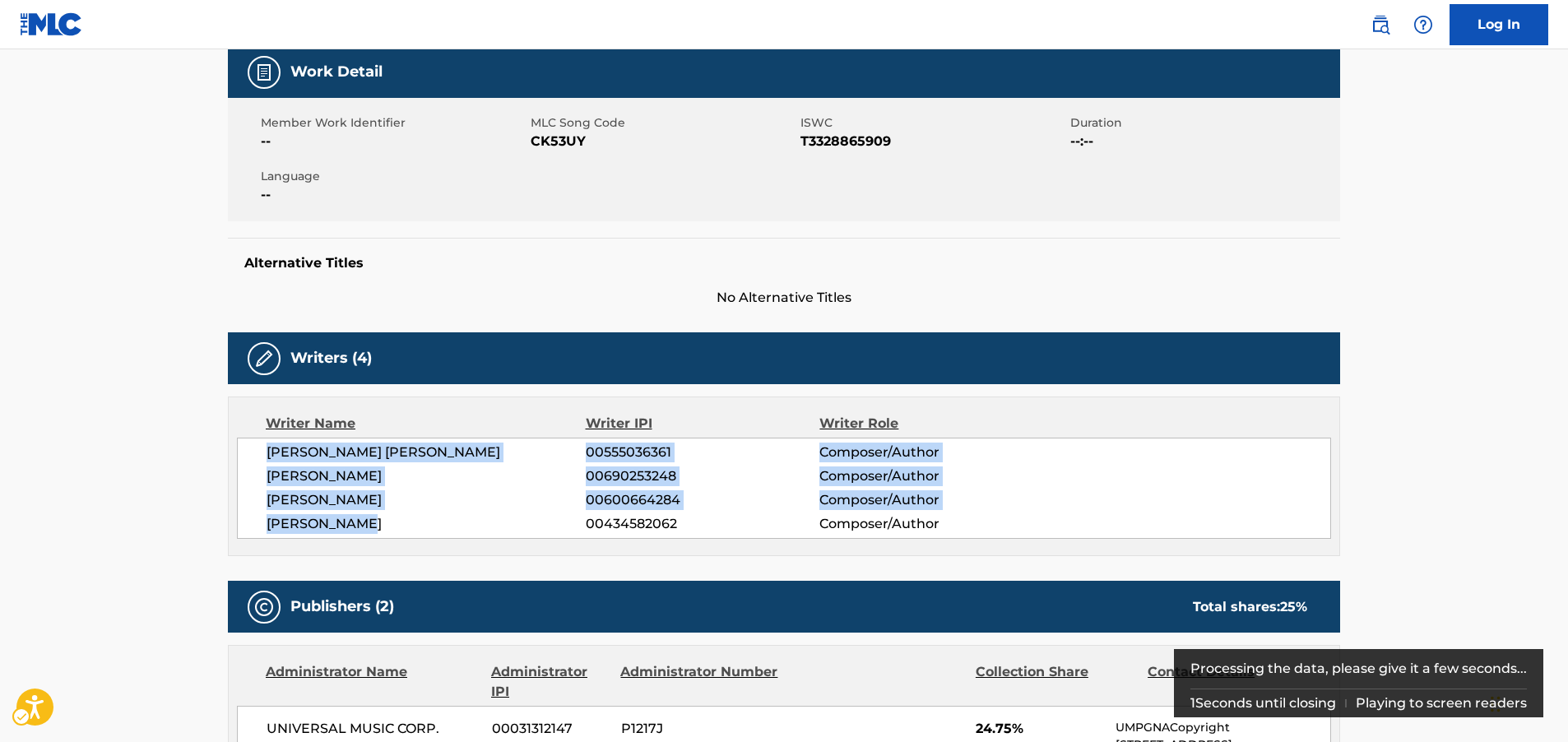
drag, startPoint x: 415, startPoint y: 528, endPoint x: 255, endPoint y: 450, distance: 178.0
click at [255, 450] on div "[PERSON_NAME] [PERSON_NAME] 00555036361 Composer/Author [PERSON_NAME] 006902532…" at bounding box center [784, 488] width 1094 height 101
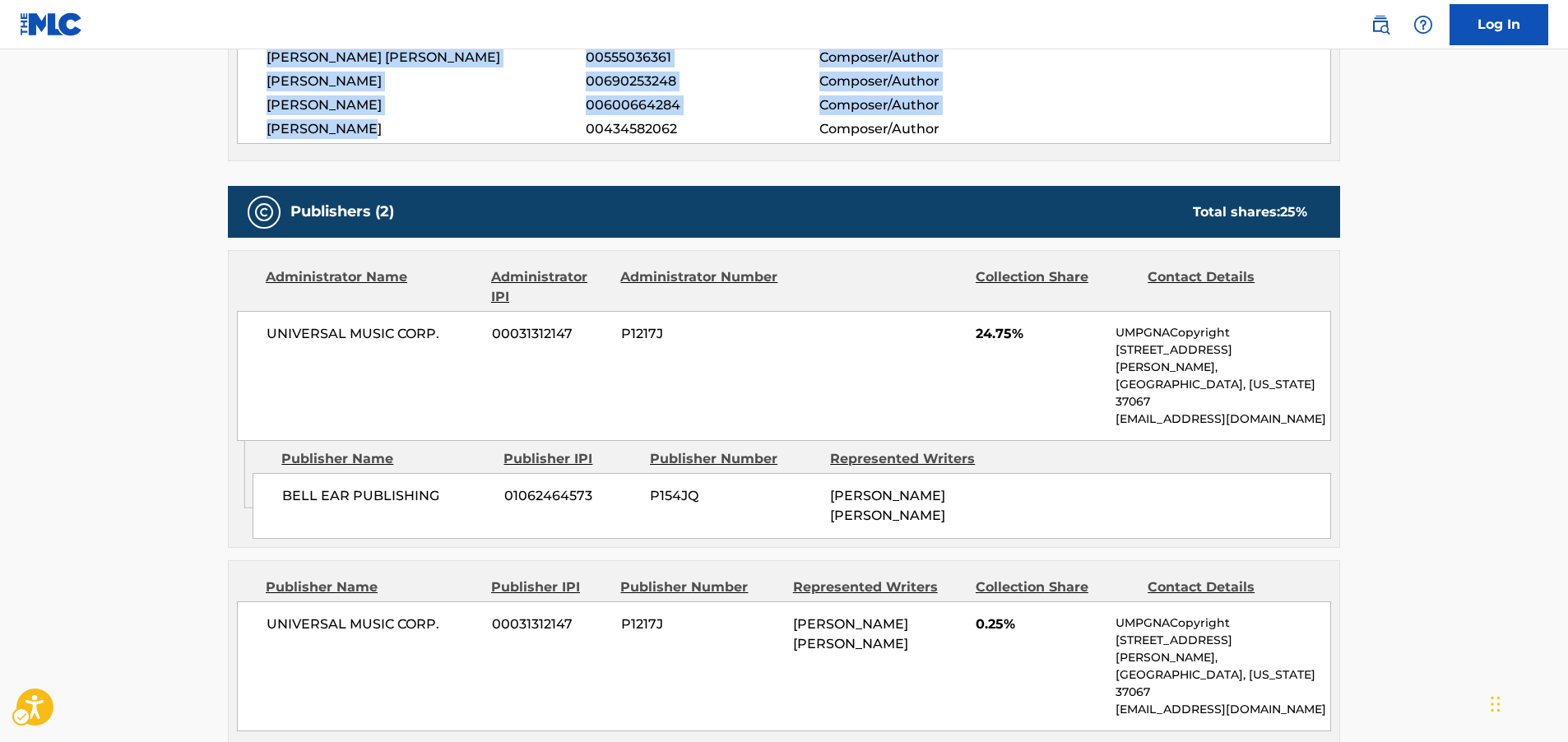
scroll to position [740, 0]
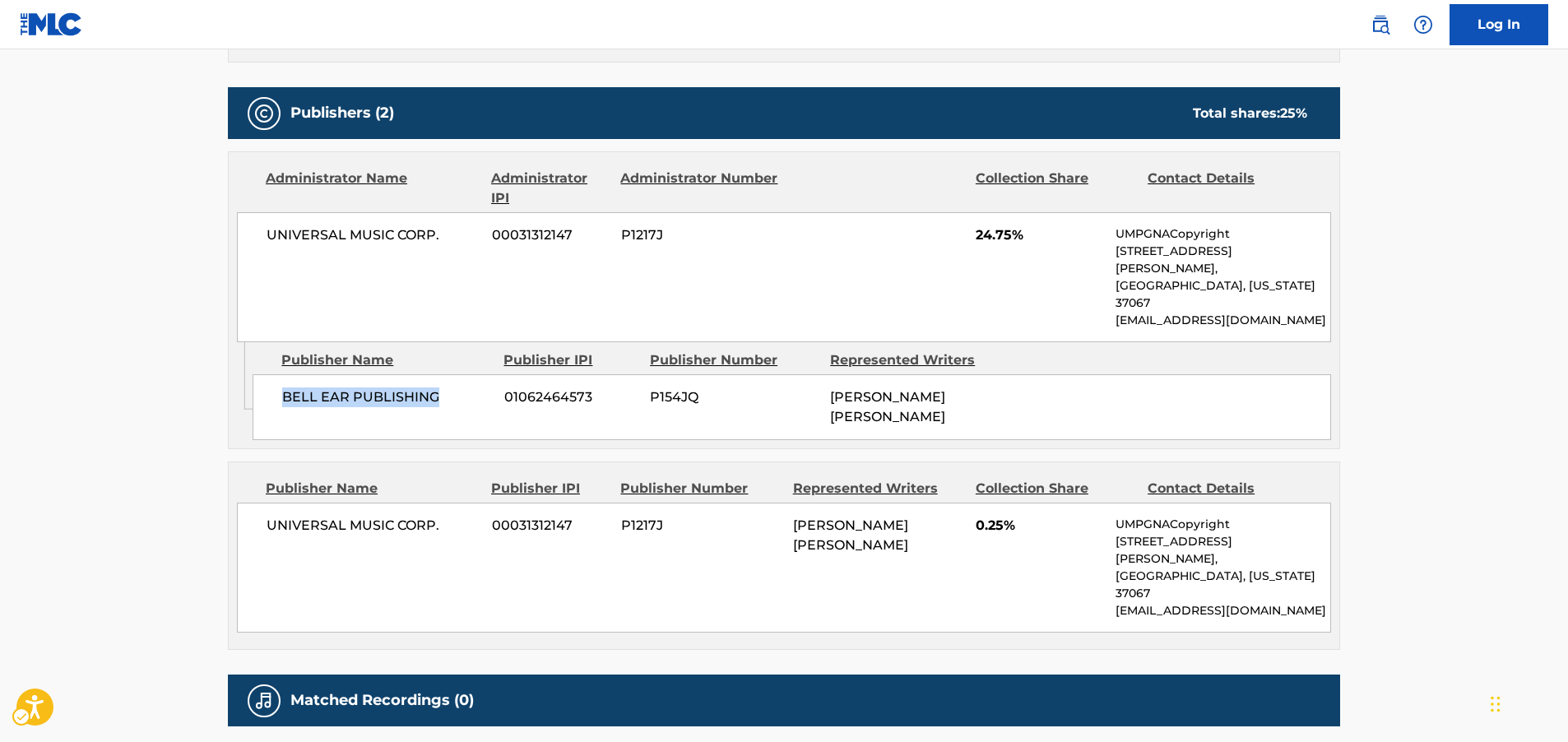
drag, startPoint x: 442, startPoint y: 373, endPoint x: 280, endPoint y: 373, distance: 162.0
click at [280, 374] on div "BELL EAR PUBLISHING 01062464573 P154JQ [PERSON_NAME] [PERSON_NAME]" at bounding box center [791, 406] width 1078 height 66
drag, startPoint x: 417, startPoint y: 236, endPoint x: 231, endPoint y: 233, distance: 186.0
click at [231, 233] on div "Administrator Name Administrator IPI Administrator Number Collection Share Cont…" at bounding box center [784, 246] width 1111 height 190
drag, startPoint x: 455, startPoint y: 487, endPoint x: 219, endPoint y: 476, distance: 236.3
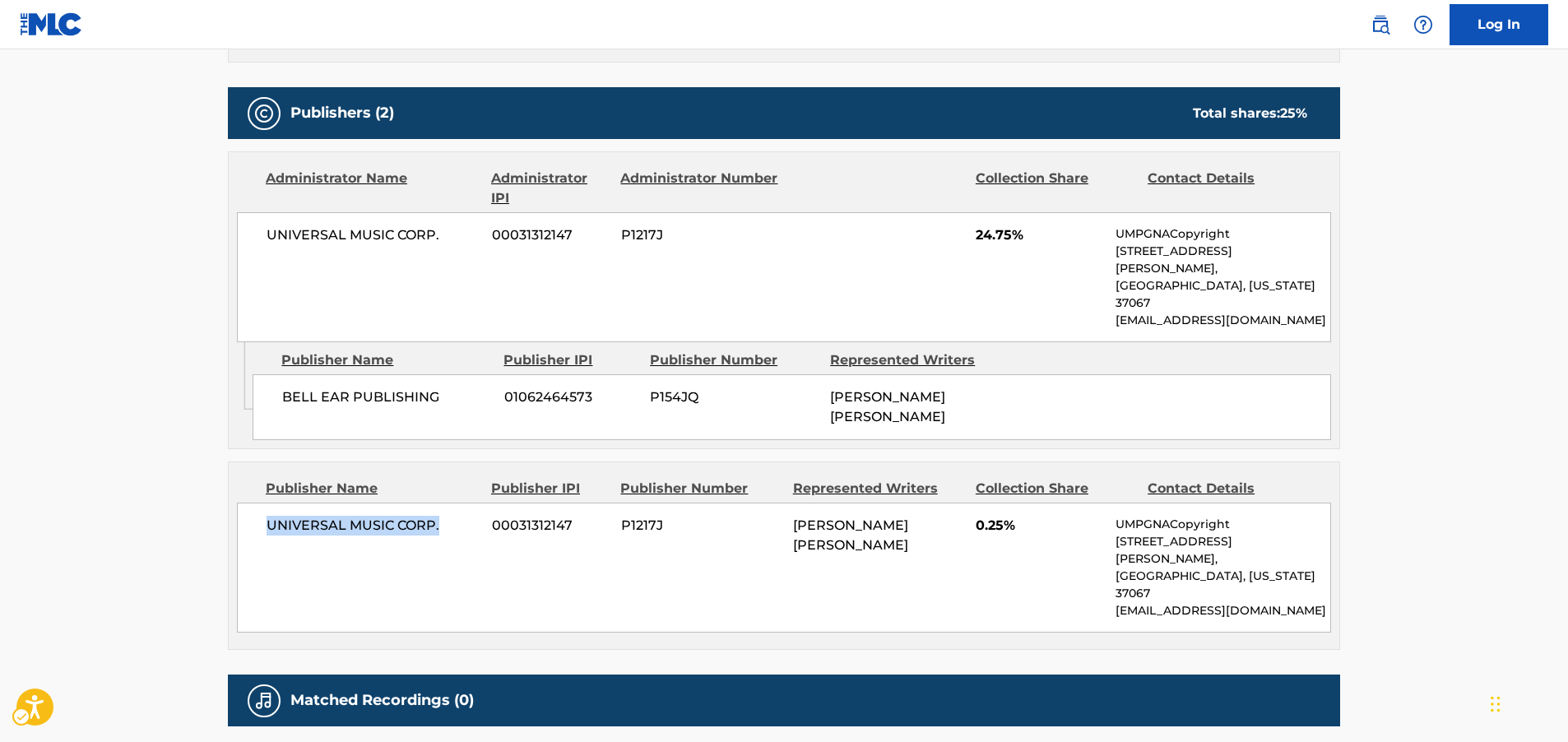
click at [219, 476] on div "< Back to public search results Copy work link CAMERA Work Detail Member Work I…" at bounding box center [784, 65] width 1151 height 1428
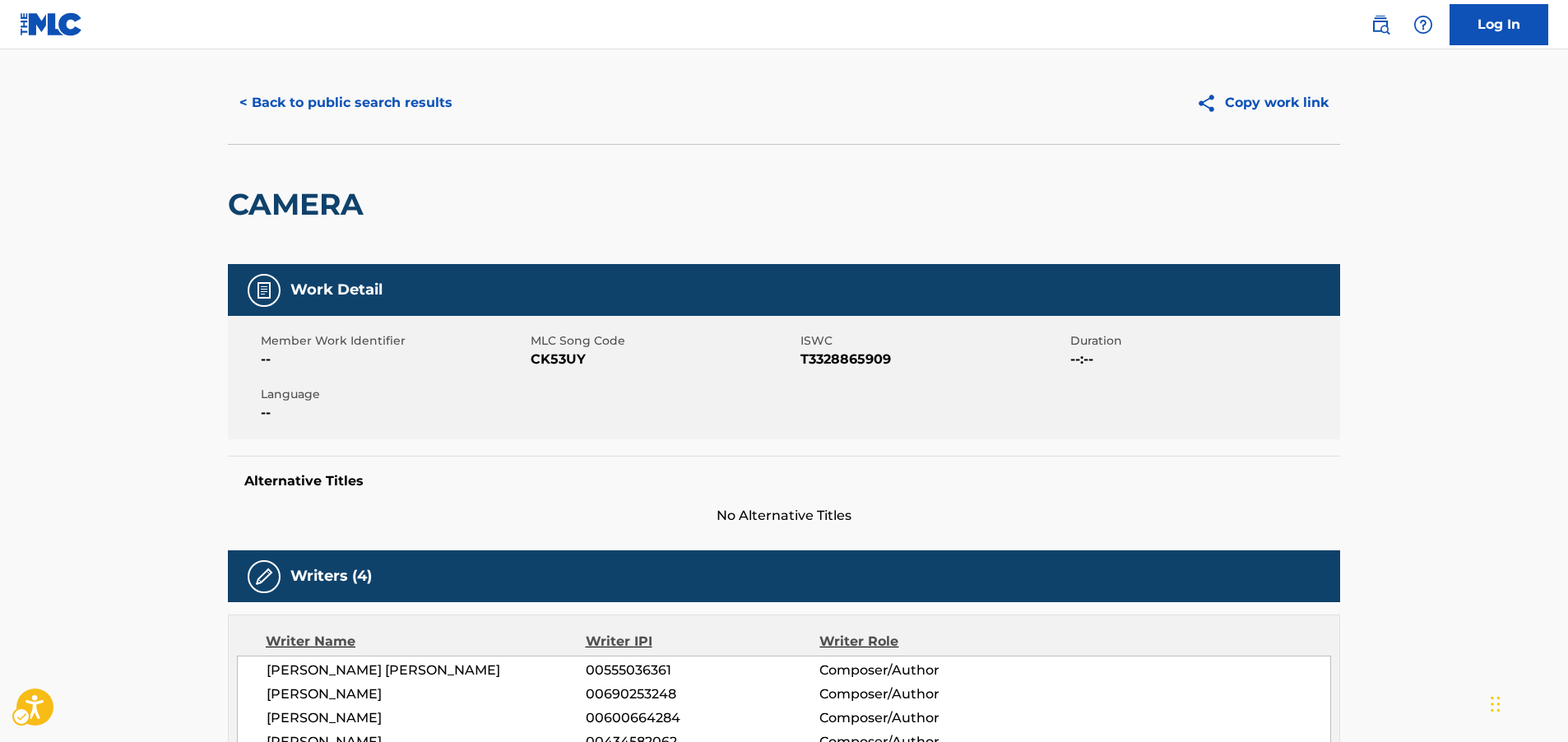
scroll to position [0, 0]
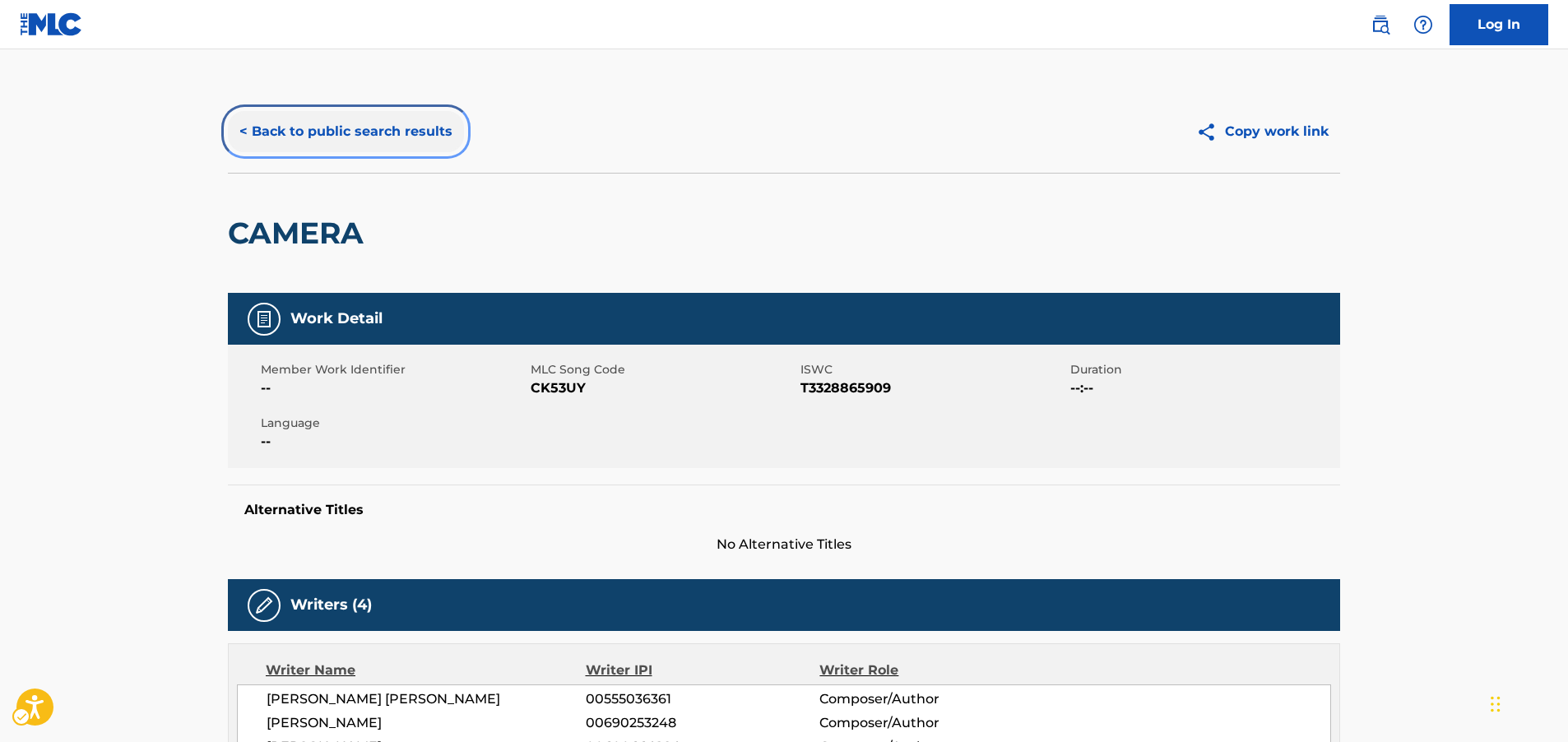
click at [325, 127] on button "< Back to public search results" at bounding box center [345, 131] width 236 height 41
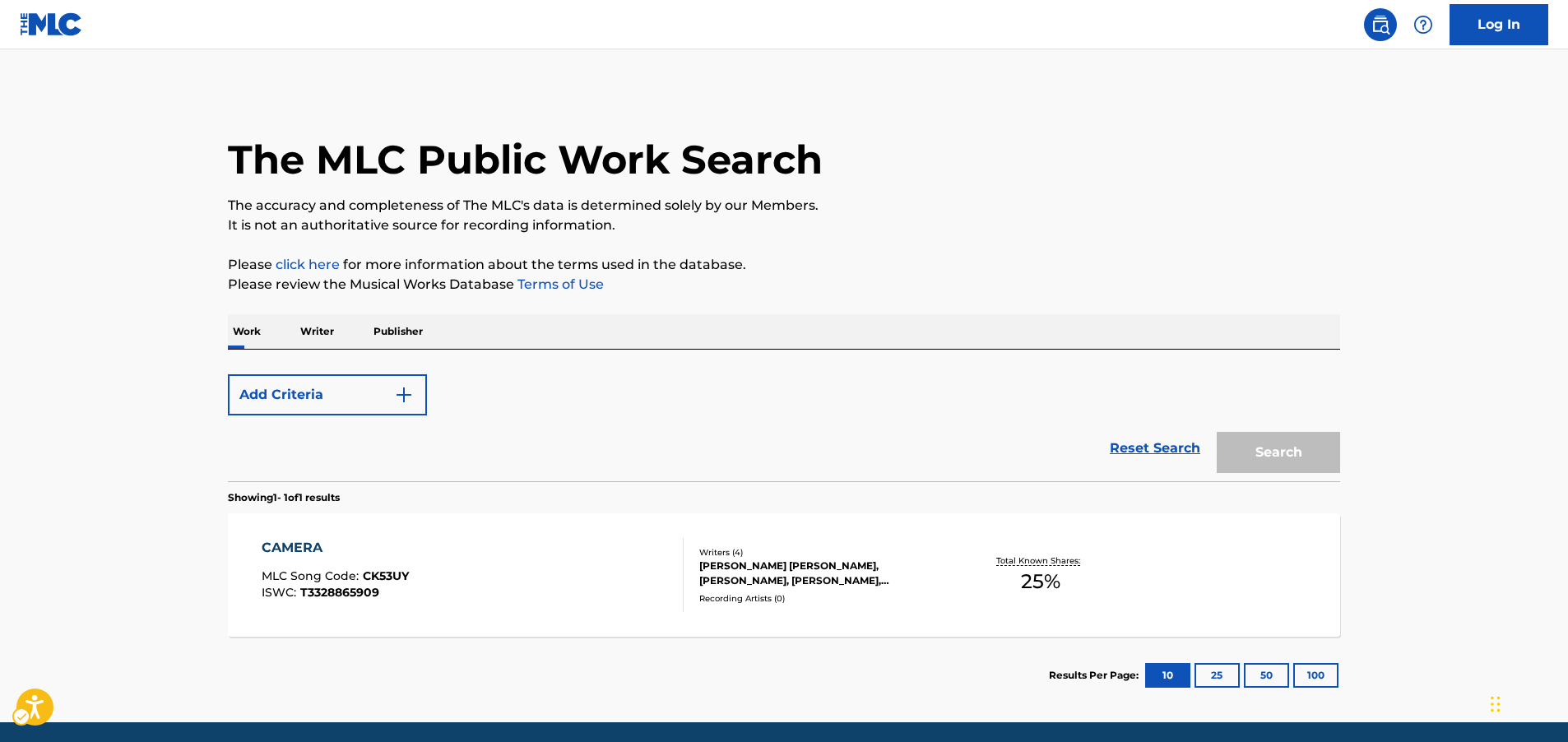
scroll to position [59, 0]
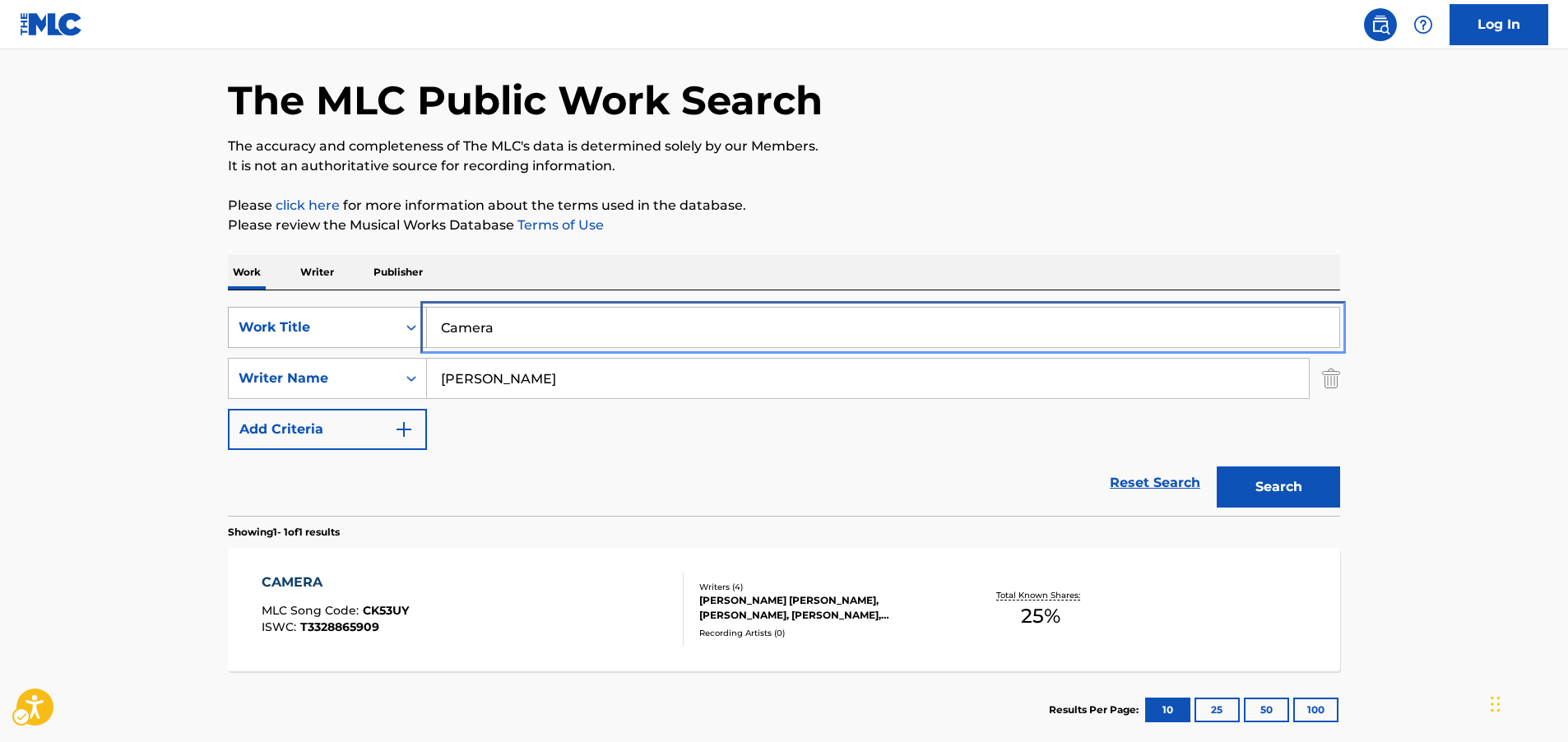
drag, startPoint x: 317, startPoint y: 337, endPoint x: 234, endPoint y: 342, distance: 83.2
paste input "What More Can I Say"
type input "What More Can I Say"
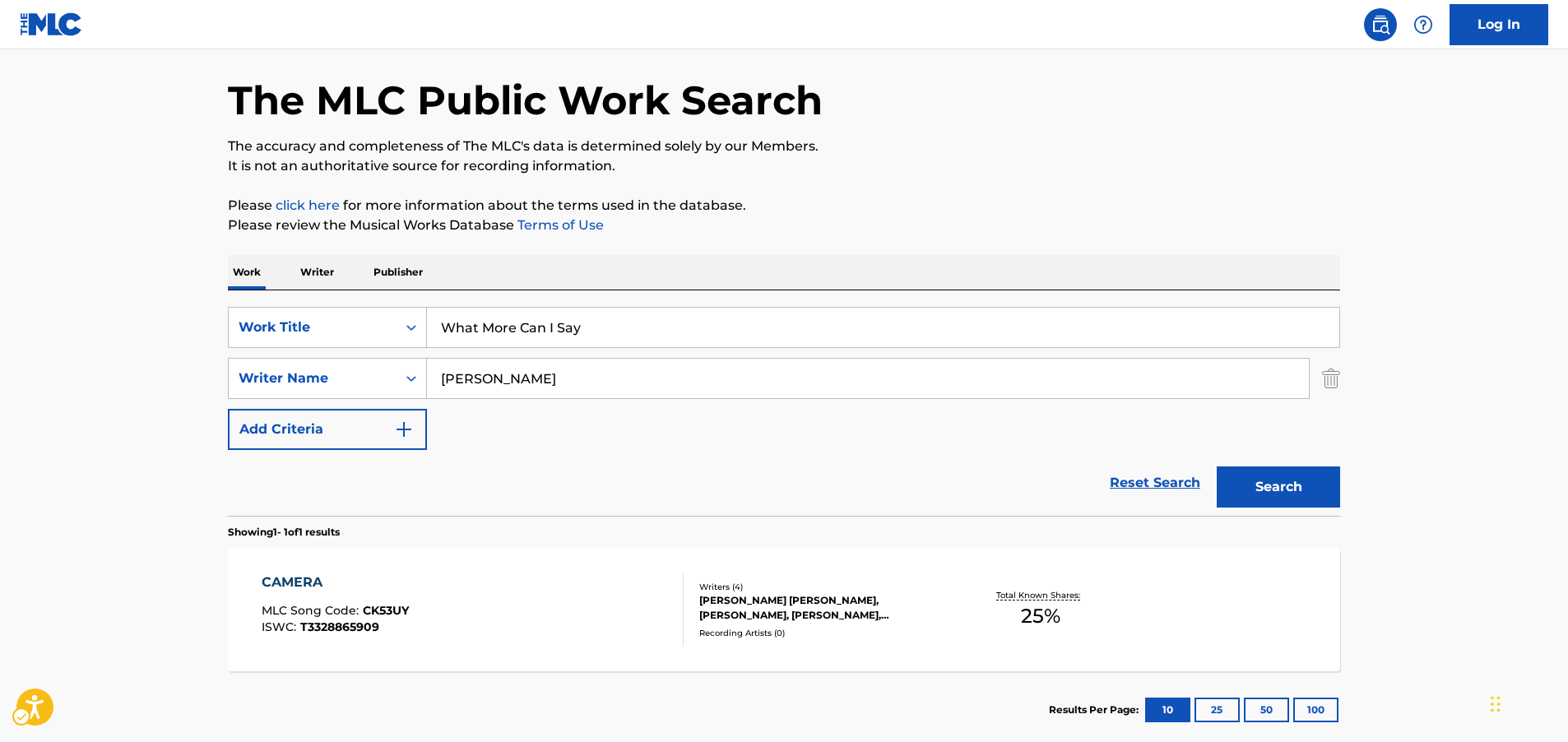
click at [61, 334] on main "The MLC Public Work Search The accuracy and completeness of The MLC's data is d…" at bounding box center [784, 373] width 1568 height 766
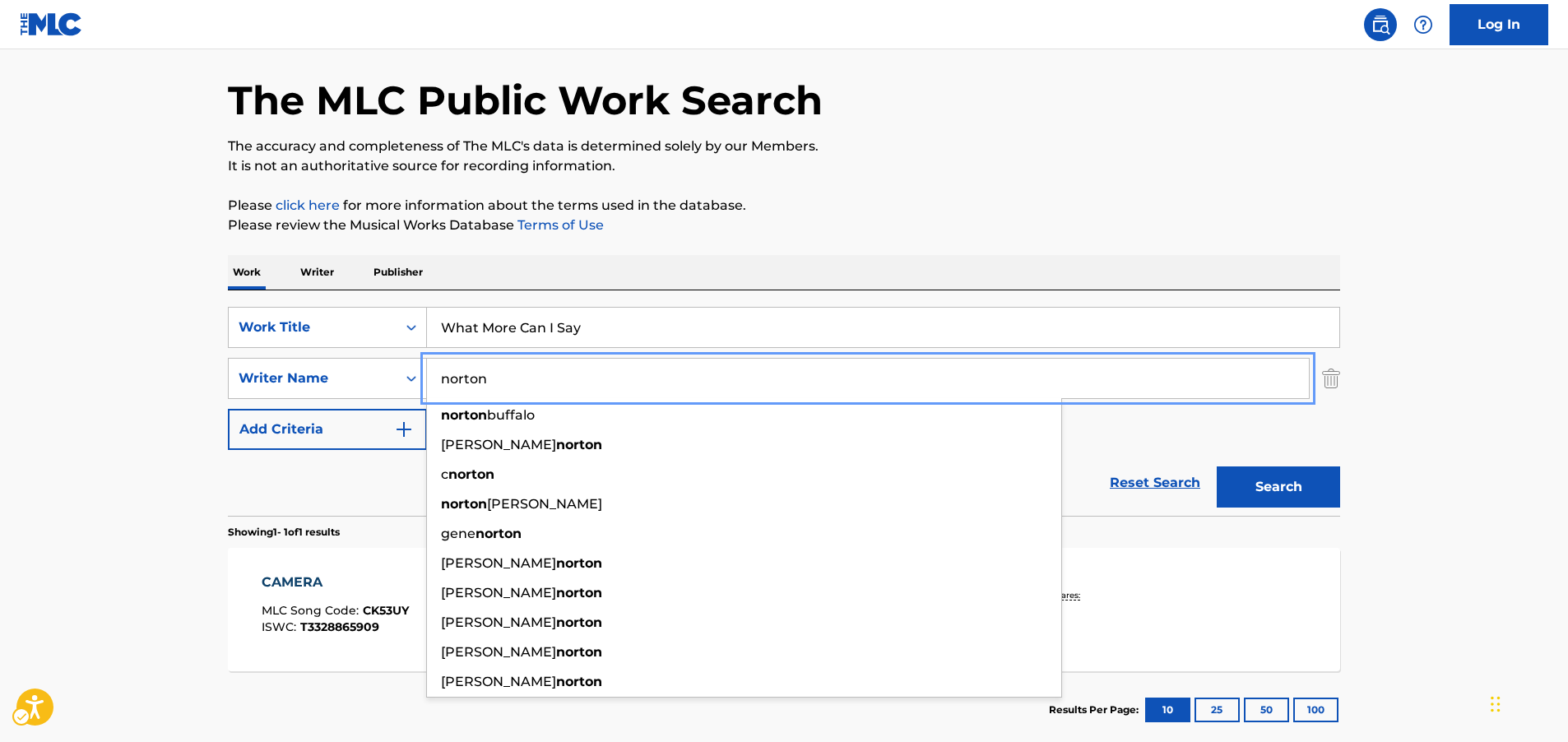
type input "norton"
click at [1238, 479] on button "Search" at bounding box center [1278, 487] width 123 height 41
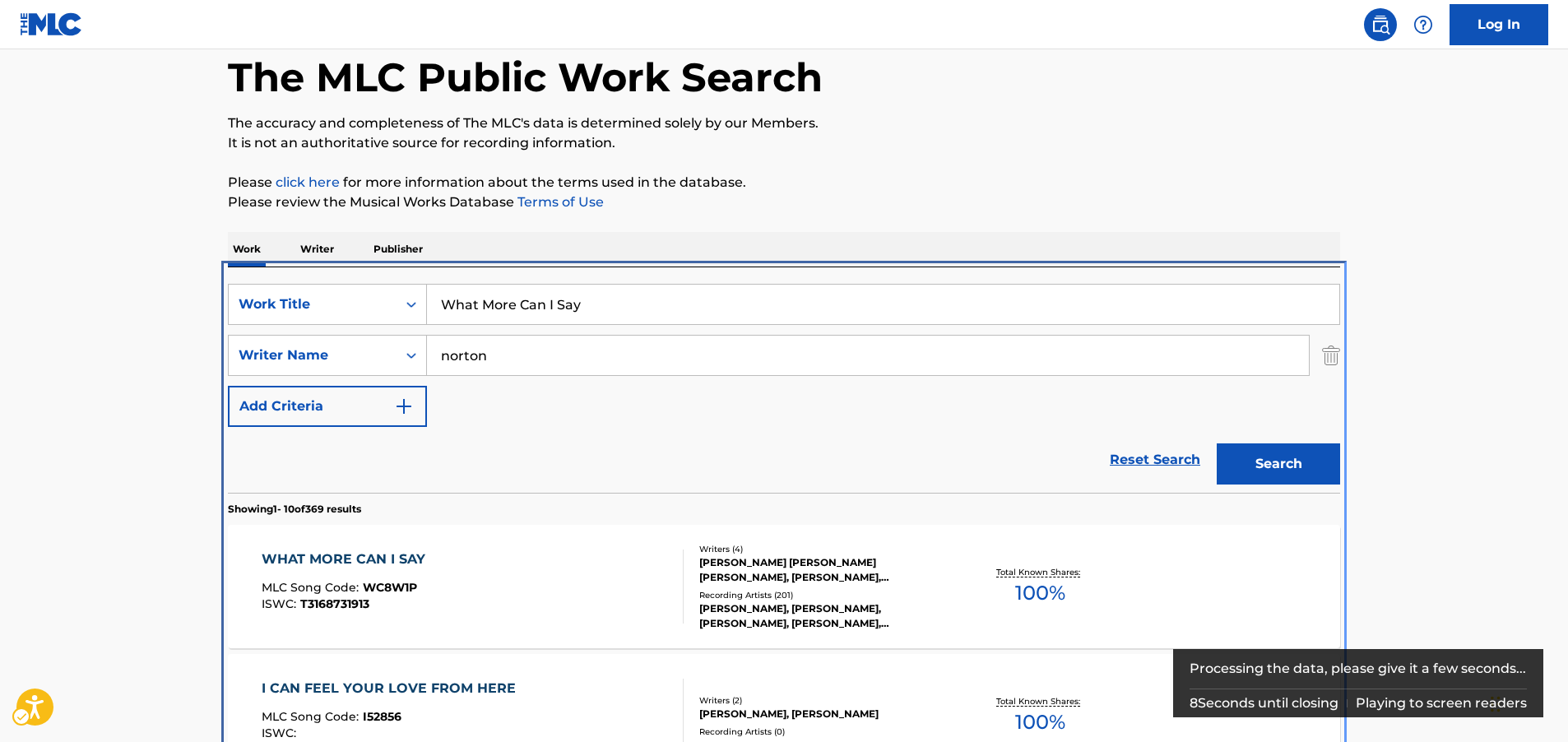
scroll to position [350, 0]
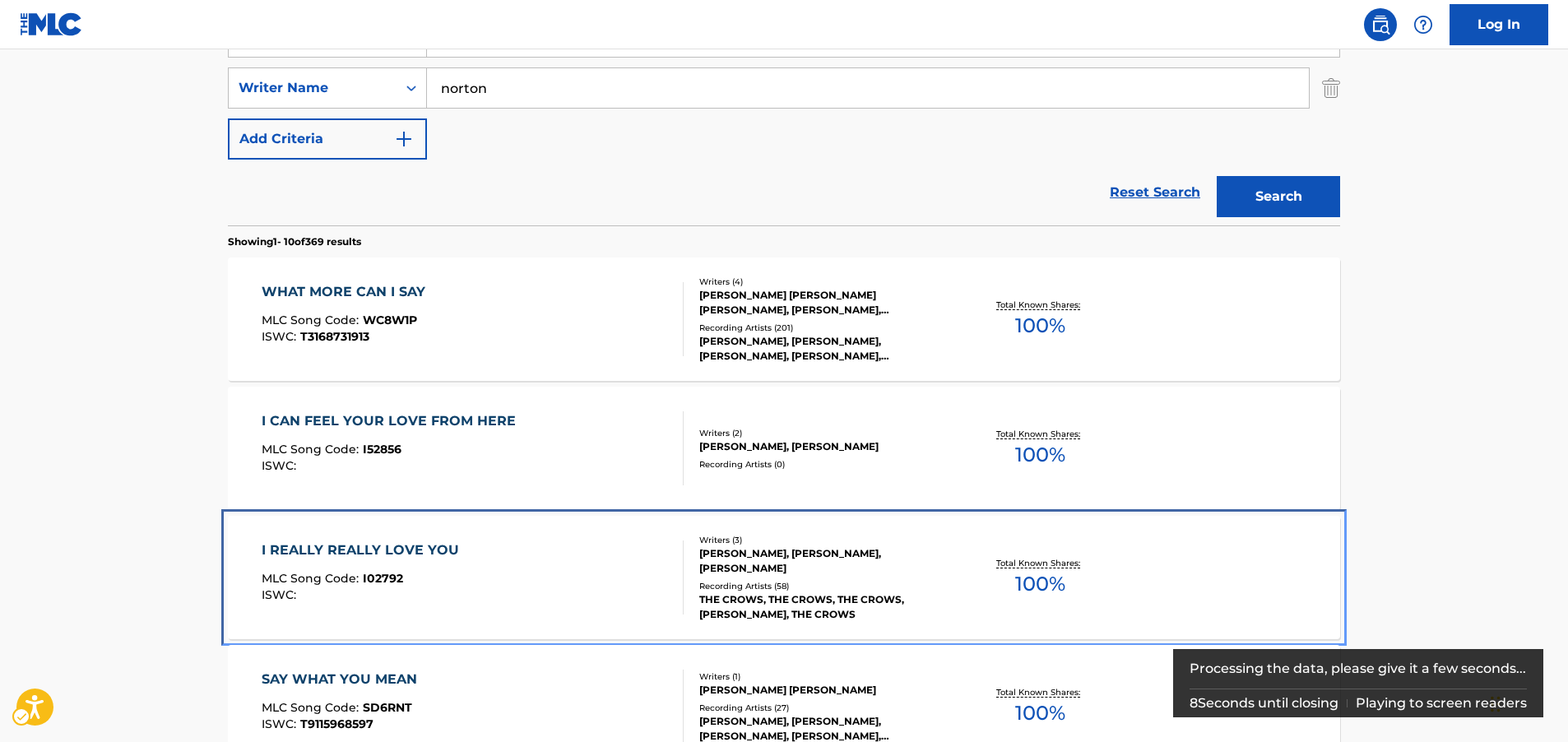
click at [468, 558] on div "I REALLY REALLY LOVE YOU MLC Song Code : I02792 ISWC :" at bounding box center [473, 577] width 423 height 74
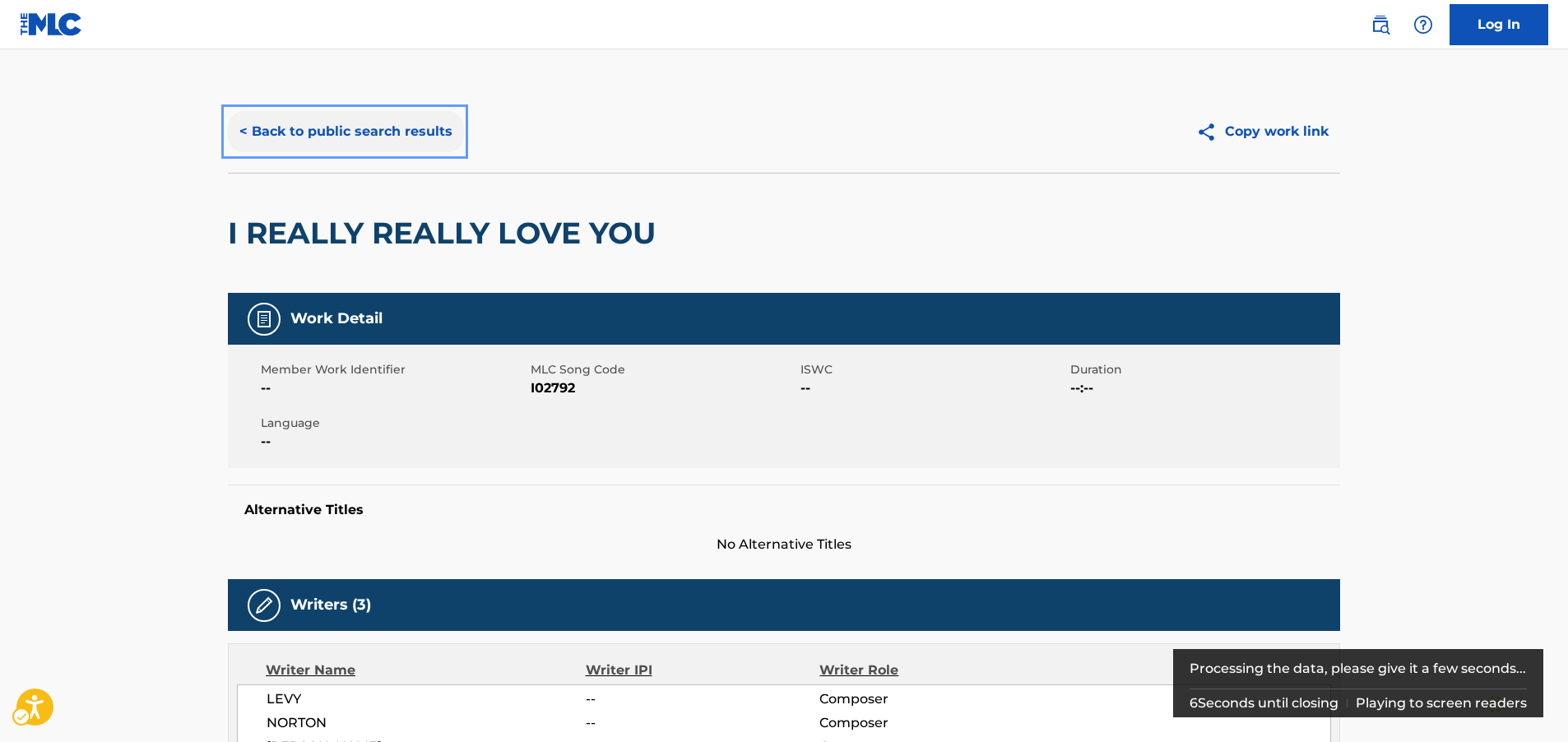
click at [344, 122] on button "< Back to public search results" at bounding box center [345, 131] width 236 height 41
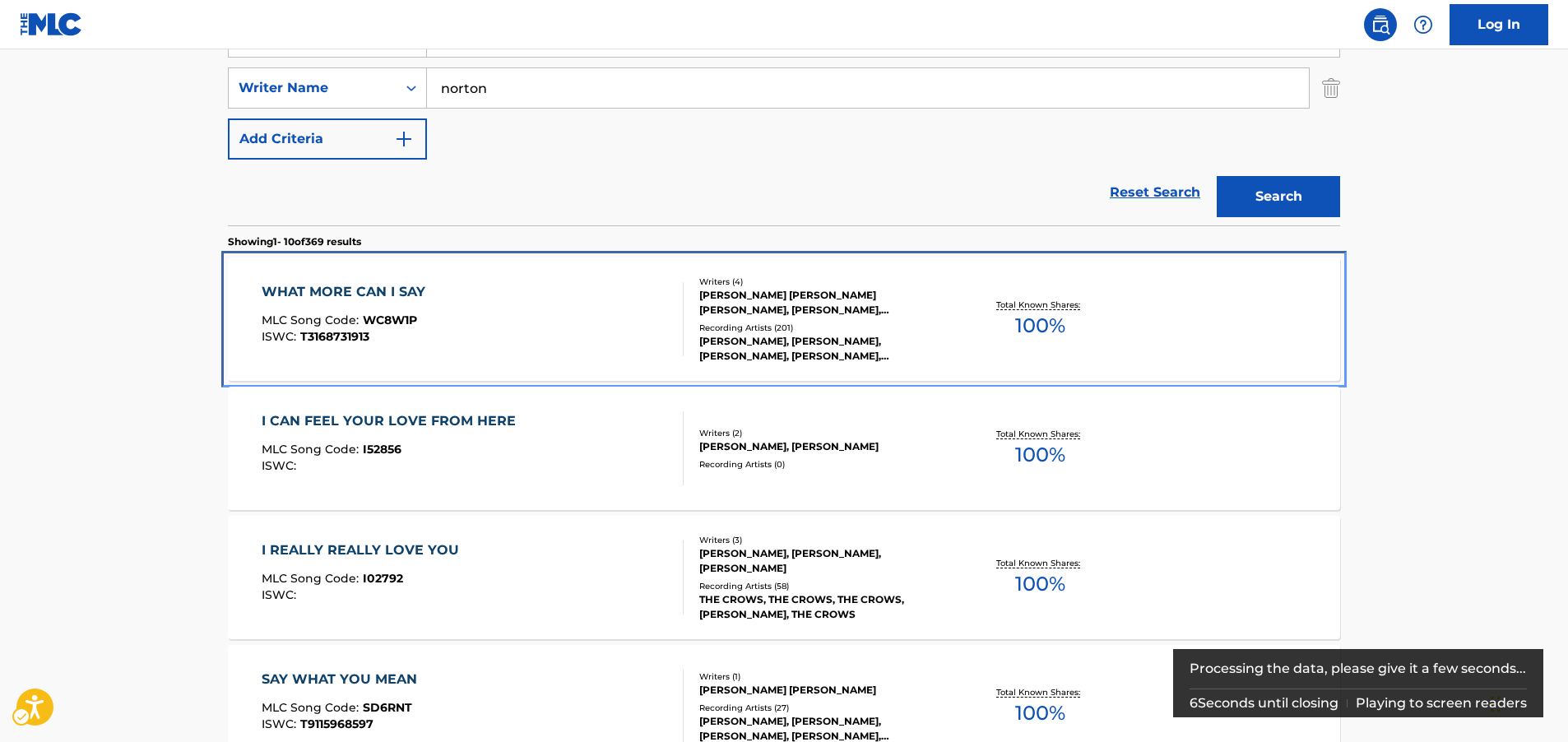
click at [518, 278] on div "WHAT MORE CAN I SAY MLC Song Code : WC8W1P ISWC : T3168731913 Writers ( 4 ) [PE…" at bounding box center [784, 318] width 1113 height 123
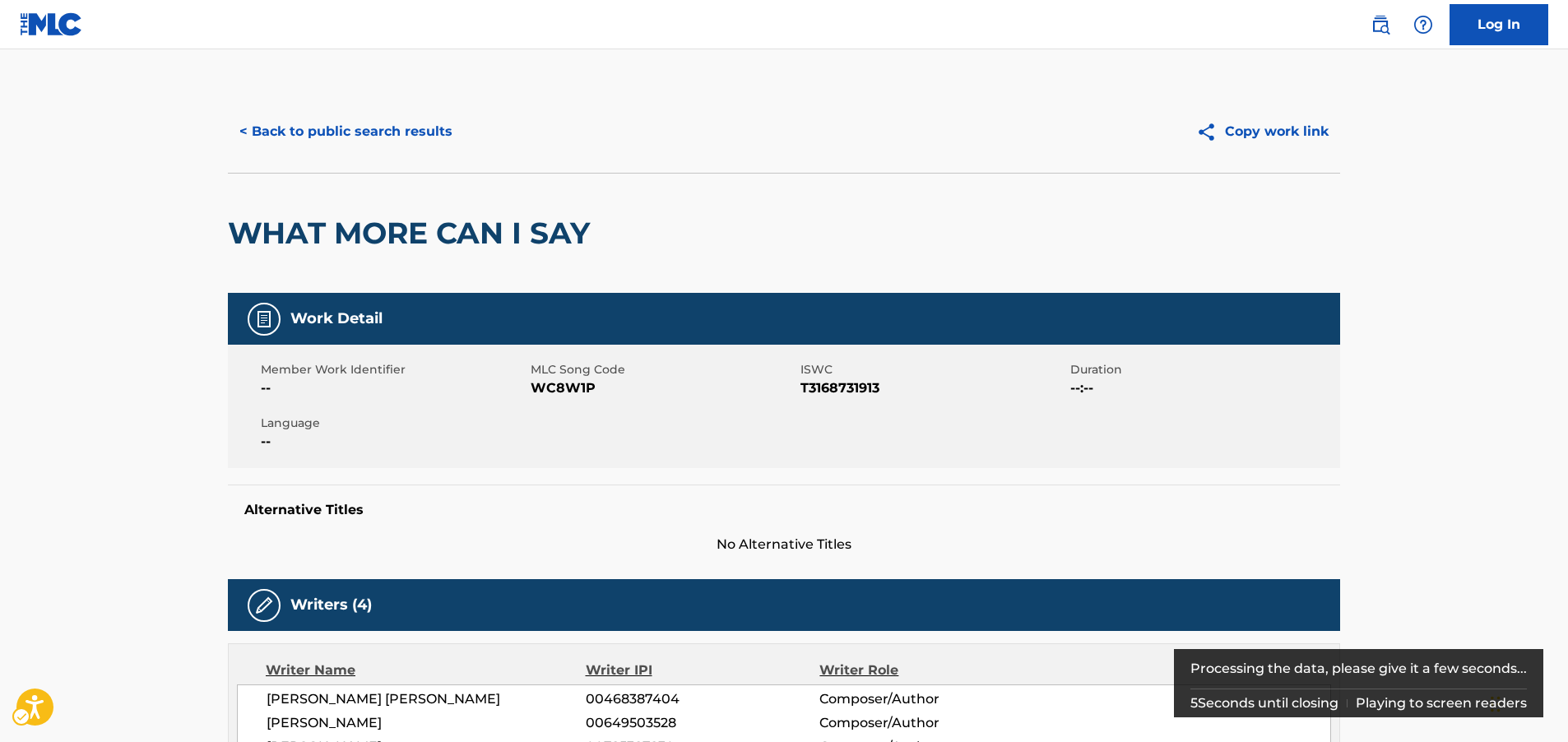
click at [554, 391] on span "MLC Song Code - WC8W1P" at bounding box center [663, 388] width 266 height 19
click at [553, 391] on span "MLC Song Code - WC8W1P" at bounding box center [663, 388] width 266 height 19
click at [855, 390] on span "ISWC - T3168731913" at bounding box center [933, 388] width 266 height 19
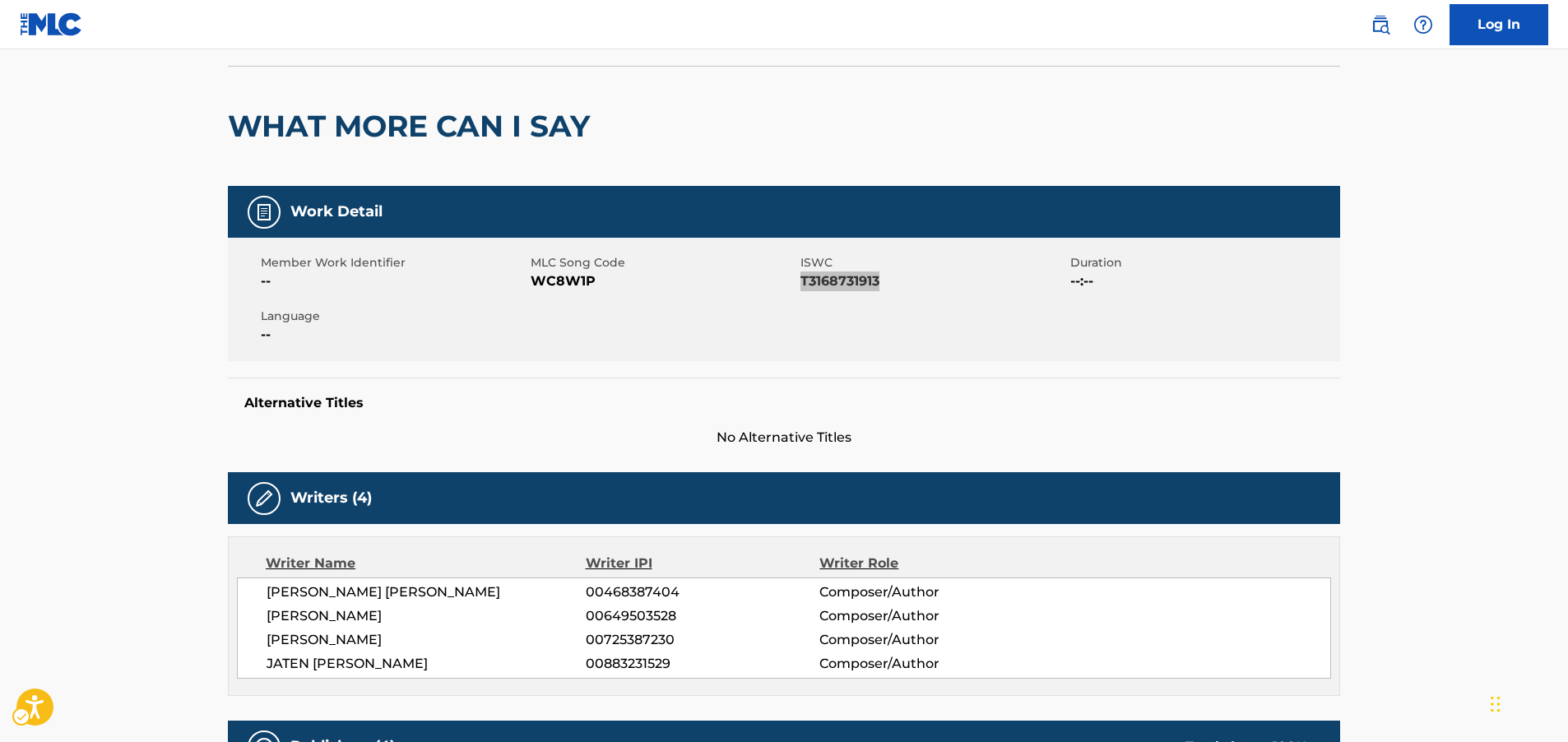
scroll to position [247, 0]
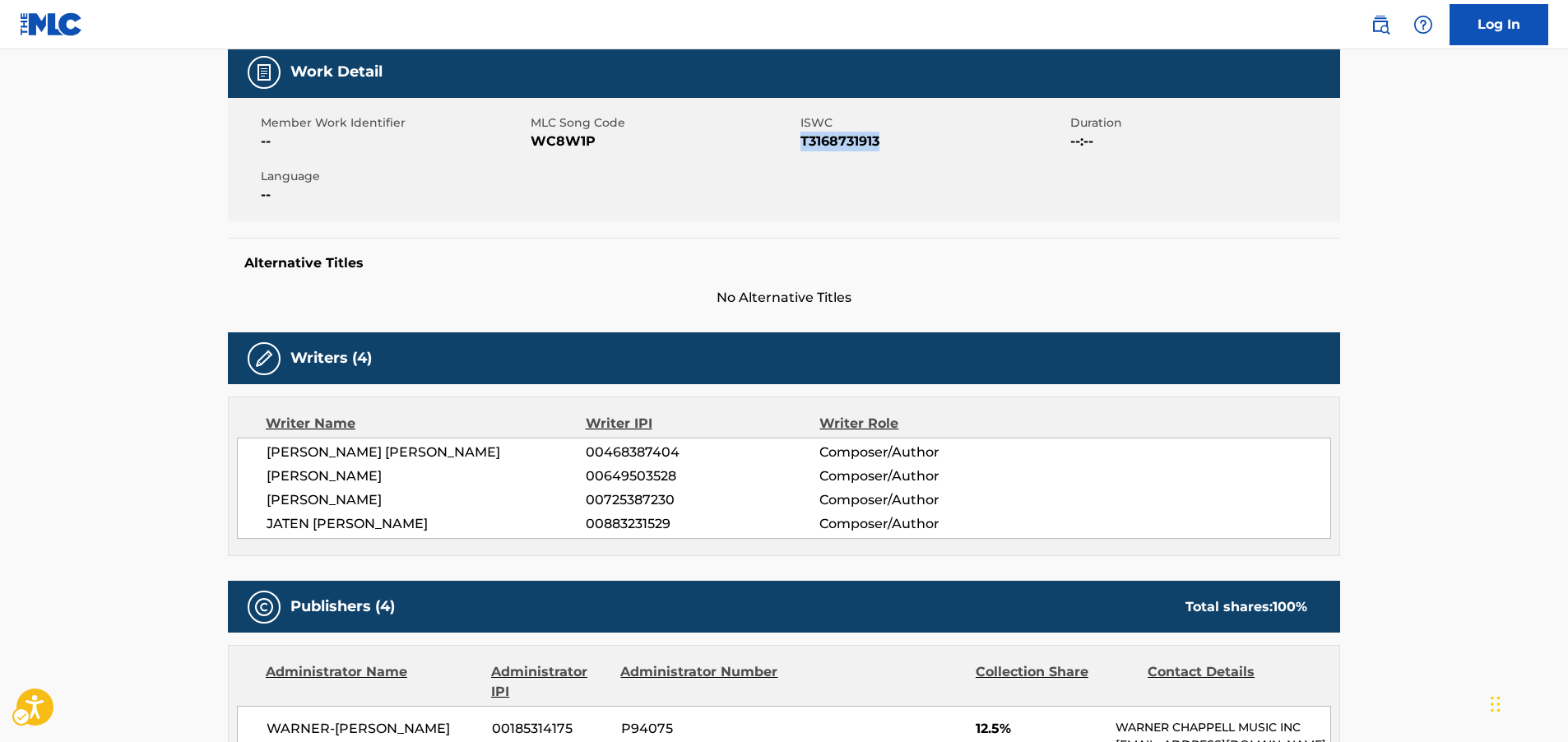
drag, startPoint x: 480, startPoint y: 527, endPoint x: 268, endPoint y: 450, distance: 225.6
click at [268, 450] on div "[PERSON_NAME] [PERSON_NAME] 00468387404 Composer/Author [PERSON_NAME] 006495035…" at bounding box center [784, 488] width 1094 height 101
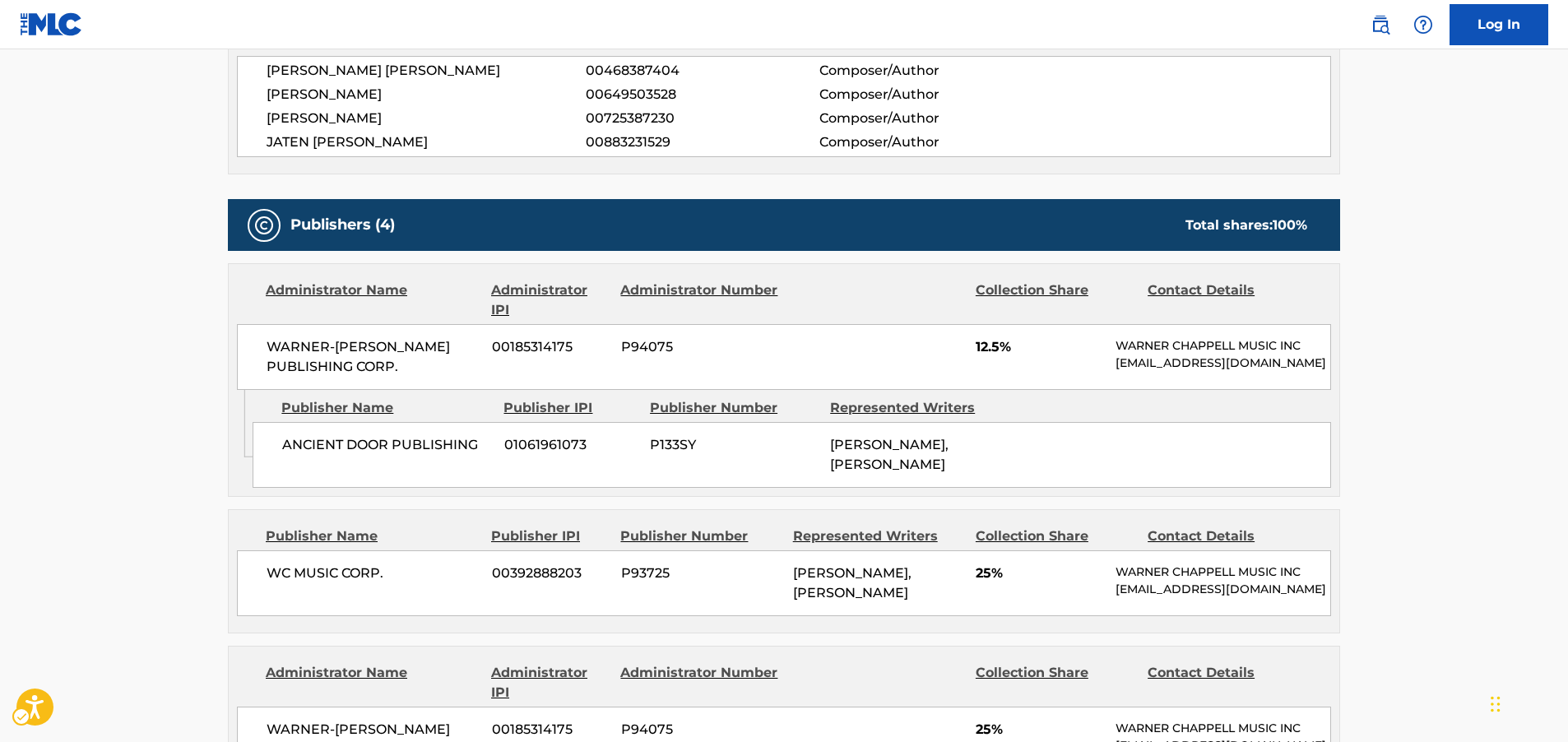
scroll to position [658, 0]
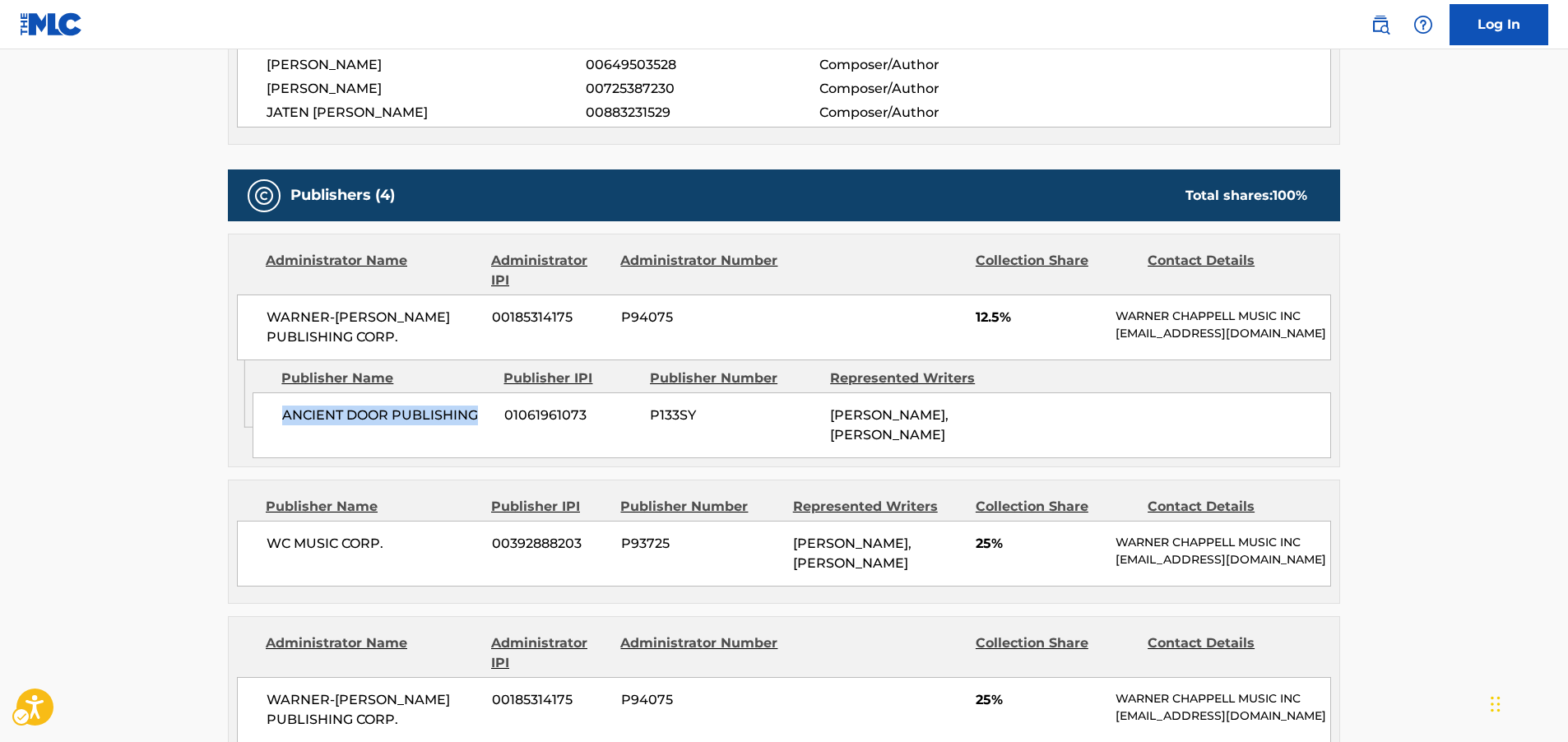
drag, startPoint x: 480, startPoint y: 425, endPoint x: 284, endPoint y: 429, distance: 196.0
click at [284, 426] on span "ANCIENT DOOR PUBLISHING" at bounding box center [387, 414] width 210 height 19
drag, startPoint x: 372, startPoint y: 336, endPoint x: 258, endPoint y: 315, distance: 115.9
click at [258, 315] on div "WARNER-[PERSON_NAME] PUBLISHING CORP. 00185314175 P94075 12.5% [PERSON_NAME] MU…" at bounding box center [784, 327] width 1094 height 66
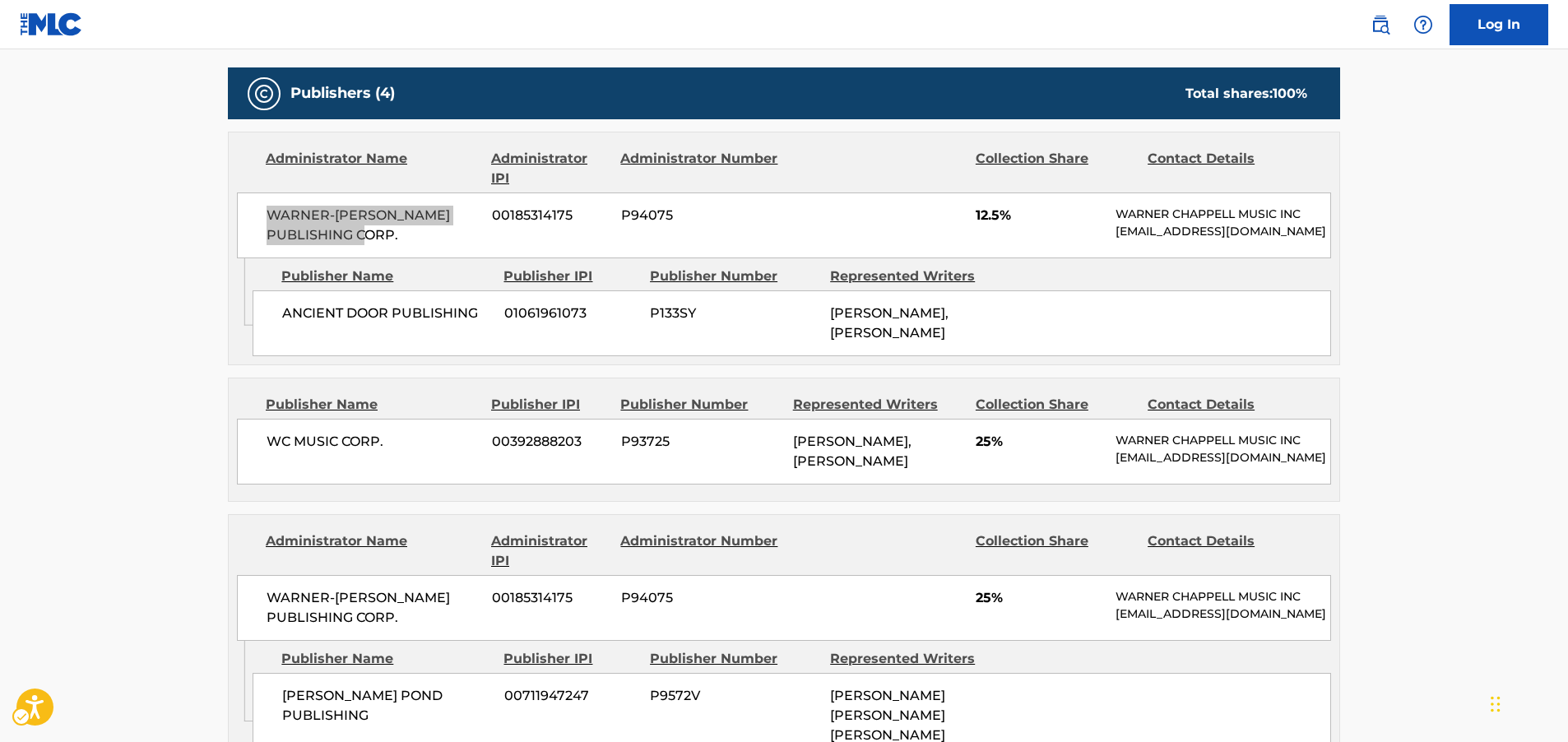
scroll to position [905, 0]
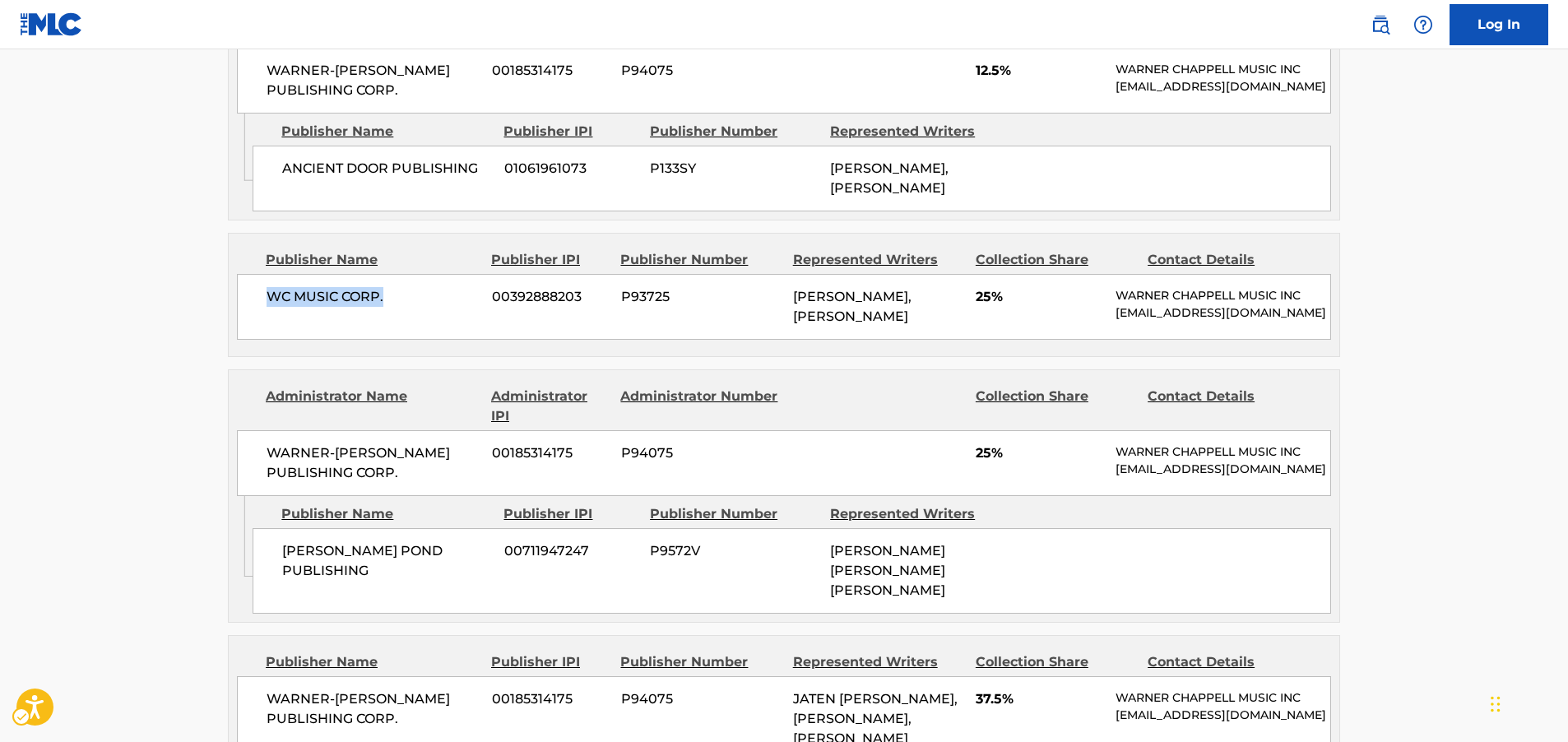
drag, startPoint x: 396, startPoint y: 308, endPoint x: 263, endPoint y: 306, distance: 133.0
click at [263, 306] on div "WC MUSIC CORP. 00392888203 P93725 [PERSON_NAME], [PERSON_NAME] 25% [PERSON_NAME…" at bounding box center [784, 306] width 1094 height 66
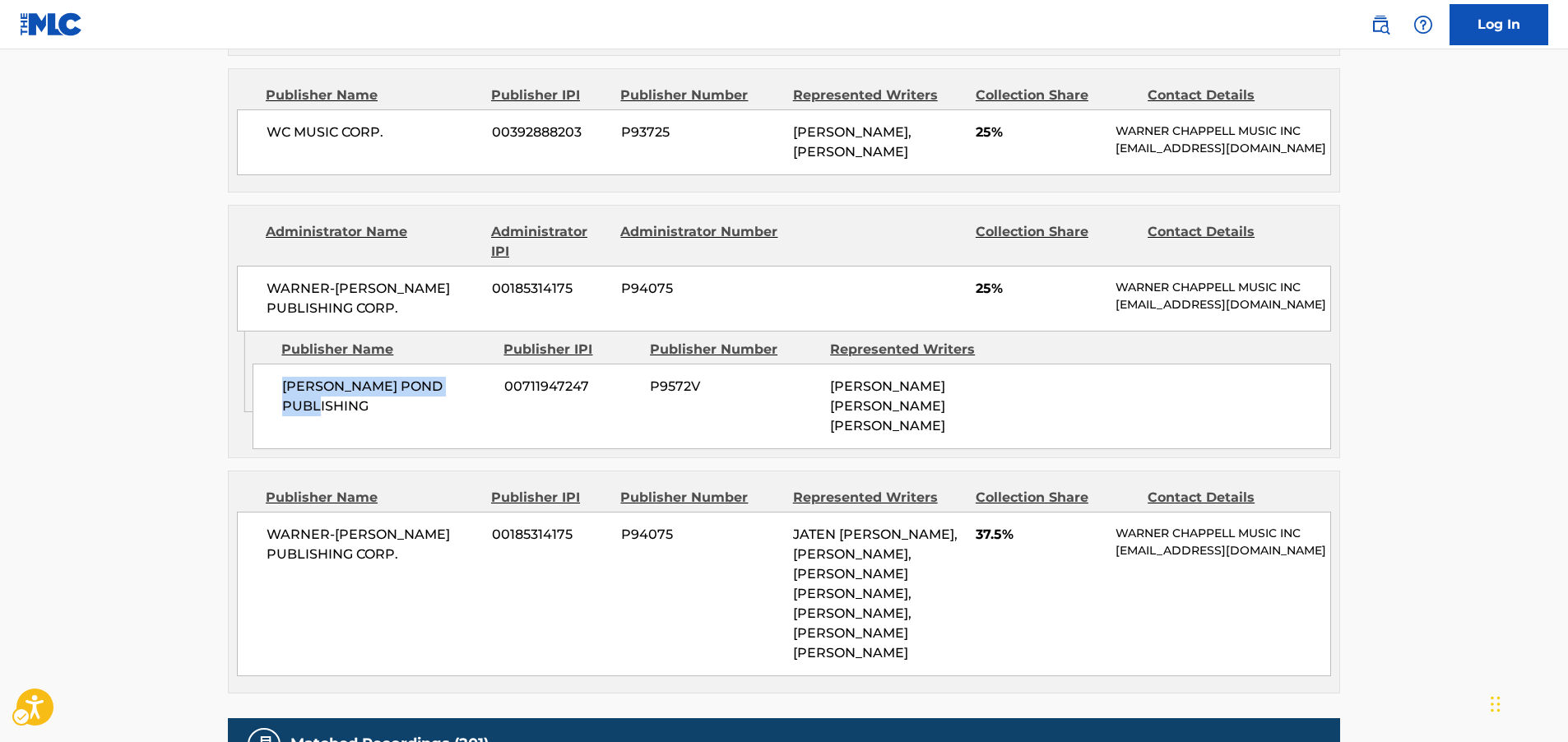
drag, startPoint x: 490, startPoint y: 427, endPoint x: 270, endPoint y: 436, distance: 220.2
click at [270, 436] on div "[PERSON_NAME] POND PUBLISHING 00711947247 P9572V [PERSON_NAME] [PERSON_NAME] [P…" at bounding box center [791, 406] width 1078 height 85
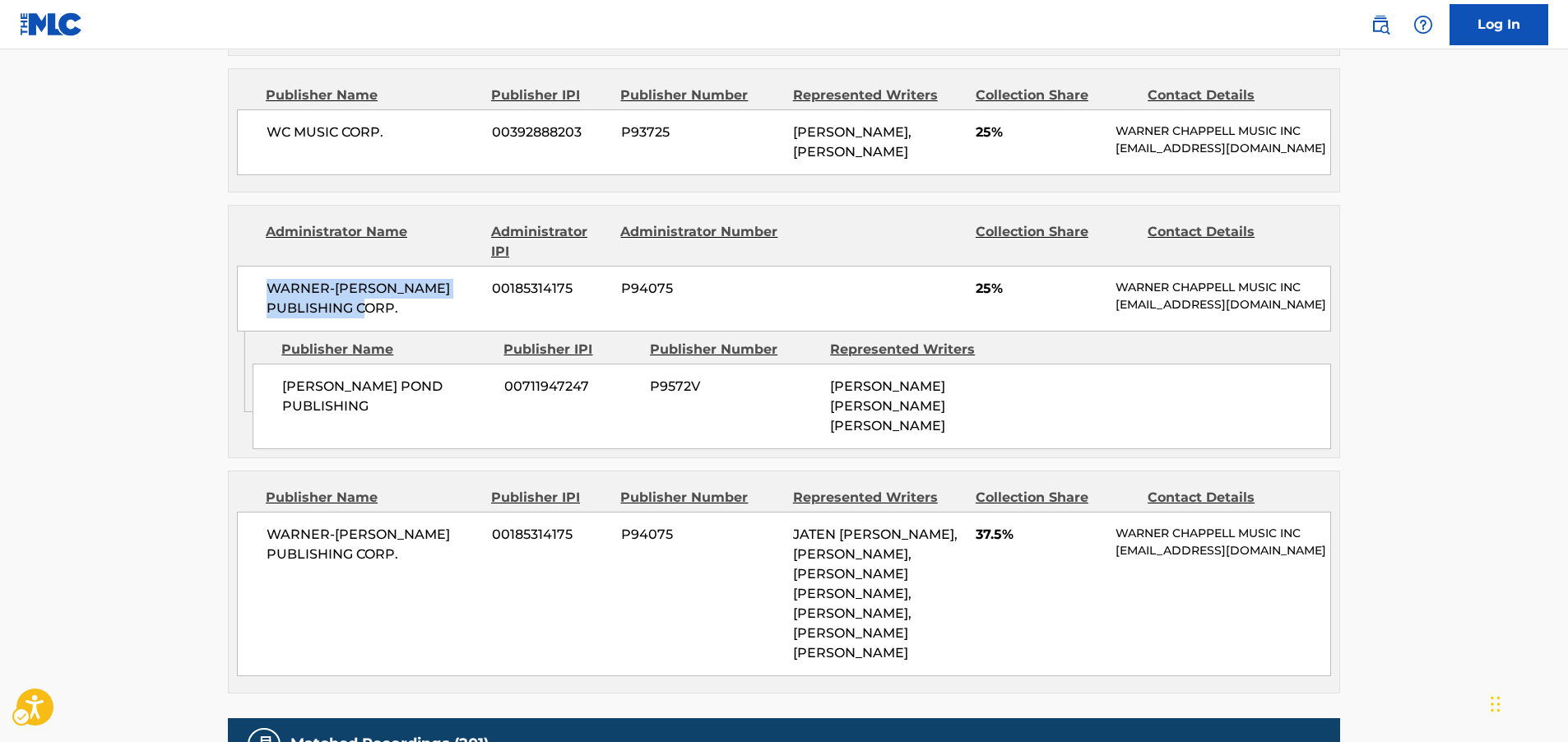
drag, startPoint x: 369, startPoint y: 337, endPoint x: 247, endPoint y: 320, distance: 123.2
click at [247, 320] on div "WARNER-[PERSON_NAME] PUBLISHING CORP. 00185314175 P94075 25% [PERSON_NAME] MUSI…" at bounding box center [784, 298] width 1094 height 66
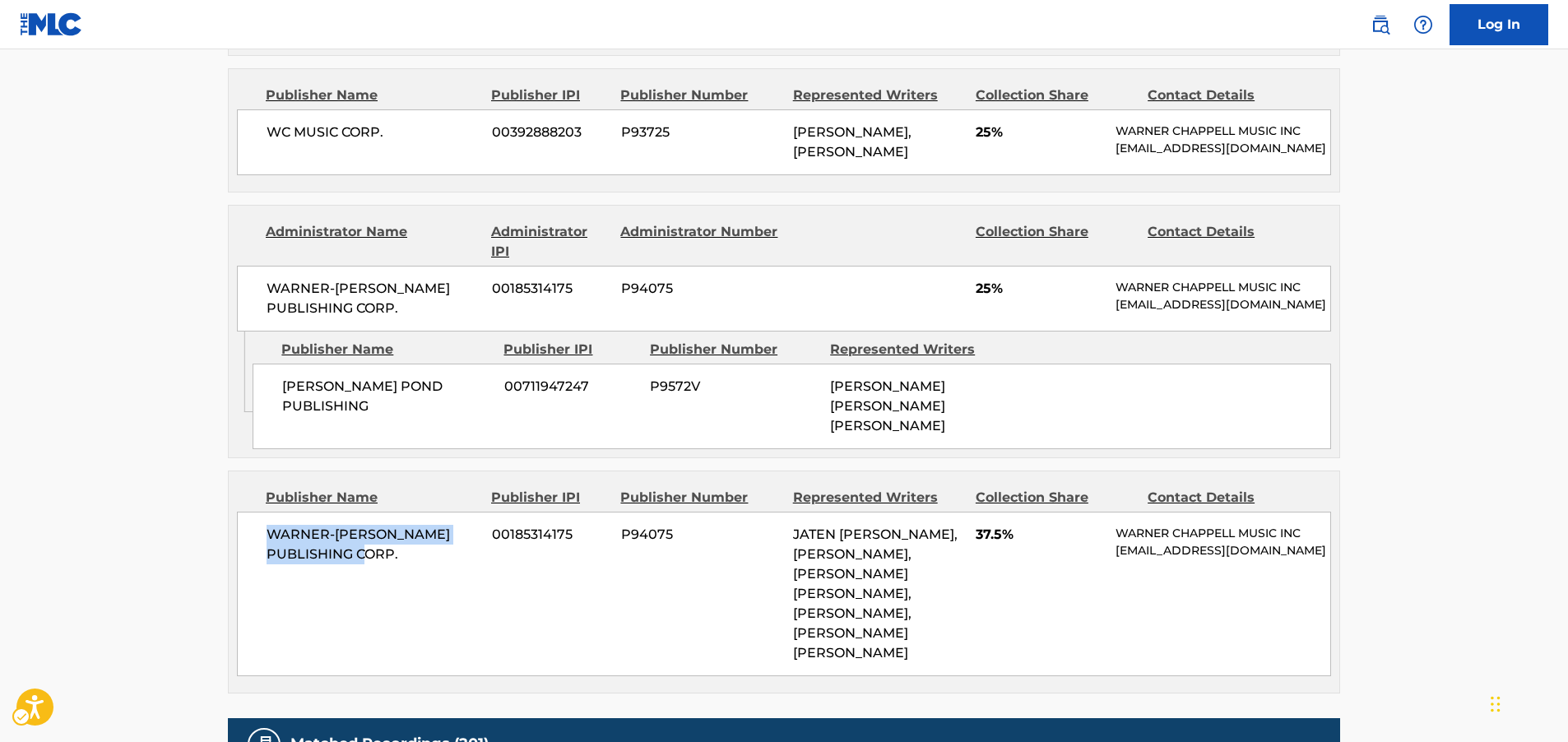
drag, startPoint x: 410, startPoint y: 599, endPoint x: 243, endPoint y: 575, distance: 168.7
click at [243, 575] on div "WARNER-[PERSON_NAME] PUBLISHING CORP. 00185314175 P94075 [PERSON_NAME], [PERSON…" at bounding box center [784, 594] width 1094 height 165
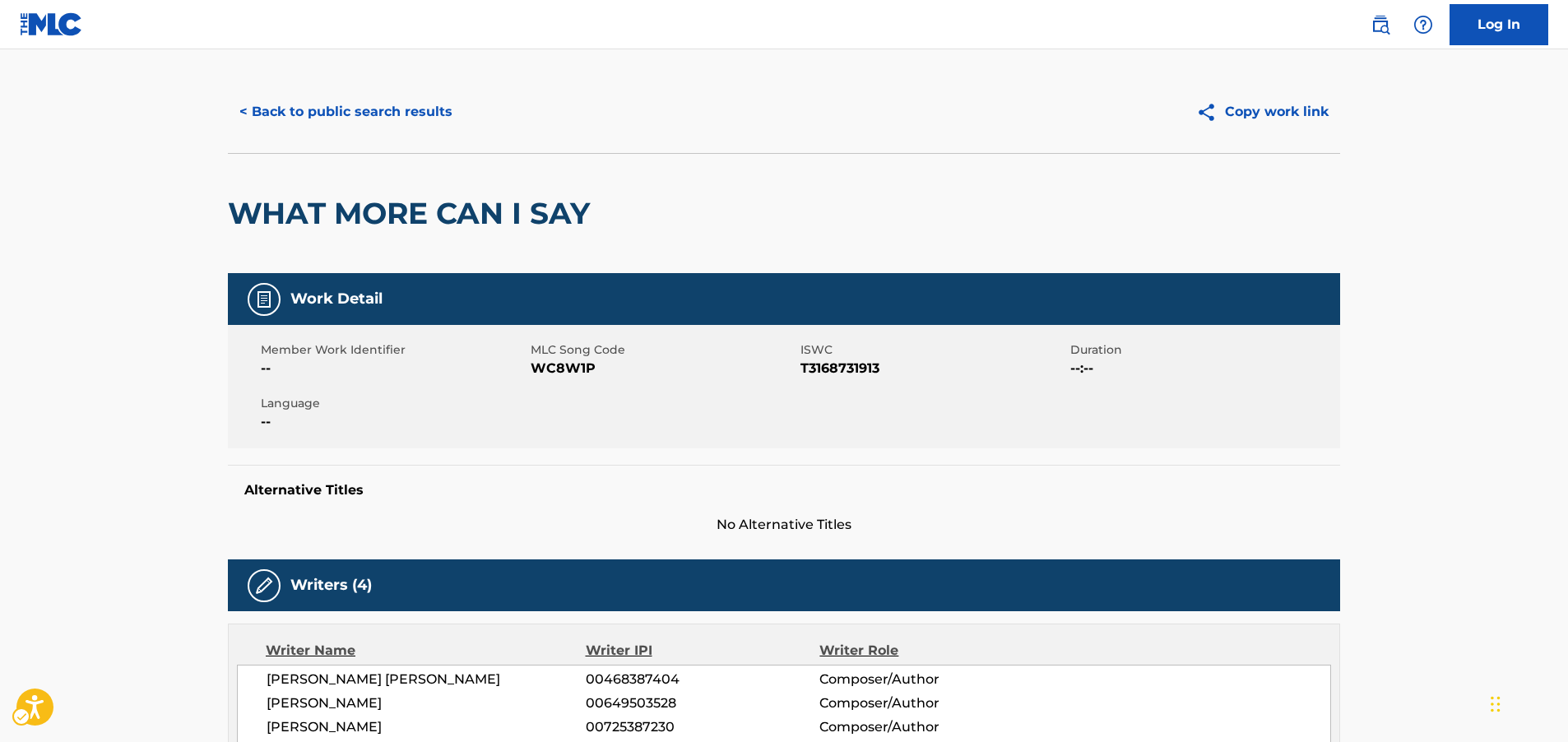
scroll to position [0, 0]
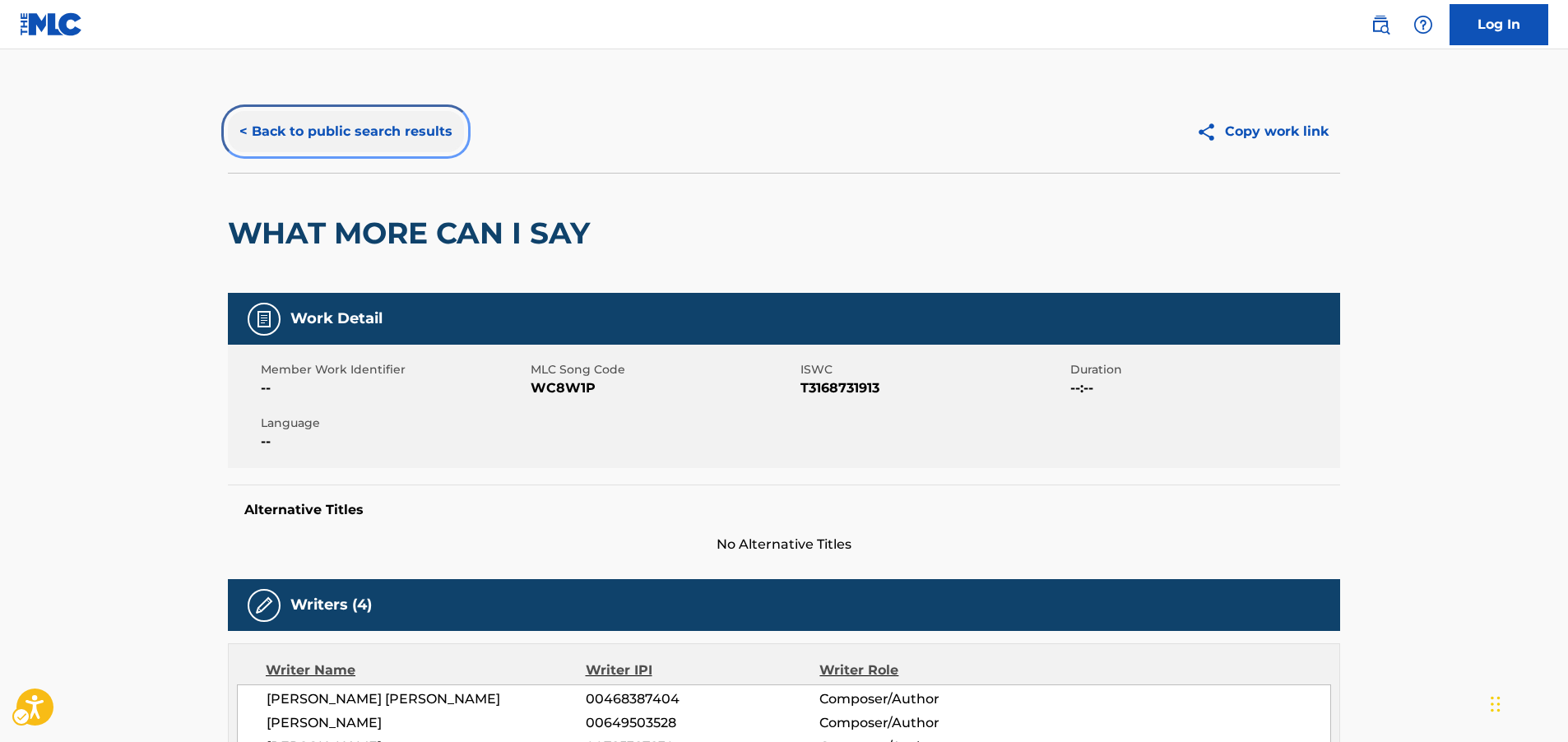
click at [292, 123] on button "< Back to public search results" at bounding box center [345, 131] width 236 height 41
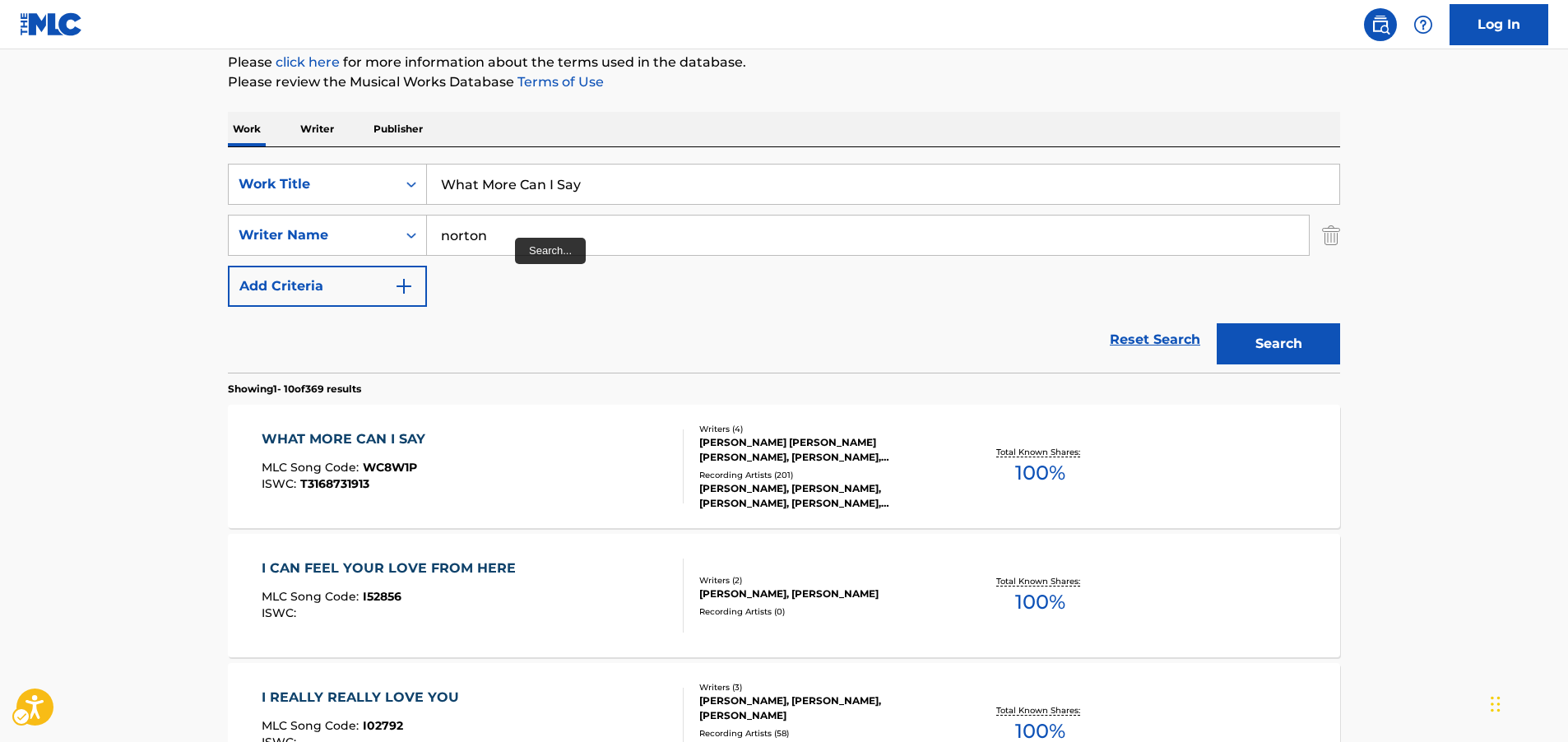
scroll to position [185, 0]
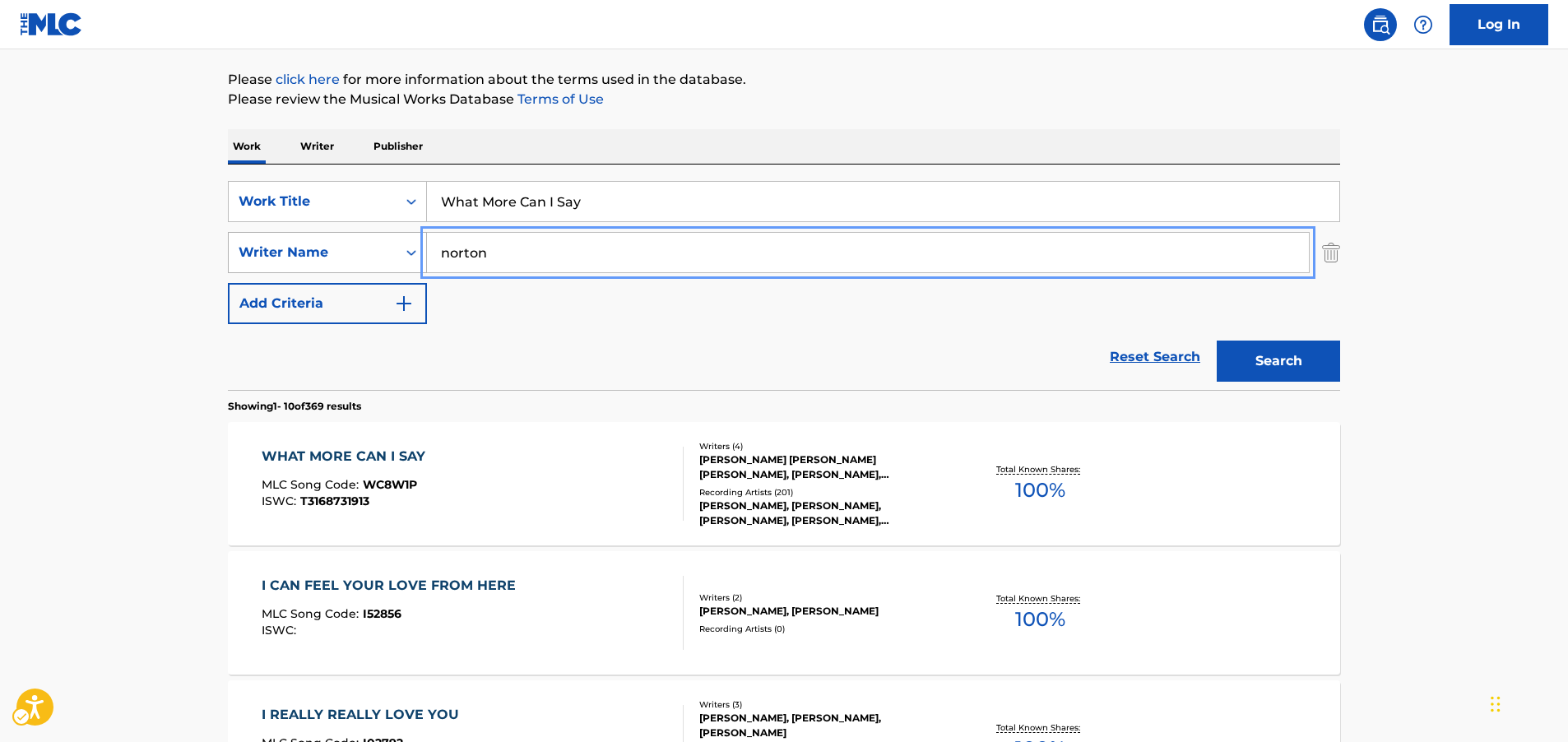
drag, startPoint x: 396, startPoint y: 255, endPoint x: 310, endPoint y: 258, distance: 86.1
paste input "Jai"
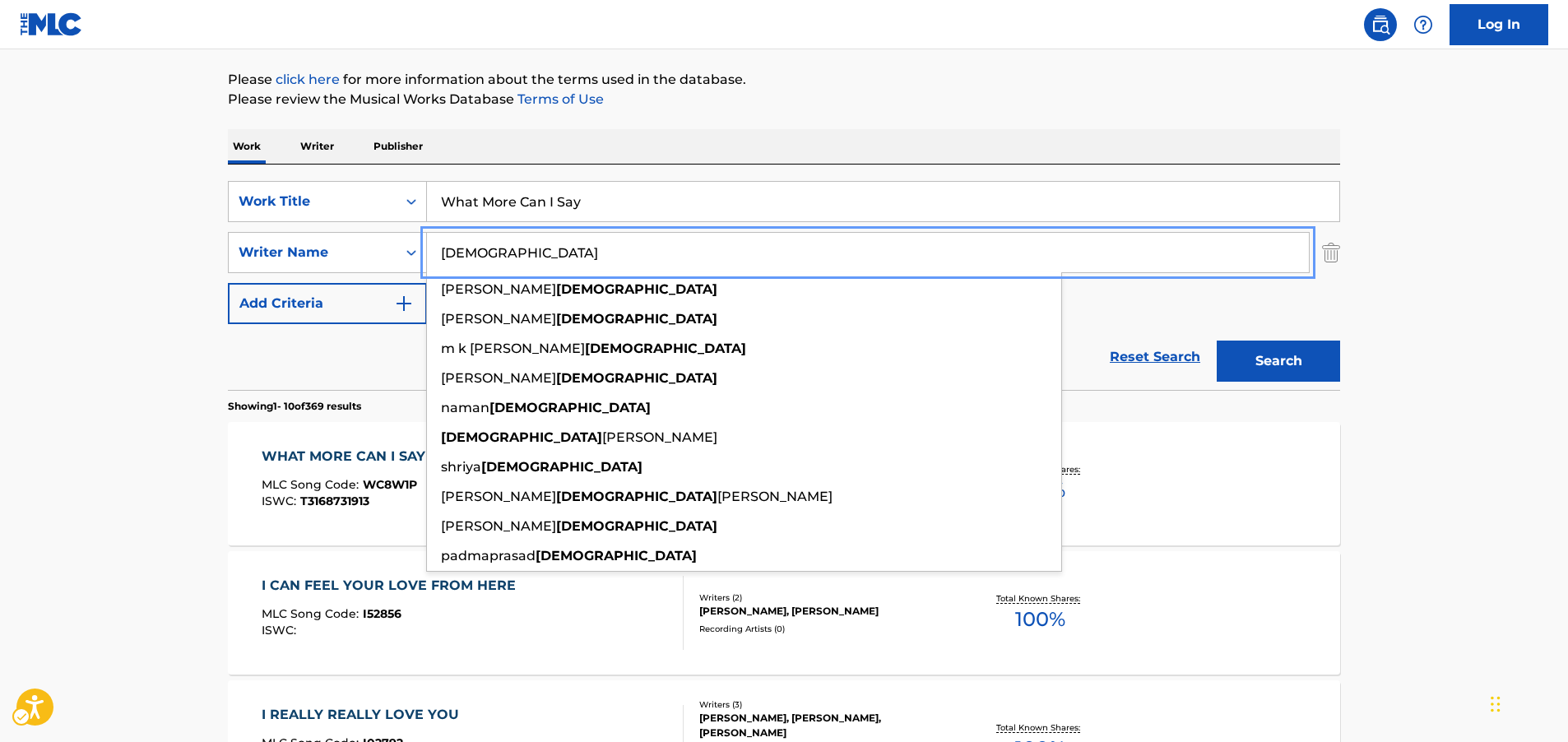
type input "[DEMOGRAPHIC_DATA]"
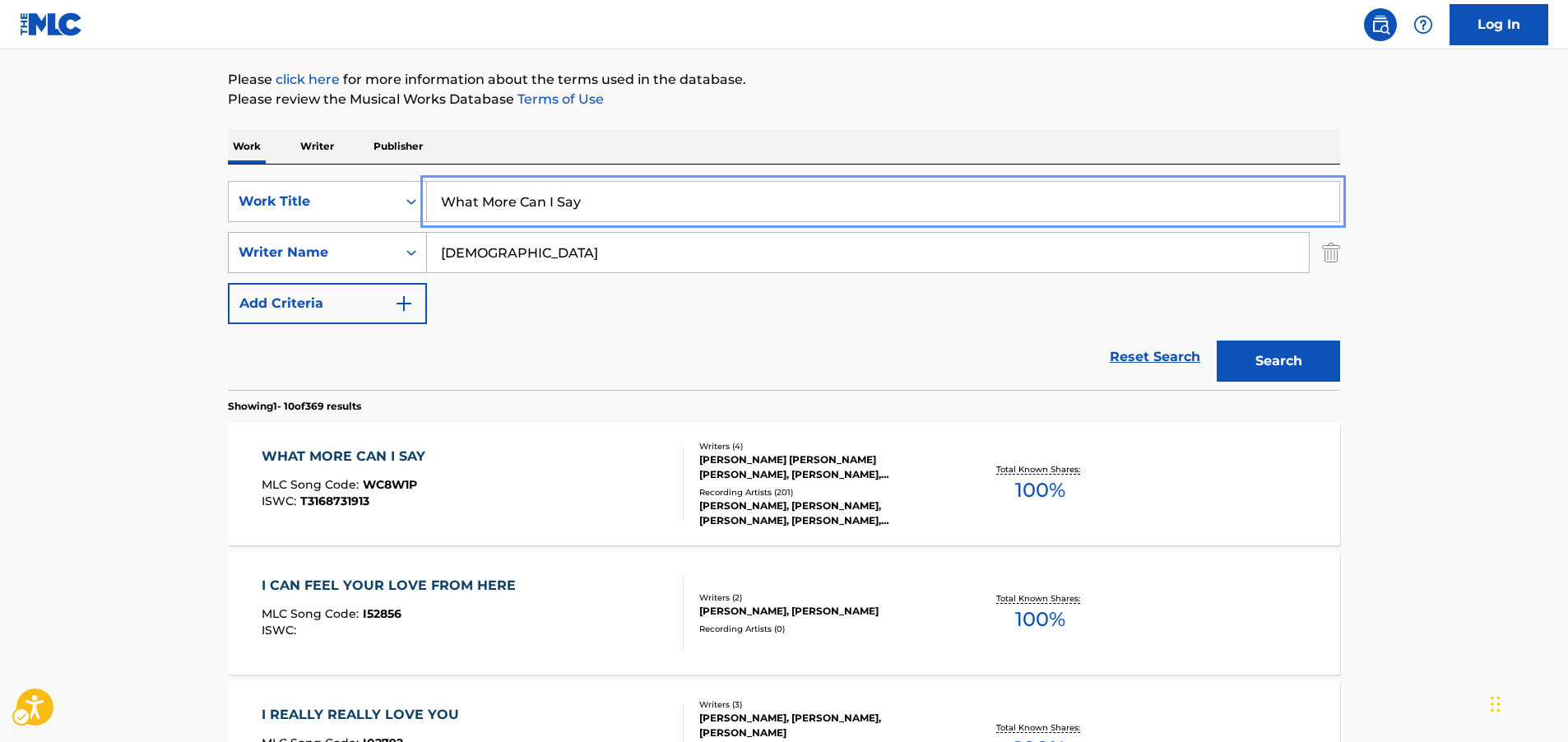
paste input "Arz Kiya Hai"
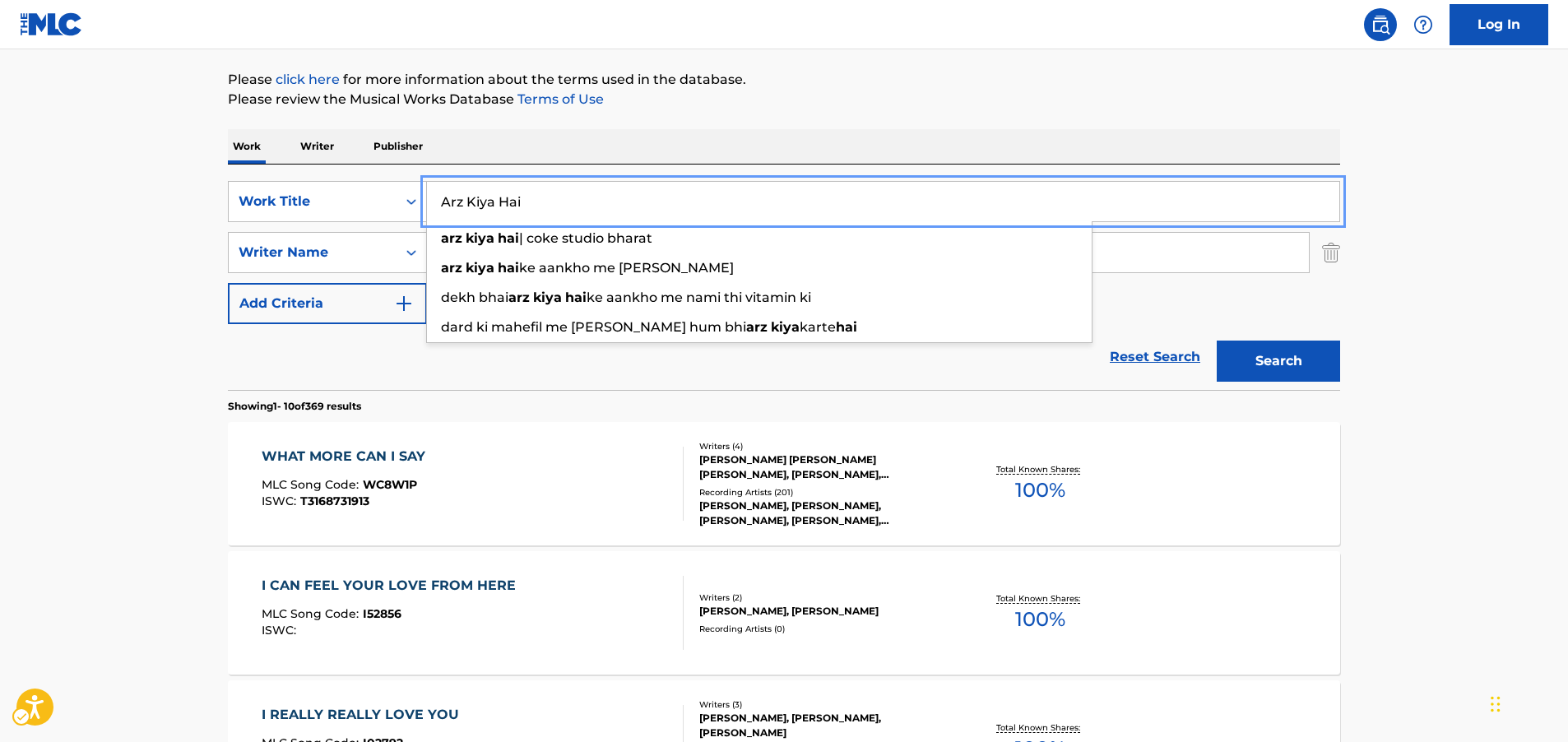
type input "Arz Kiya Hai"
click at [1298, 354] on button "Search" at bounding box center [1278, 361] width 123 height 41
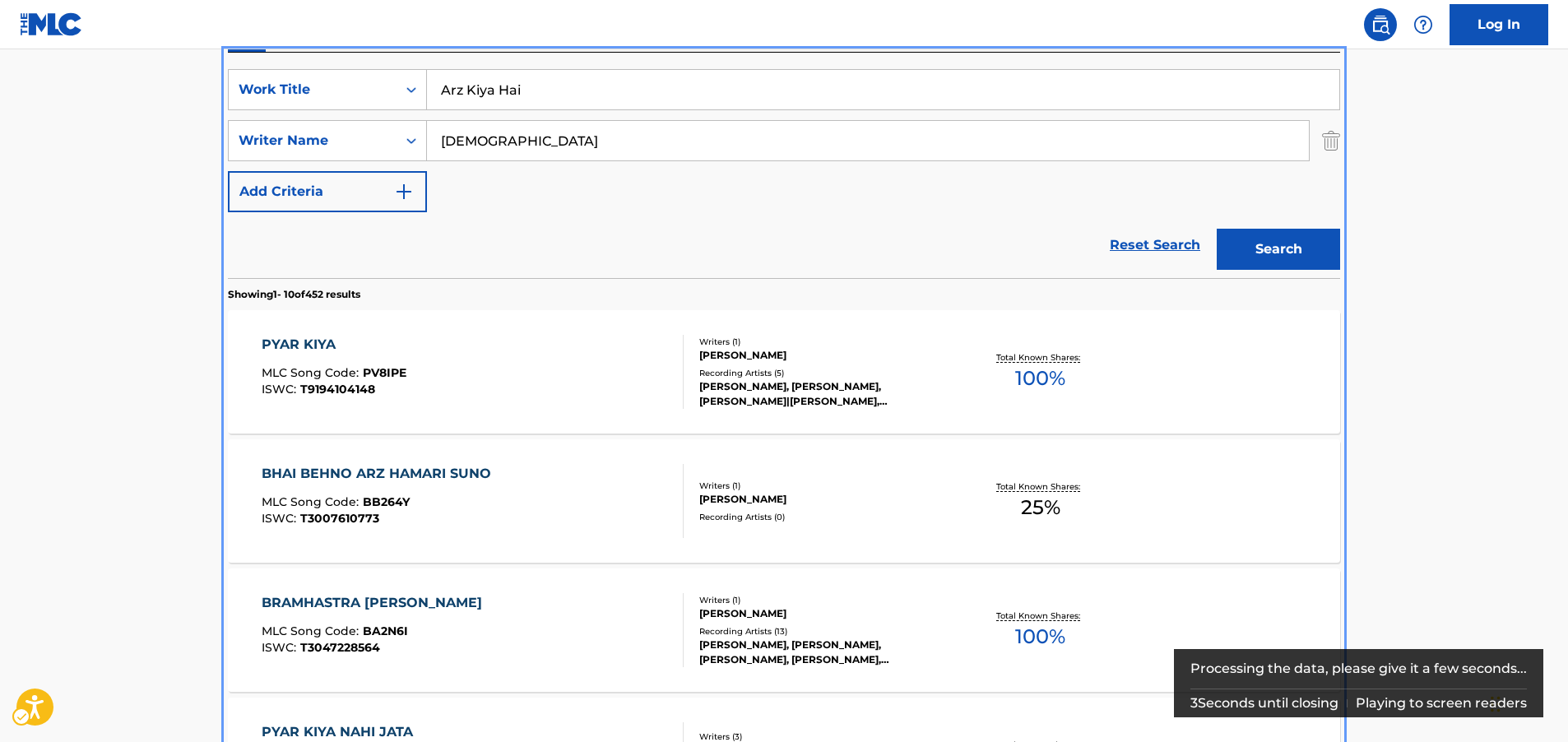
scroll to position [267, 0]
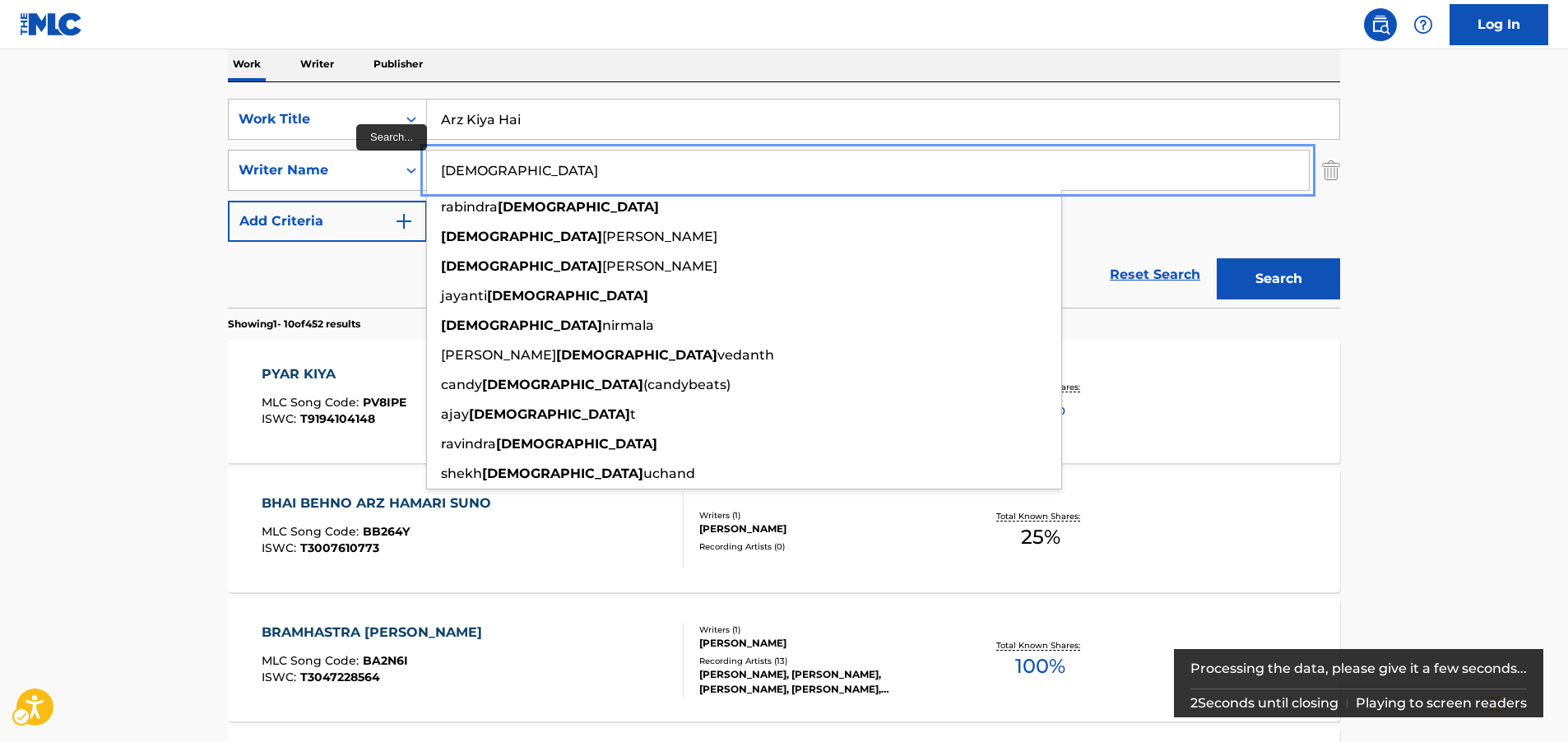
drag, startPoint x: 461, startPoint y: 176, endPoint x: 341, endPoint y: 171, distance: 120.1
click at [341, 171] on div "SearchWithCriteria607c109d-5a71-46a1-9193-0ab83a19e6b7 Writer Name [DEMOGRAPHIC…" at bounding box center [784, 170] width 1113 height 41
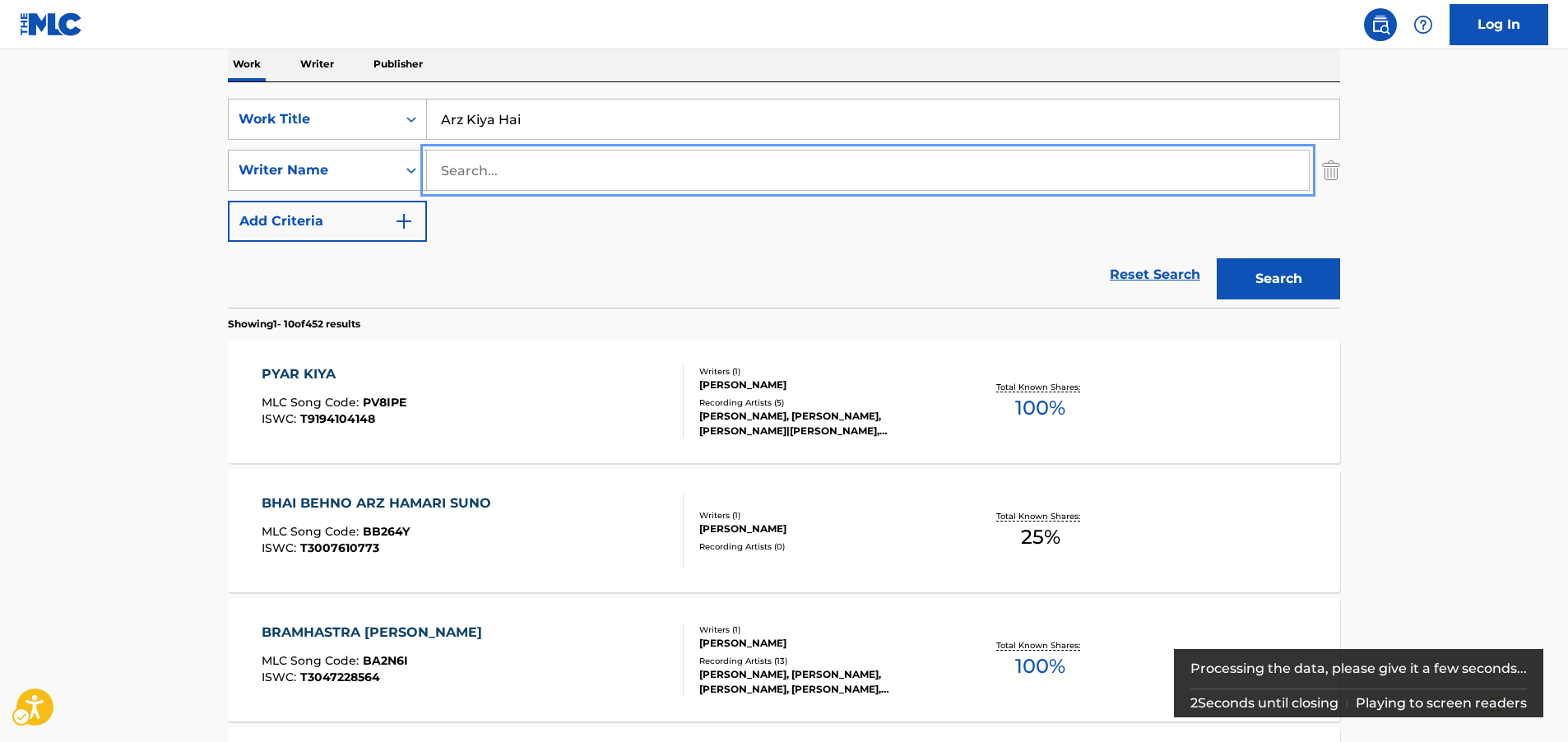
click at [1217, 258] on button "Search" at bounding box center [1278, 278] width 123 height 41
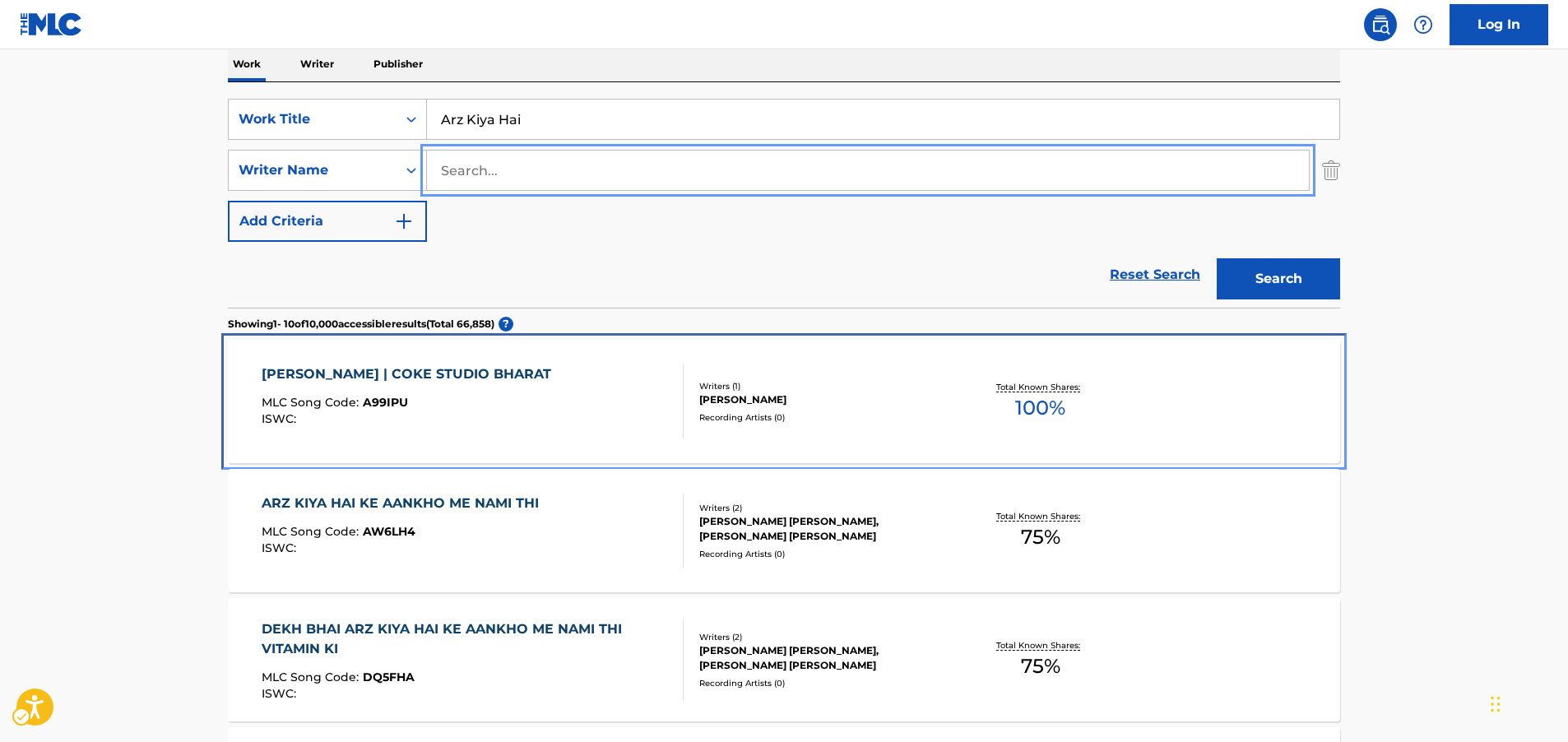
click at [505, 404] on div "MLC Song Code : A99IPU" at bounding box center [411, 404] width 298 height 17
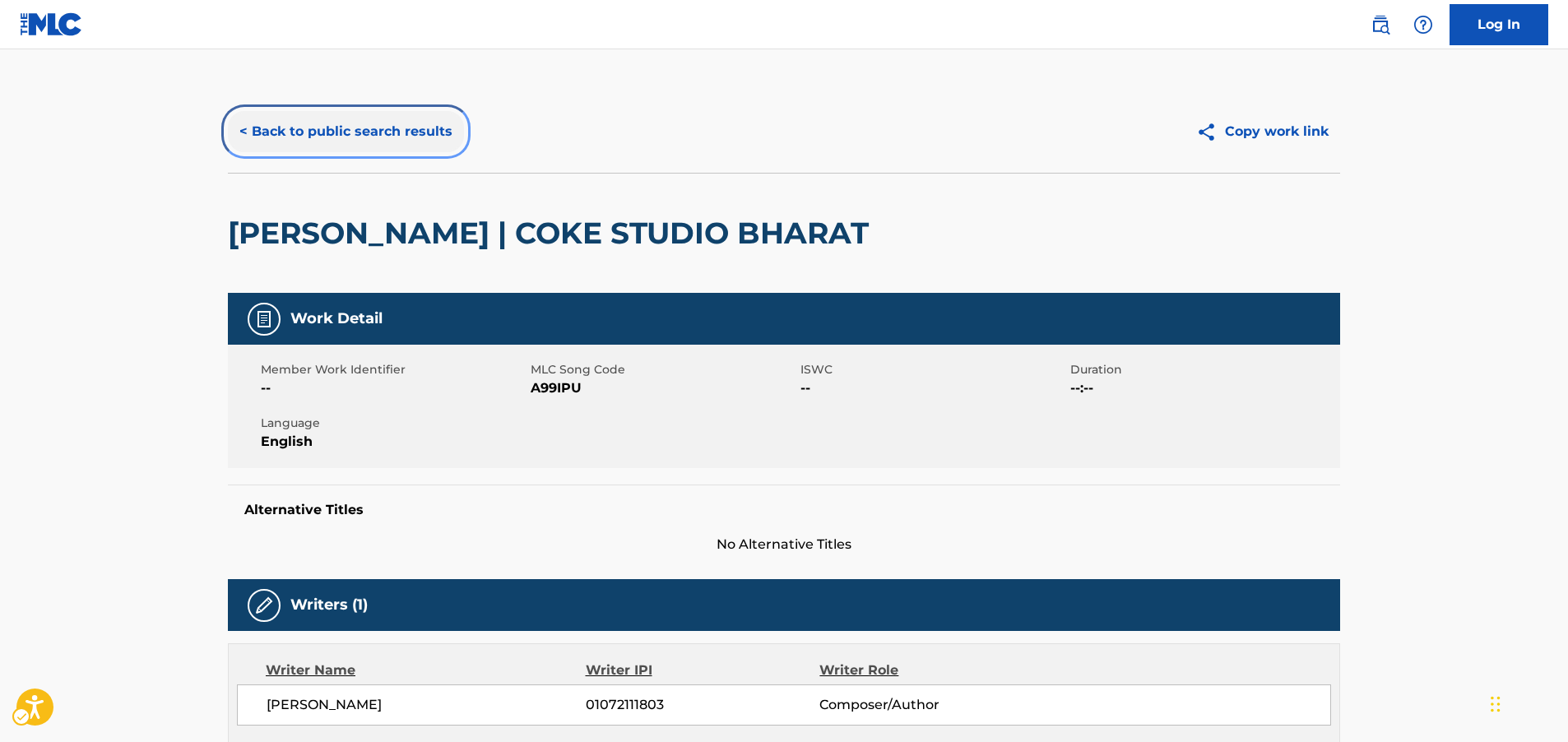
click at [360, 141] on button "< Back to public search results" at bounding box center [345, 131] width 236 height 41
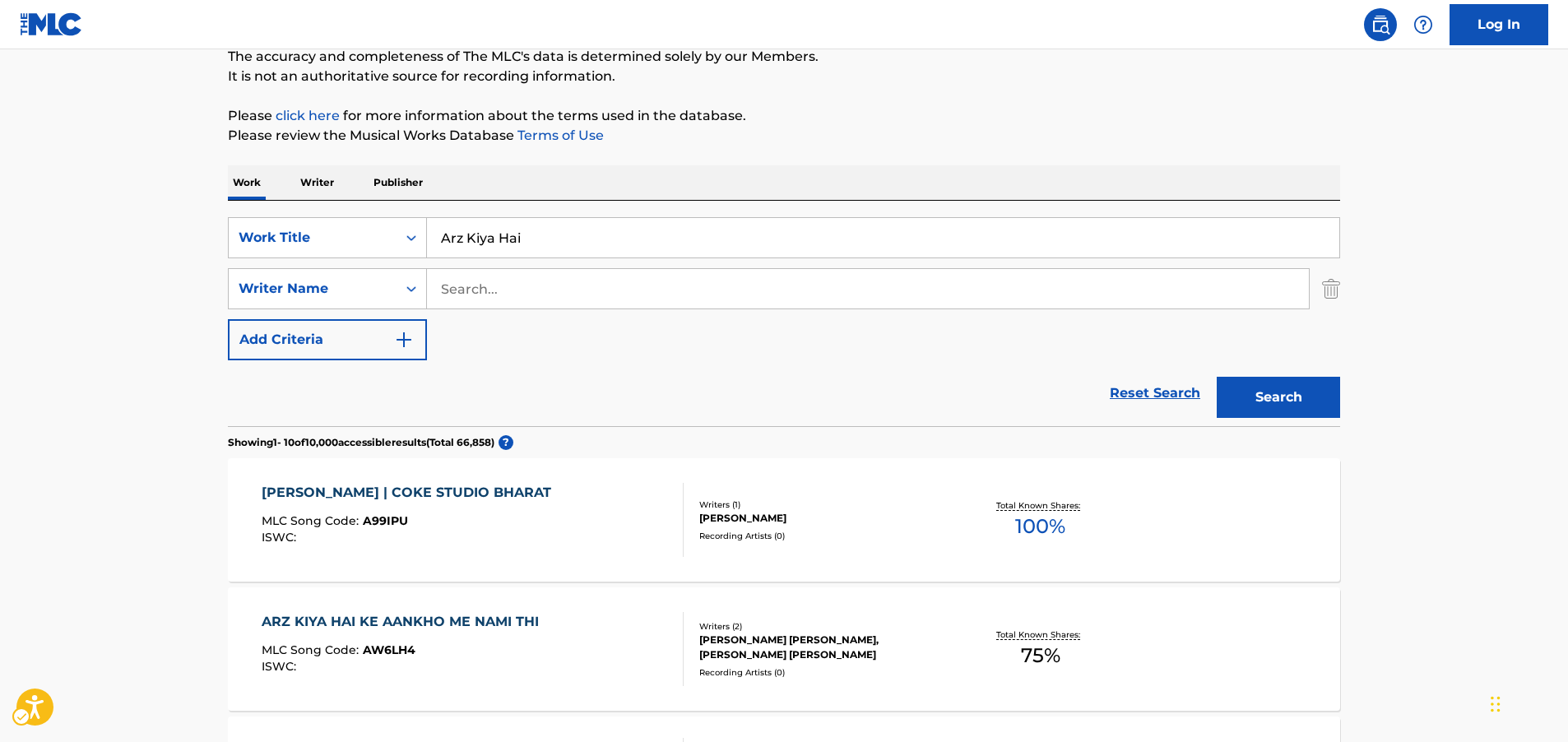
scroll to position [20, 0]
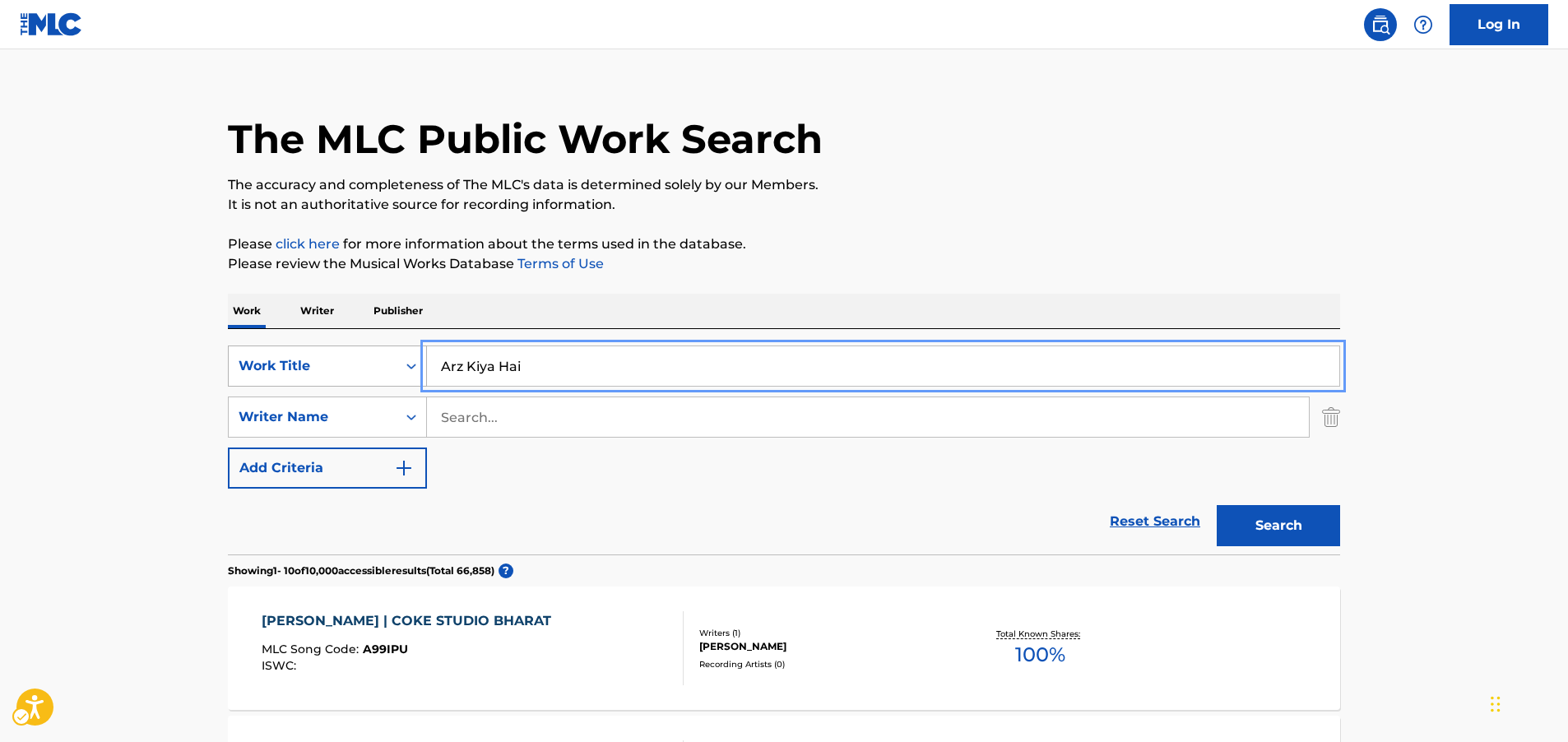
drag, startPoint x: 411, startPoint y: 367, endPoint x: 270, endPoint y: 359, distance: 141.2
paste input "Kokoro No Tomo"
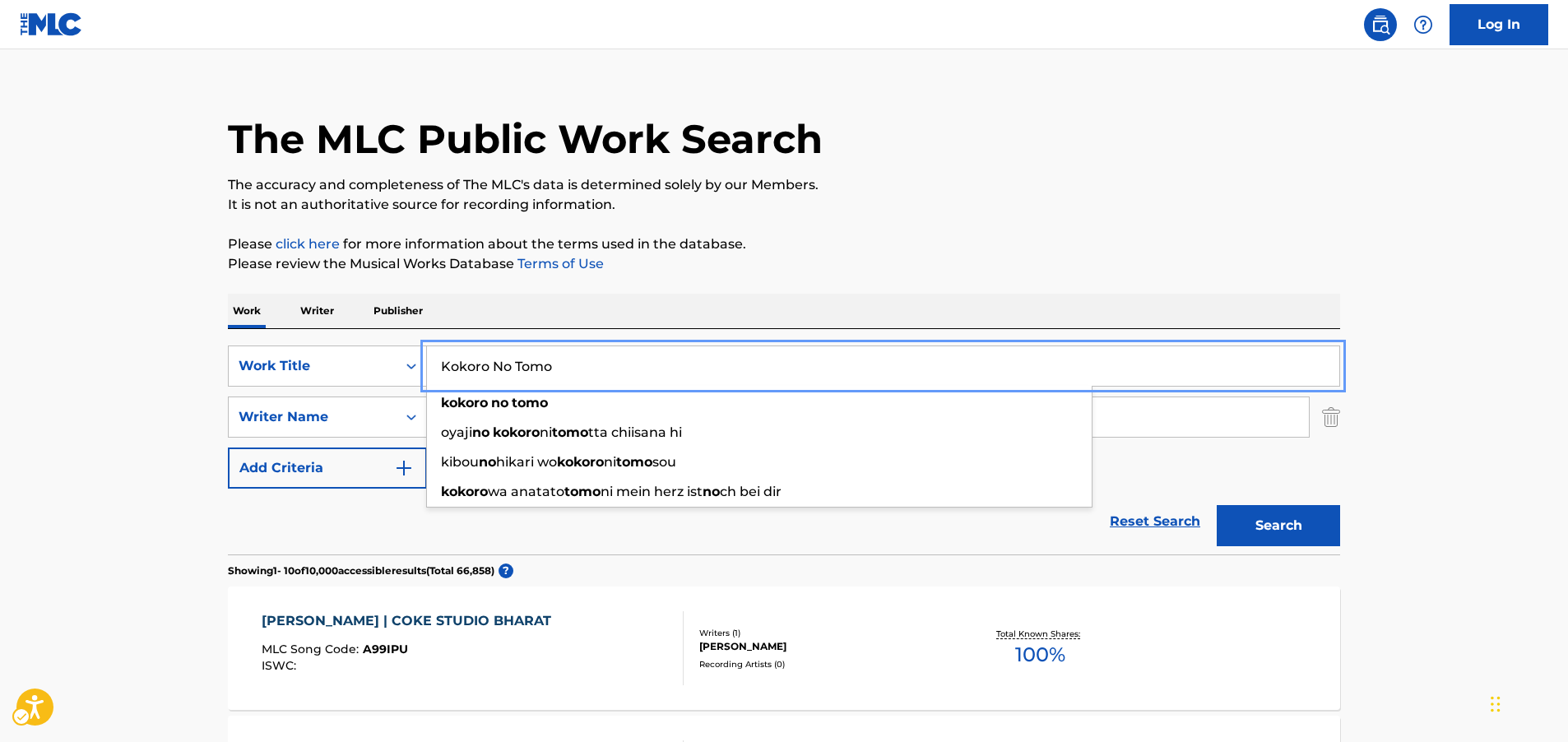
type input "Kokoro No Tomo"
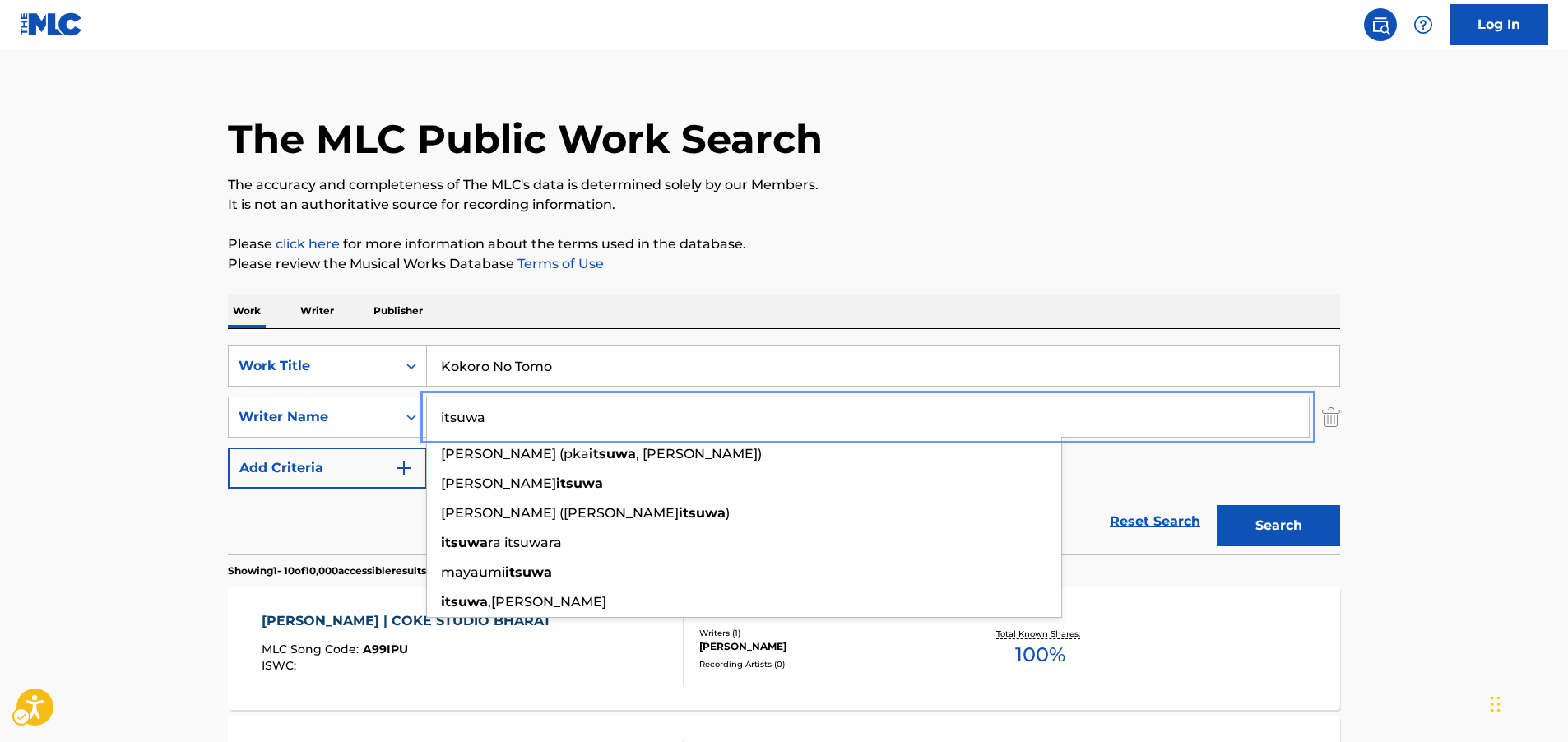
type input "itsuwa"
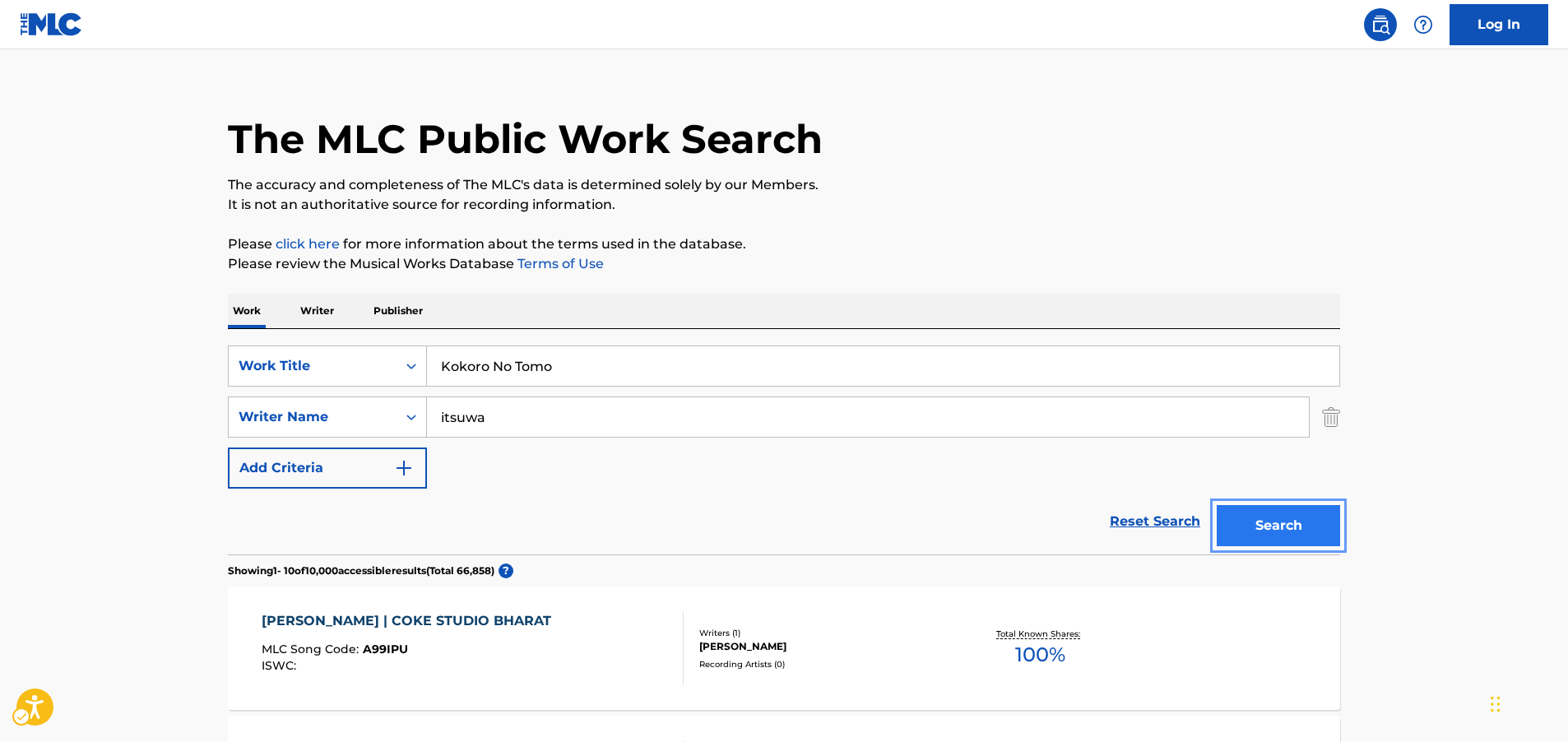
click at [1316, 521] on button "Search" at bounding box center [1278, 526] width 123 height 41
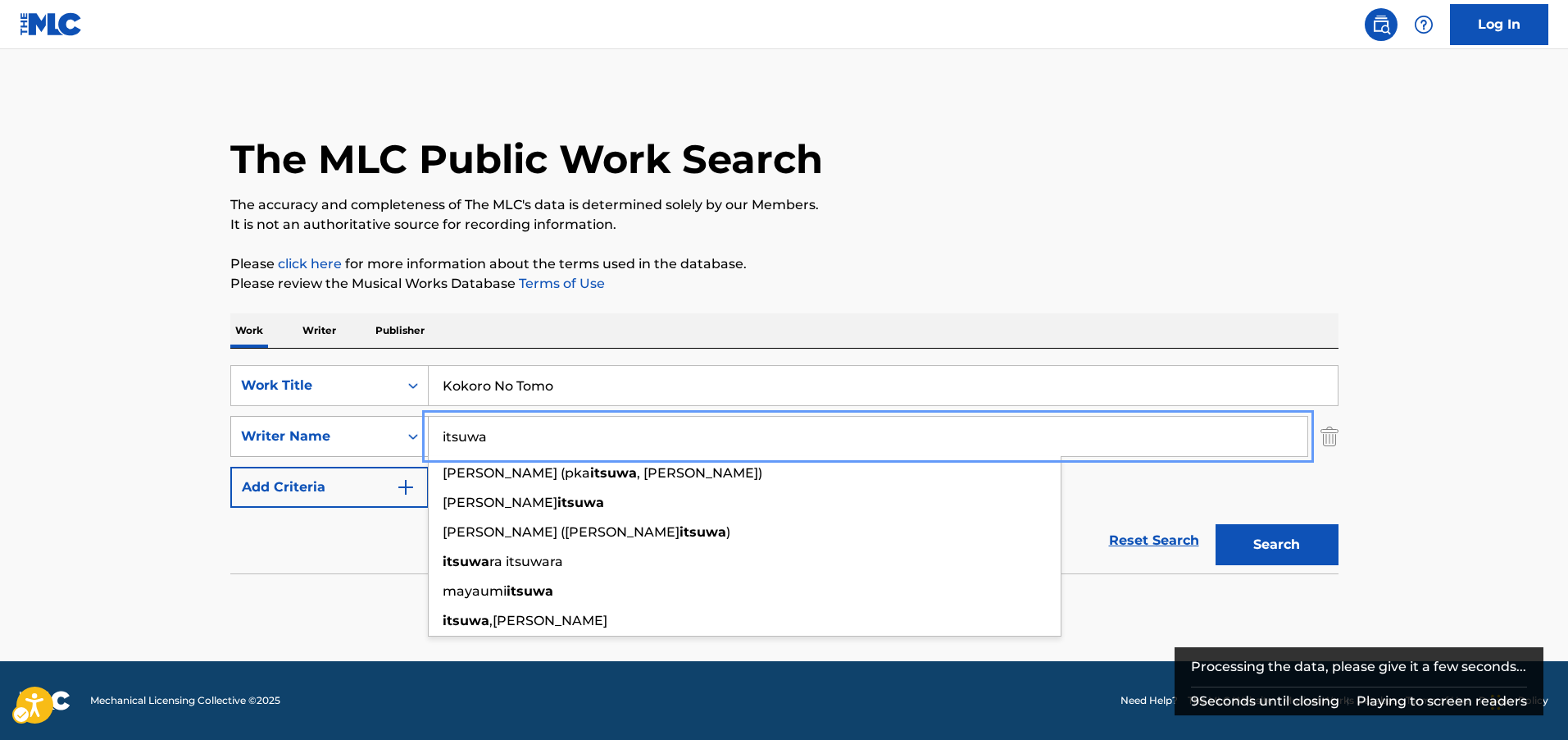
drag, startPoint x: 524, startPoint y: 443, endPoint x: 388, endPoint y: 437, distance: 136.1
click at [388, 437] on div "SearchWithCriteria607c109d-5a71-46a1-9193-0ab83a19e6b7 Writer Name [PERSON_NAME…" at bounding box center [785, 436] width 1109 height 41
click at [1216, 524] on button "Search" at bounding box center [1277, 544] width 123 height 41
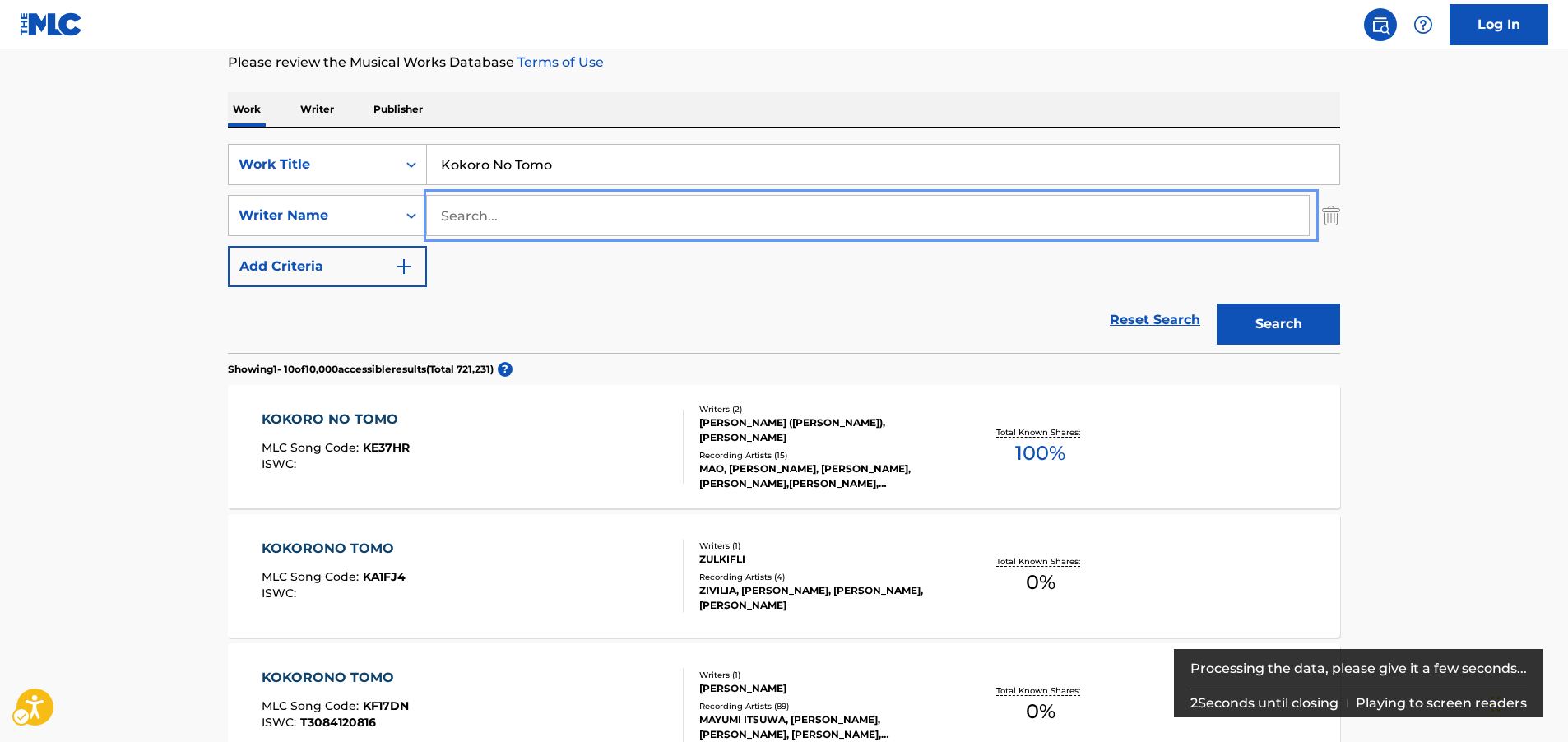
scroll to position [165, 0]
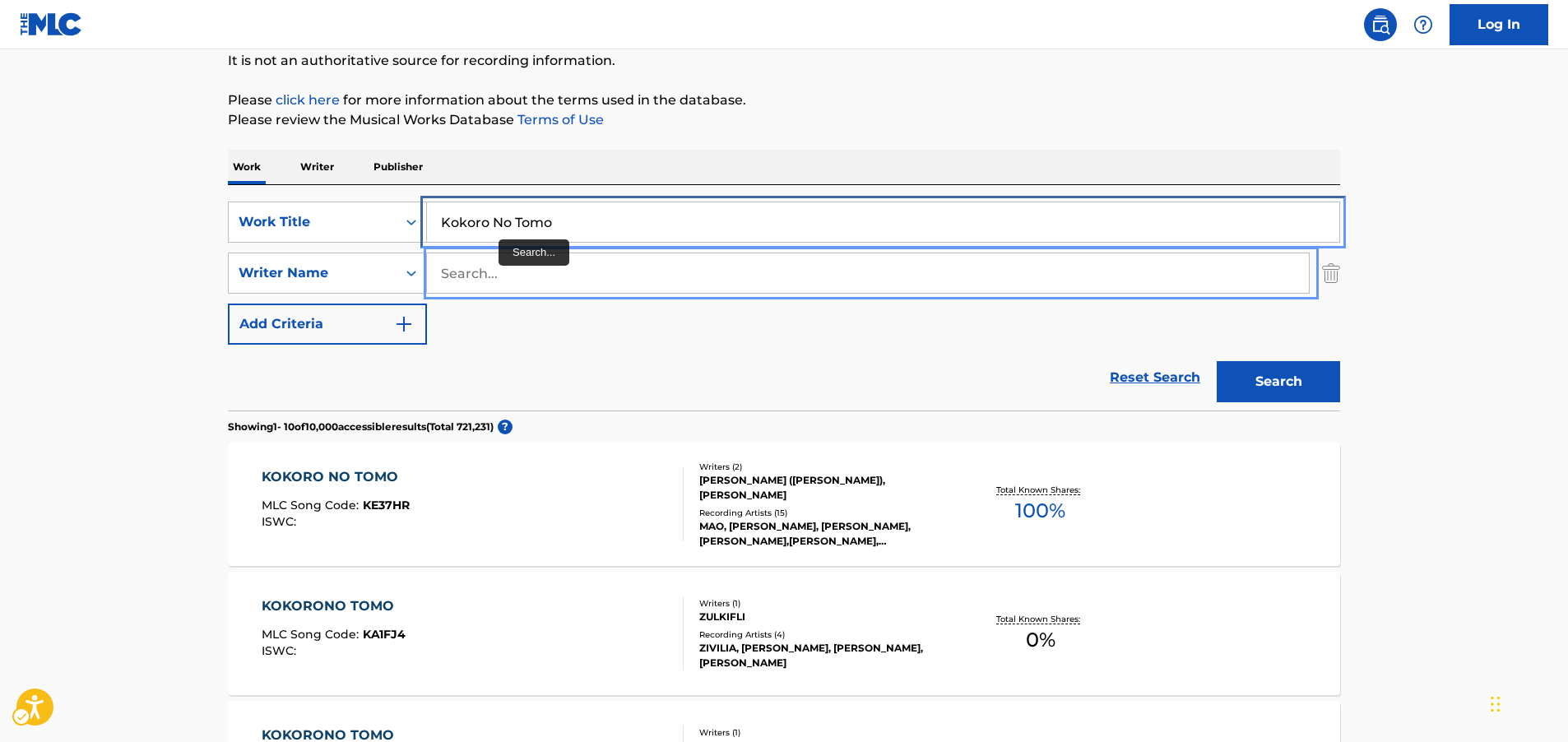
click at [492, 220] on input "Kokoro No Tomo" at bounding box center [883, 222] width 913 height 40
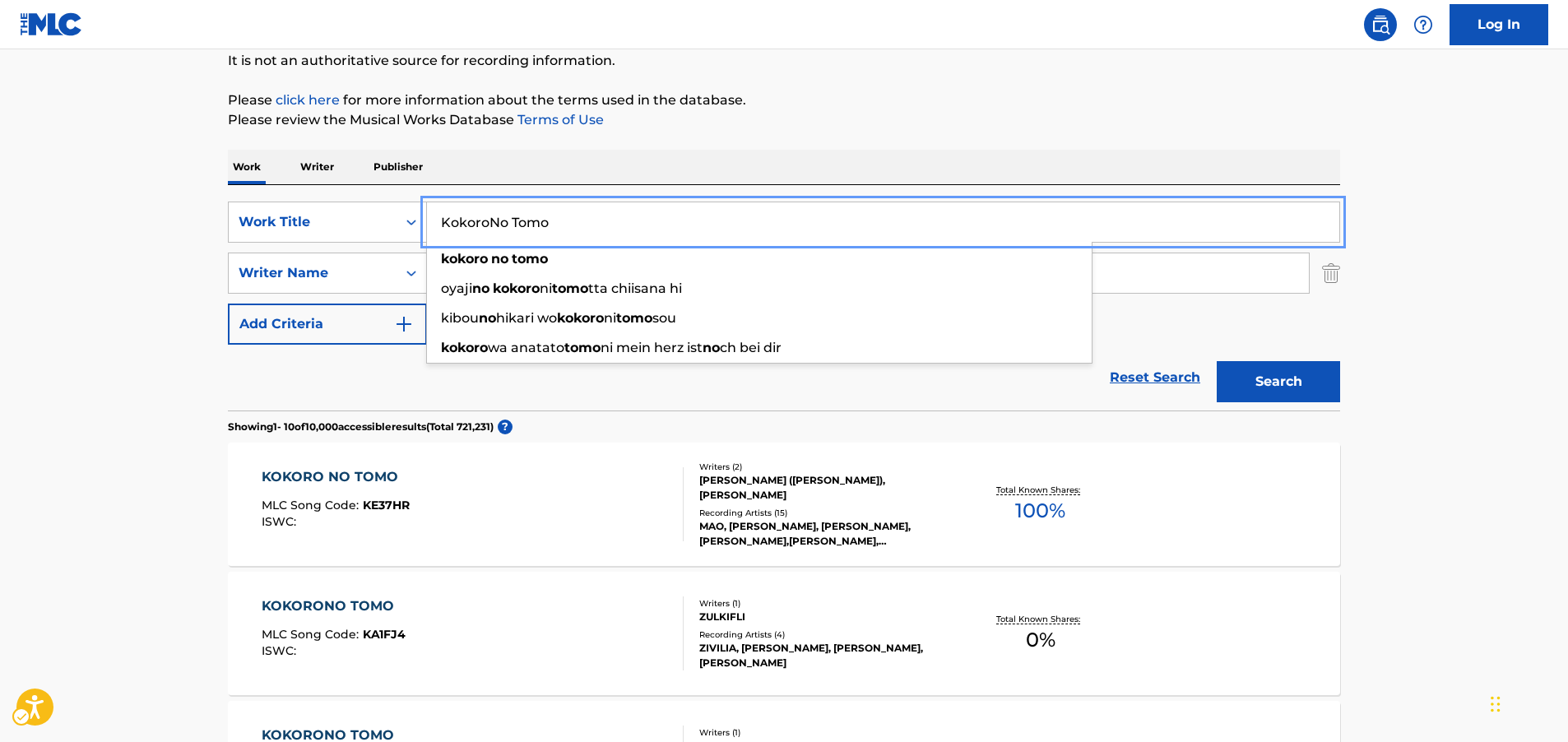
click at [1217, 361] on button "Search" at bounding box center [1278, 381] width 123 height 41
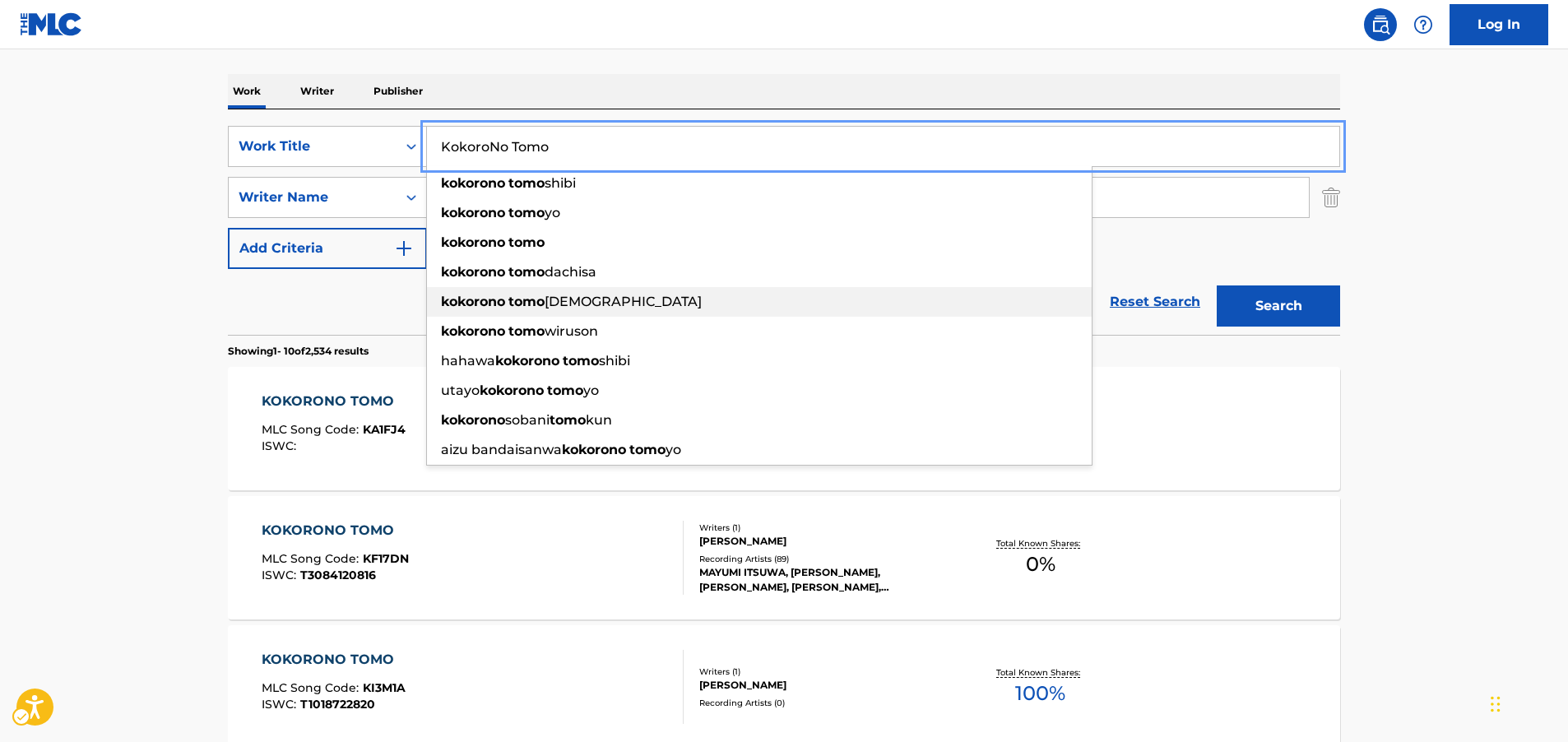
scroll to position [0, 0]
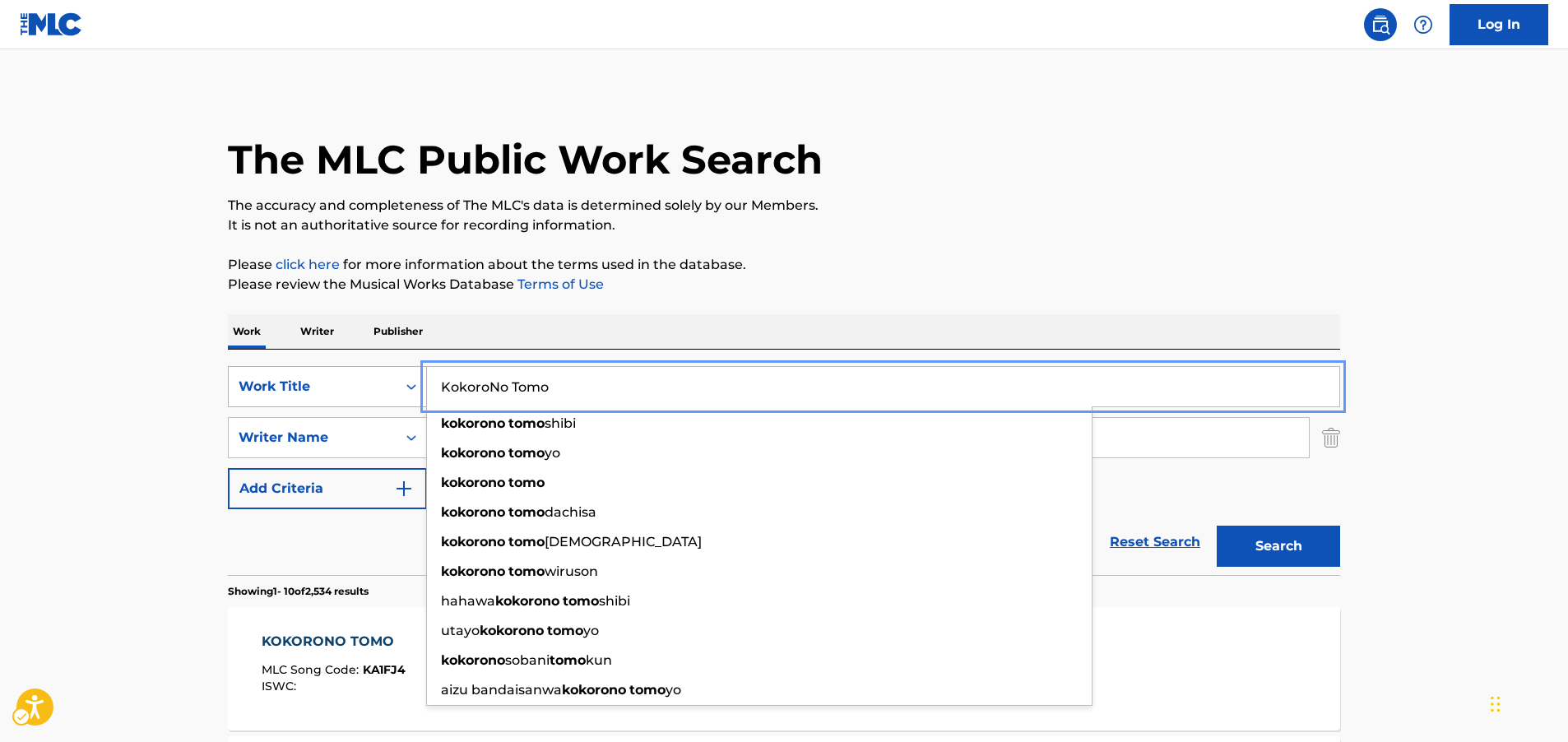
drag, startPoint x: 445, startPoint y: 389, endPoint x: 252, endPoint y: 381, distance: 193.2
click at [260, 382] on div "SearchWithCriteriac606d611-ee52-4211-b3b6-280d1711c538 Work Title [PERSON_NAME]…" at bounding box center [784, 387] width 1113 height 41
paste input "OKORONO TOMO"
type input "KOKORONO TOMO"
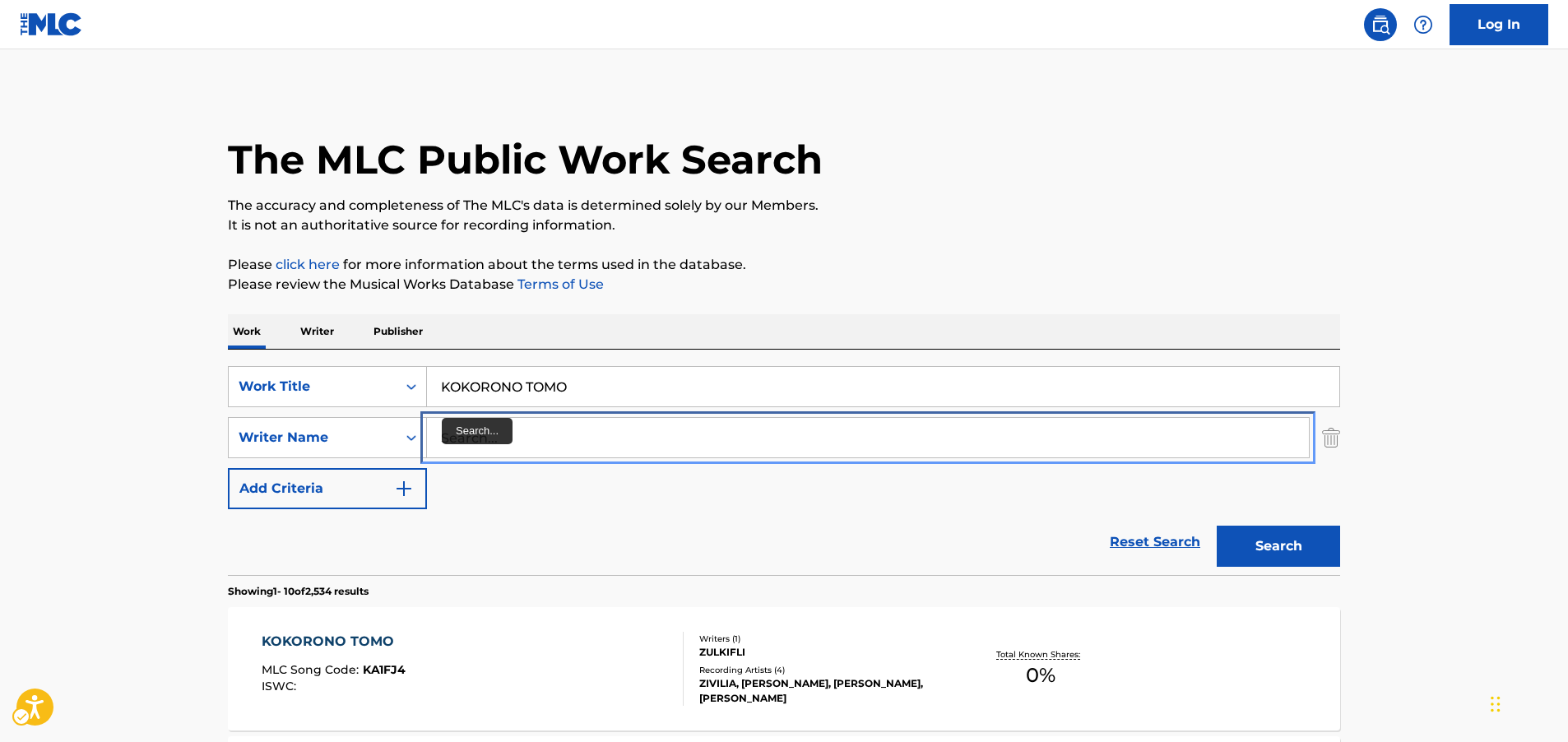
drag, startPoint x: 543, startPoint y: 446, endPoint x: 532, endPoint y: 445, distance: 11.0
click at [532, 445] on input "Search..." at bounding box center [867, 438] width 882 height 40
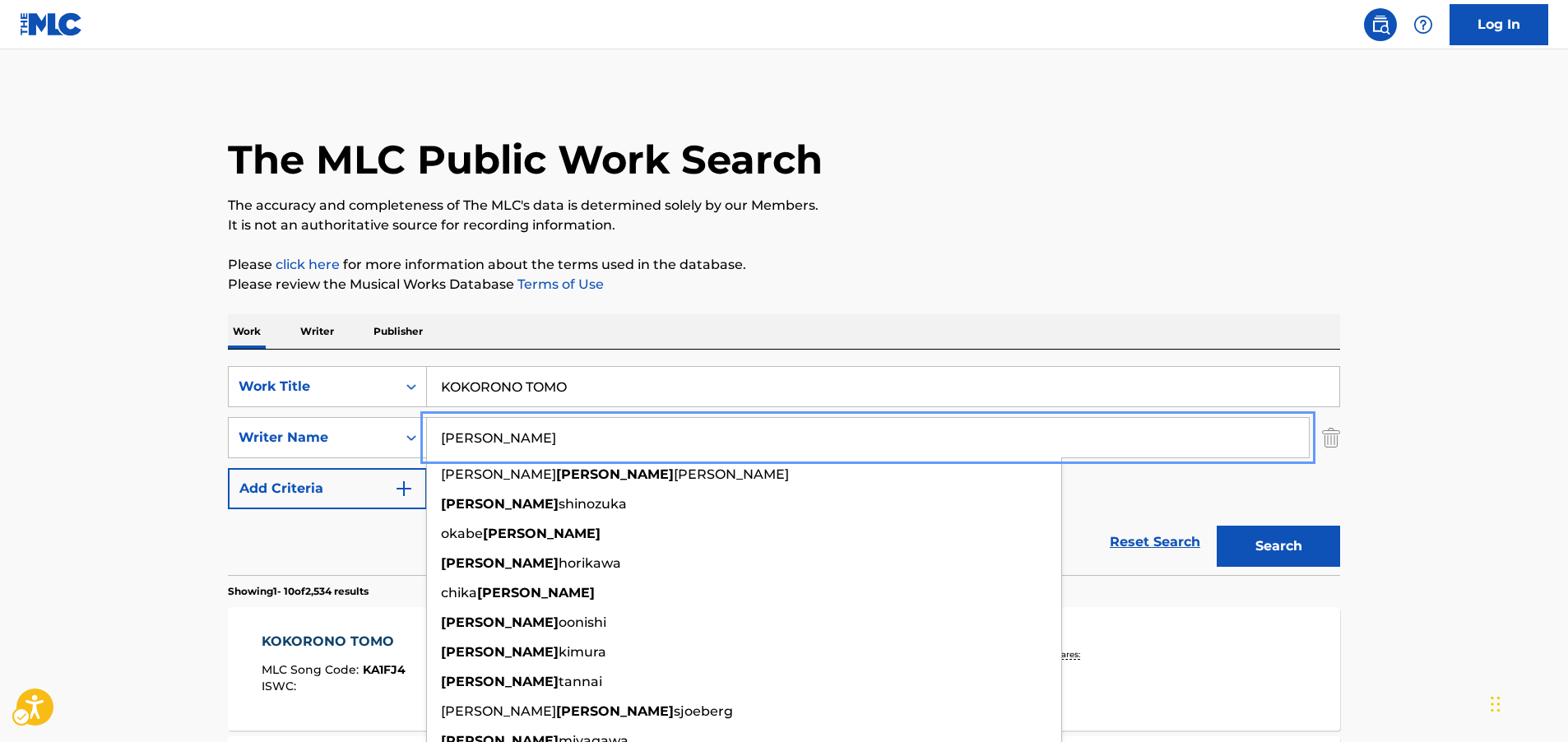
type input "[PERSON_NAME]"
click at [1289, 537] on button "Search" at bounding box center [1278, 546] width 123 height 41
